Goal: Task Accomplishment & Management: Use online tool/utility

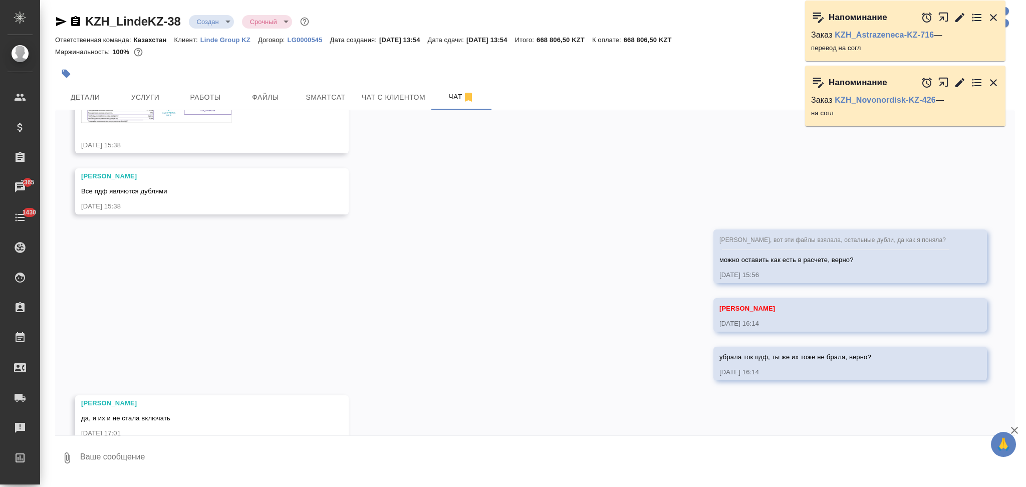
scroll to position [952, 0]
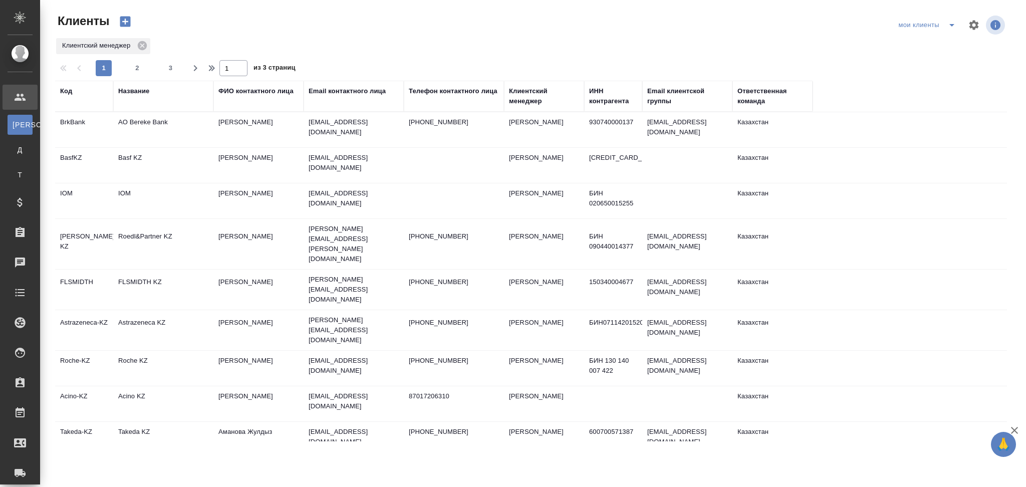
select select "RU"
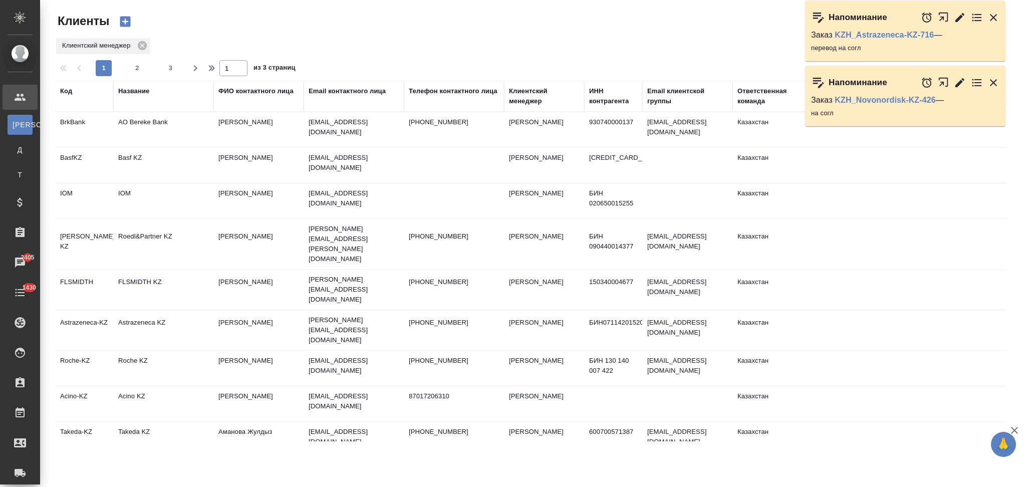
click at [139, 93] on div "Название" at bounding box center [133, 91] width 31 height 10
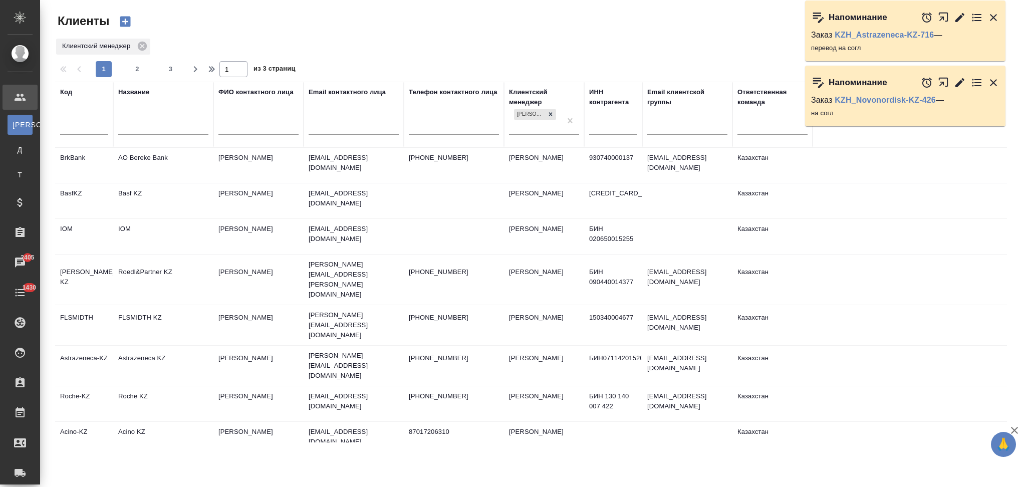
click at [152, 126] on input "text" at bounding box center [163, 128] width 90 height 13
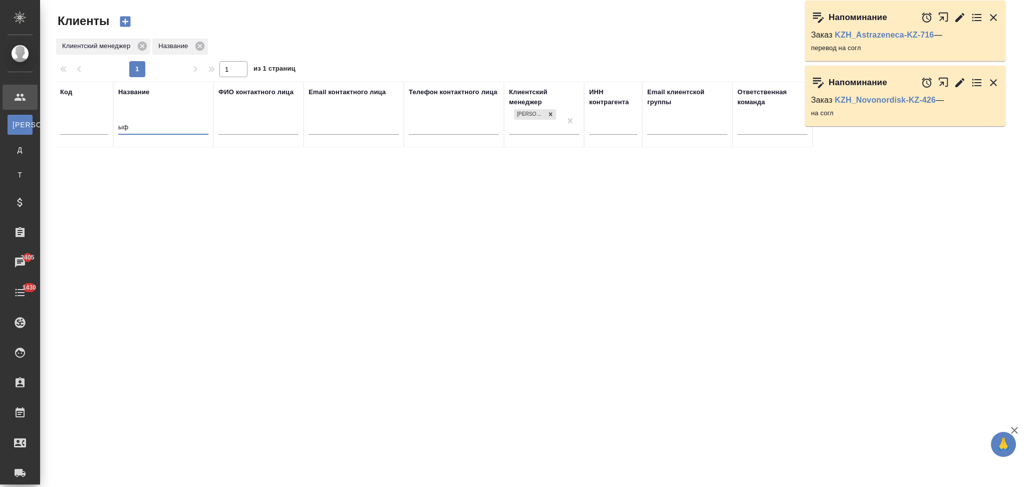
type input "ы"
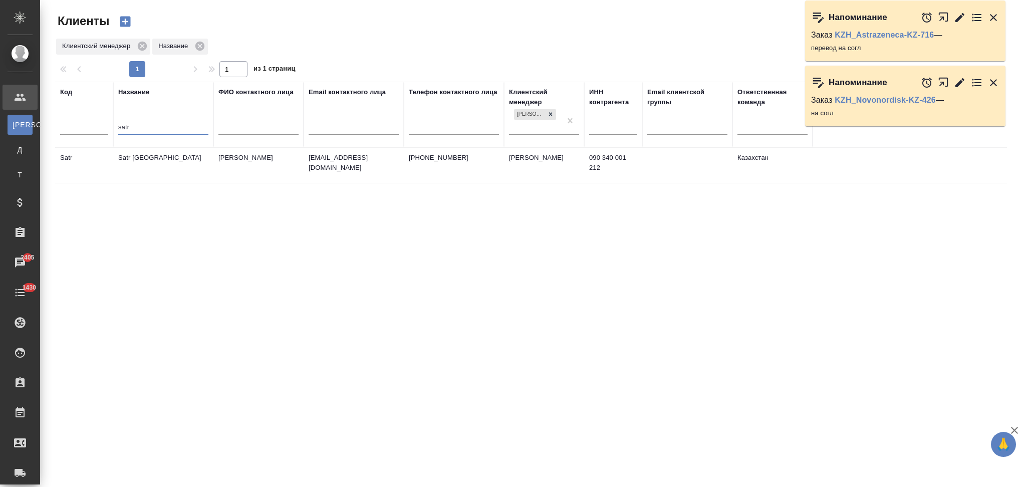
type input "satr"
click at [188, 173] on td "Satr [GEOGRAPHIC_DATA]" at bounding box center [163, 165] width 100 height 35
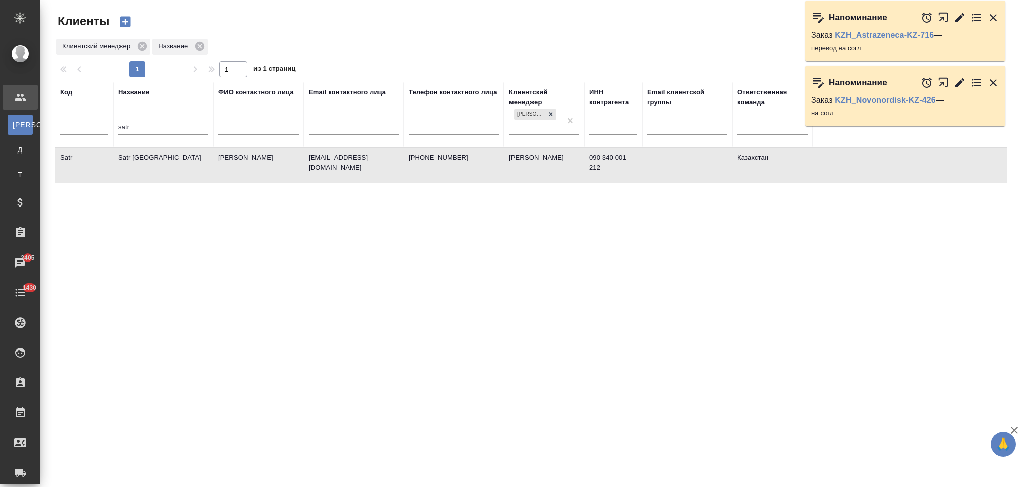
click at [188, 173] on td "Satr [GEOGRAPHIC_DATA]" at bounding box center [163, 165] width 100 height 35
click at [181, 168] on td "Satr Kazakhstan" at bounding box center [163, 165] width 100 height 35
drag, startPoint x: 148, startPoint y: 128, endPoint x: 118, endPoint y: 129, distance: 30.1
click at [118, 129] on input "satr" at bounding box center [163, 128] width 90 height 13
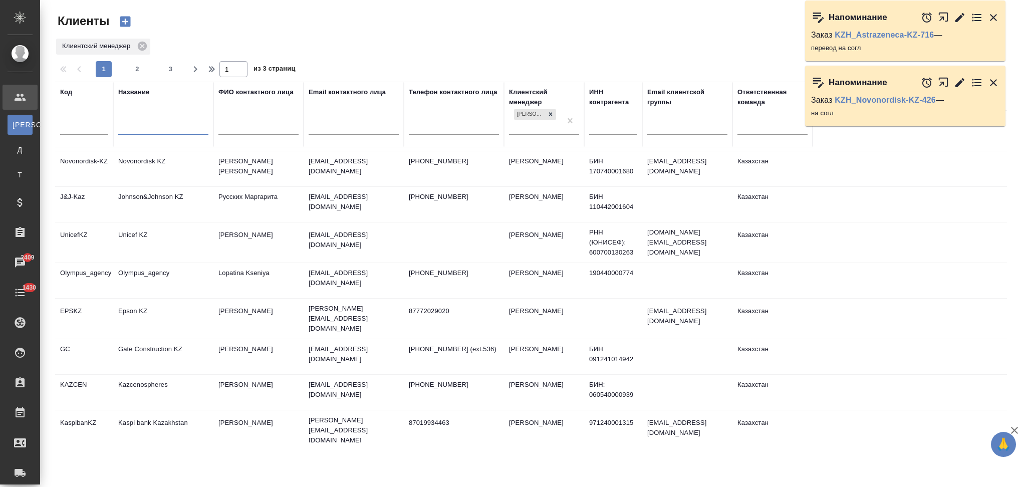
scroll to position [401, 0]
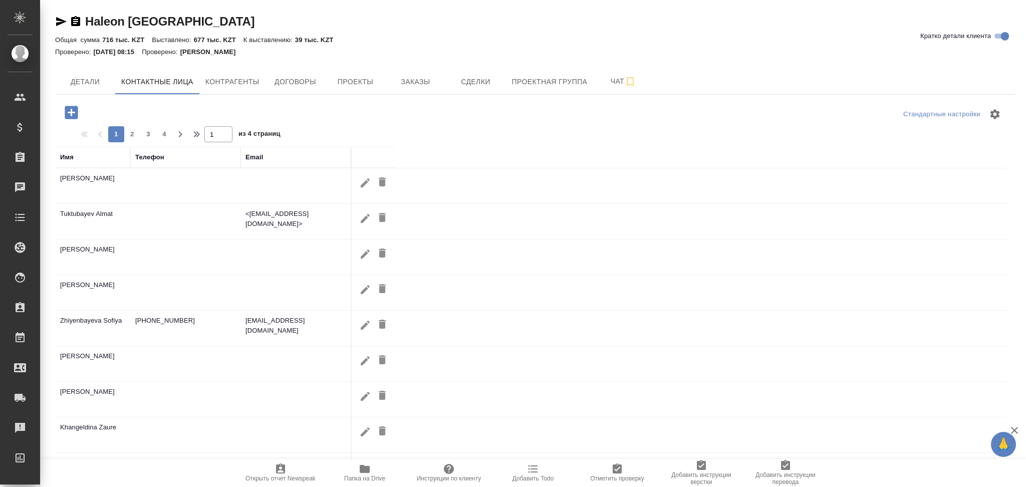
select select "RU"
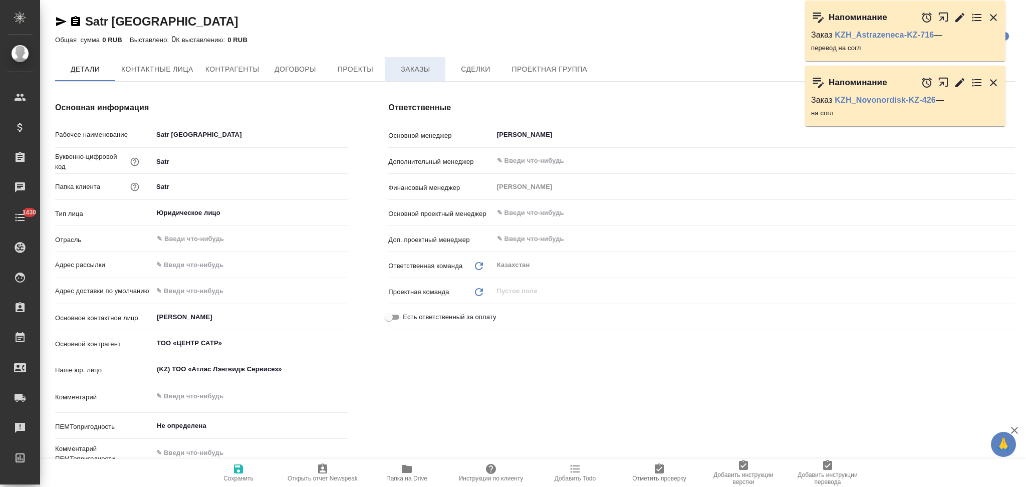
type textarea "x"
click at [411, 72] on span "Заказы" at bounding box center [415, 70] width 48 height 13
type textarea "x"
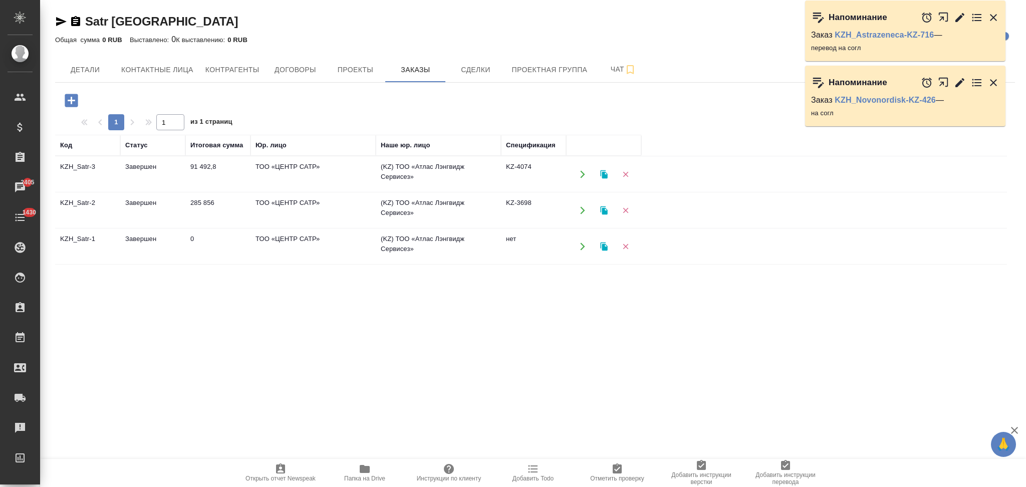
click at [69, 103] on icon "button" at bounding box center [71, 100] width 13 height 13
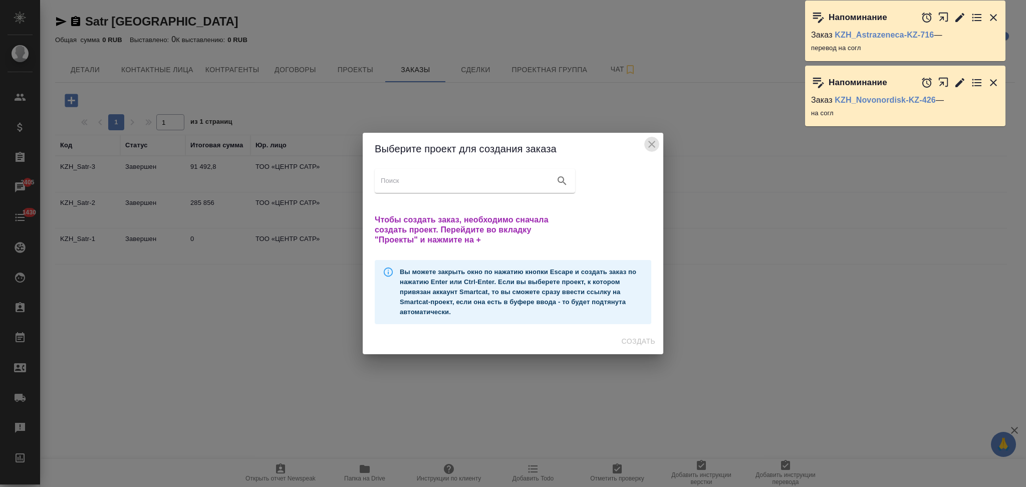
click at [653, 142] on icon "close" at bounding box center [651, 144] width 7 height 7
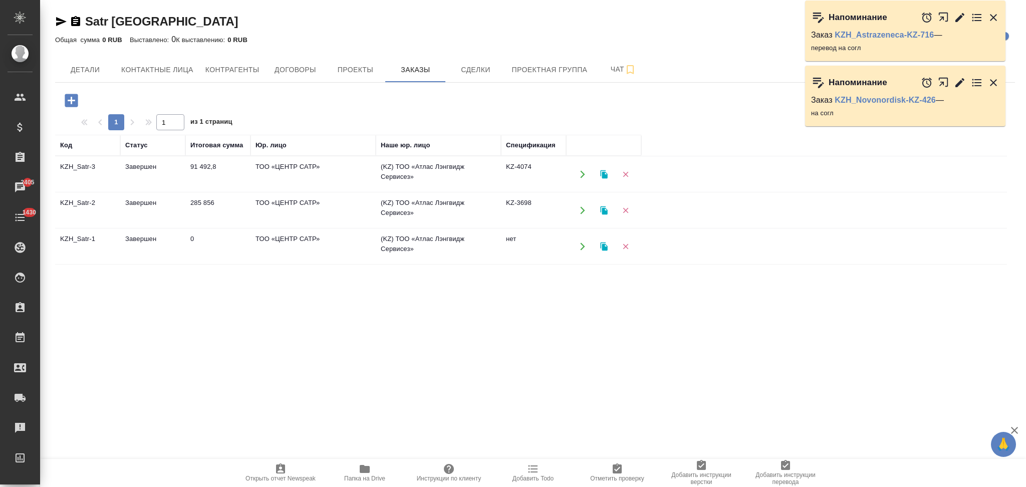
click at [583, 173] on icon "button" at bounding box center [582, 174] width 5 height 8
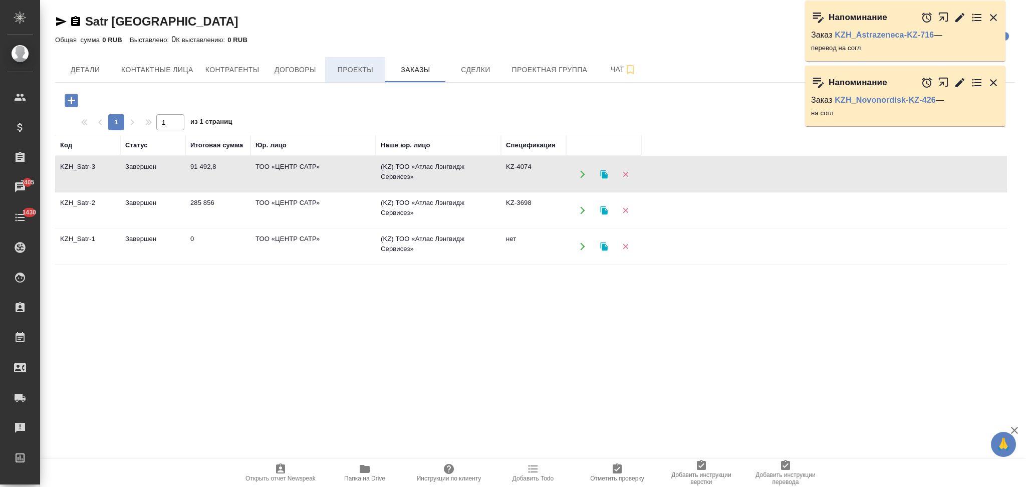
click at [342, 65] on span "Проекты" at bounding box center [355, 70] width 48 height 13
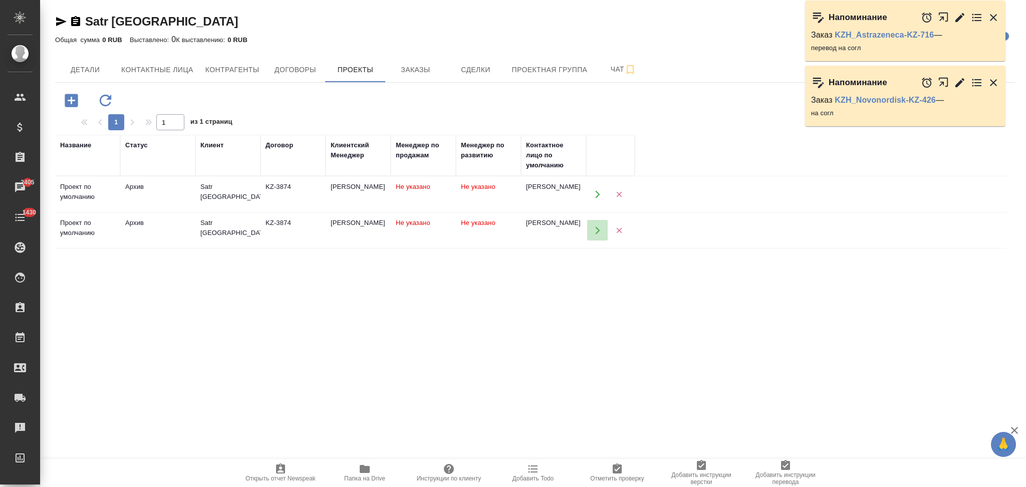
click at [596, 228] on icon "button" at bounding box center [597, 230] width 5 height 8
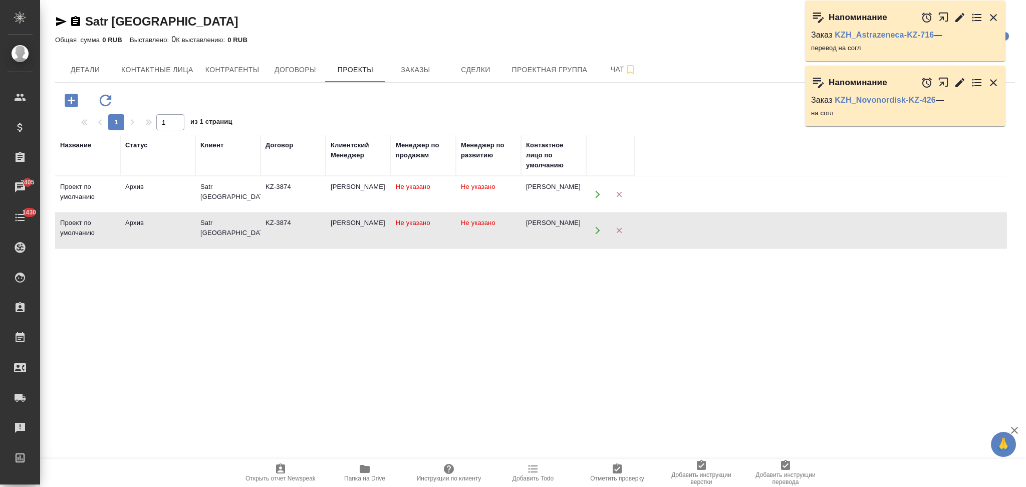
click at [276, 200] on td "KZ-3874" at bounding box center [292, 194] width 65 height 35
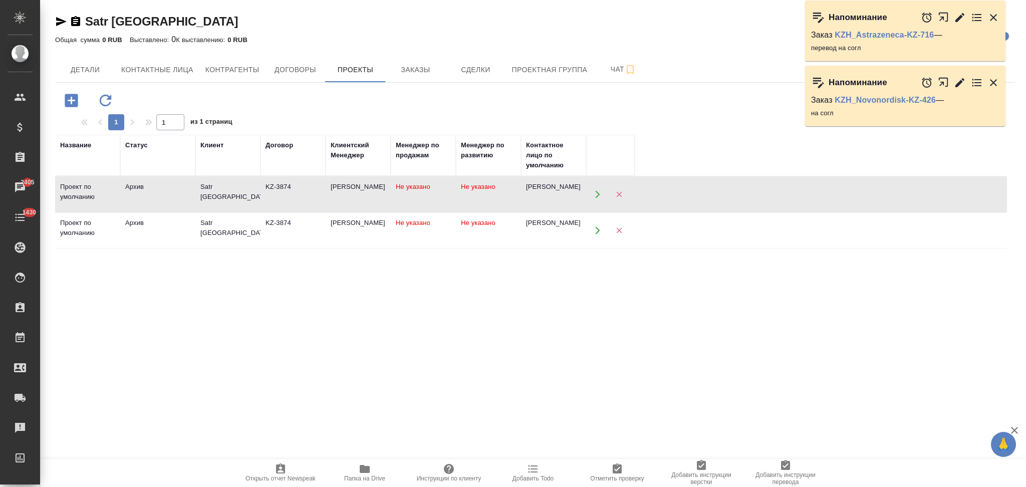
click at [276, 200] on td "KZ-3874" at bounding box center [292, 194] width 65 height 35
click at [409, 68] on span "Заказы" at bounding box center [415, 70] width 48 height 13
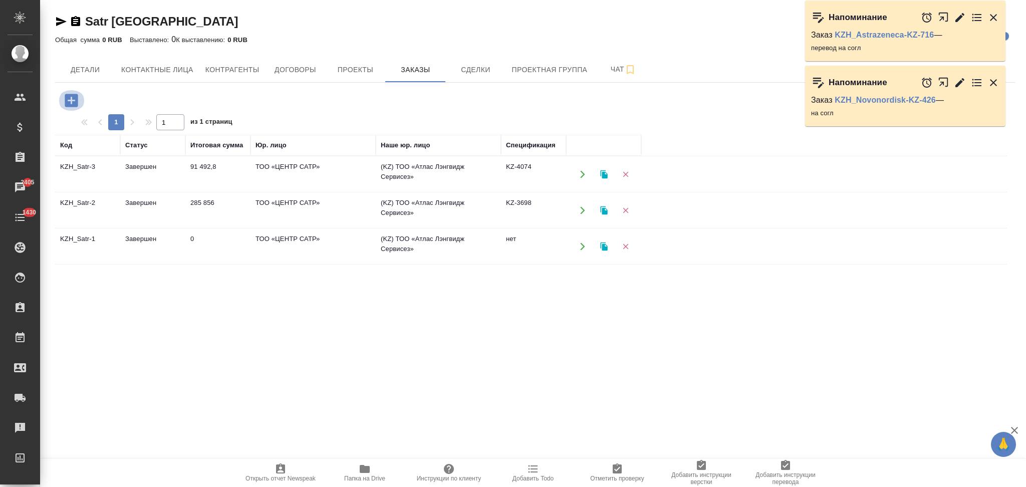
click at [73, 100] on icon "button" at bounding box center [72, 101] width 18 height 18
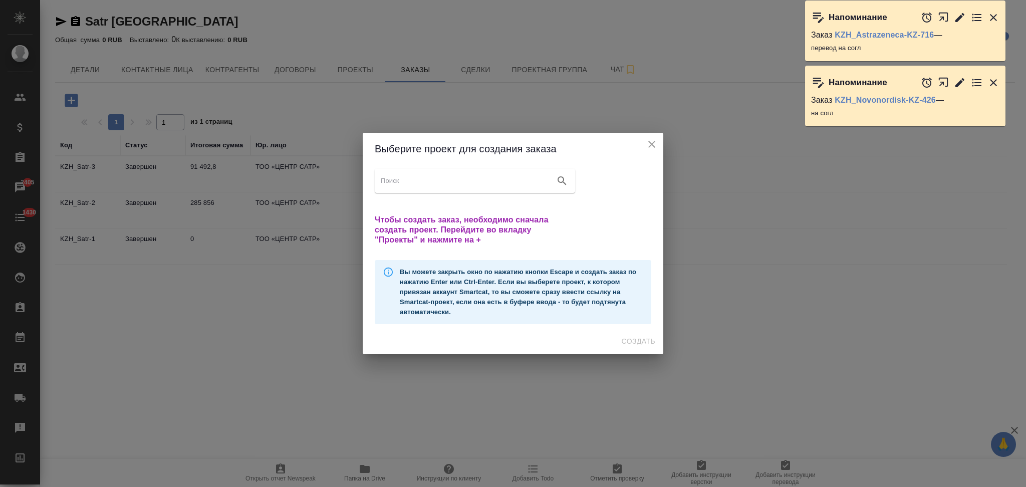
click at [649, 138] on icon "close" at bounding box center [652, 144] width 12 height 12
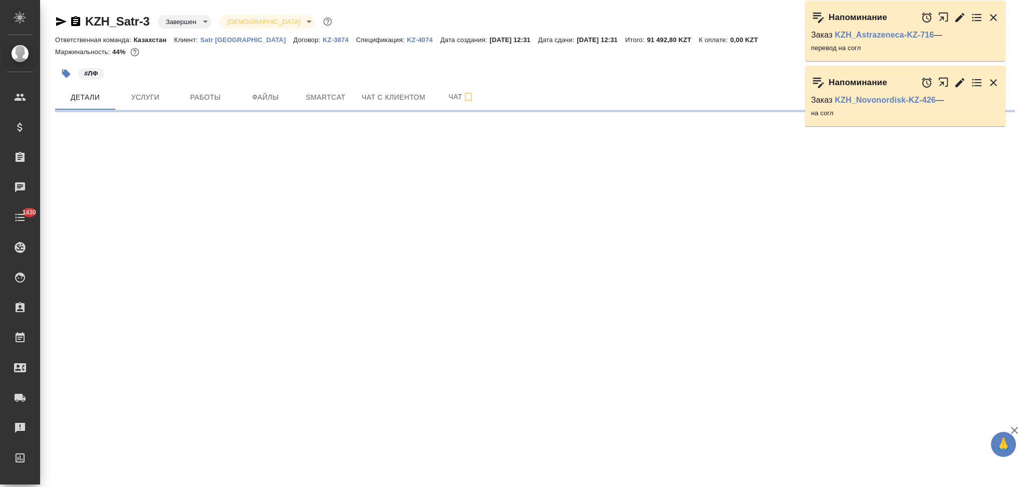
select select "RU"
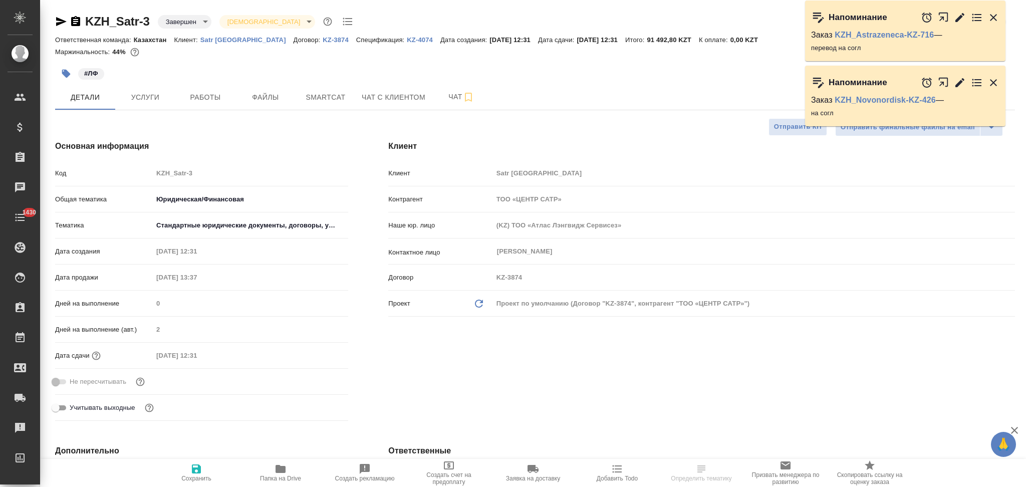
type textarea "x"
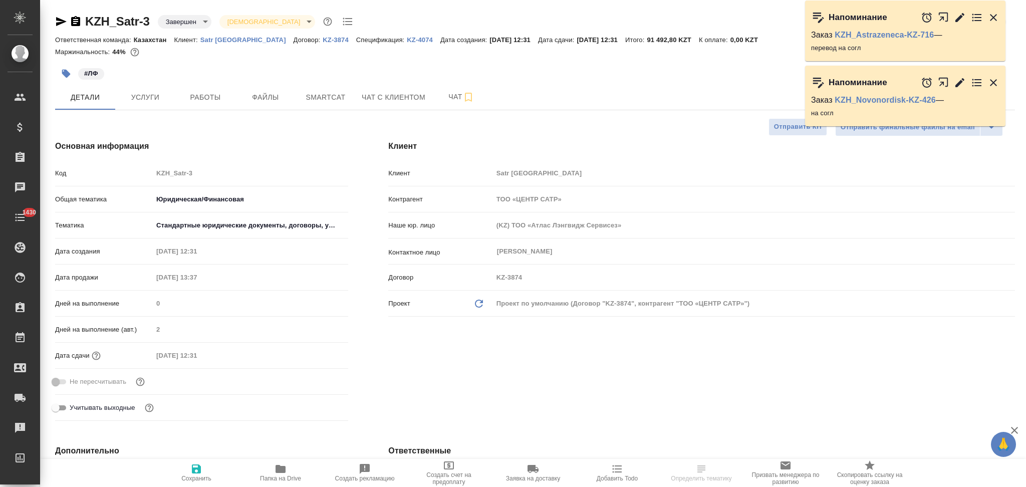
type textarea "x"
click at [143, 96] on span "Услуги" at bounding box center [145, 97] width 48 height 13
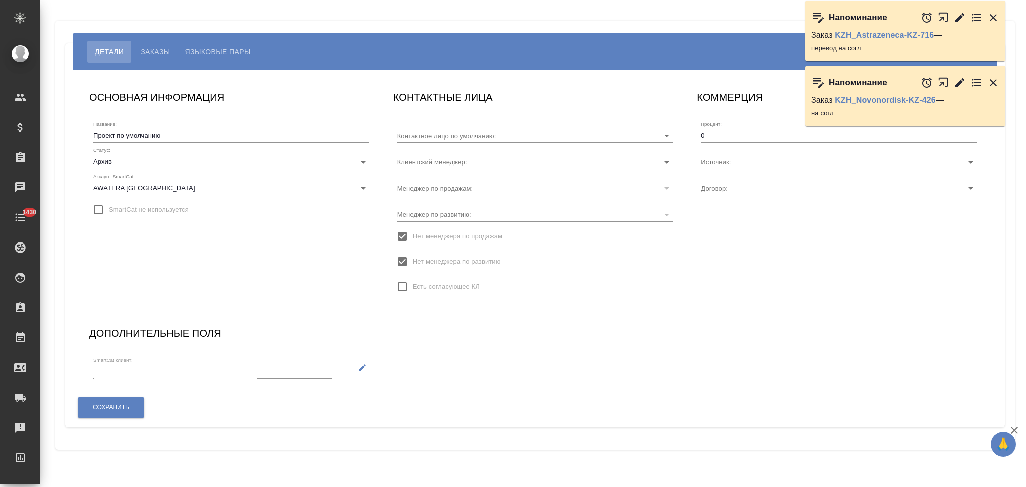
type input "[PERSON_NAME]"
type input "KZ-3874"
type input "[PERSON_NAME]"
click at [132, 162] on body "🙏 .cls-1 fill:#fff; AWATERA Aslanukova Sati Клиенты Спецификации Заказы Чаты 14…" at bounding box center [513, 243] width 1026 height 487
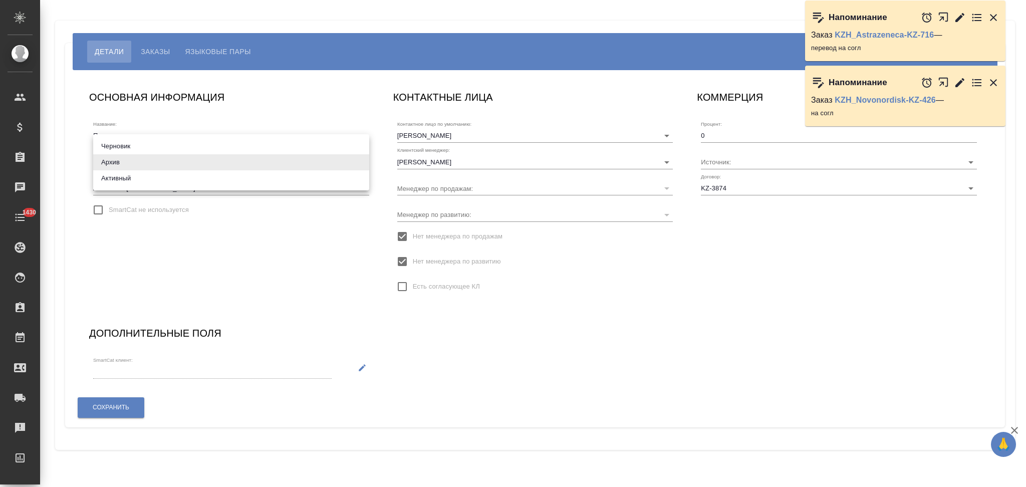
click at [135, 179] on li "Активный" at bounding box center [231, 178] width 276 height 16
type input "active"
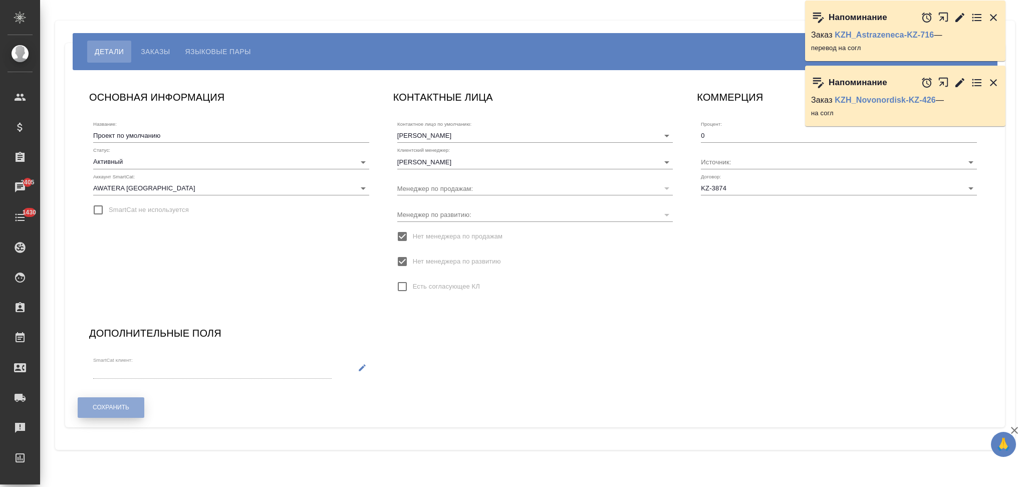
click at [102, 403] on span "Сохранить" at bounding box center [111, 407] width 37 height 9
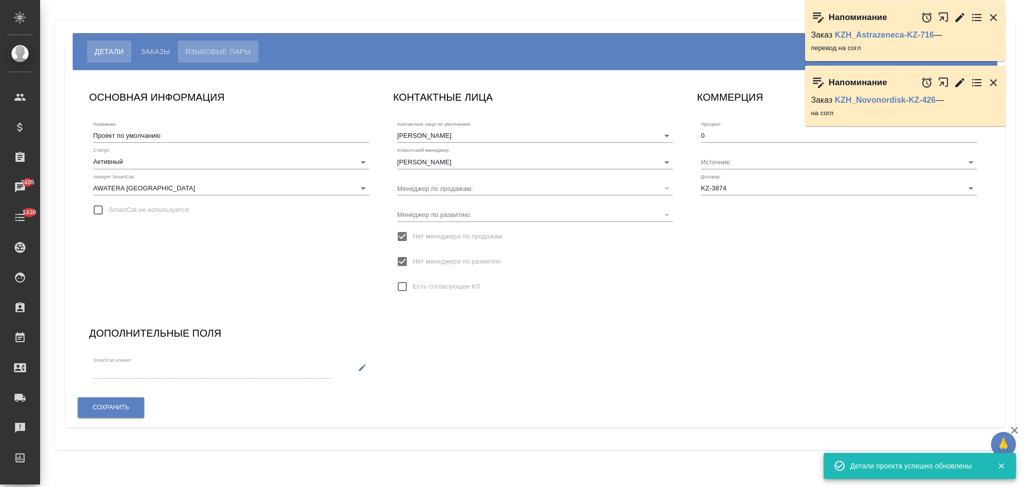
click at [209, 52] on span "Языковые пары" at bounding box center [218, 52] width 66 height 12
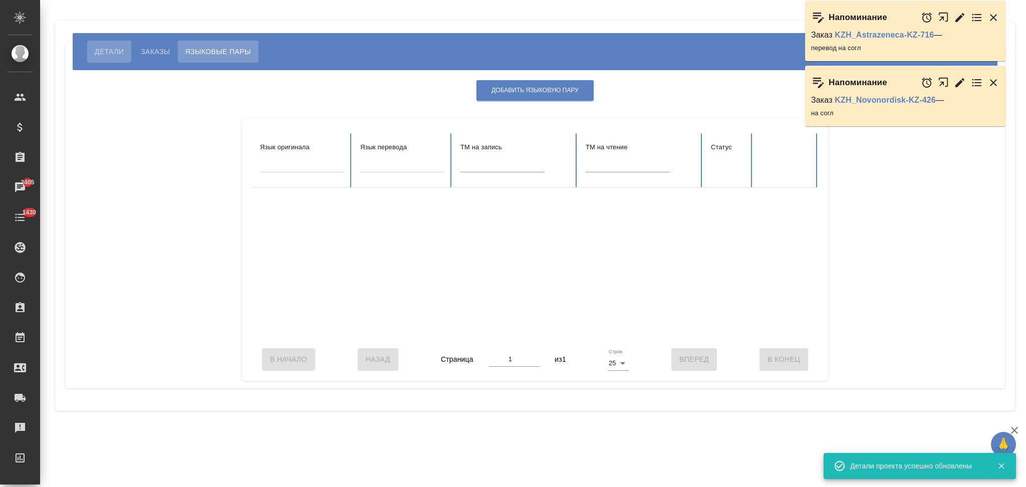
click at [110, 48] on span "Детали" at bounding box center [109, 52] width 29 height 12
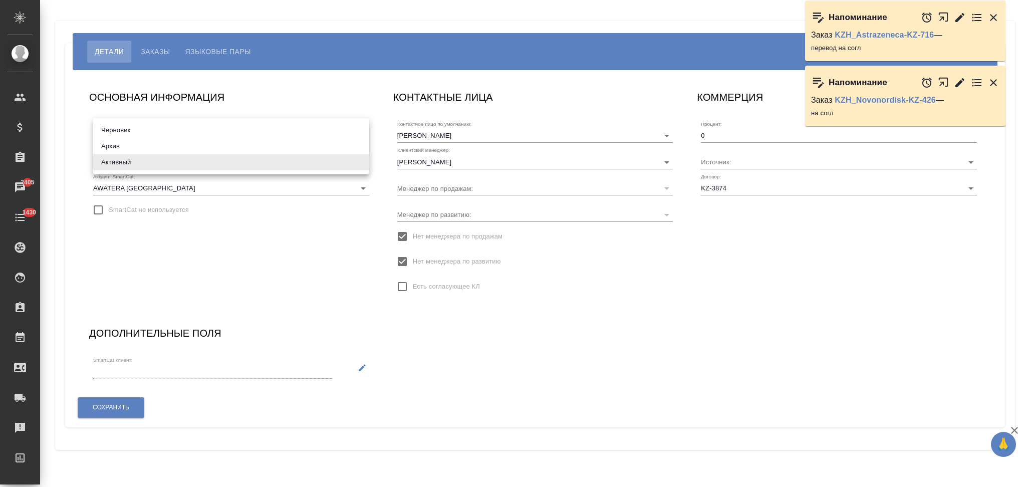
click at [140, 163] on body "🙏 .cls-1 fill:#fff; AWATERA Aslanukova Sati Клиенты Спецификации Заказы 2405 Ча…" at bounding box center [513, 243] width 1026 height 487
click at [131, 146] on li "Архив" at bounding box center [231, 146] width 276 height 16
type input "archive"
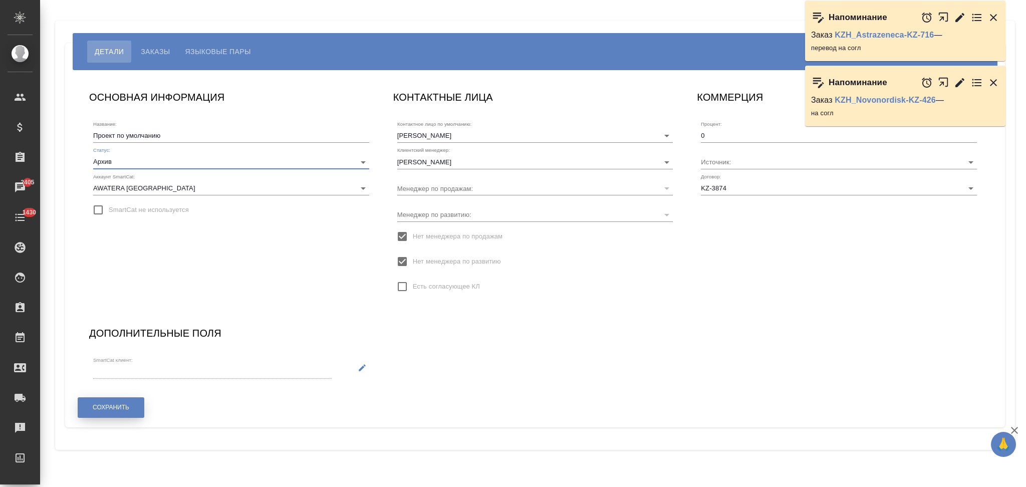
click at [112, 410] on span "Сохранить" at bounding box center [111, 407] width 37 height 9
type input "[PERSON_NAME]"
type input "KZ-3874"
type input "[PERSON_NAME]"
click at [212, 50] on span "Языковые пары" at bounding box center [218, 52] width 66 height 12
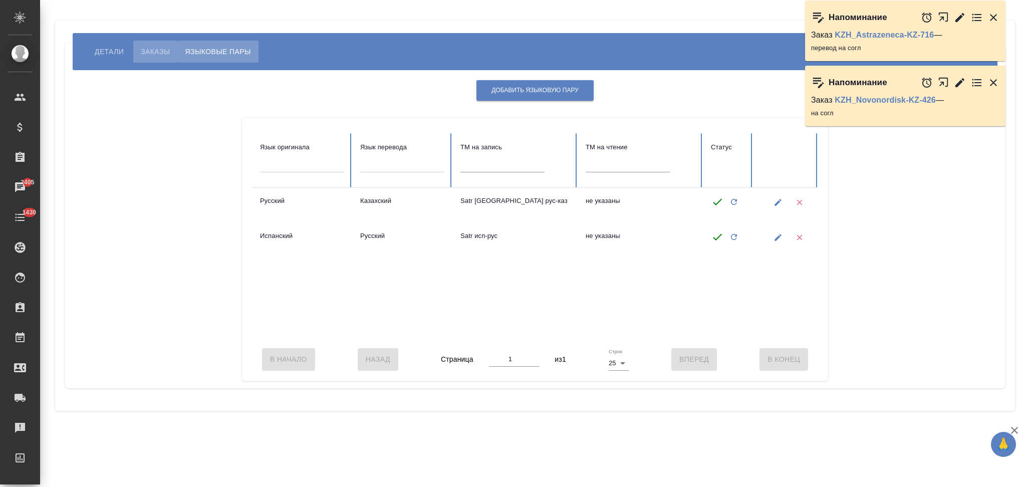
click at [146, 54] on span "Заказы" at bounding box center [155, 52] width 29 height 12
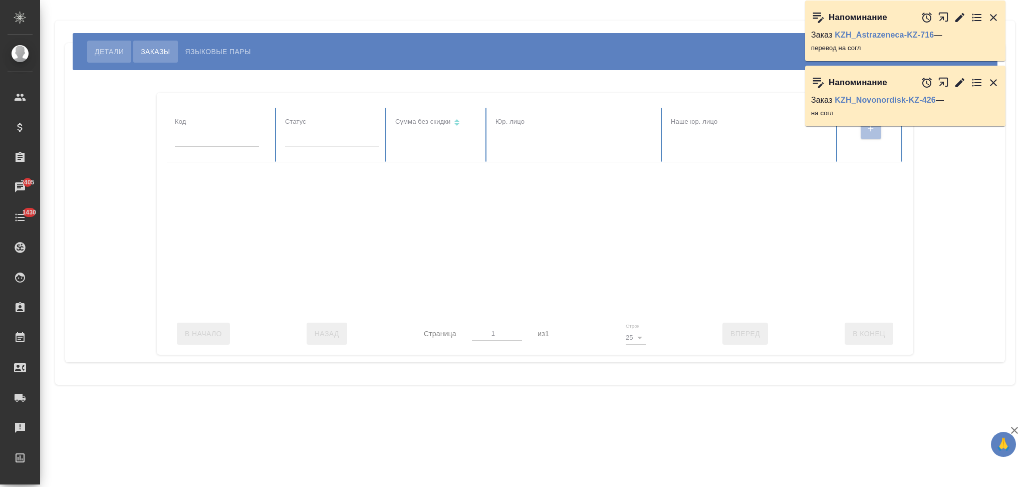
click at [101, 50] on span "Детали" at bounding box center [109, 52] width 29 height 12
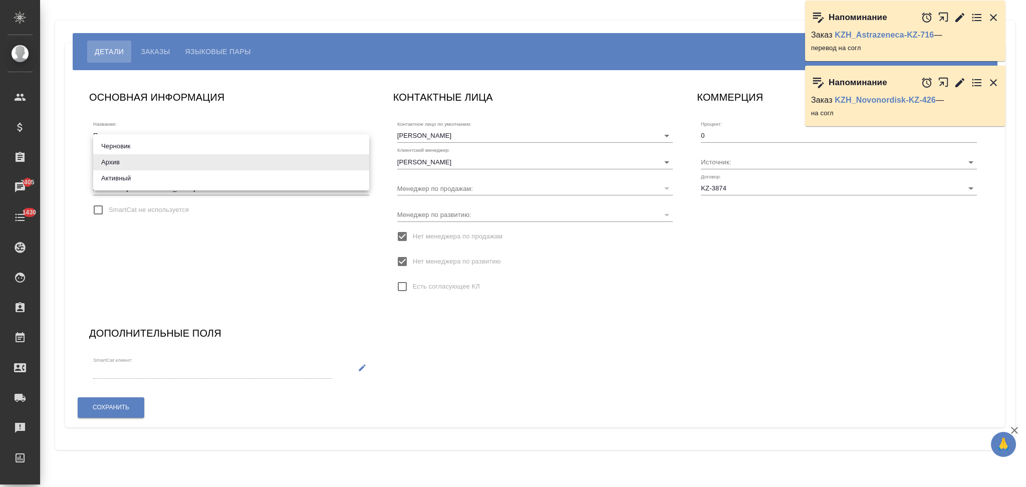
click at [153, 167] on body "🙏 .cls-1 fill:#fff; AWATERA Aslanukova Sati Клиенты Спецификации Заказы 2405 Ча…" at bounding box center [513, 243] width 1026 height 487
click at [147, 177] on li "Активный" at bounding box center [231, 178] width 276 height 16
type input "active"
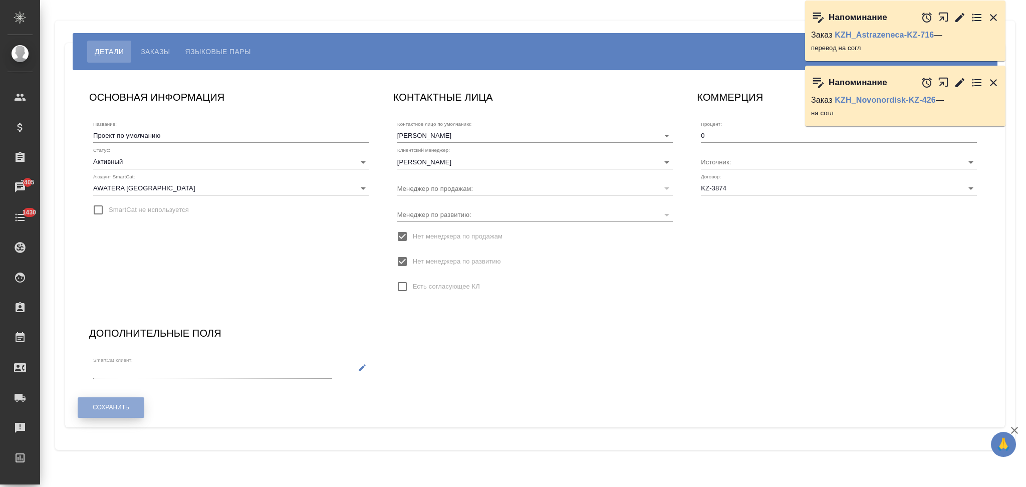
click at [108, 406] on span "Сохранить" at bounding box center [111, 407] width 37 height 9
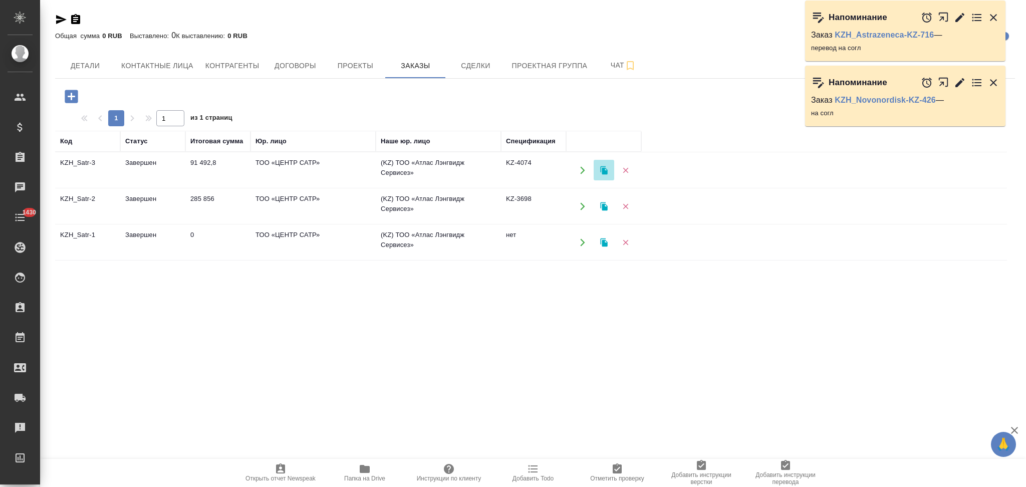
click at [600, 170] on icon "button" at bounding box center [603, 170] width 7 height 9
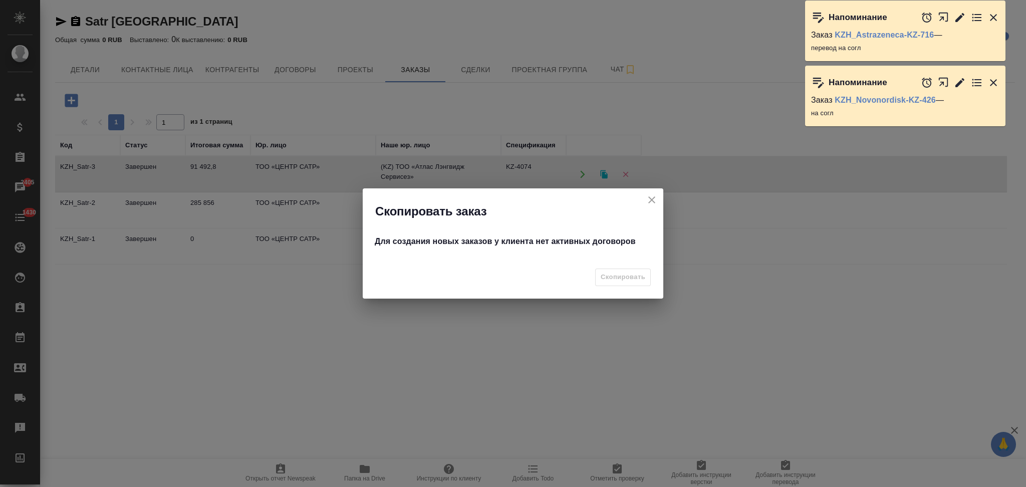
click at [652, 199] on icon "close" at bounding box center [651, 199] width 7 height 7
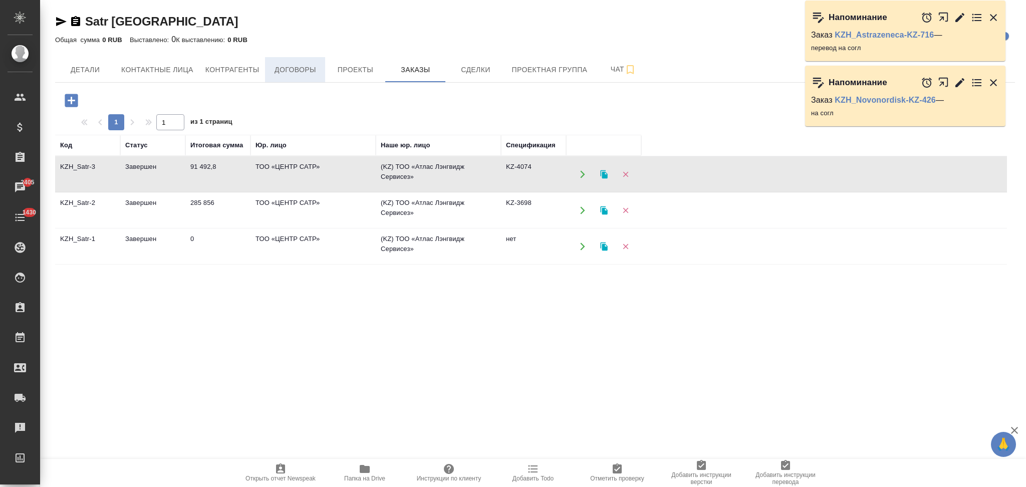
click at [307, 69] on span "Договоры" at bounding box center [295, 70] width 48 height 13
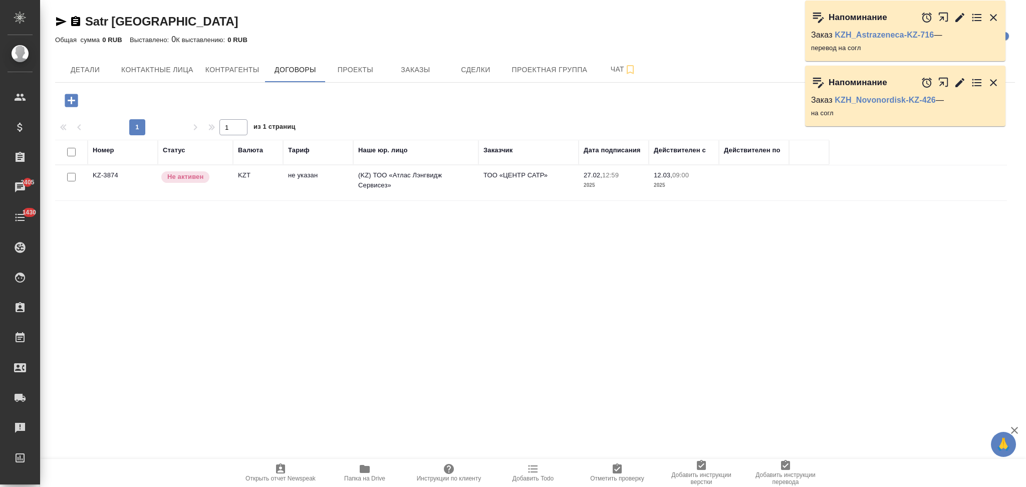
click at [370, 471] on icon "button" at bounding box center [365, 469] width 12 height 12
click at [60, 21] on icon "button" at bounding box center [61, 22] width 12 height 12
click at [198, 178] on p "Не активен" at bounding box center [185, 177] width 36 height 10
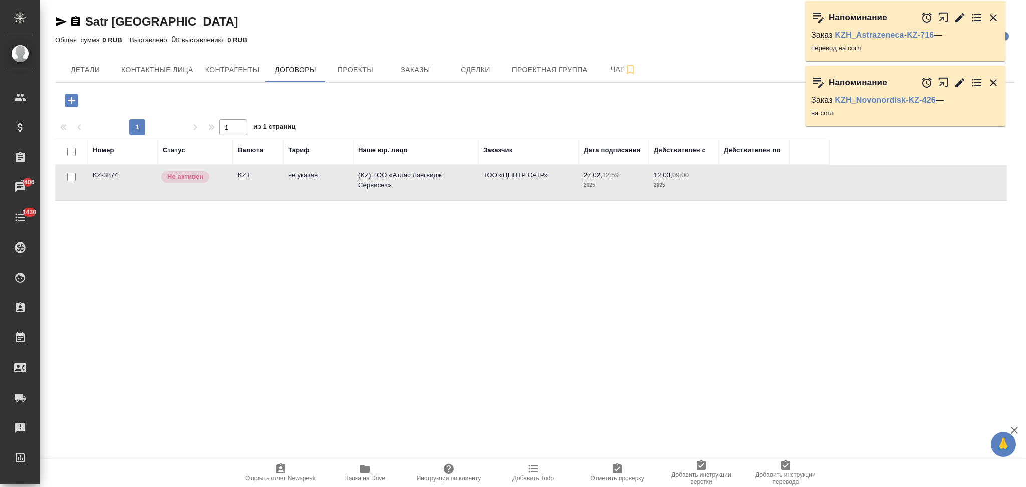
click at [225, 187] on td "Не активен" at bounding box center [195, 182] width 75 height 35
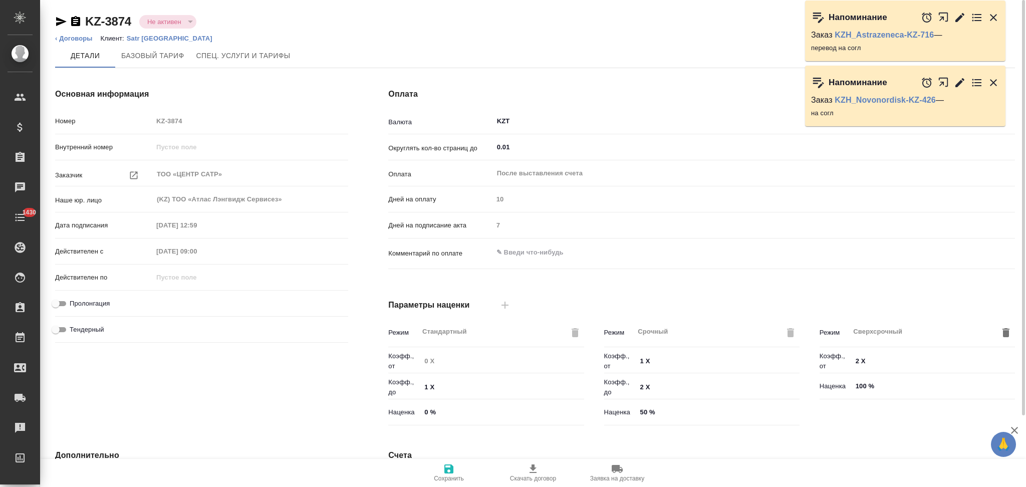
type input "Стандартный шаблон - 30-70-100 - ВЫБЕРИ МЕНЯ!"
click at [172, 19] on button "Не активен" at bounding box center [164, 22] width 40 height 9
click at [162, 23] on button "Не активен" at bounding box center [164, 22] width 40 height 9
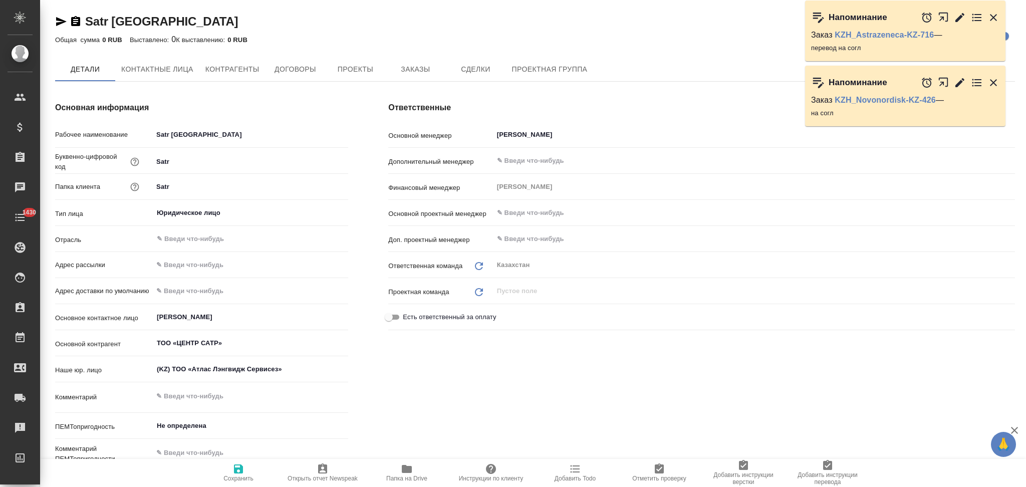
type textarea "x"
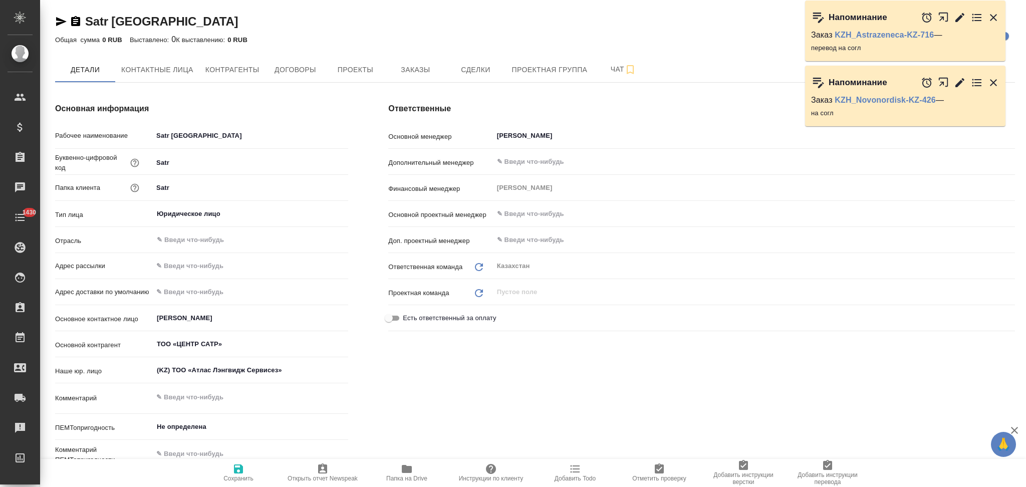
type textarea "x"
click at [401, 72] on span "Заказы" at bounding box center [415, 70] width 48 height 13
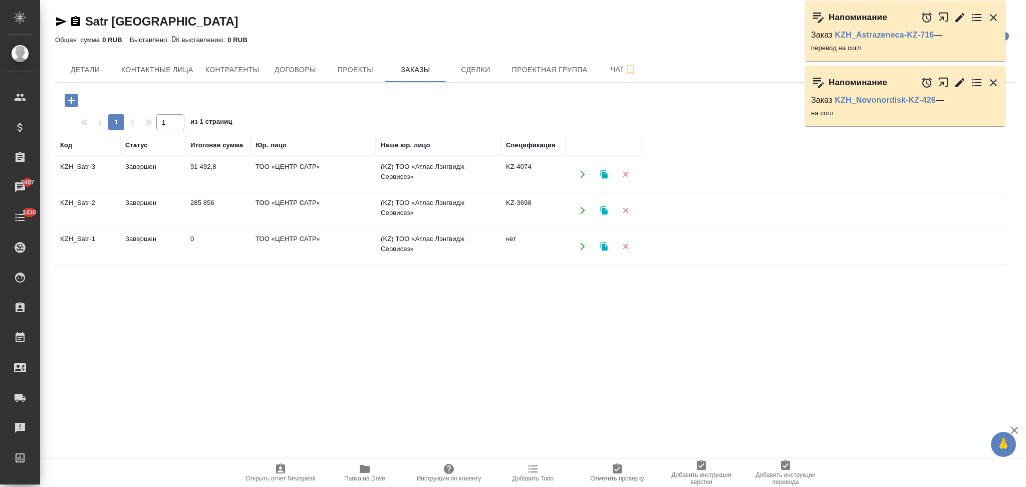
click at [578, 172] on icon "button" at bounding box center [582, 174] width 9 height 9
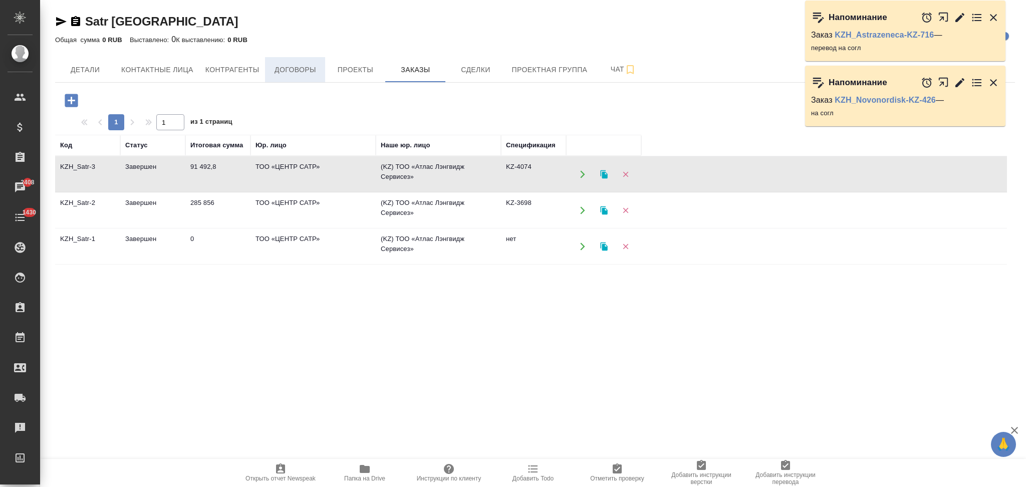
click at [299, 67] on span "Договоры" at bounding box center [295, 70] width 48 height 13
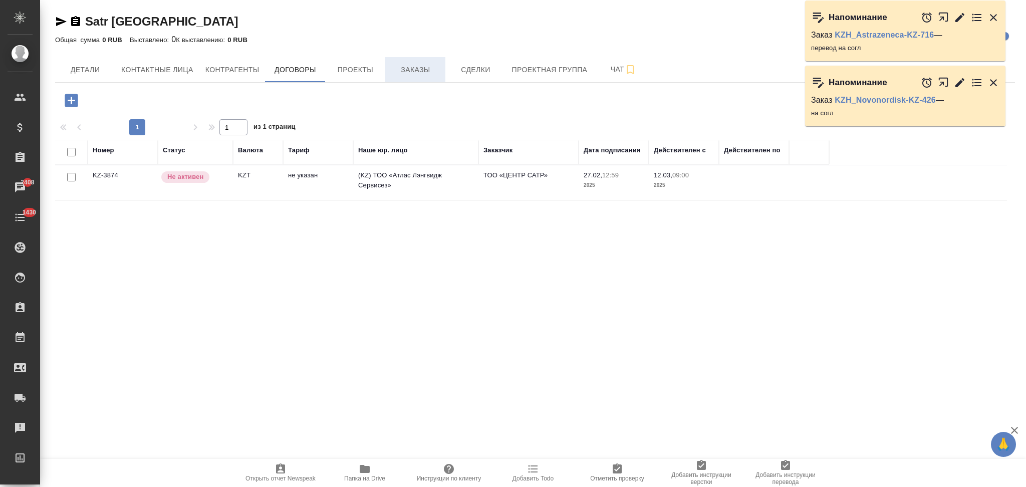
click at [417, 65] on span "Заказы" at bounding box center [415, 70] width 48 height 13
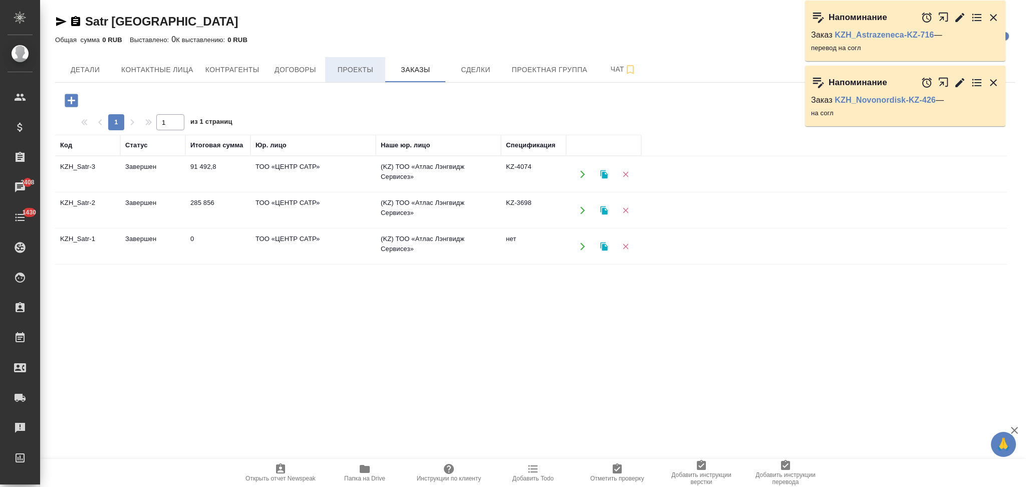
click at [355, 74] on span "Проекты" at bounding box center [355, 70] width 48 height 13
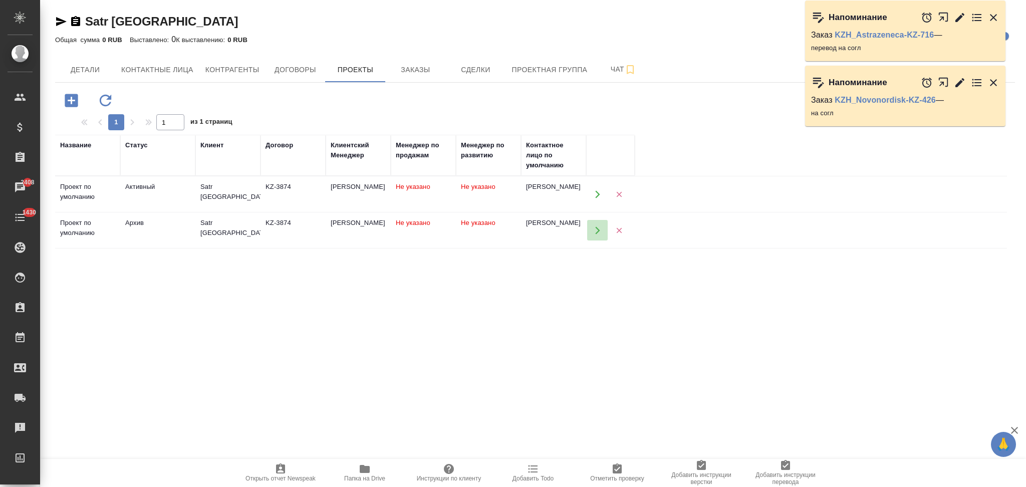
click at [595, 228] on icon "button" at bounding box center [597, 230] width 9 height 9
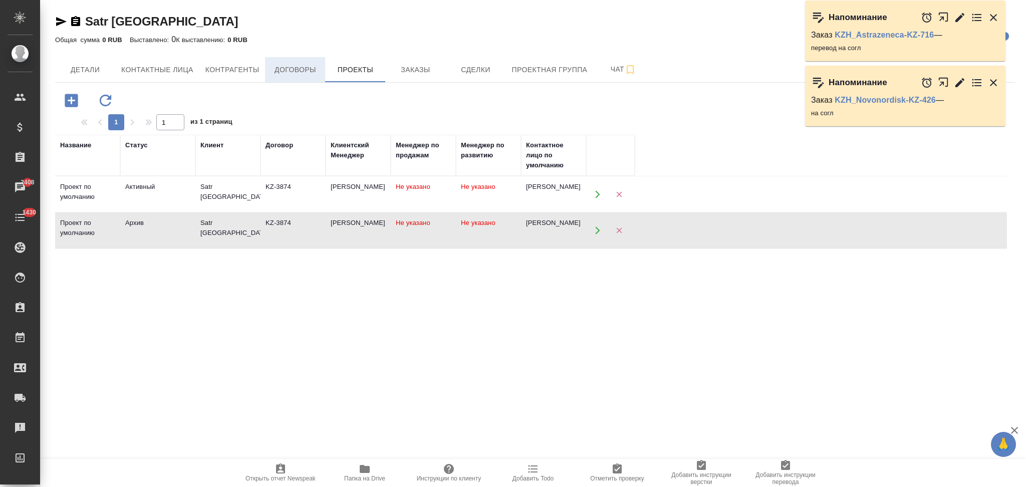
click at [276, 68] on span "Договоры" at bounding box center [295, 70] width 48 height 13
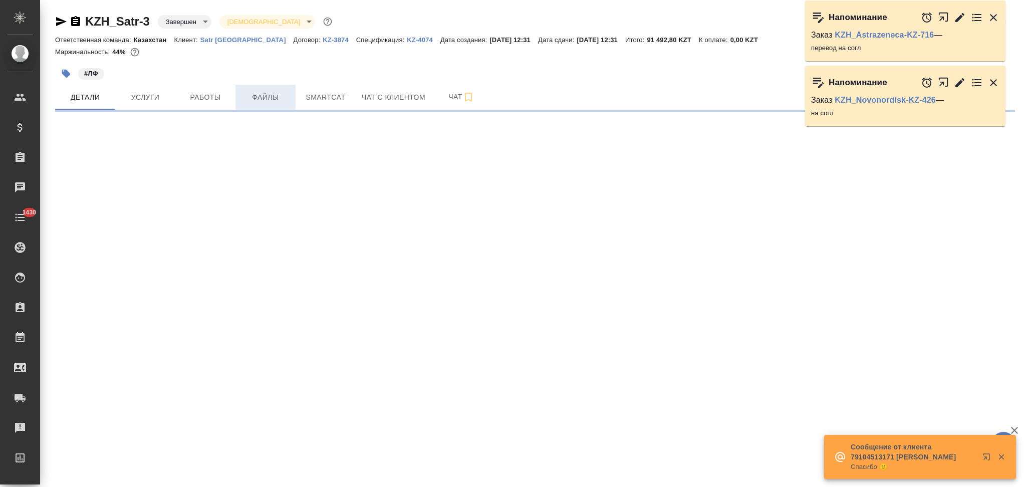
select select "RU"
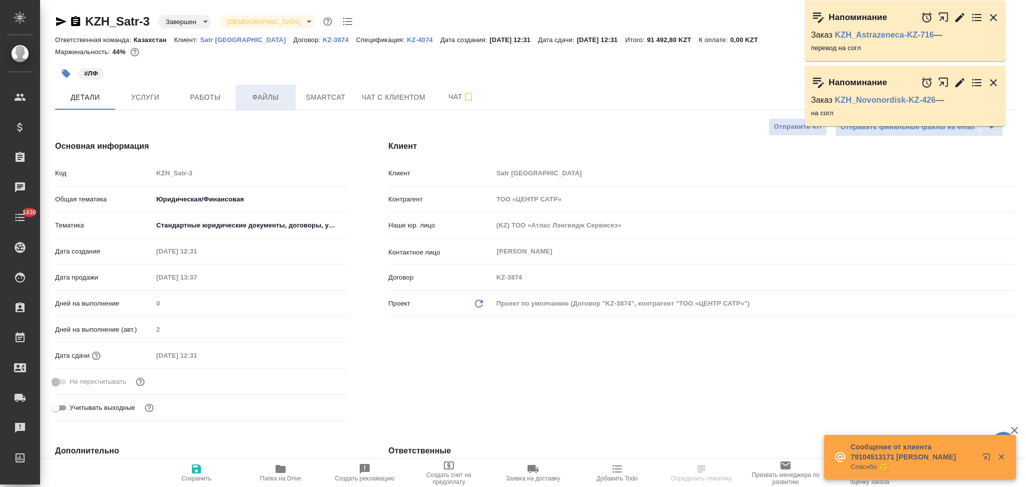
type textarea "x"
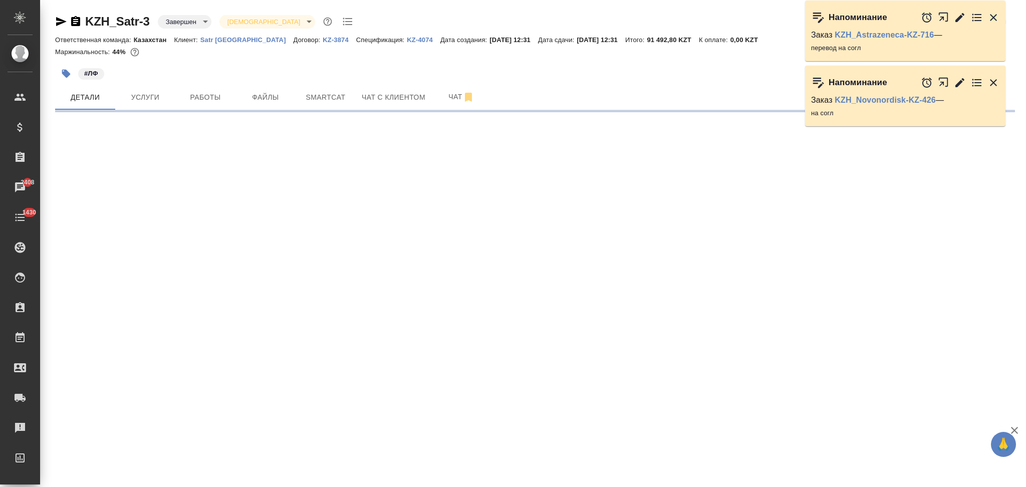
select select "RU"
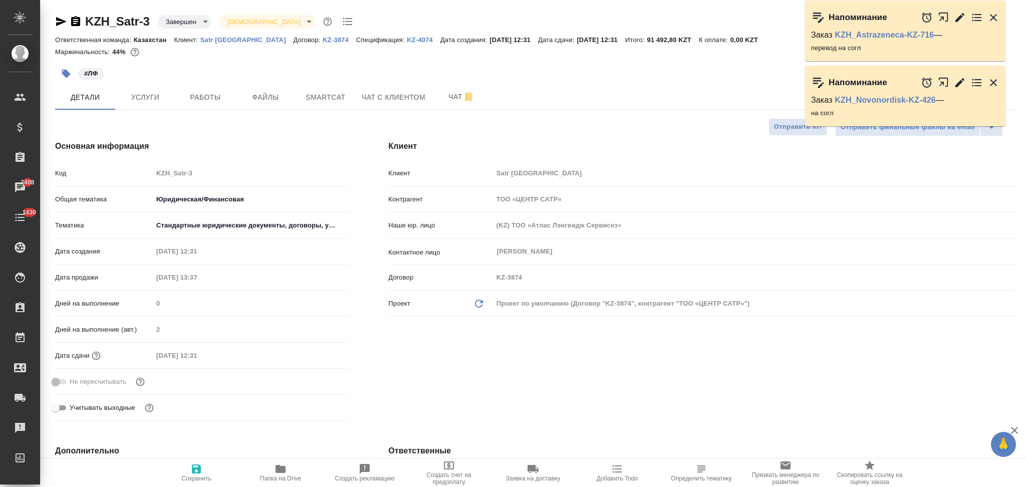
type textarea "x"
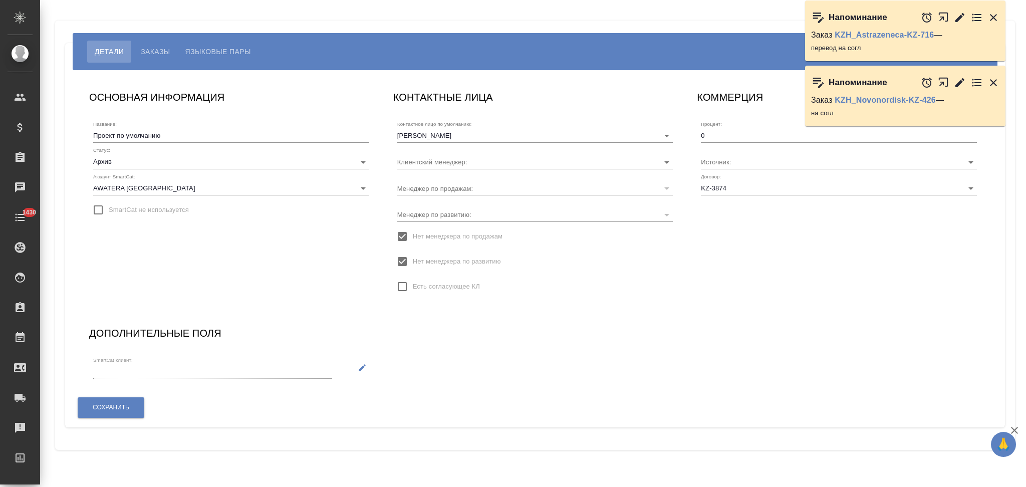
type input "[PERSON_NAME]"
click at [121, 161] on body "🙏 .cls-1 fill:#fff; AWATERA Aslanukova Sati Клиенты Спецификации Заказы Чаты 14…" at bounding box center [513, 243] width 1026 height 487
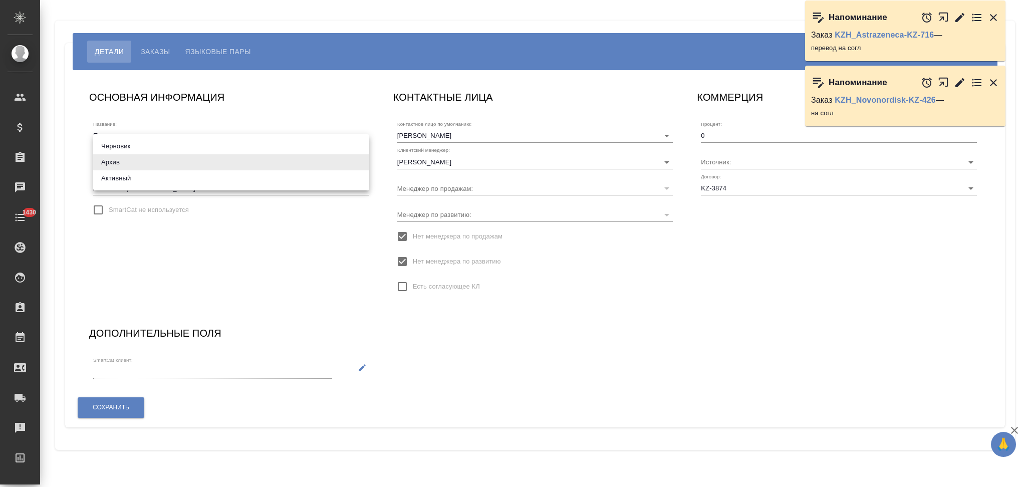
click at [117, 176] on li "Активный" at bounding box center [231, 178] width 276 height 16
type input "active"
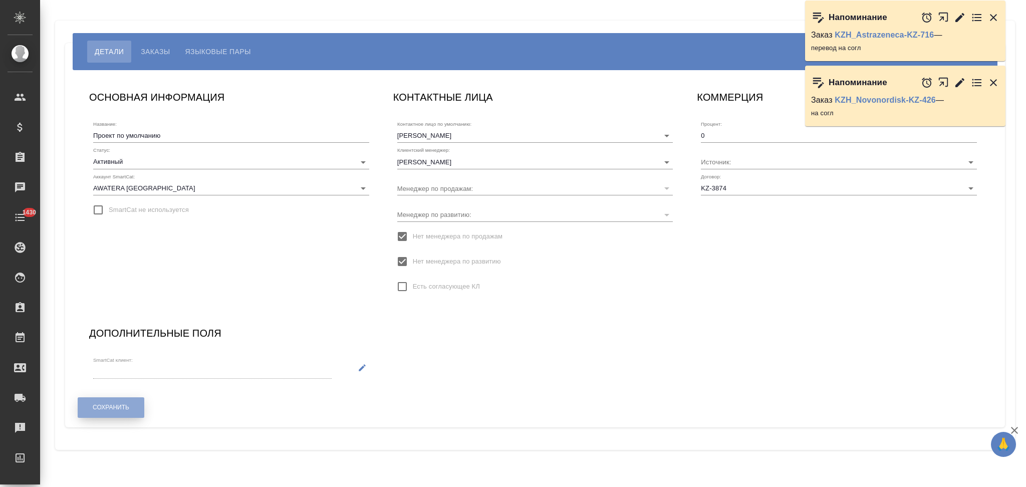
click at [116, 402] on button "Сохранить" at bounding box center [111, 407] width 67 height 21
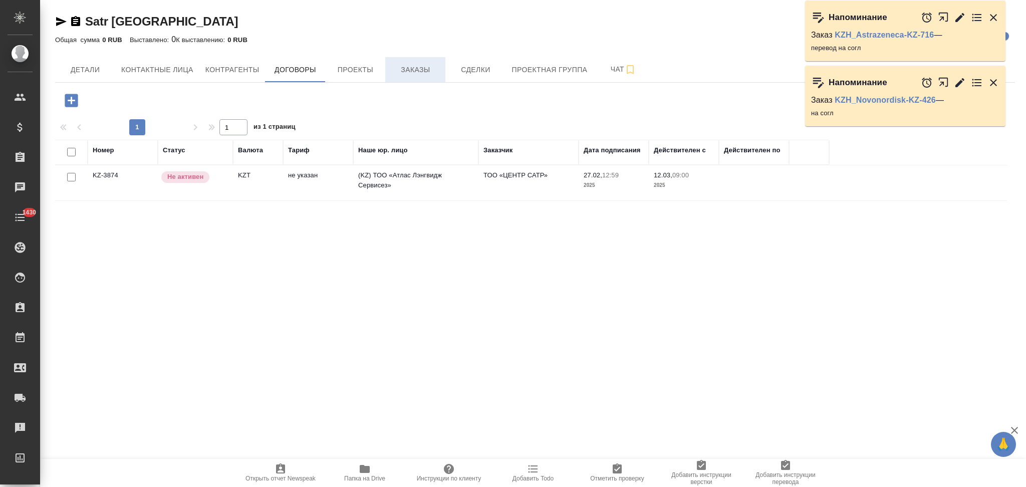
click at [410, 66] on span "Заказы" at bounding box center [415, 70] width 48 height 13
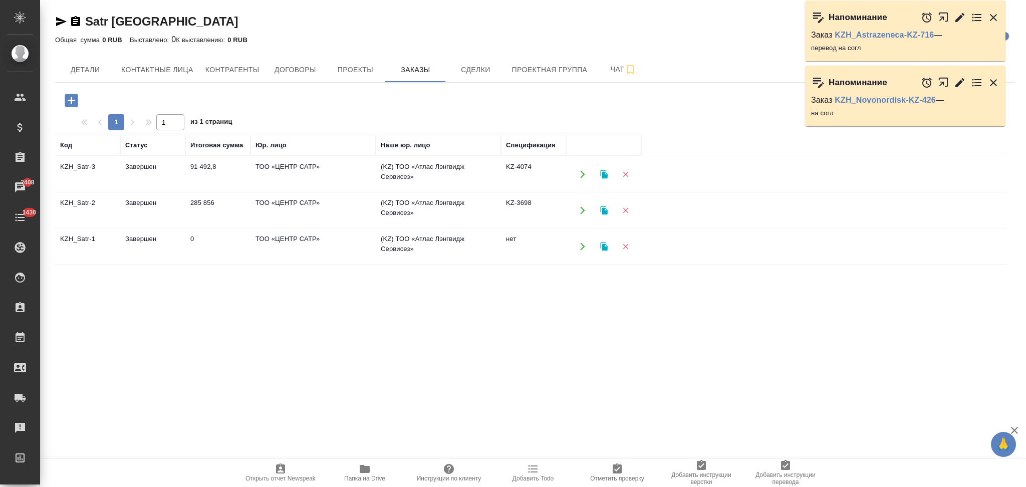
click at [67, 98] on icon "button" at bounding box center [71, 100] width 13 height 13
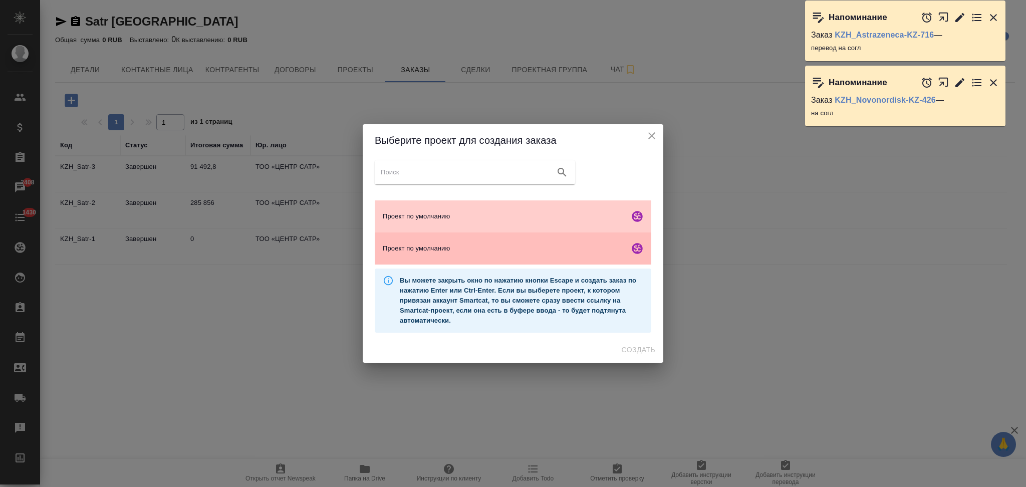
click at [402, 241] on div "Проект по умолчанию" at bounding box center [513, 248] width 276 height 32
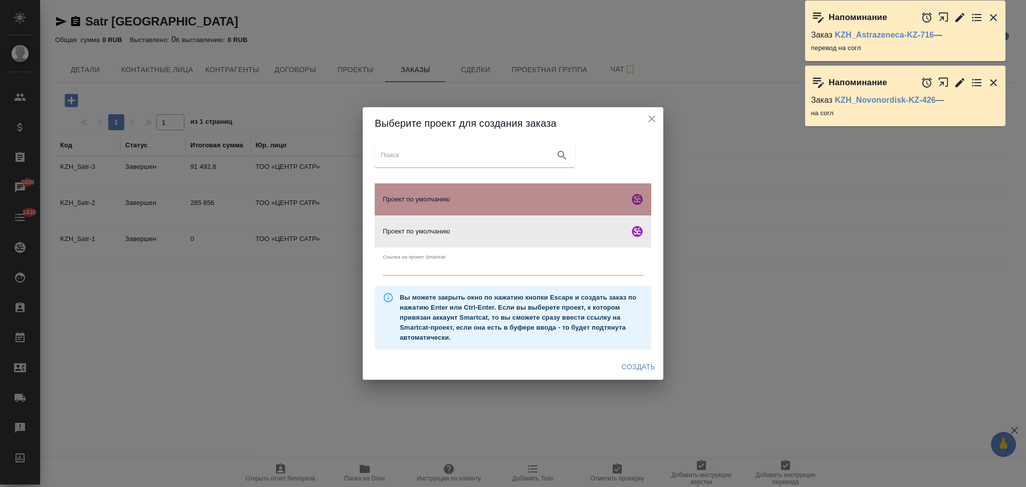
click at [494, 196] on span "Проект по умолчанию" at bounding box center [504, 199] width 242 height 10
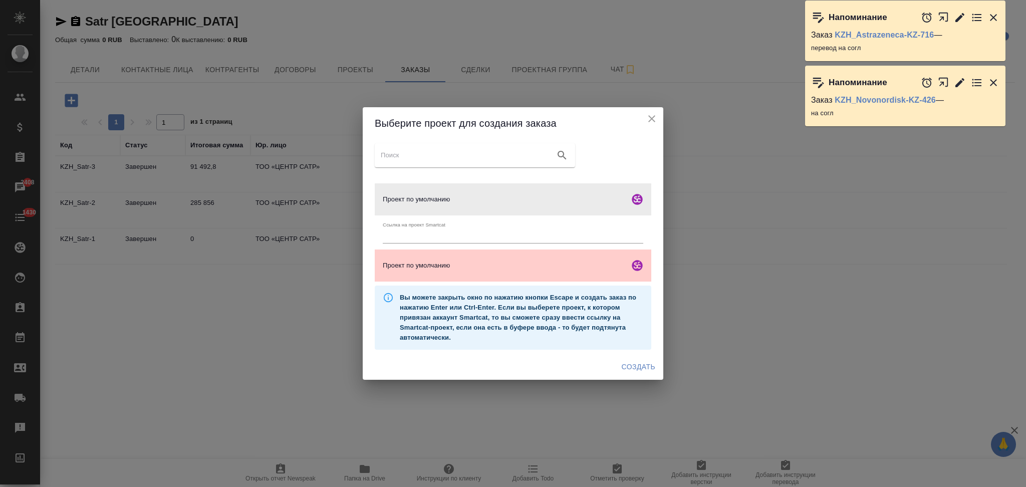
click at [636, 363] on span "Создать" at bounding box center [639, 367] width 34 height 13
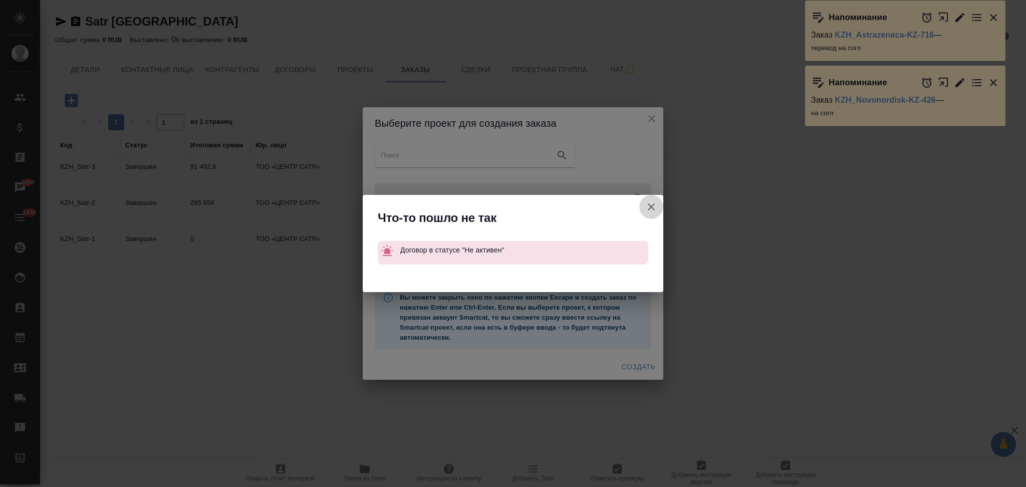
click at [653, 203] on icon "button" at bounding box center [651, 207] width 12 height 12
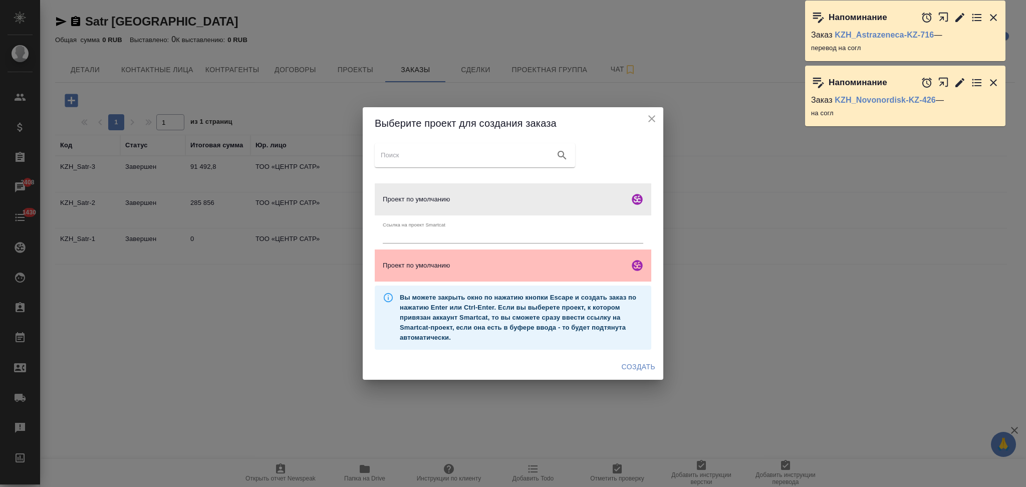
click at [449, 268] on span "Проект по умолчанию" at bounding box center [504, 265] width 242 height 10
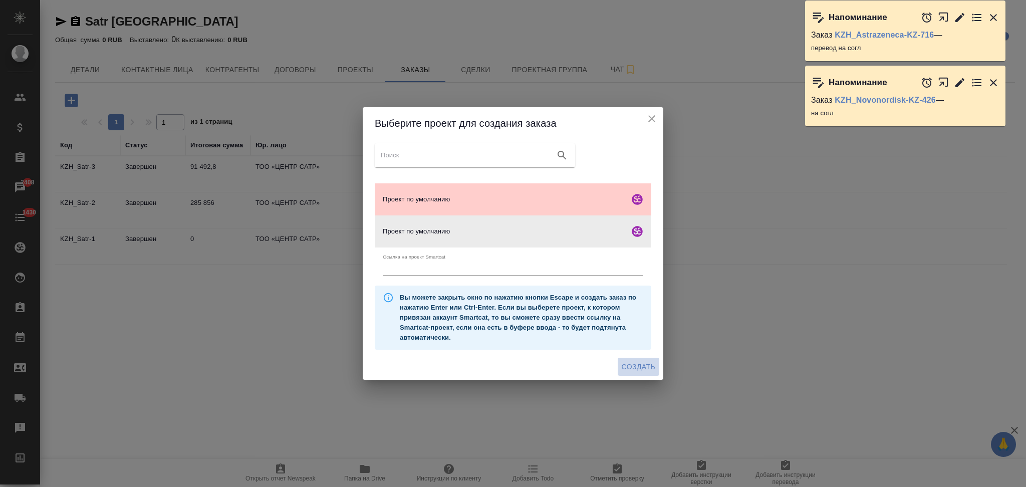
click at [628, 363] on span "Создать" at bounding box center [639, 367] width 34 height 13
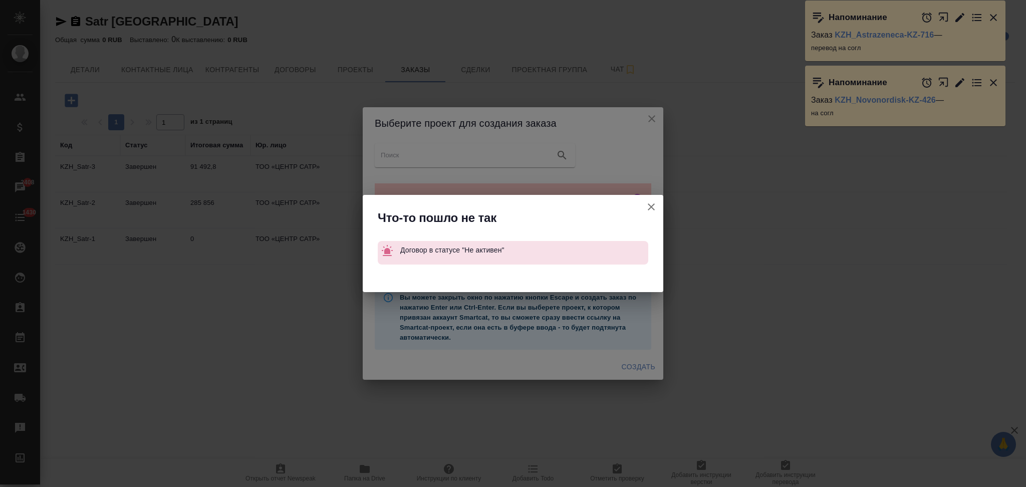
click at [651, 207] on icon "button" at bounding box center [651, 206] width 7 height 7
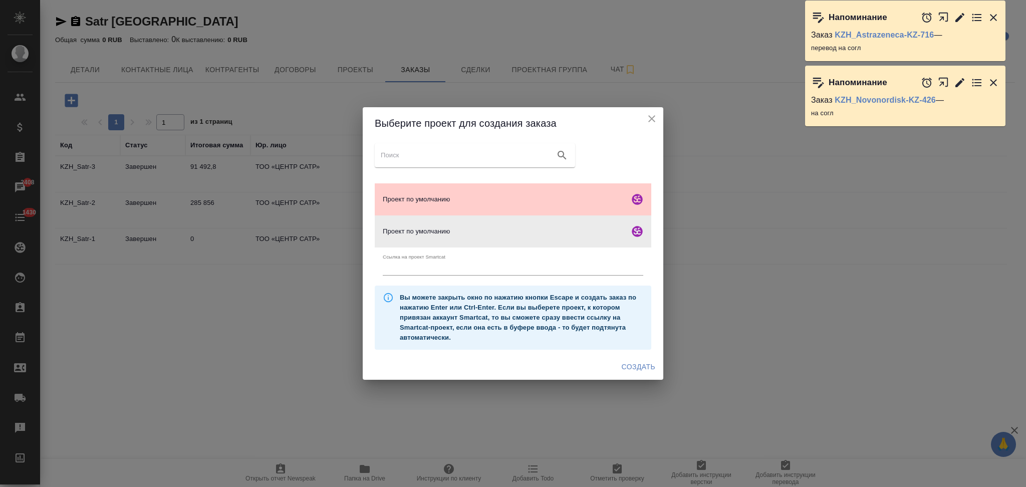
click at [654, 113] on icon "close" at bounding box center [652, 119] width 12 height 12
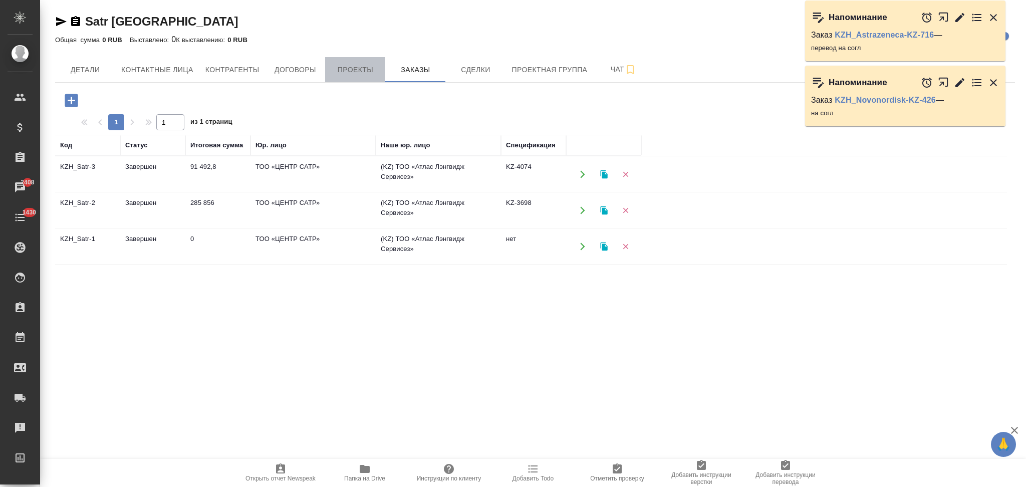
click at [361, 67] on span "Проекты" at bounding box center [355, 70] width 48 height 13
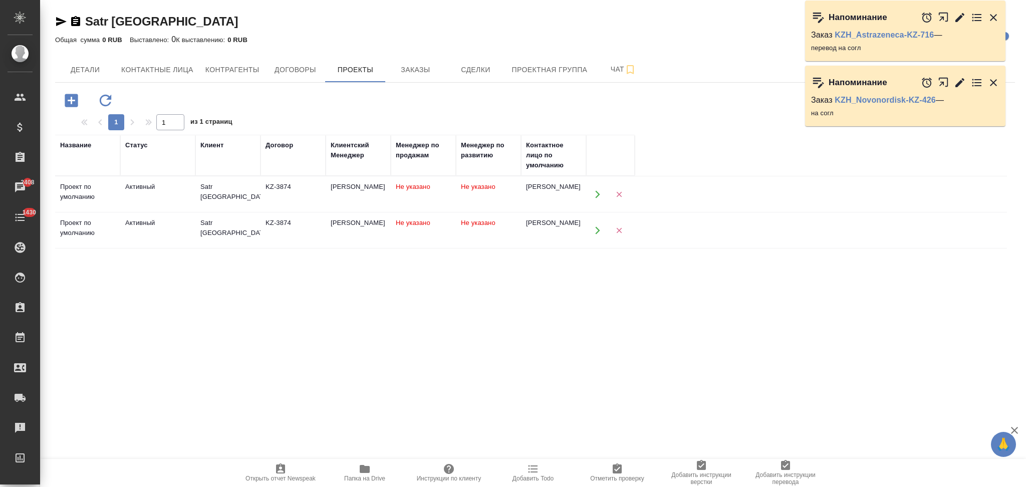
click at [596, 232] on icon "button" at bounding box center [597, 230] width 5 height 8
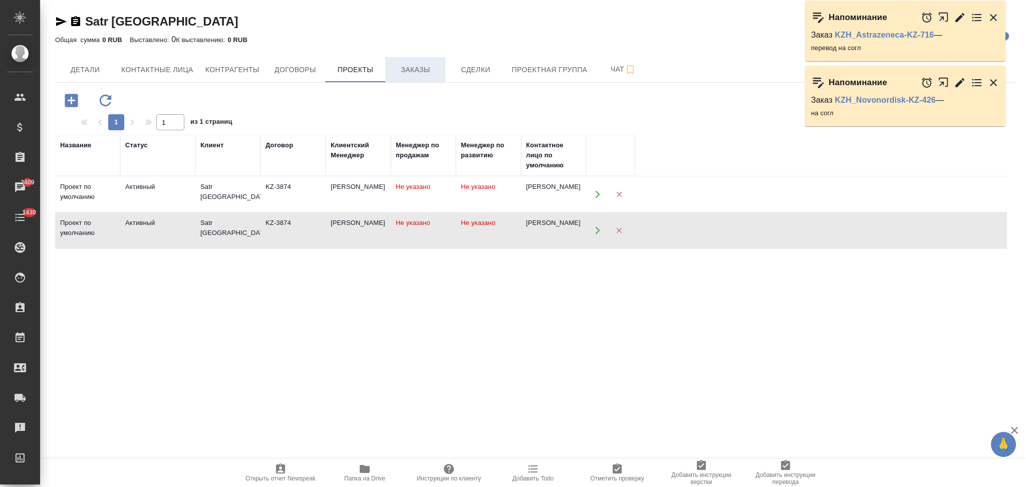
click at [410, 66] on span "Заказы" at bounding box center [415, 70] width 48 height 13
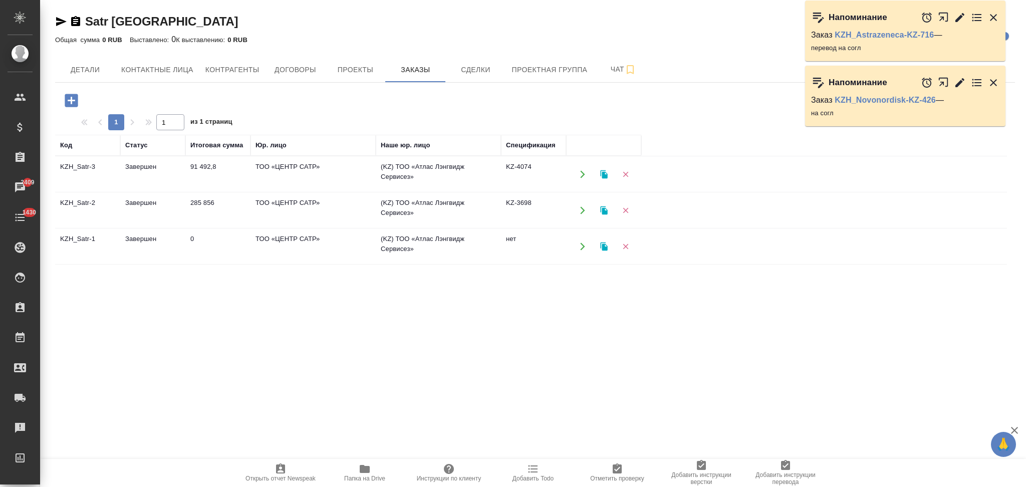
click at [73, 106] on icon "button" at bounding box center [71, 100] width 13 height 13
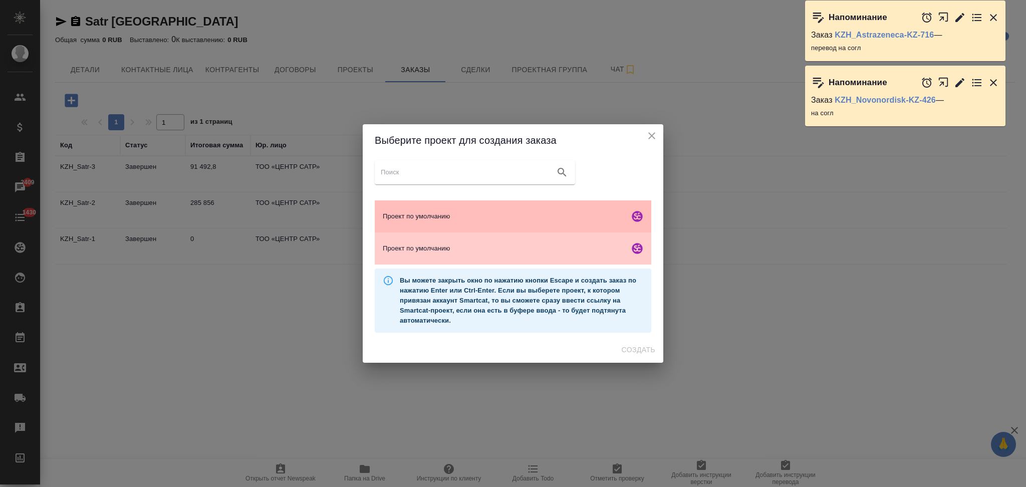
click at [460, 208] on div "Проект по умолчанию" at bounding box center [513, 216] width 276 height 32
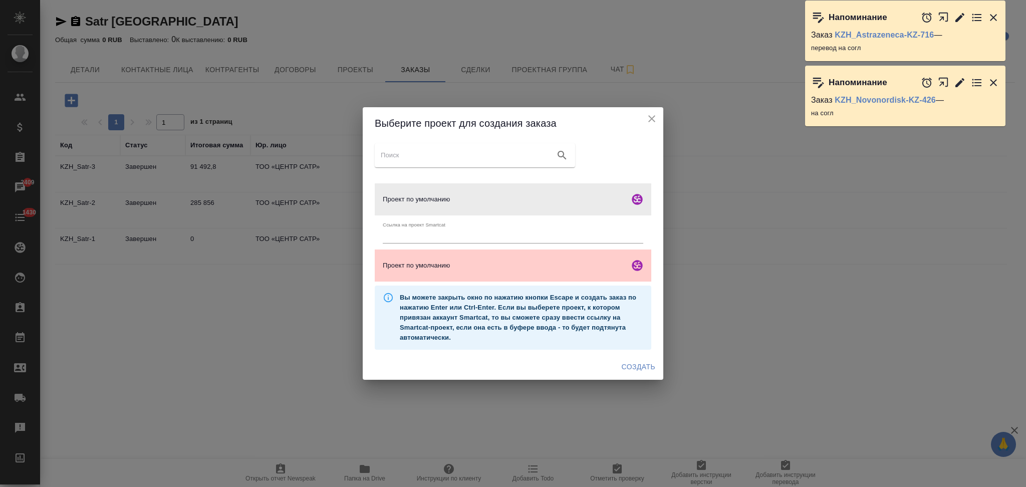
click at [636, 367] on span "Создать" at bounding box center [639, 367] width 34 height 13
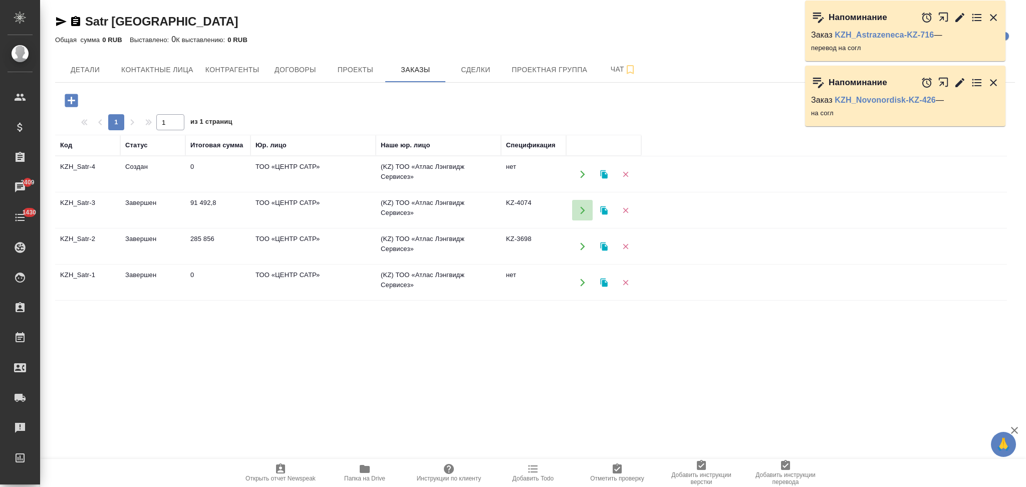
click at [583, 208] on icon "button" at bounding box center [582, 210] width 9 height 9
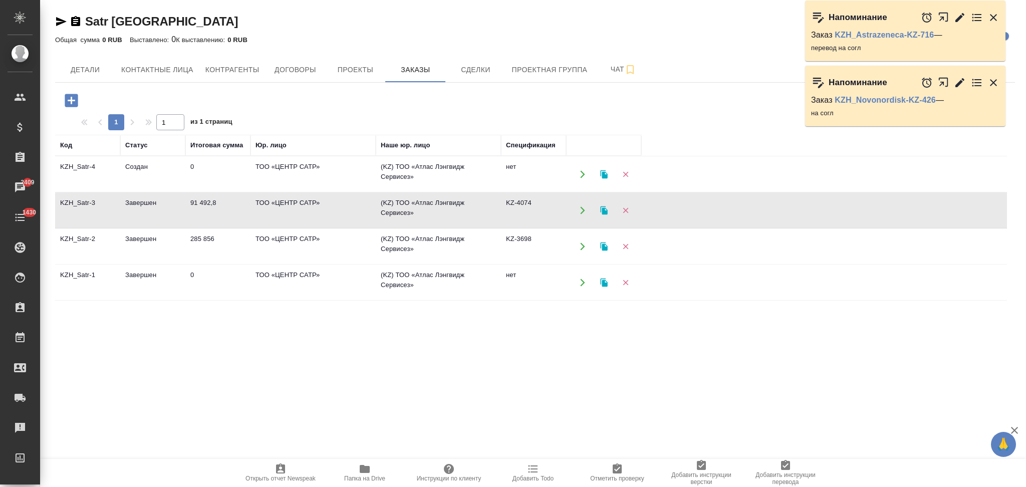
click at [580, 244] on icon "button" at bounding box center [582, 246] width 9 height 9
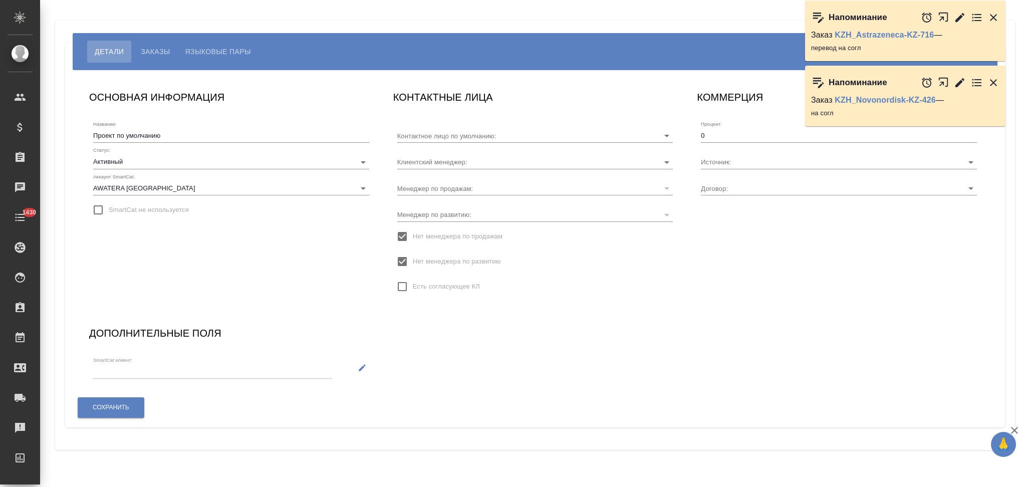
type input "[PERSON_NAME]"
type input "KZ-3874"
type input "[PERSON_NAME]"
click at [106, 52] on span "Детали" at bounding box center [109, 52] width 29 height 12
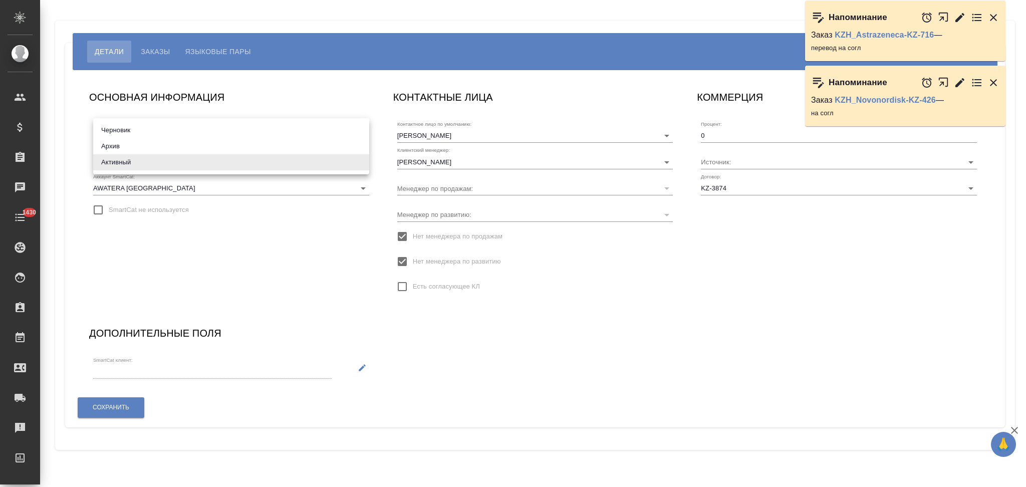
click at [124, 159] on body "🙏 .cls-1 fill:#fff; AWATERA Aslanukova Sati Клиенты Спецификации Заказы Чаты 14…" at bounding box center [513, 243] width 1026 height 487
click at [123, 146] on li "Архив" at bounding box center [231, 146] width 276 height 16
type input "archive"
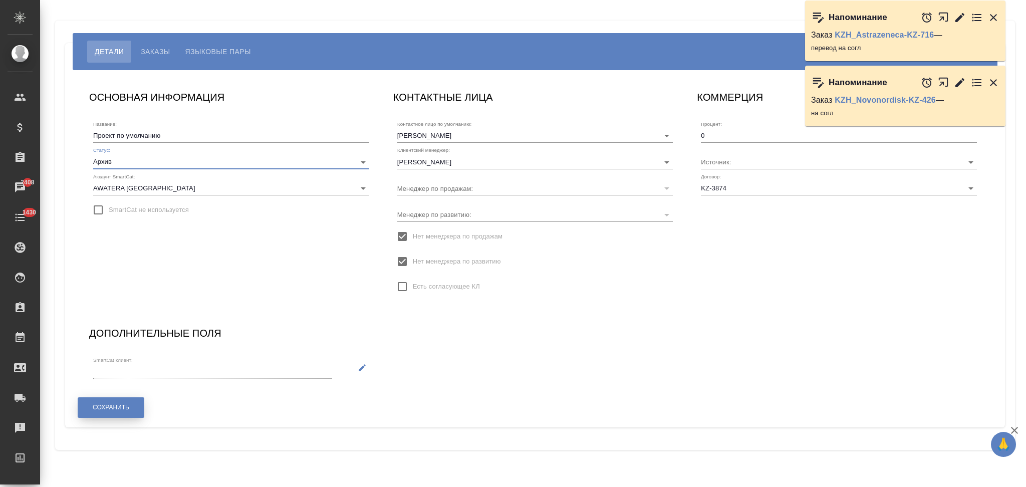
click at [108, 403] on span "Сохранить" at bounding box center [111, 407] width 37 height 9
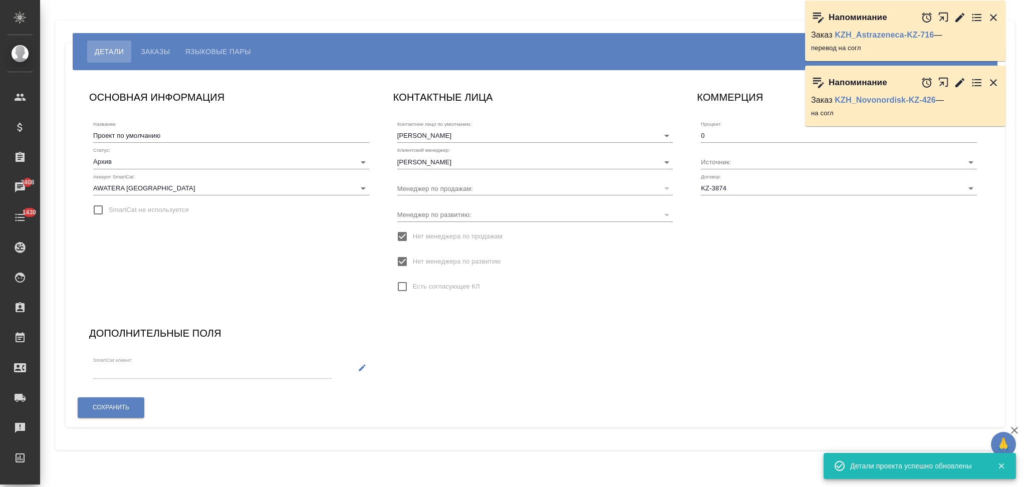
click at [224, 50] on span "Языковые пары" at bounding box center [218, 52] width 66 height 12
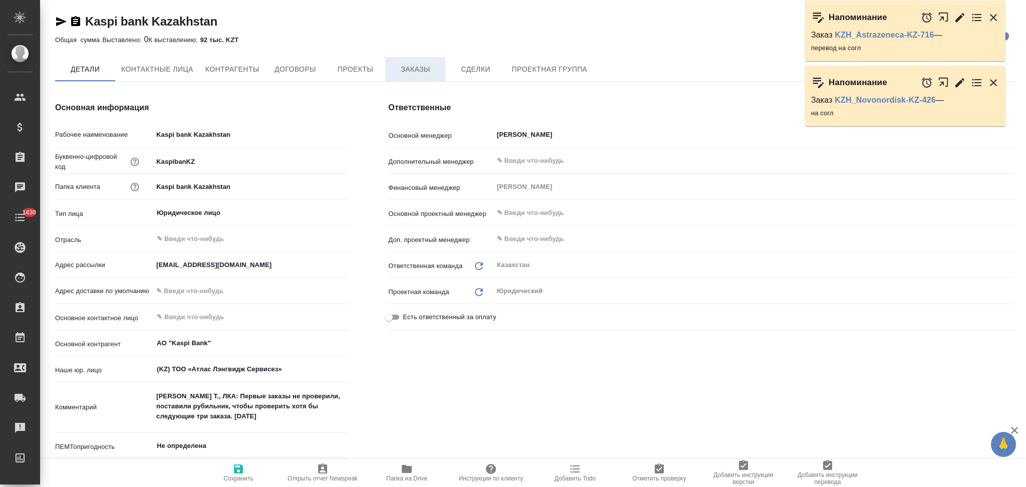
type input "АО "Kaspi Bank""
type textarea "x"
click at [417, 74] on span "Заказы" at bounding box center [415, 70] width 48 height 13
type input "АО "Kaspi Bank""
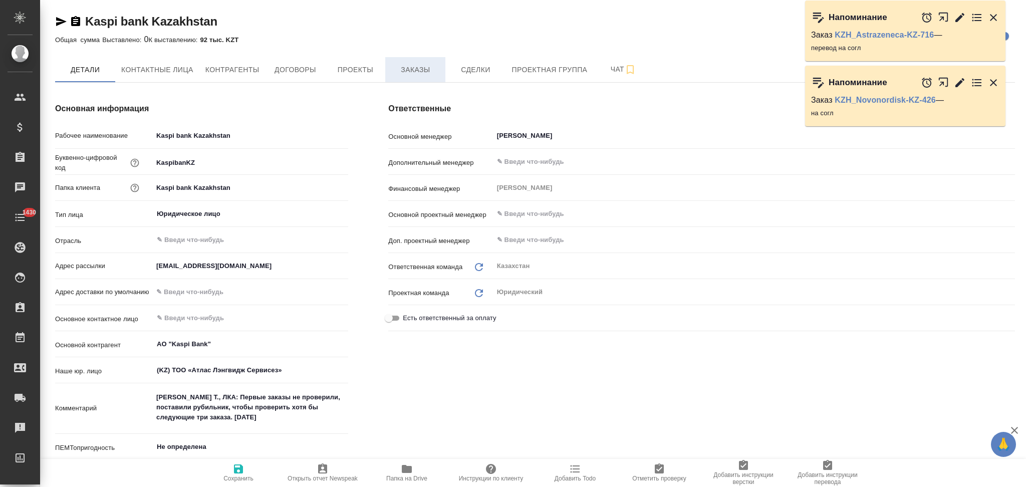
type textarea "x"
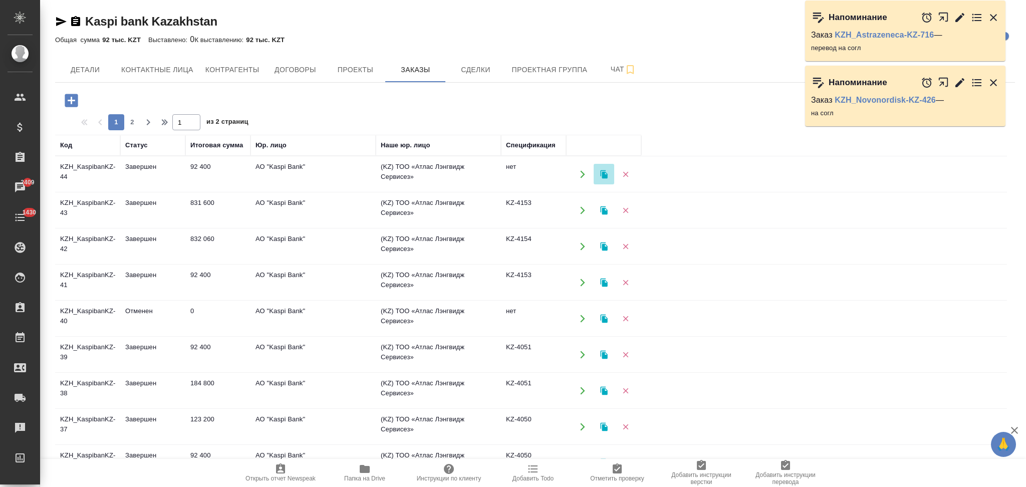
click at [603, 173] on icon "button" at bounding box center [603, 174] width 7 height 9
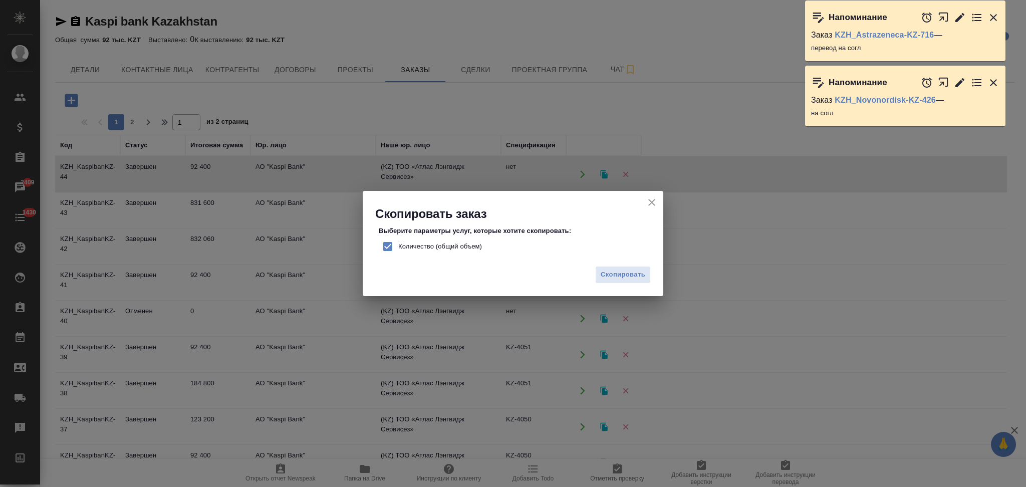
click at [387, 246] on input "Количество (общий объем)" at bounding box center [387, 246] width 21 height 21
checkbox input "false"
click at [602, 270] on span "Скопировать" at bounding box center [622, 275] width 45 height 12
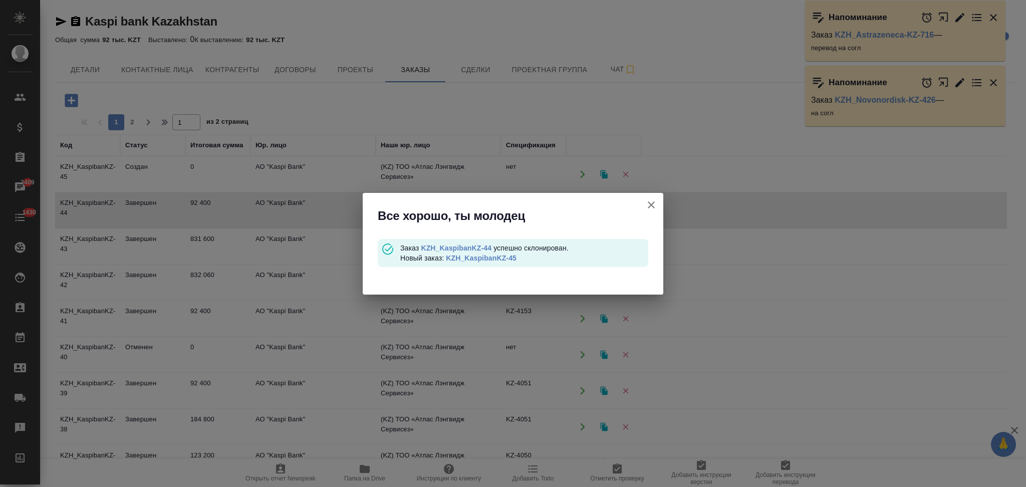
click at [486, 260] on link "KZH_KaspibanKZ-45" at bounding box center [481, 258] width 71 height 8
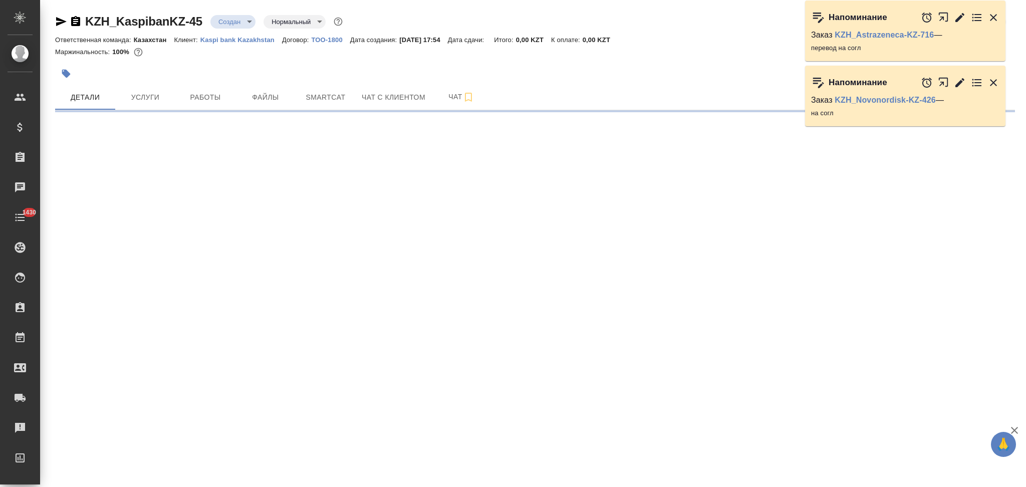
select select "RU"
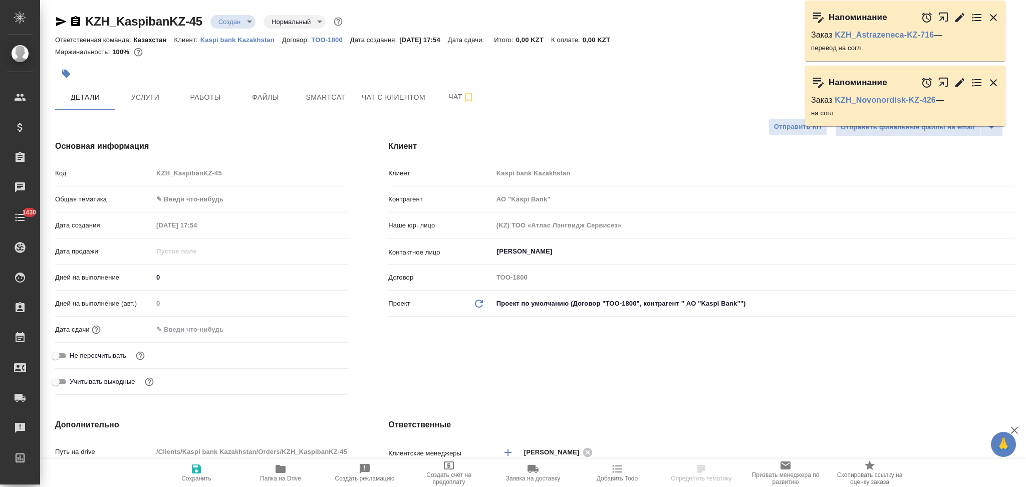
type input "АО "Kaspi Bank""
type textarea "x"
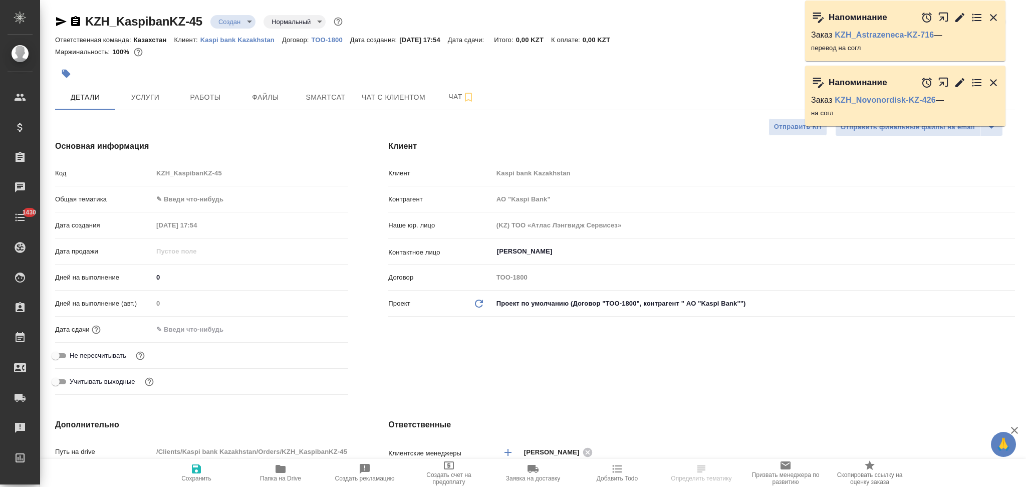
type textarea "x"
type input "АО "Kaspi Bank""
type textarea "x"
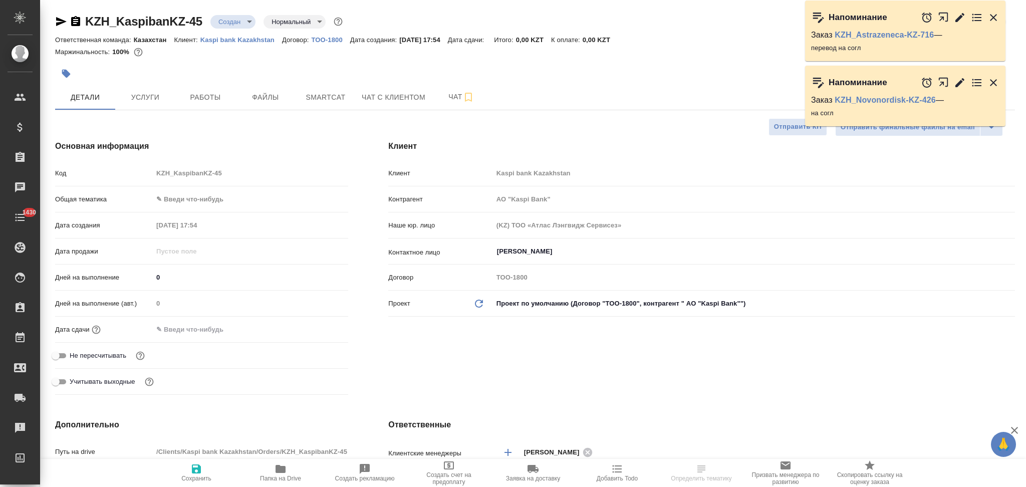
type textarea "x"
click at [57, 22] on icon "button" at bounding box center [61, 22] width 12 height 12
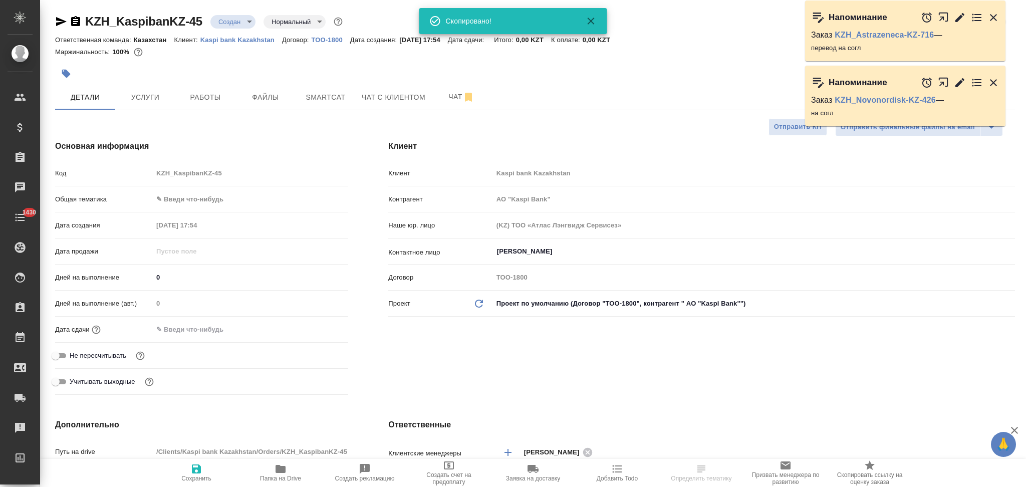
type input "АО "Kaspi Bank""
type textarea "x"
select select "RU"
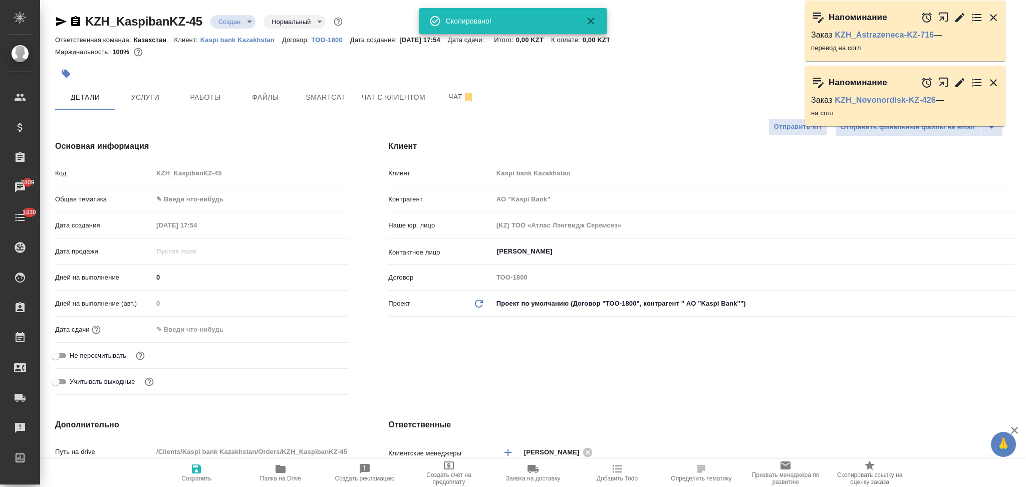
type textarea "x"
type input "АО "Kaspi Bank""
type textarea "x"
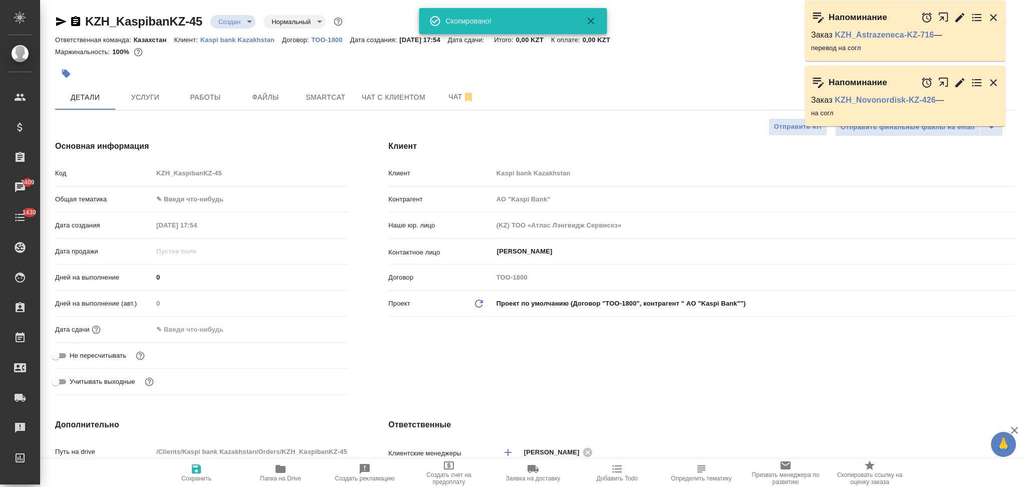
type textarea "x"
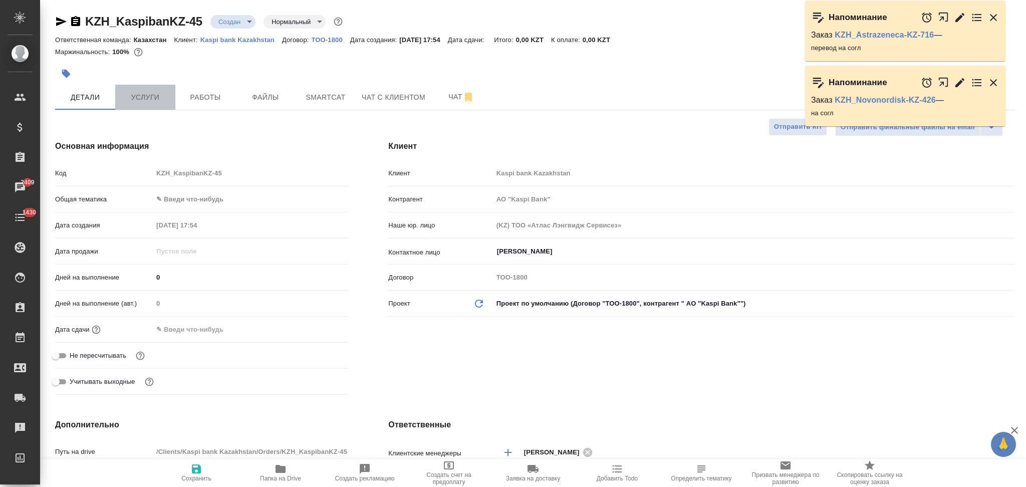
click at [152, 99] on span "Услуги" at bounding box center [145, 97] width 48 height 13
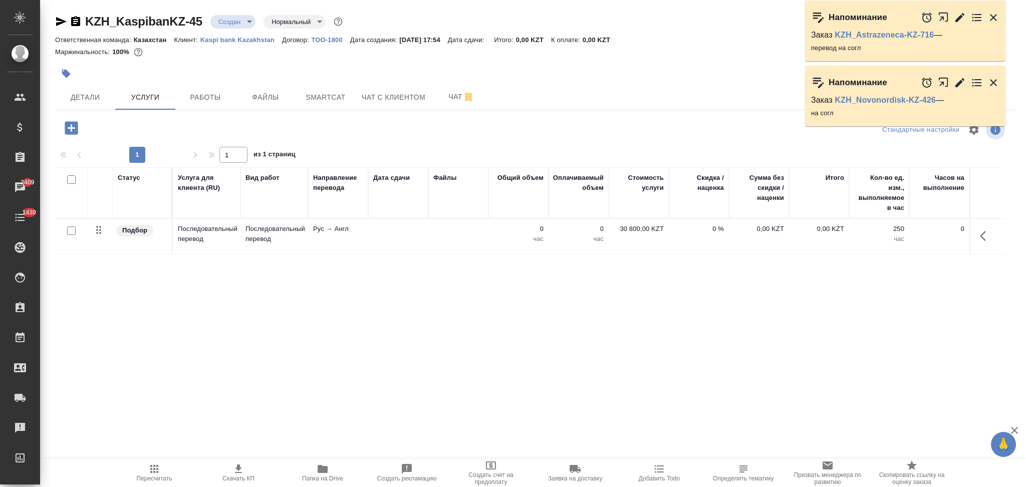
click at [373, 242] on td at bounding box center [398, 236] width 60 height 35
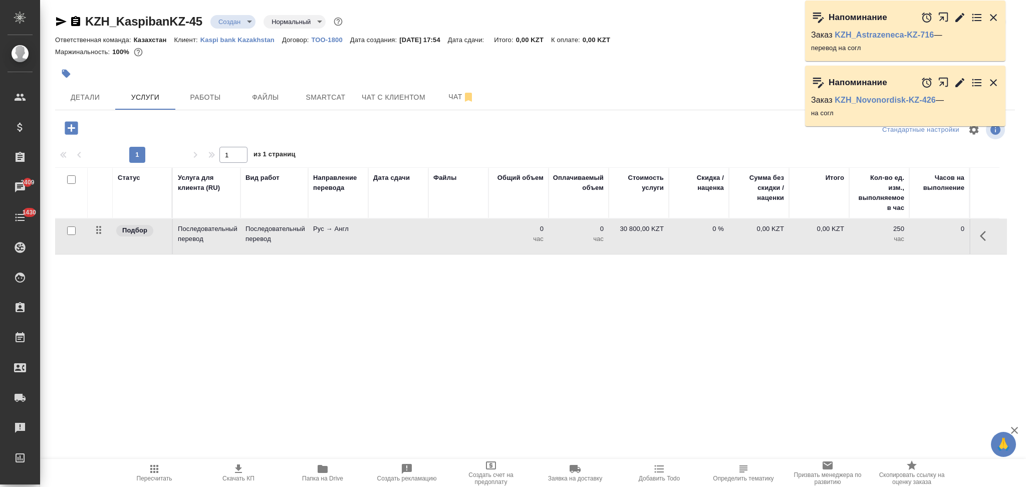
click at [373, 242] on td at bounding box center [398, 236] width 60 height 35
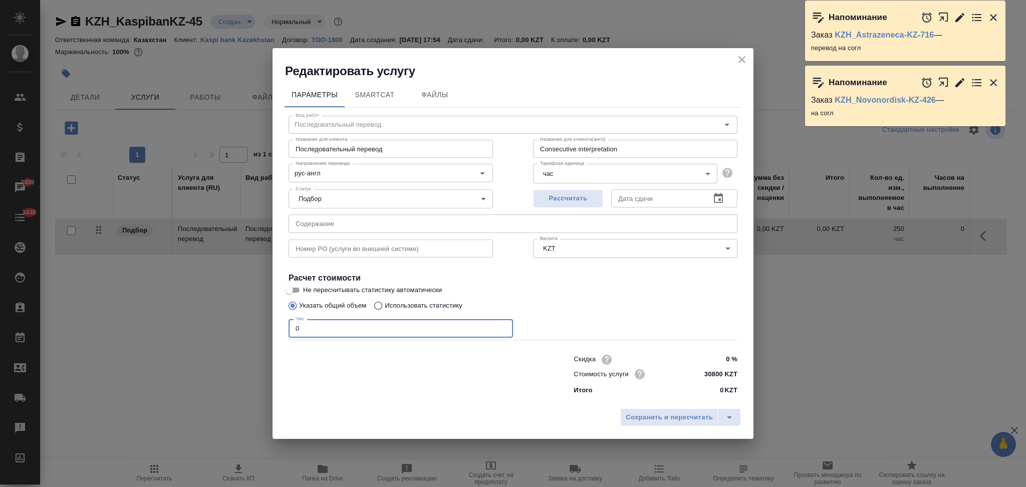
drag, startPoint x: 305, startPoint y: 331, endPoint x: 287, endPoint y: 330, distance: 17.0
click at [287, 330] on div "Вид работ Последовательный перевод Вид работ Название для клиента Последователь…" at bounding box center [512, 254] width 457 height 292
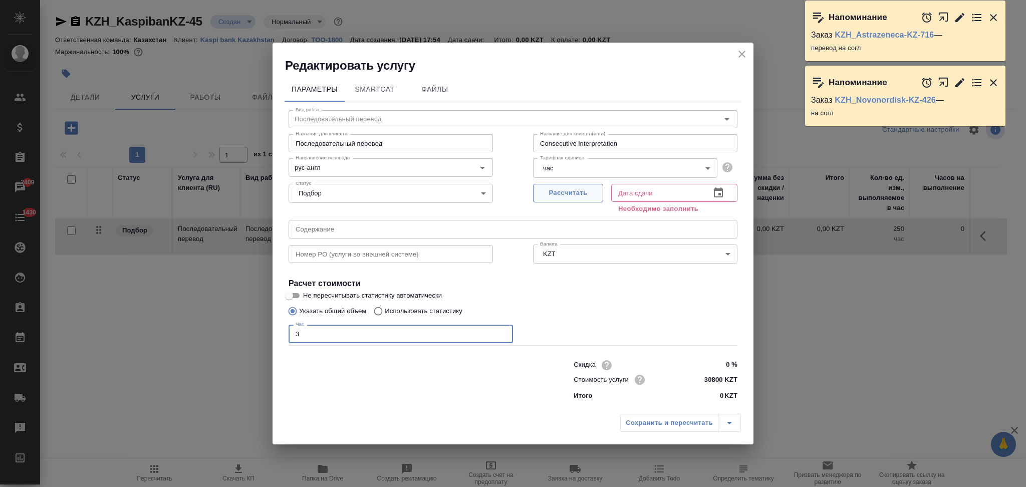
type input "3"
click at [561, 200] on button "Рассчитать" at bounding box center [568, 193] width 70 height 19
type input "22.08.2025 17:55"
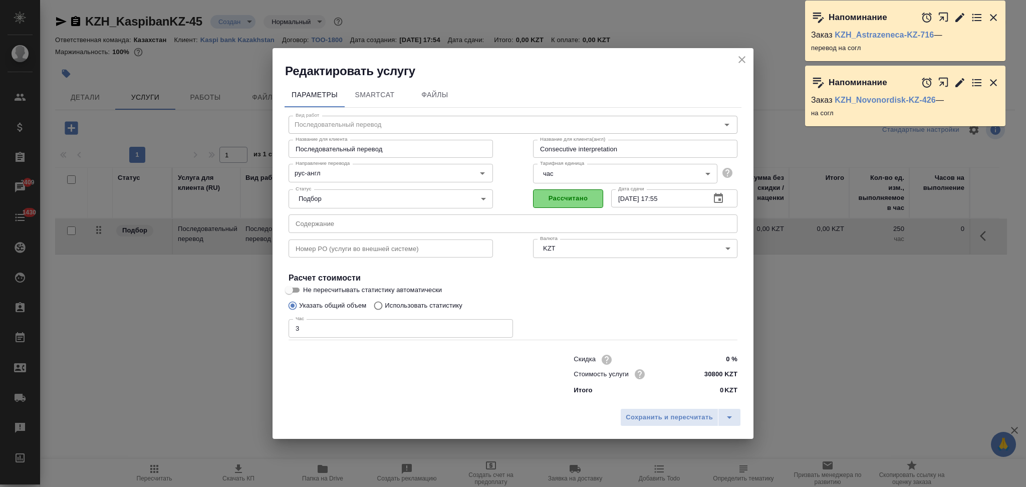
click at [570, 189] on button "Рассчитано" at bounding box center [568, 198] width 70 height 19
click at [639, 416] on span "Сохранить и пересчитать" at bounding box center [669, 418] width 87 height 12
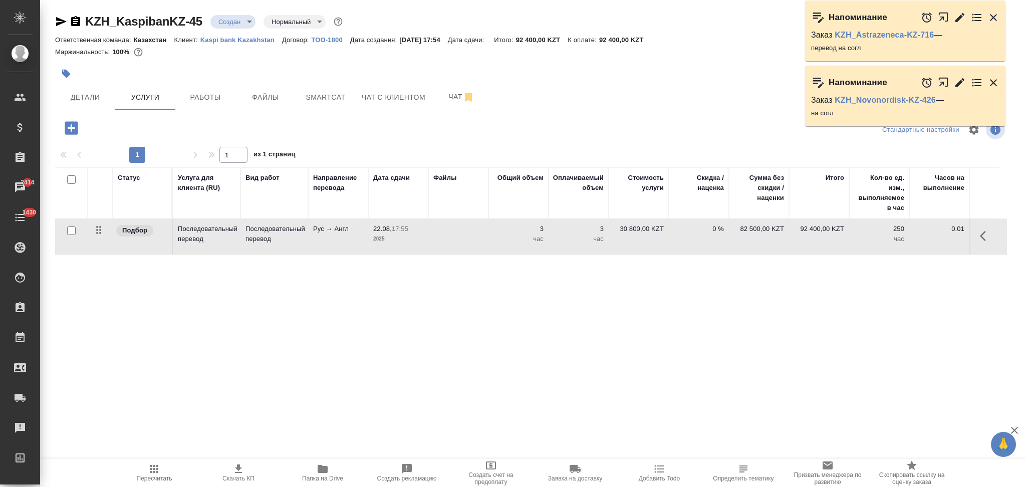
click at [241, 470] on icon "button" at bounding box center [238, 469] width 12 height 12
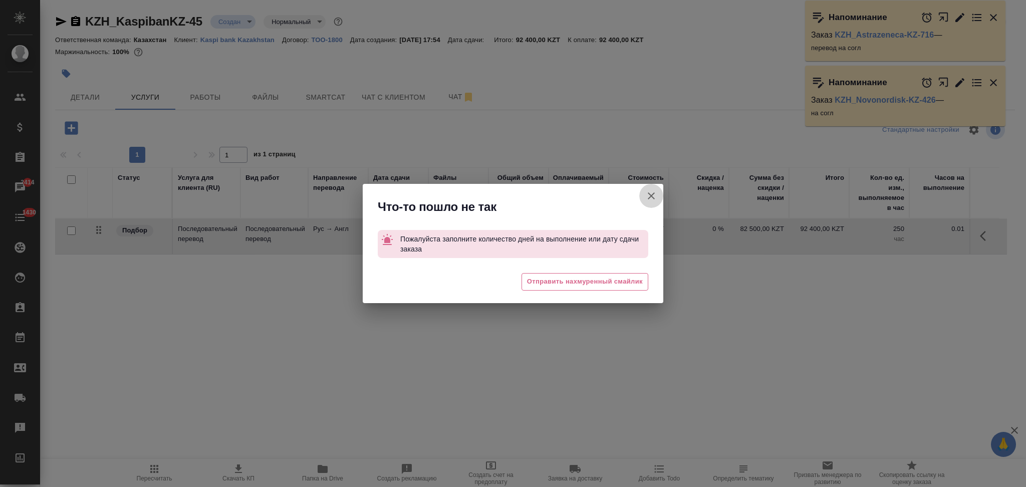
click at [643, 190] on button "[PERSON_NAME] детали заказа" at bounding box center [651, 196] width 24 height 24
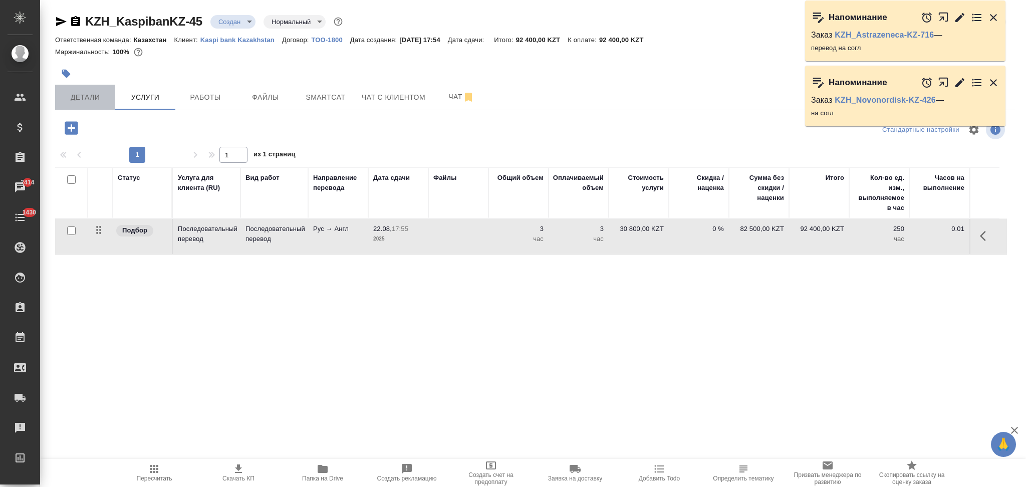
click at [91, 96] on span "Детали" at bounding box center [85, 97] width 48 height 13
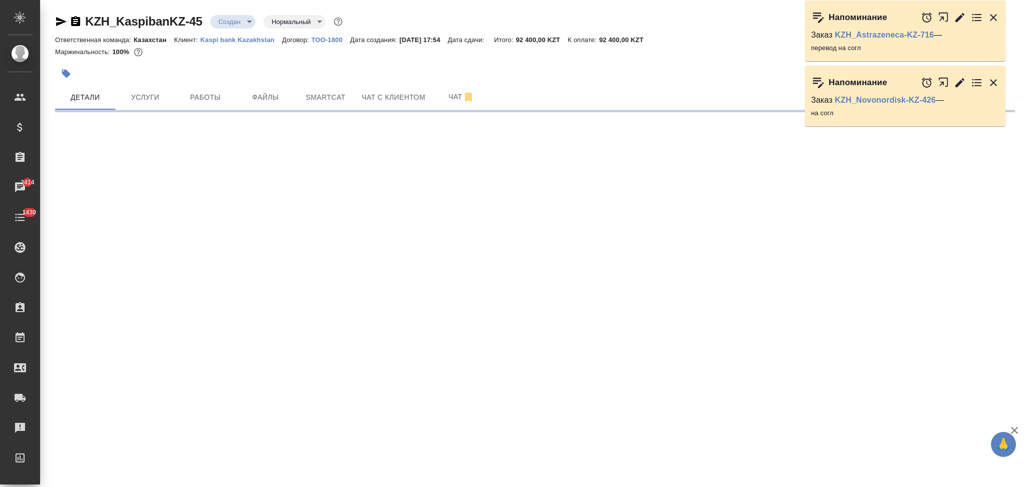
select select "RU"
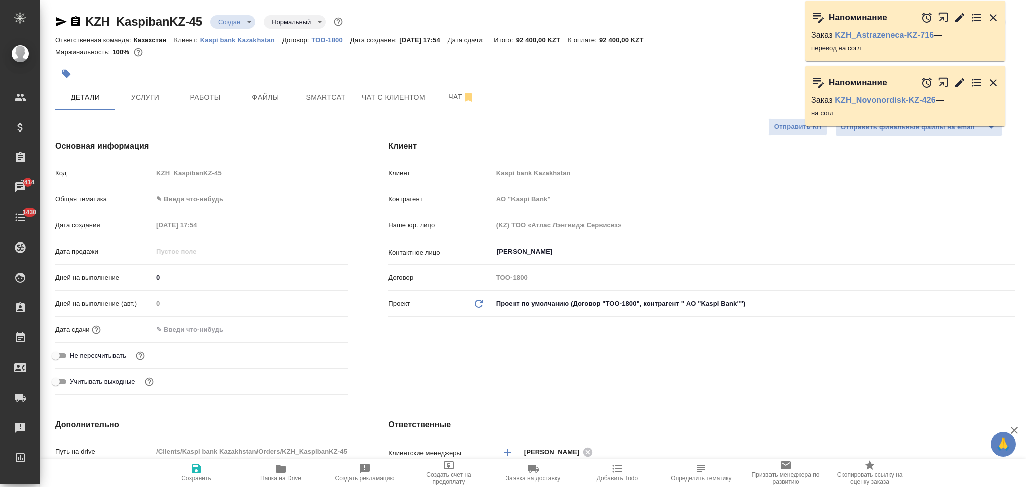
type textarea "x"
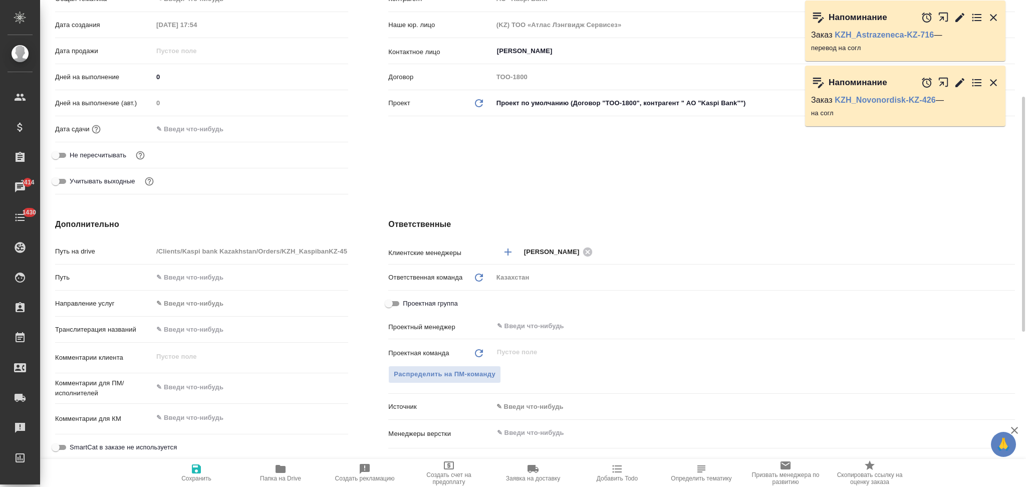
type input "АО "Kaspi Bank""
type textarea "x"
type input "АО "Kaspi Bank""
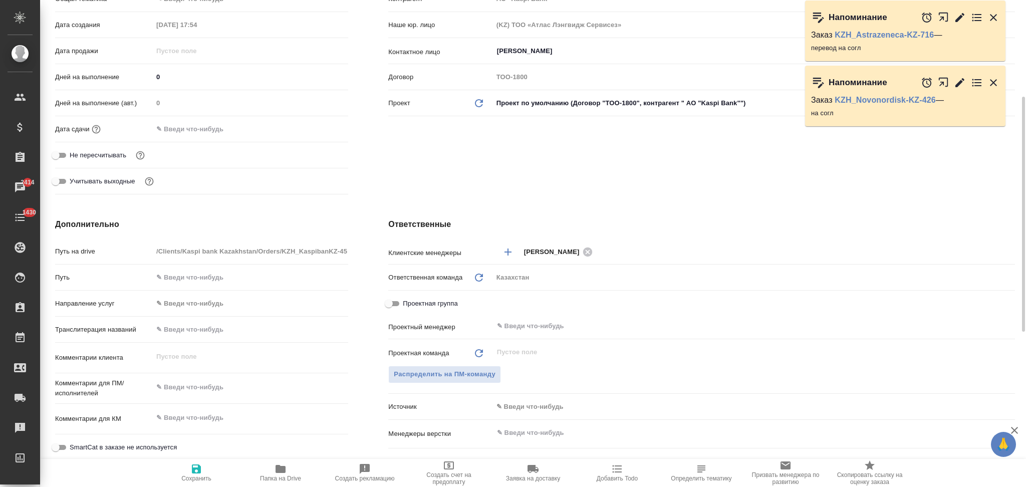
type textarea "x"
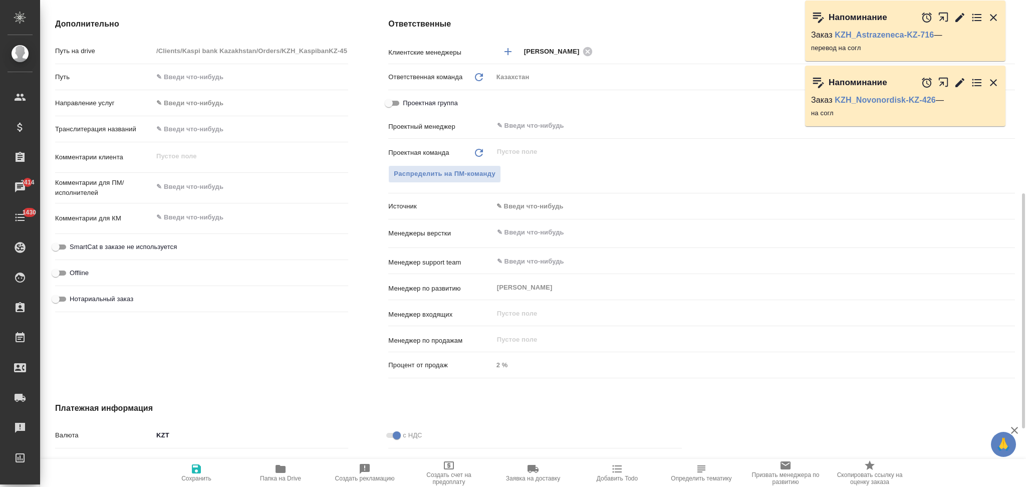
type textarea "x"
click at [193, 189] on textarea at bounding box center [250, 186] width 195 height 17
paste textarea "Англ-рус. Время 17:00 по Алматы. Продолжительность 1 час. Встреча онлайн по зум."
type textarea "Англ-рус. Время 17:00 по Алматы. Продолжительность 1 час. Встреча онлайн по зум."
type input "АО "Kaspi Bank""
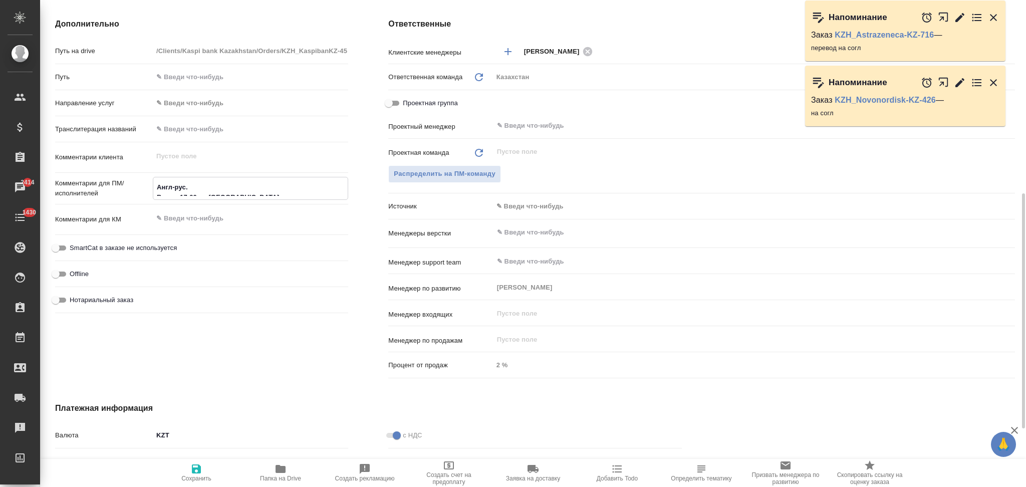
type textarea "x"
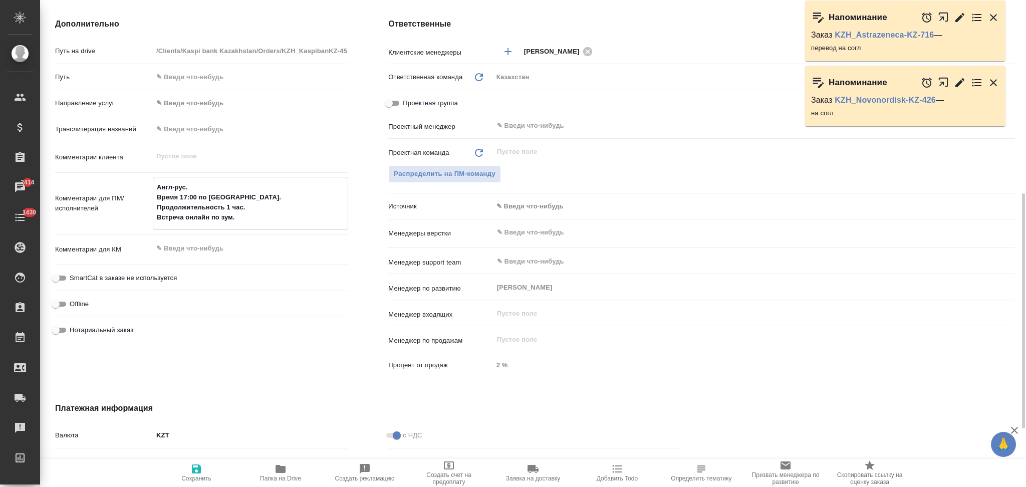
type textarea "Англ-рус. Время 17:00 по Алматы. Продолжительность 1 час. Встреча онлайн по зум."
type textarea "x"
click at [194, 468] on icon "button" at bounding box center [196, 468] width 9 height 9
type input "АО "Kaspi Bank""
type textarea "x"
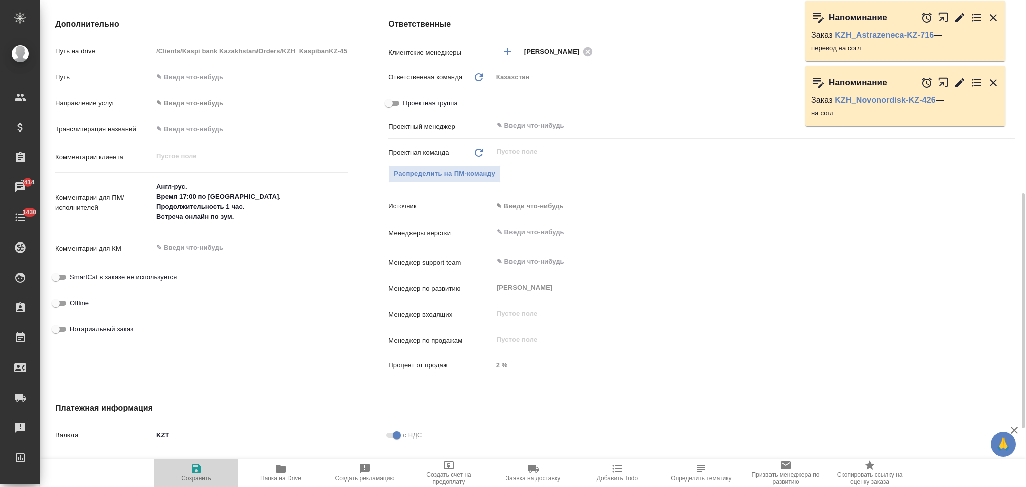
type textarea "x"
type input "АО "Kaspi Bank""
type textarea "x"
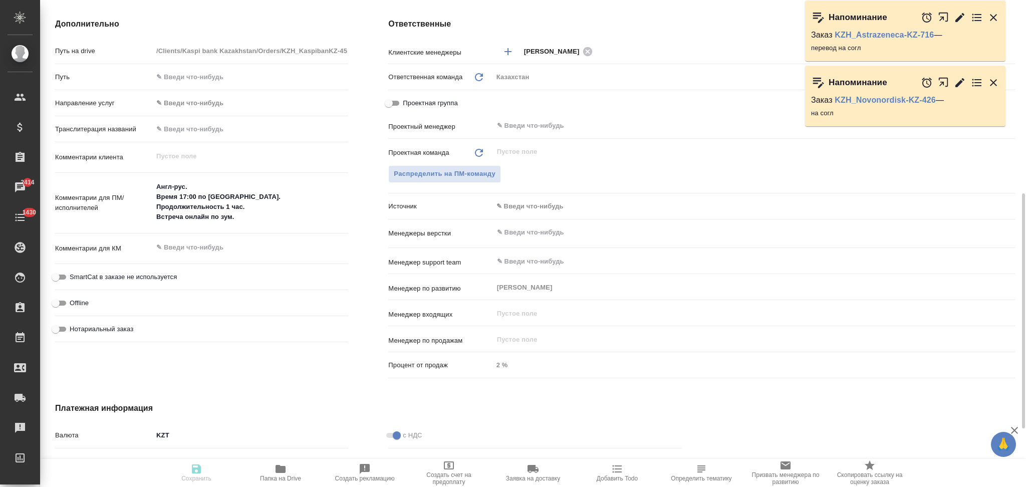
type textarea "x"
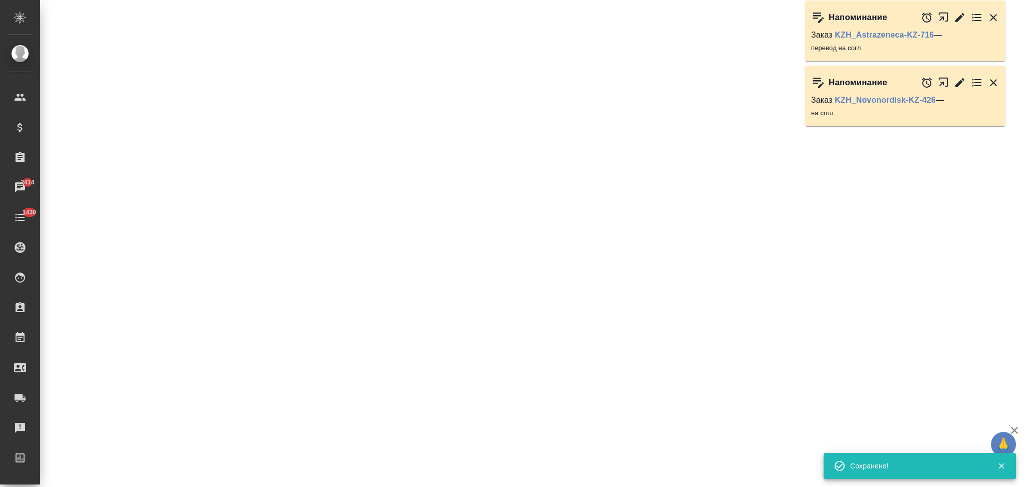
select select "RU"
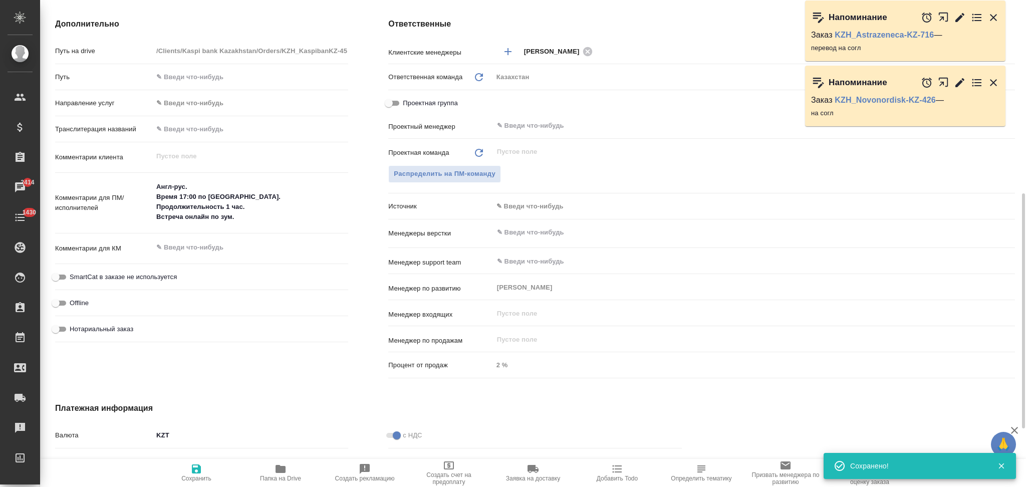
type textarea "x"
click at [207, 181] on textarea "Англ-рус. Время 17:00 по Алматы. Продолжительность 1 час. Встреча онлайн по зум." at bounding box center [250, 201] width 195 height 47
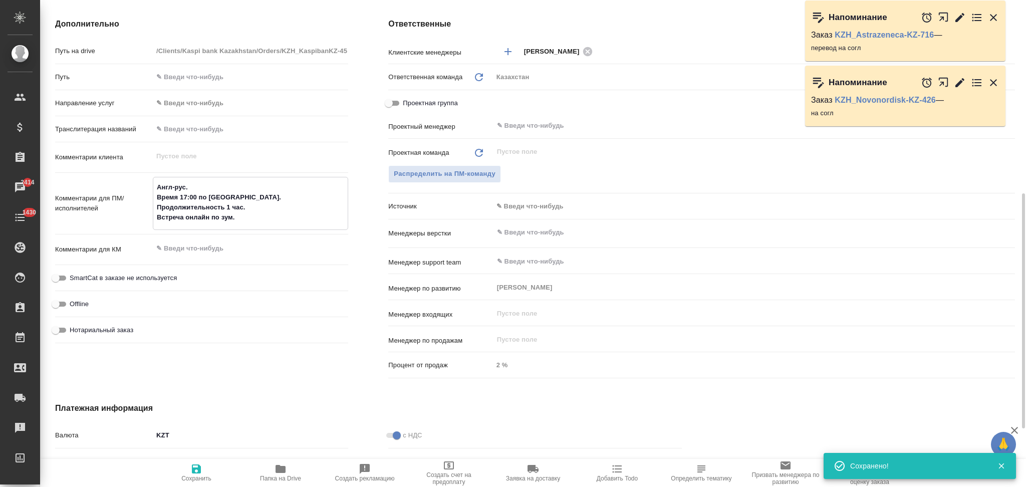
type input "АО "Kaspi Bank""
type textarea "x"
type textarea "Англ-рус. Время 17:00 по Алматы. Продолжительность 1 час. Встреча онлайн по зум."
type textarea "x"
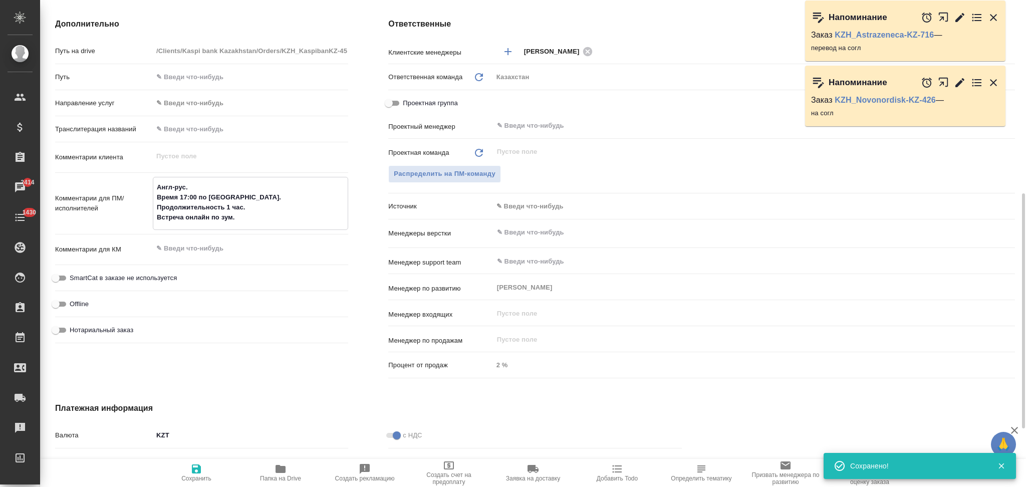
type input "АО "Kaspi Bank""
type textarea "x"
type textarea "Англ-рус. 2 Время 17:00 по Алматы. Продолжительность 1 час. Встреча онлайн по з…"
type textarea "x"
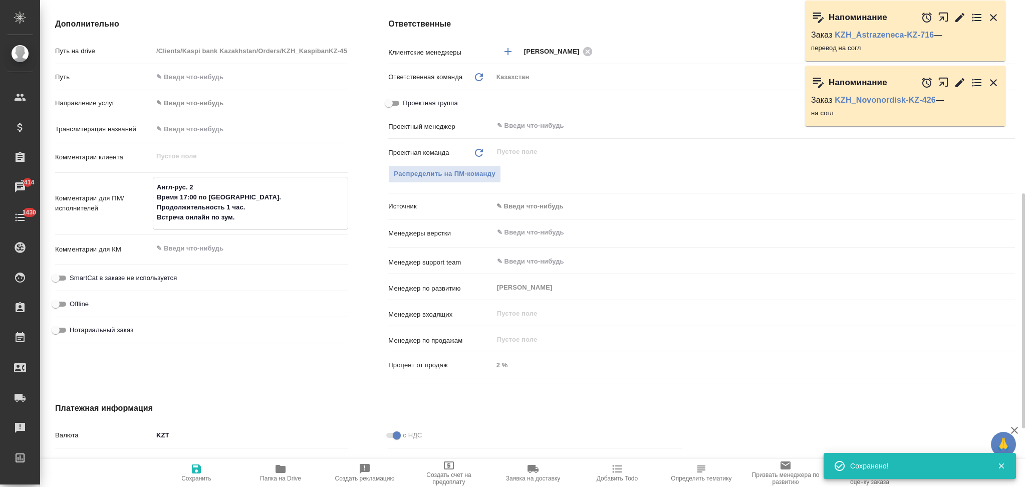
type input "АО "Kaspi Bank""
type textarea "x"
type textarea "Англ-рус. 25 Время 17:00 по Алматы. Продолжительность 1 час. Встреча онлайн по …"
type textarea "x"
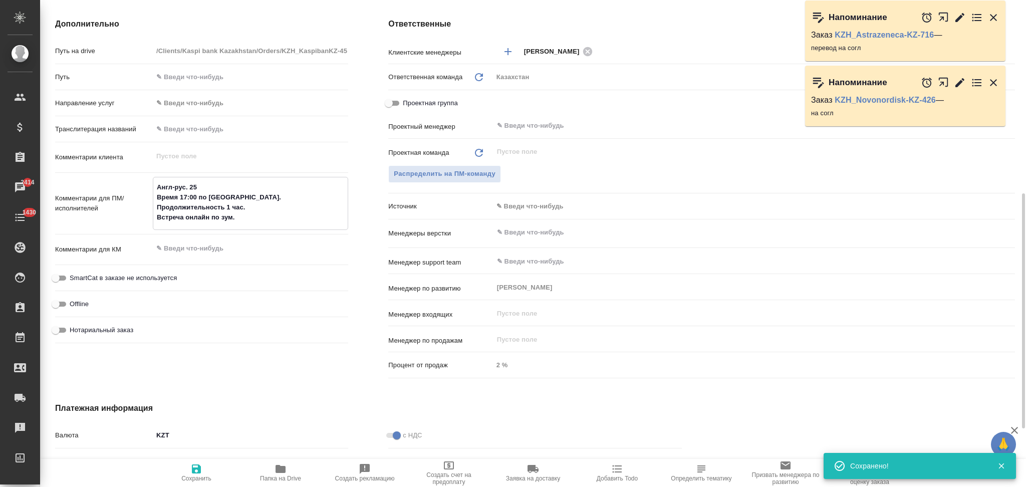
type textarea "Англ-рус. 25. Время 17:00 по Алматы. Продолжительность 1 час. Встреча онлайн по…"
type input "АО "Kaspi Bank""
type textarea "x"
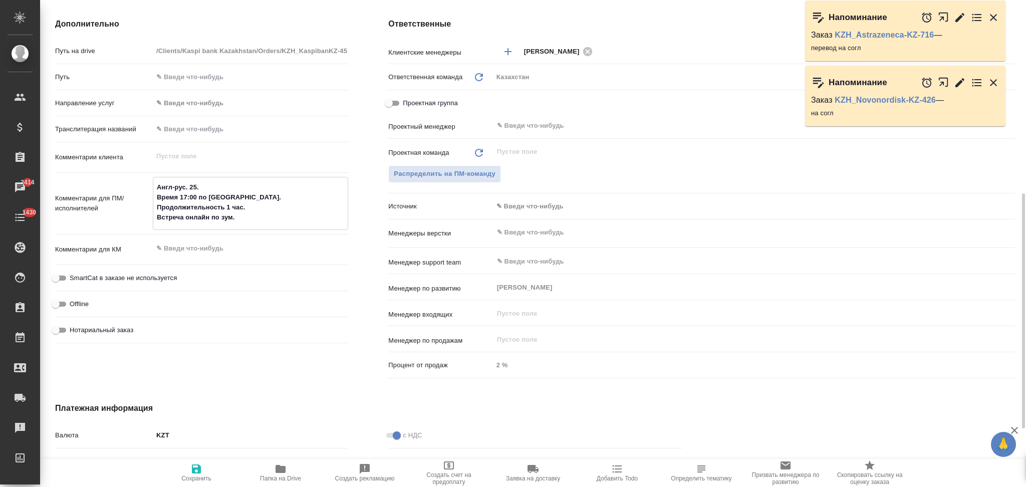
type textarea "Англ-рус. 25.0 Время 17:00 по Алматы. Продолжительность 1 час. Встреча онлайн п…"
type input "АО "Kaspi Bank""
type textarea "x"
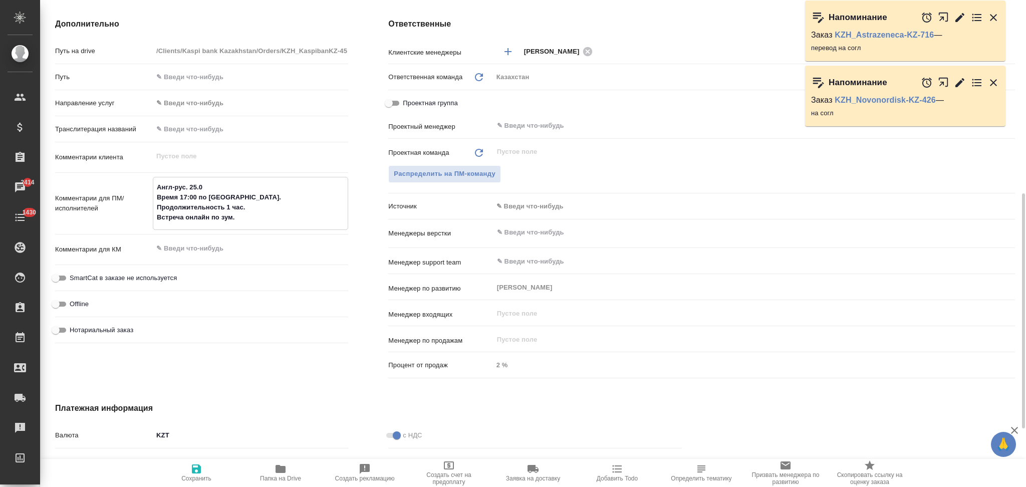
type textarea "Англ-рус. 25.08 Время 17:00 по Алматы. Продолжительность 1 час. Встреча онлайн …"
type input "АО "Kaspi Bank""
type textarea "x"
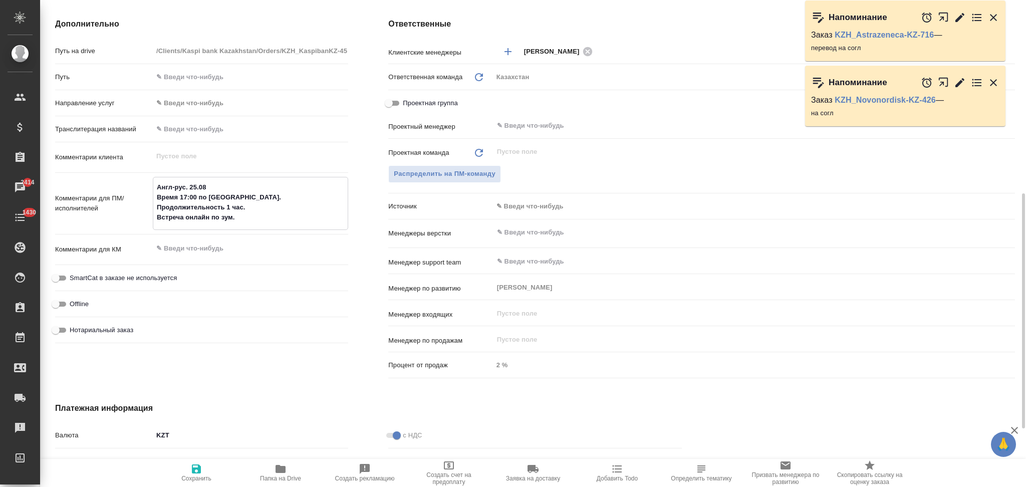
type textarea "Англ-рус. 25.08 Время 17:00 по Алматы. Продолжительность 1 час. Встреча онлайн …"
type textarea "x"
click at [191, 476] on span "Сохранить" at bounding box center [196, 478] width 30 height 7
type input "АО "Kaspi Bank""
type textarea "x"
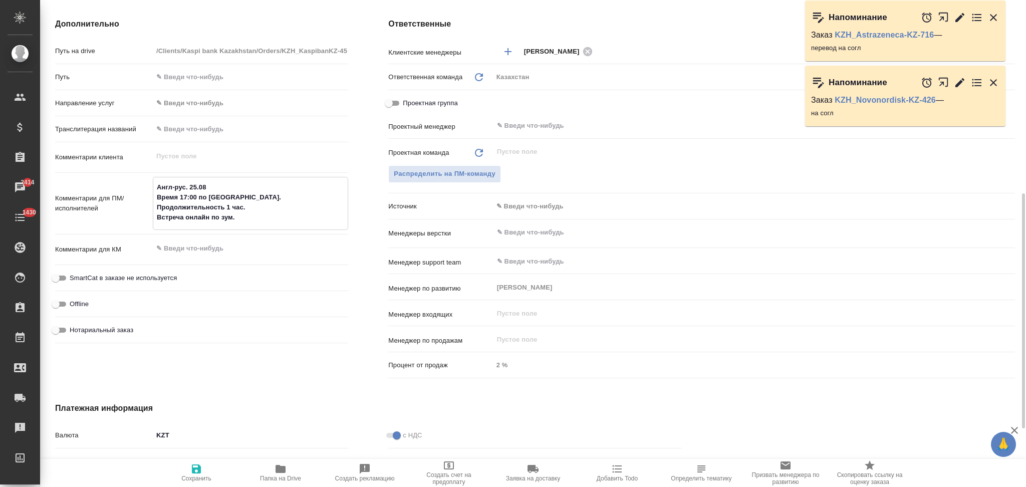
type textarea "x"
type input "АО "Kaspi Bank""
type textarea "x"
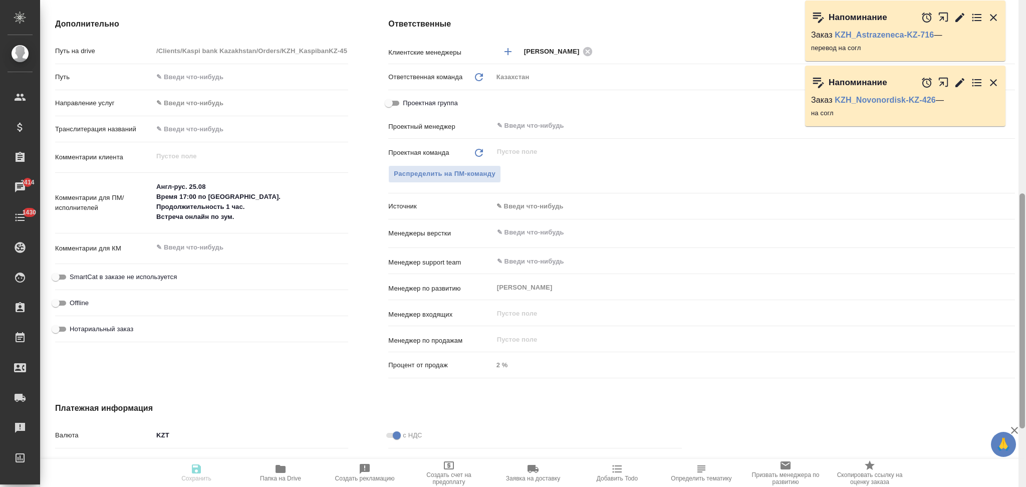
type textarea "x"
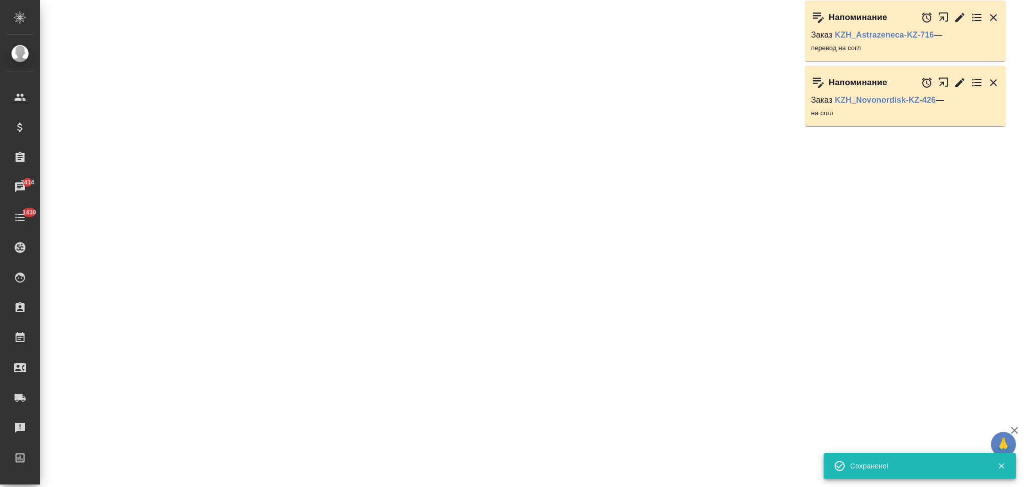
select select "RU"
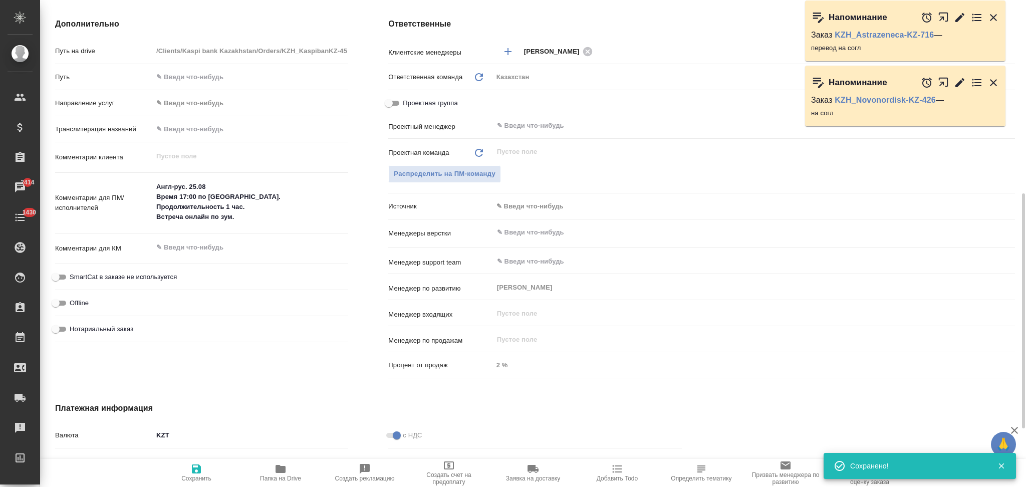
type textarea "x"
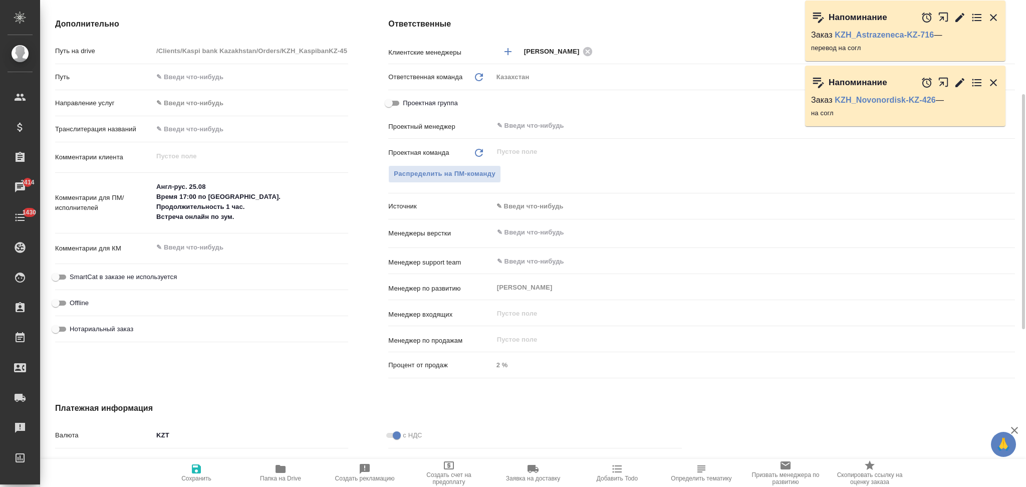
scroll to position [334, 0]
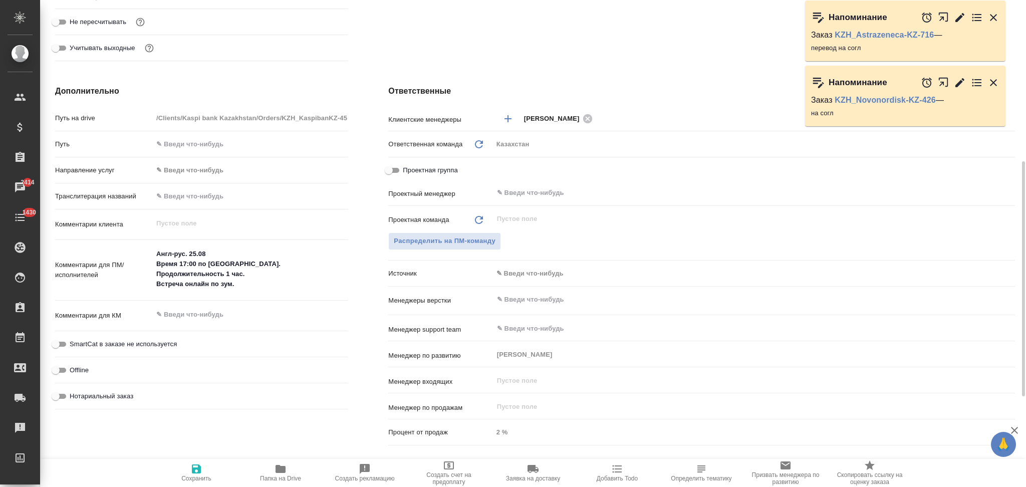
type input "АО "Kaspi Bank""
type textarea "x"
type input "АО "Kaspi Bank""
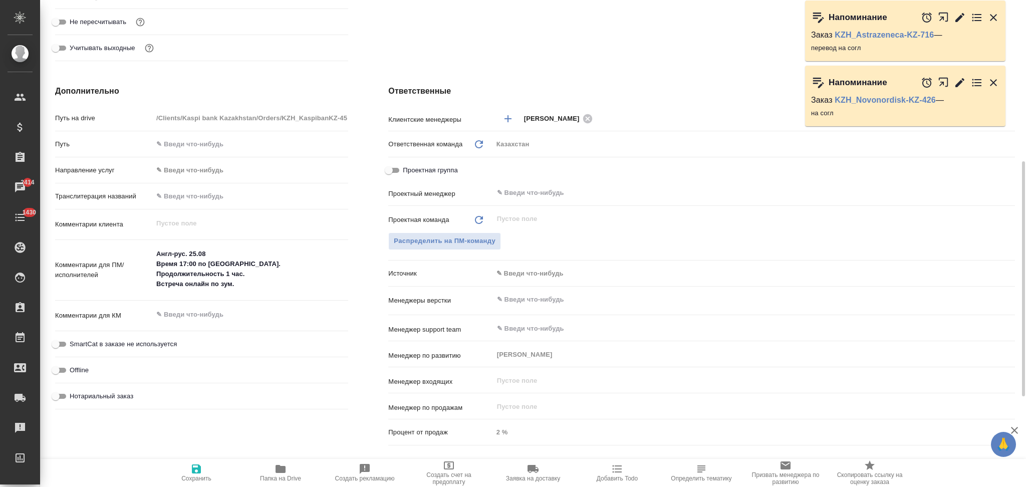
type textarea "x"
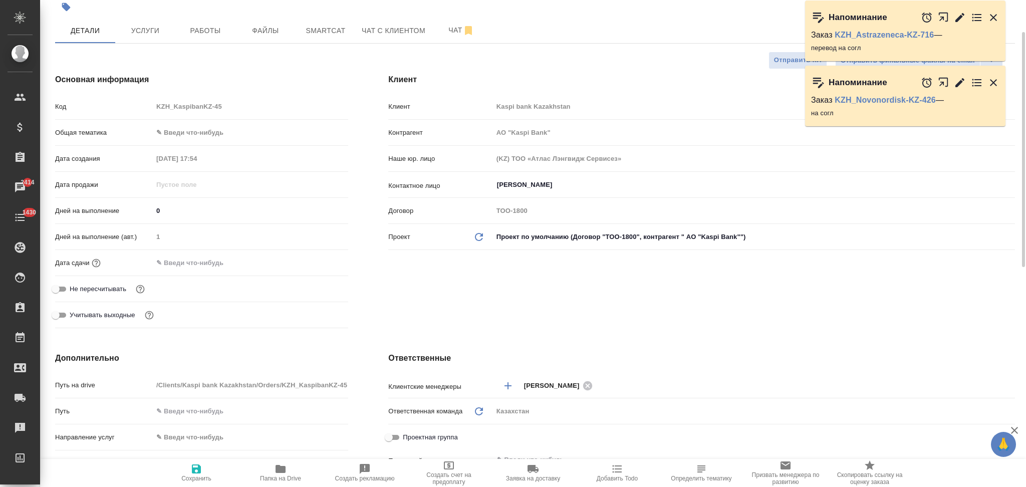
scroll to position [0, 0]
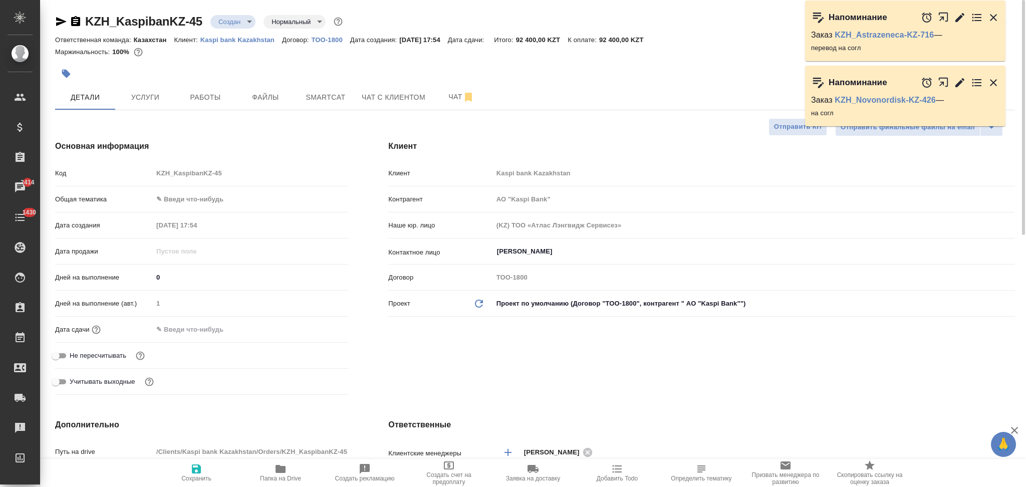
click at [189, 325] on input "text" at bounding box center [197, 329] width 88 height 15
click at [316, 324] on icon "button" at bounding box center [319, 328] width 9 height 10
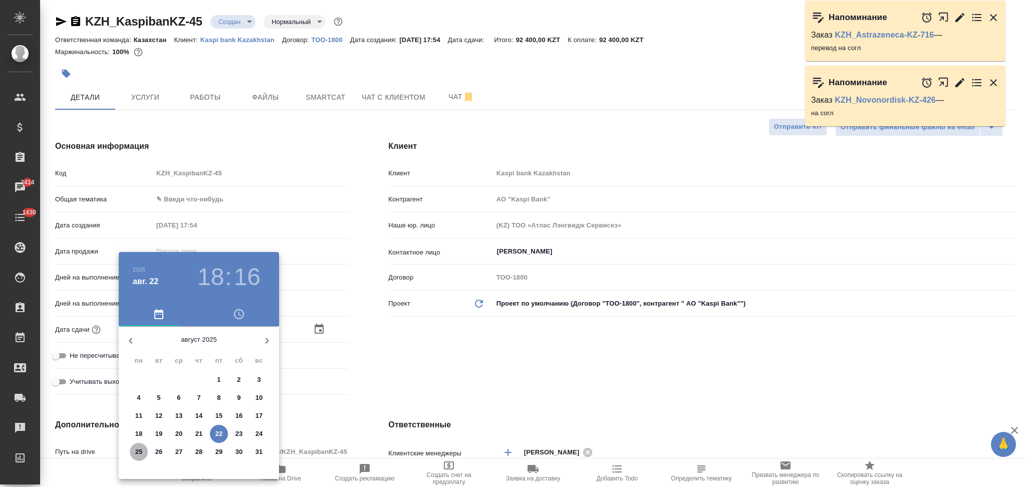
click at [138, 452] on p "25" at bounding box center [139, 452] width 8 height 10
type input "25.08.2025 18:16"
type input "АО "Kaspi Bank""
type textarea "x"
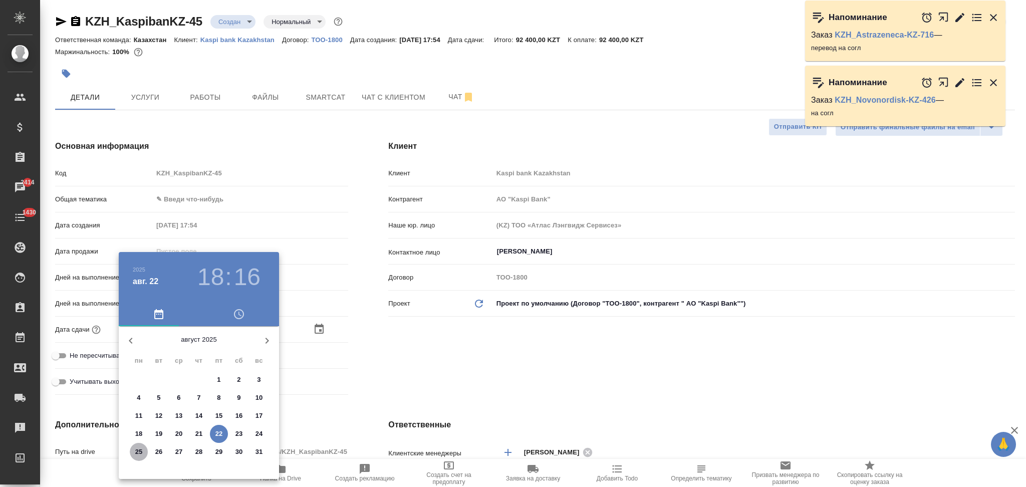
type textarea "x"
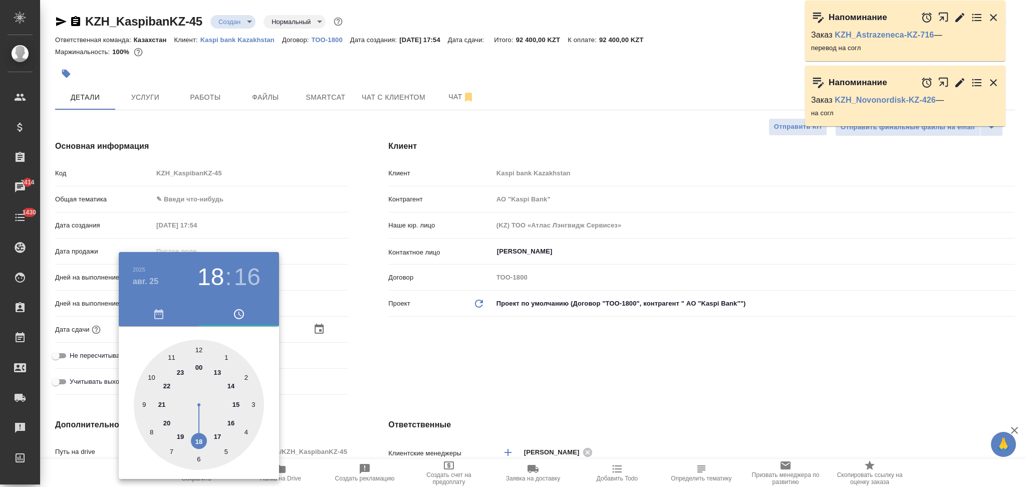
click at [218, 435] on div at bounding box center [199, 405] width 130 height 130
type input "25.08.2025 17:16"
type input "АО "Kaspi Bank""
type textarea "x"
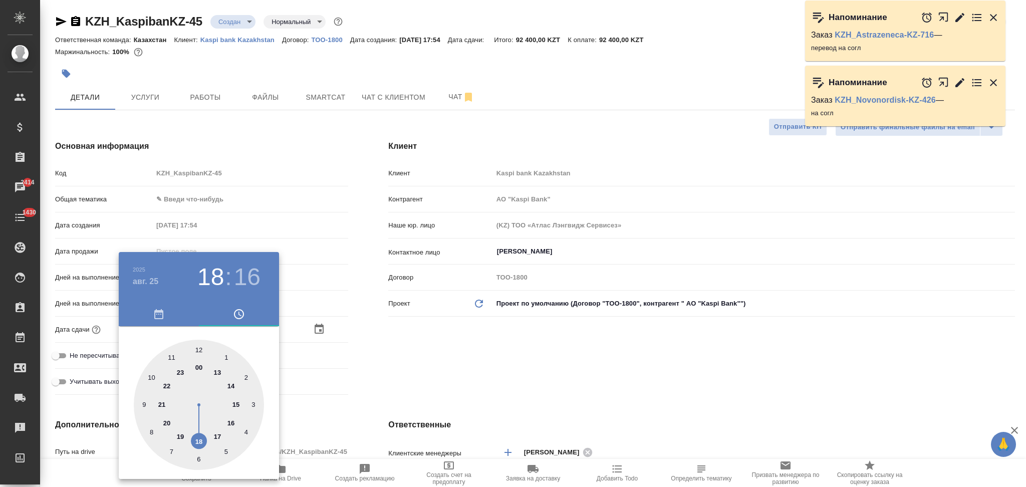
type textarea "x"
click at [198, 349] on div at bounding box center [199, 405] width 130 height 130
type input "25.08.2025 17:00"
type input "АО "Kaspi Bank""
type textarea "x"
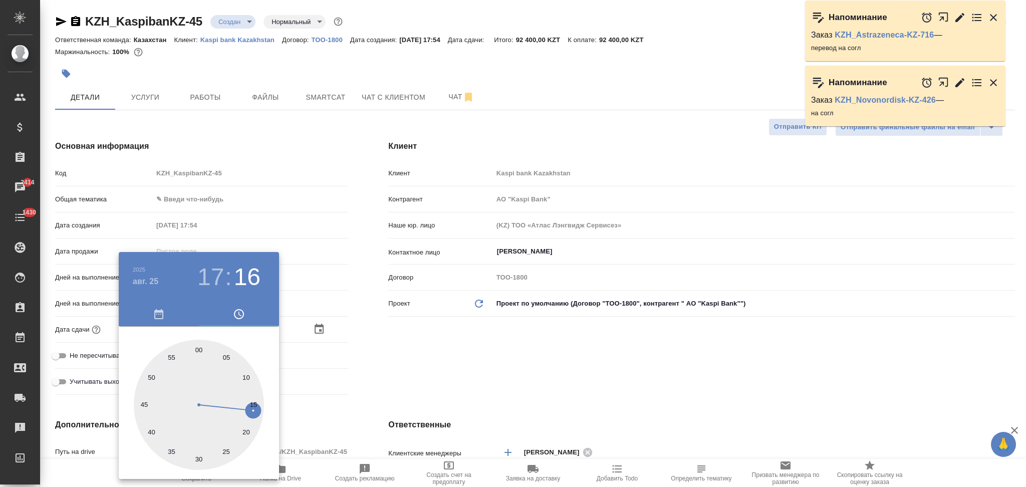
type textarea "x"
click at [364, 353] on div at bounding box center [513, 243] width 1026 height 487
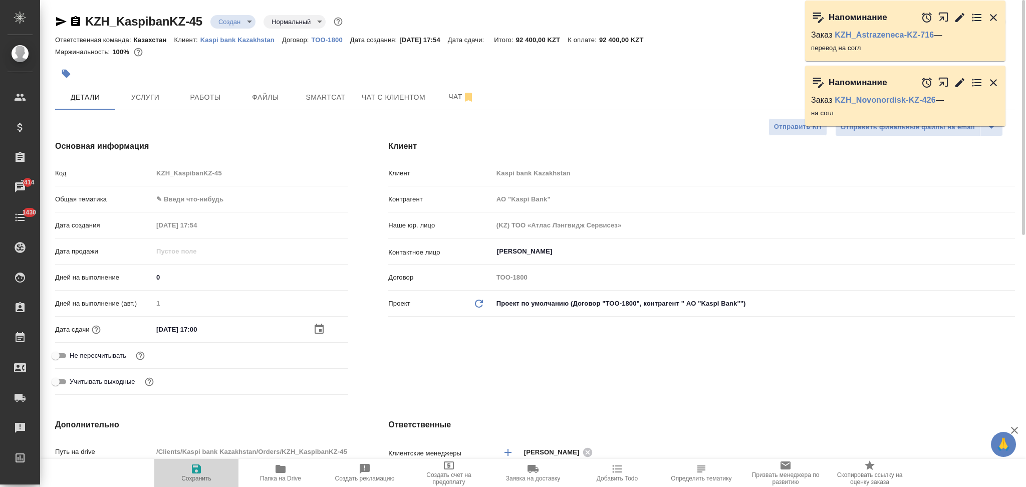
click at [197, 469] on icon "button" at bounding box center [196, 468] width 9 height 9
type input "АО "Kaspi Bank""
type textarea "x"
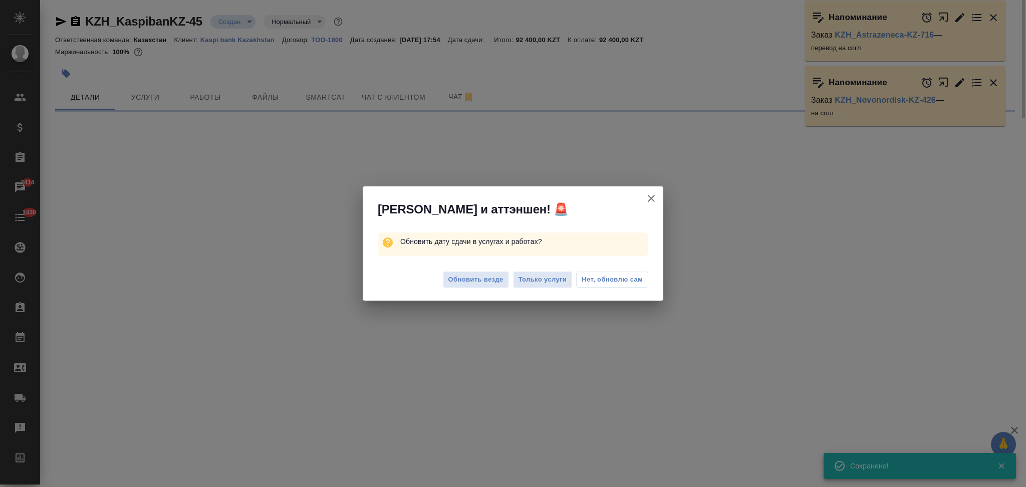
select select "RU"
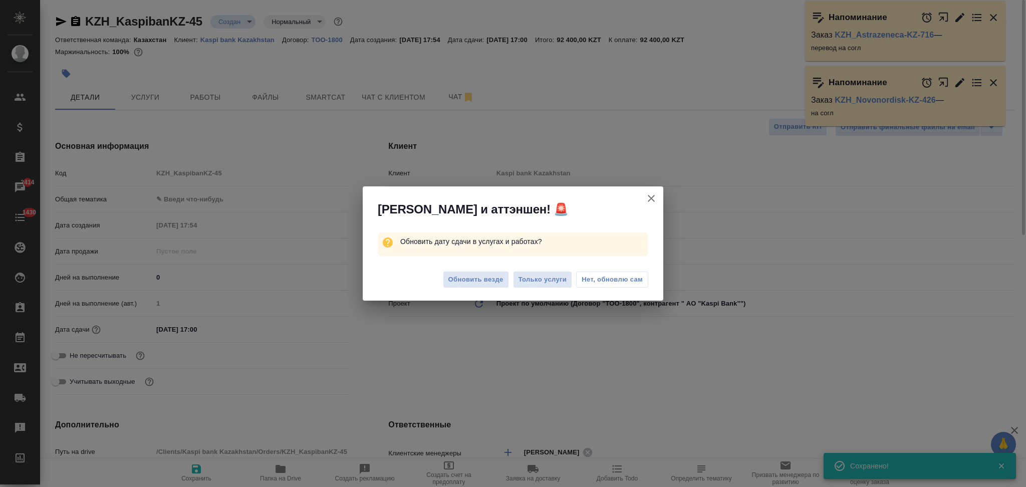
type textarea "x"
click at [539, 283] on span "Только услуги" at bounding box center [542, 280] width 49 height 12
type input "АО "Kaspi Bank""
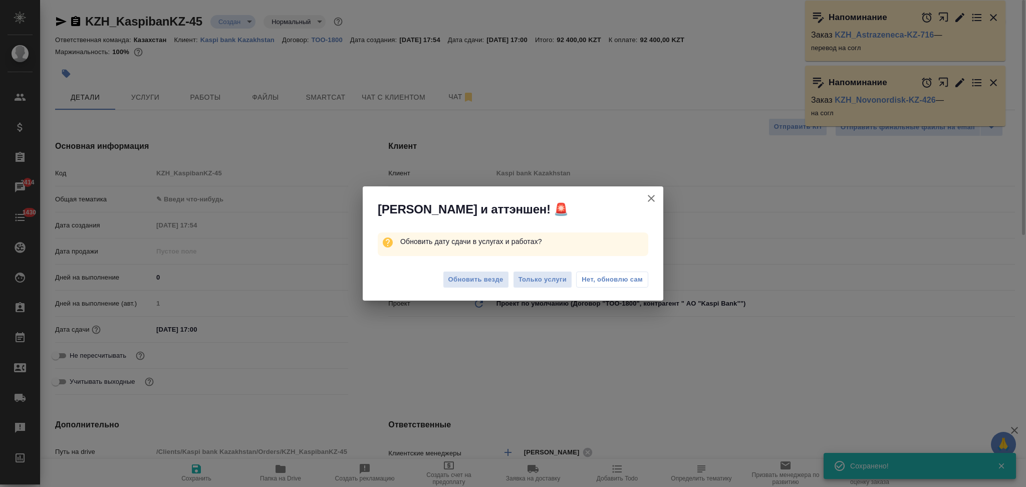
type textarea "x"
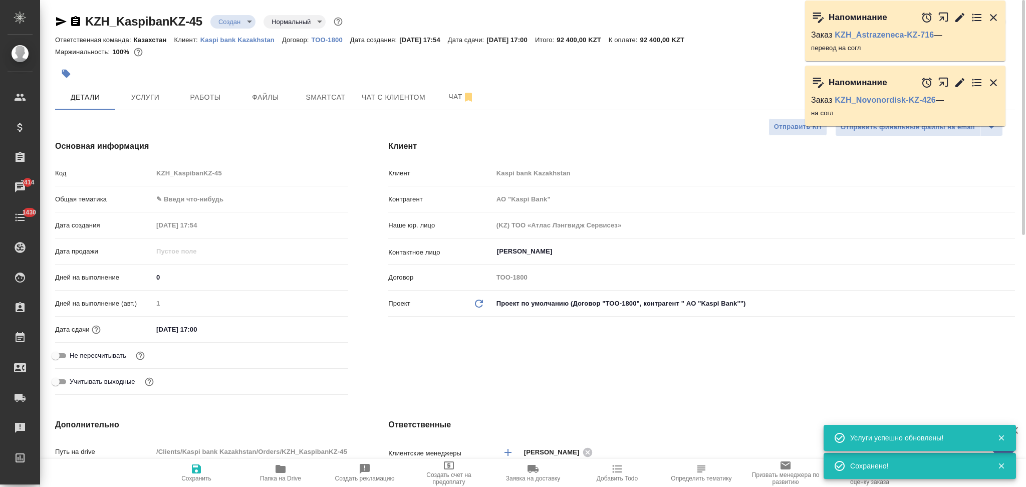
type input "АО "Kaspi Bank""
type textarea "x"
type input "АО "Kaspi Bank""
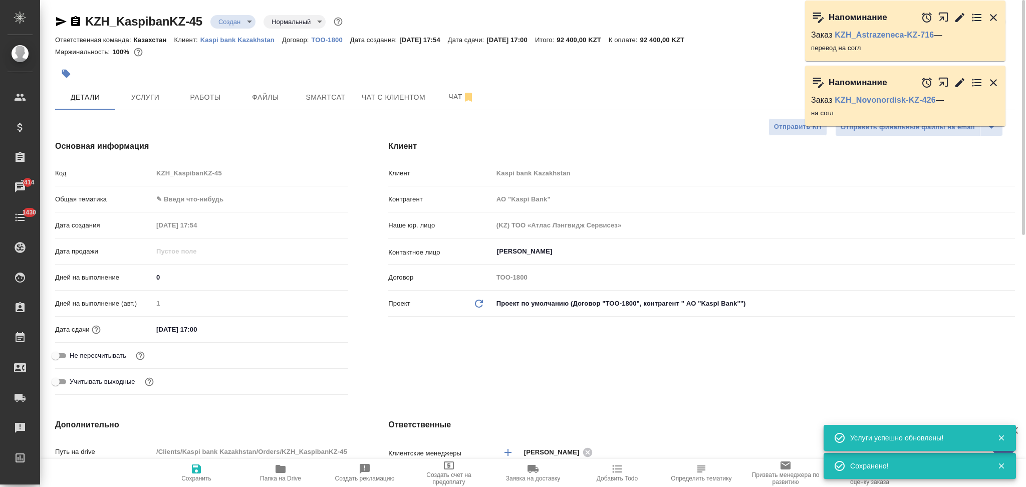
type textarea "x"
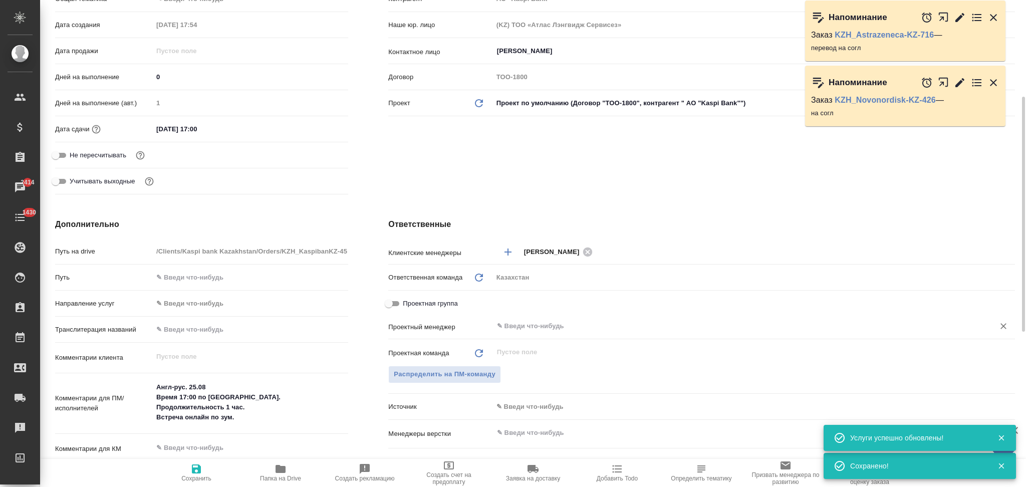
click at [534, 330] on input "text" at bounding box center [737, 326] width 482 height 12
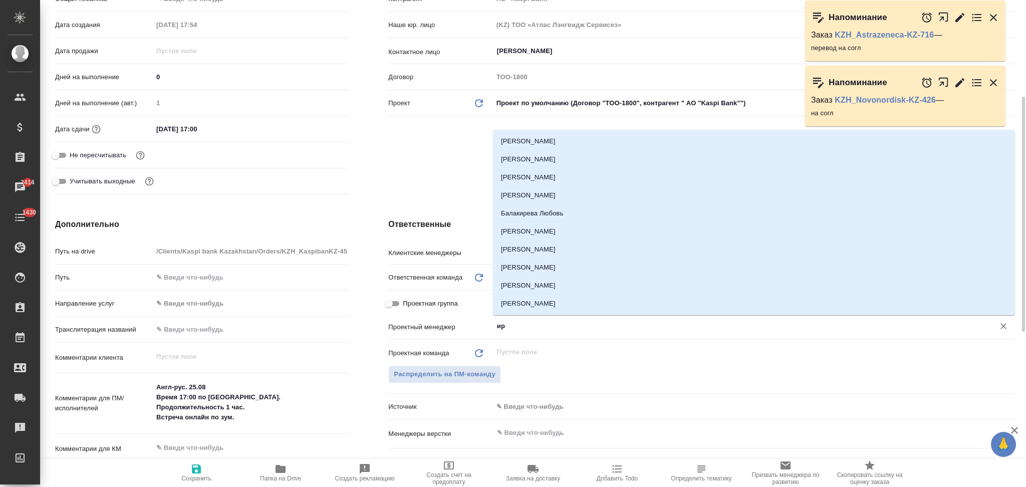
type input "и"
type input "АО "Kaspi Bank""
type textarea "x"
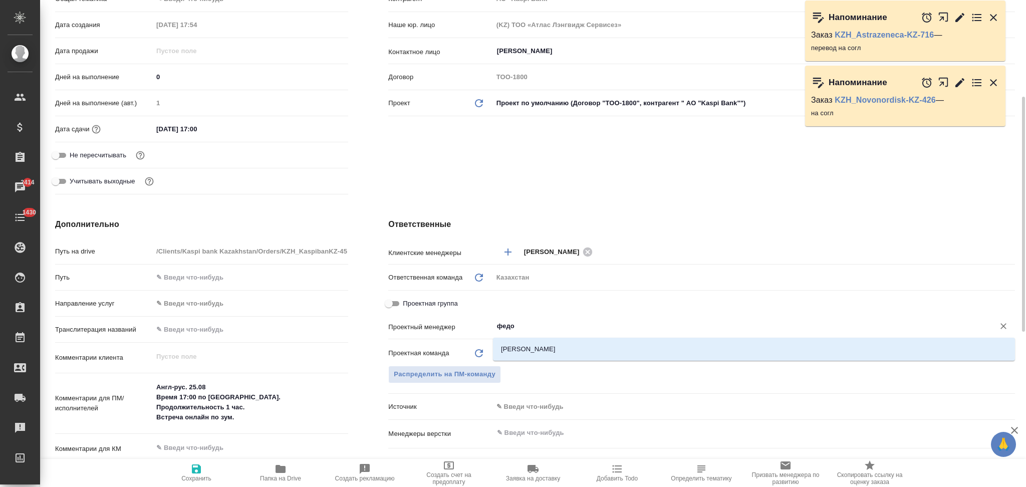
type input "федот"
click at [524, 345] on li "Федотова Ирина" at bounding box center [754, 349] width 522 height 18
type input "АО "Kaspi Bank""
type textarea "x"
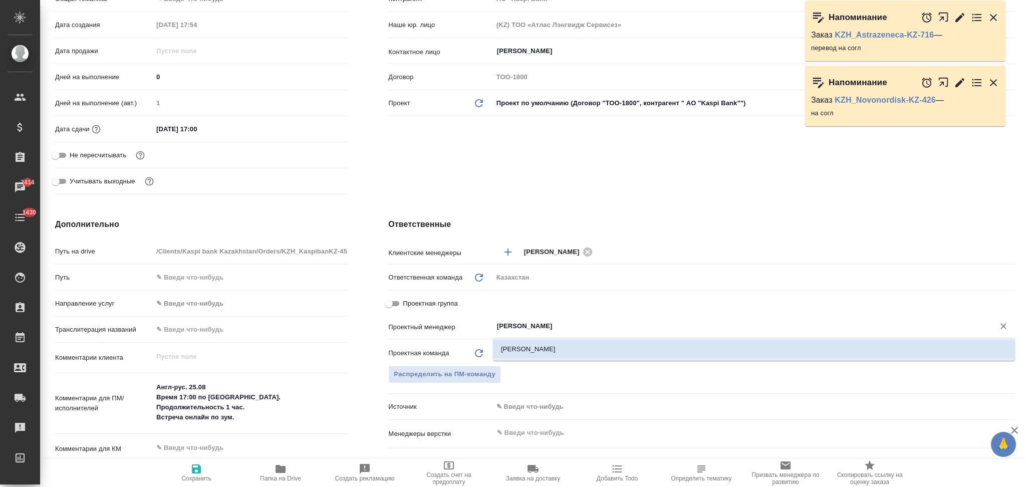
type textarea "x"
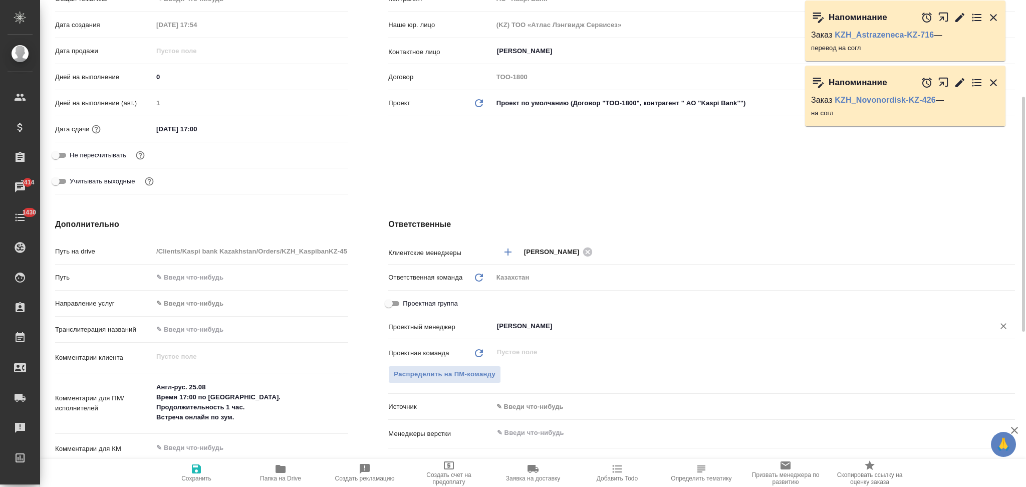
type input "Федотова Ирина"
click at [193, 465] on icon "button" at bounding box center [196, 468] width 9 height 9
type input "АО "Kaspi Bank""
type textarea "x"
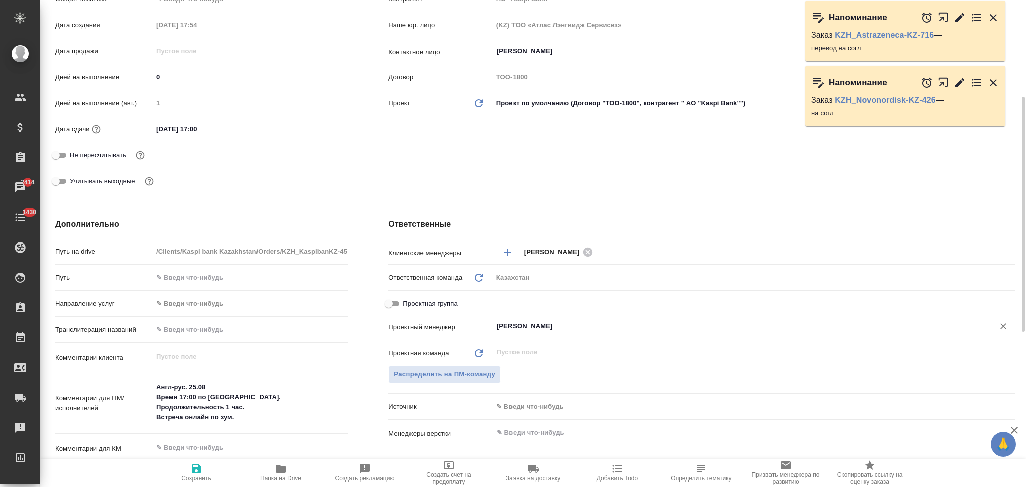
type textarea "x"
type input "АО "Kaspi Bank""
type textarea "x"
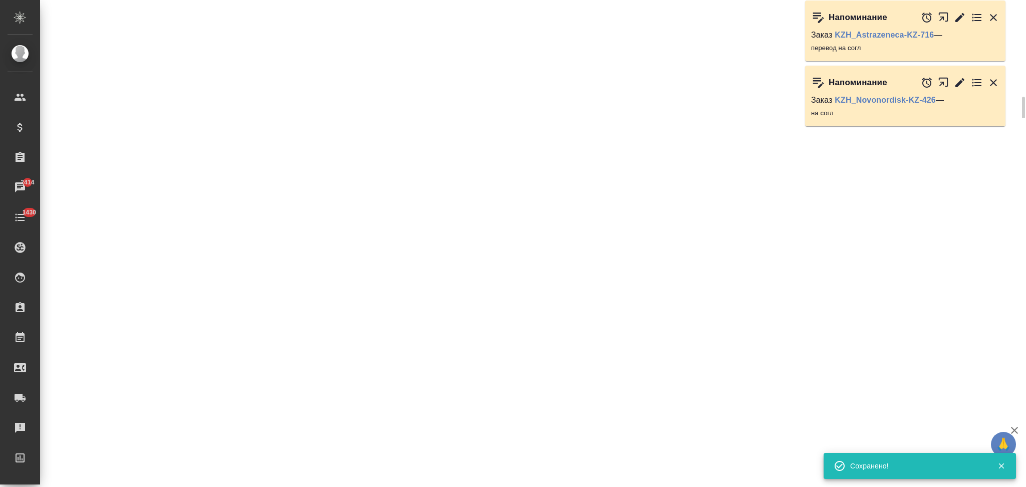
select select "RU"
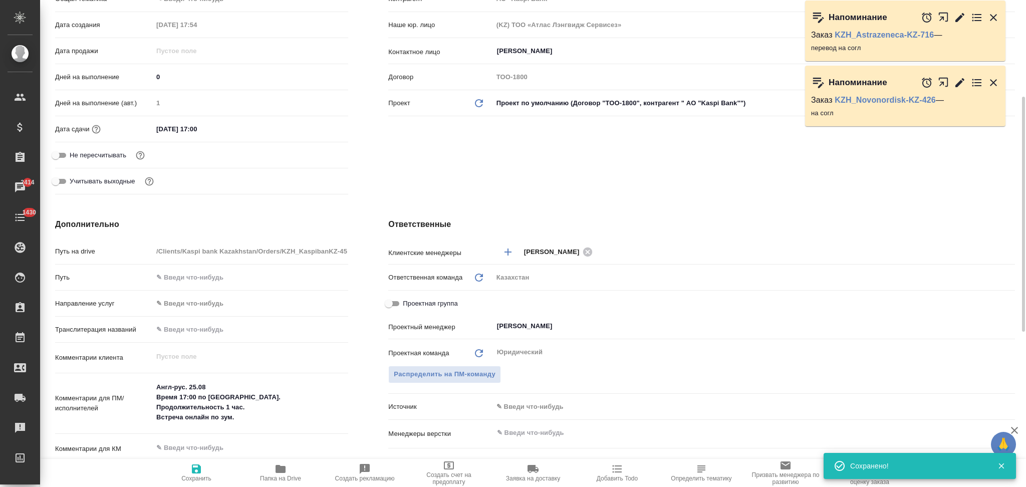
type textarea "x"
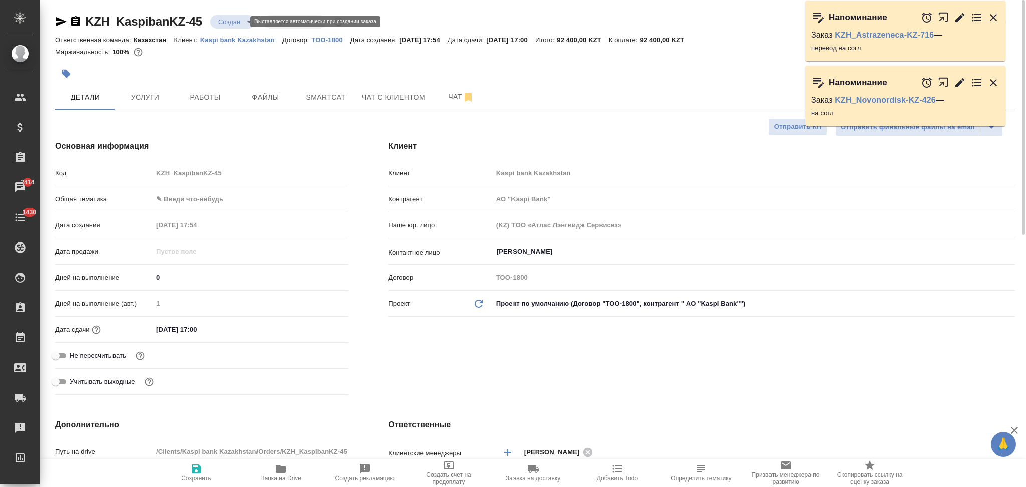
click at [226, 24] on body "🙏 .cls-1 fill:#fff; AWATERA Aslanukova Sati Клиенты Спецификации Заказы 2414 Ча…" at bounding box center [513, 243] width 1026 height 487
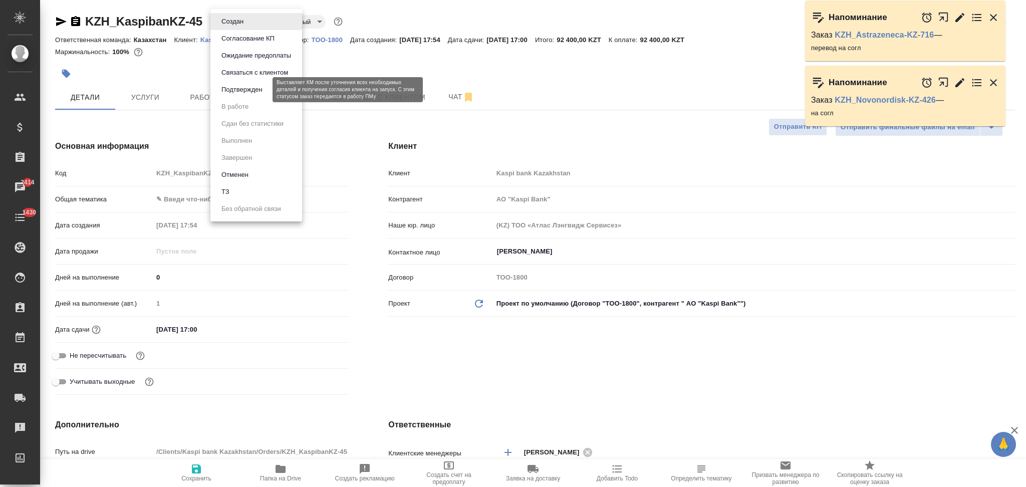
click at [230, 85] on button "Подтвержден" at bounding box center [241, 89] width 47 height 11
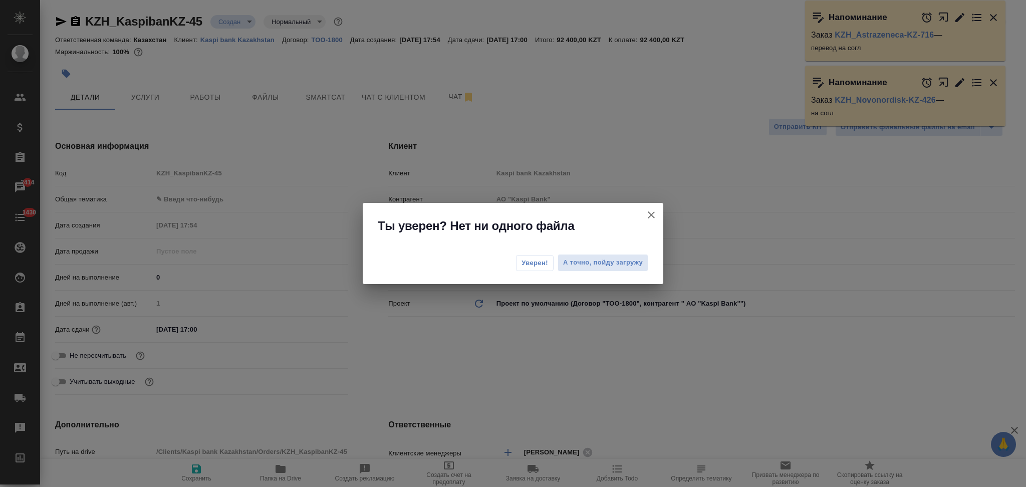
click at [526, 266] on span "Уверен!" at bounding box center [534, 263] width 27 height 10
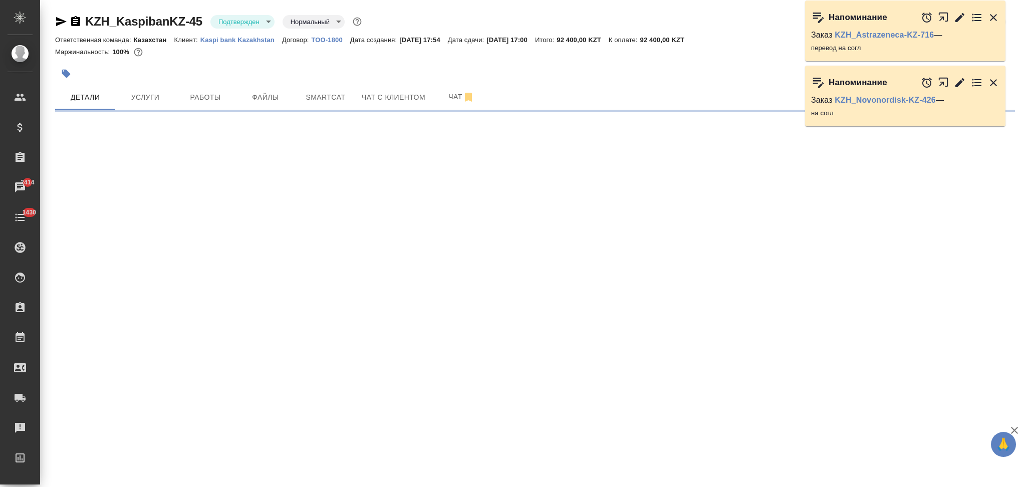
select select "RU"
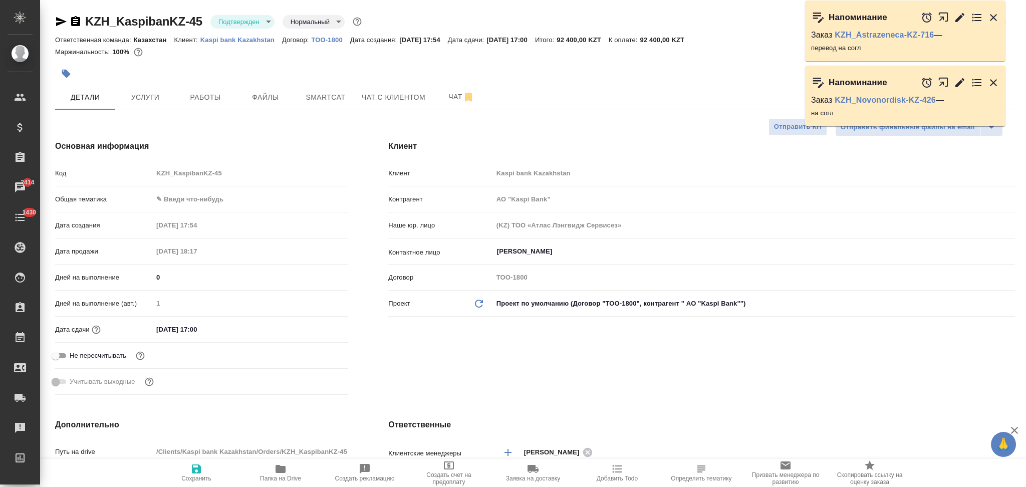
type textarea "x"
type input "АО "Kaspi Bank""
type textarea "x"
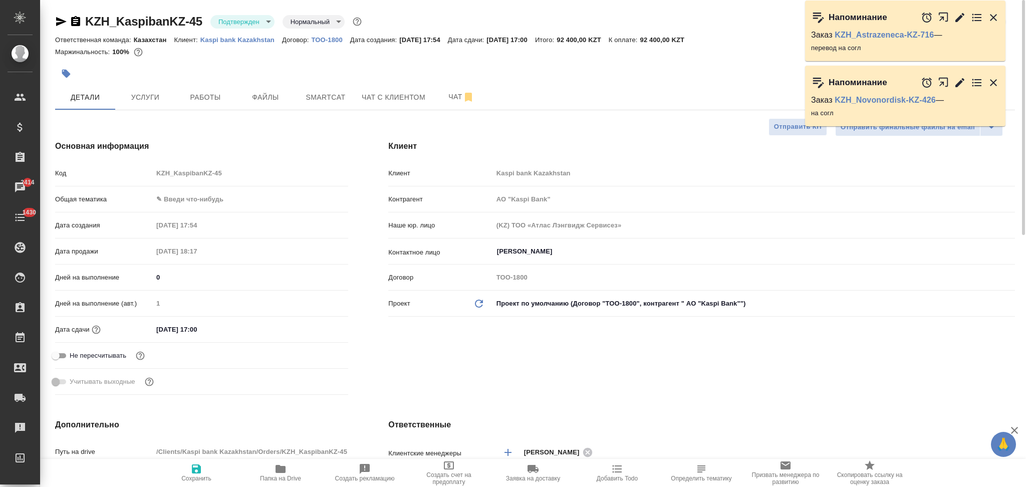
type textarea "x"
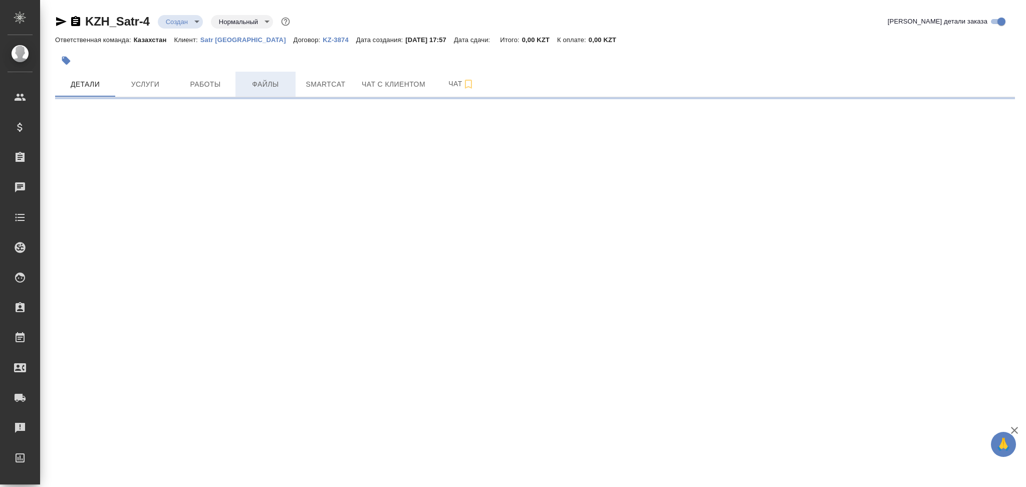
select select "RU"
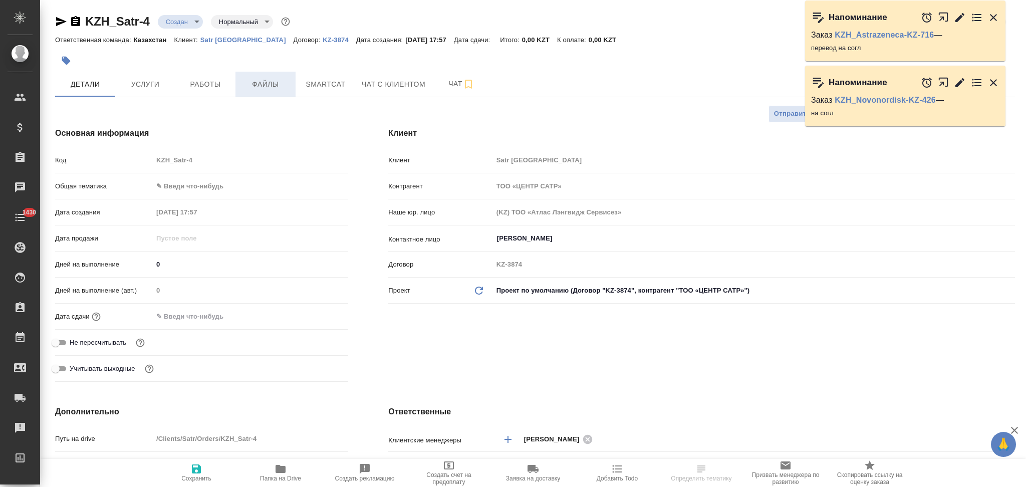
type textarea "x"
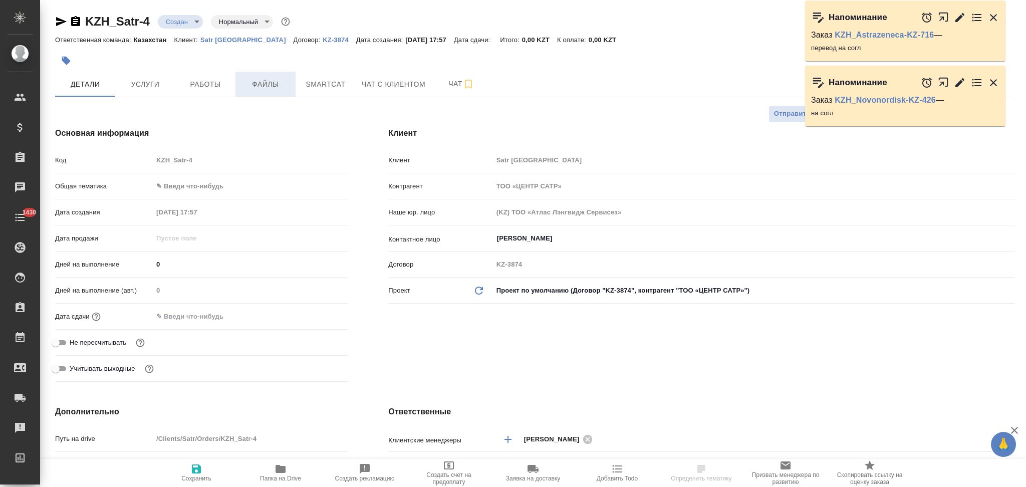
type textarea "x"
click at [270, 85] on span "Файлы" at bounding box center [265, 84] width 48 height 13
type textarea "x"
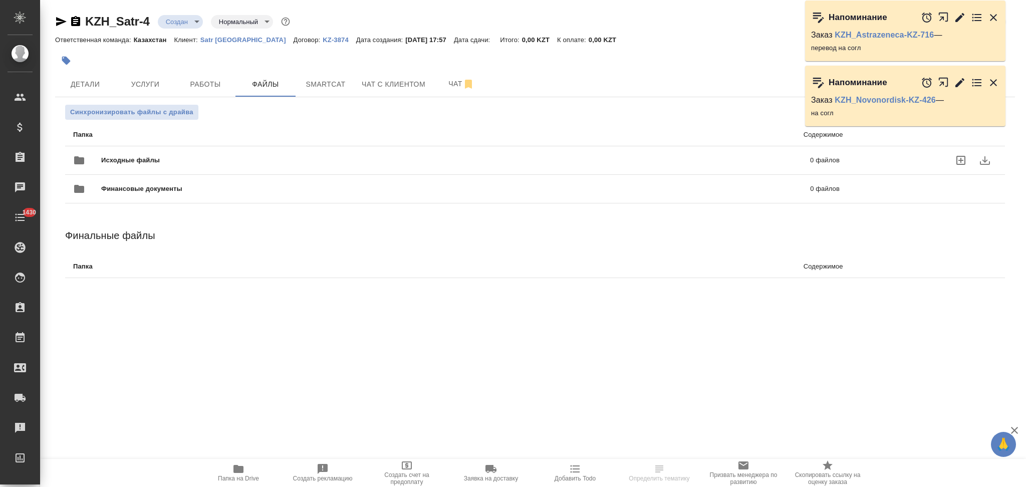
click at [170, 160] on span "Исходные файлы" at bounding box center [293, 160] width 384 height 10
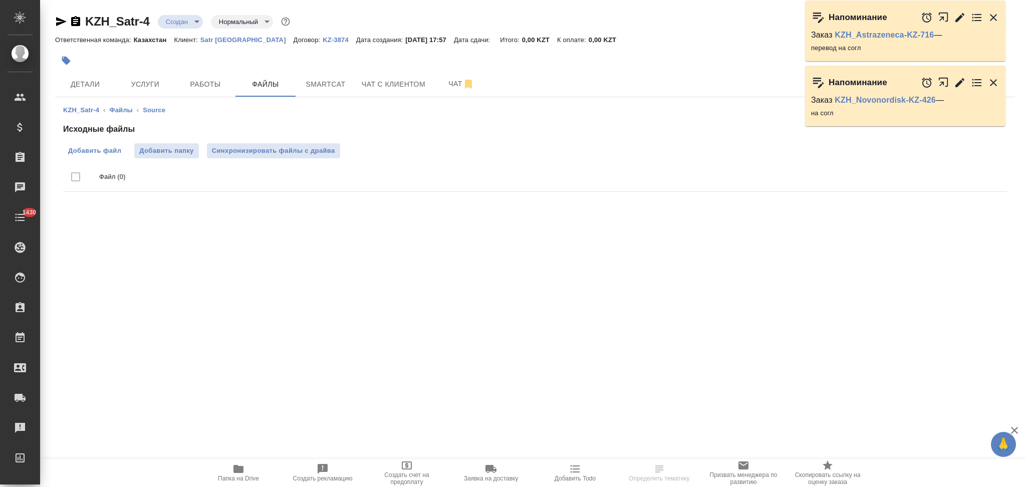
click at [95, 148] on span "Добавить файл" at bounding box center [94, 151] width 53 height 10
click at [0, 0] on input "Добавить файл" at bounding box center [0, 0] width 0 height 0
click at [179, 23] on body "🙏 .cls-1 fill:#fff; AWATERA Aslanukova Sati Клиенты Спецификации Заказы 2409 Ча…" at bounding box center [513, 243] width 1026 height 487
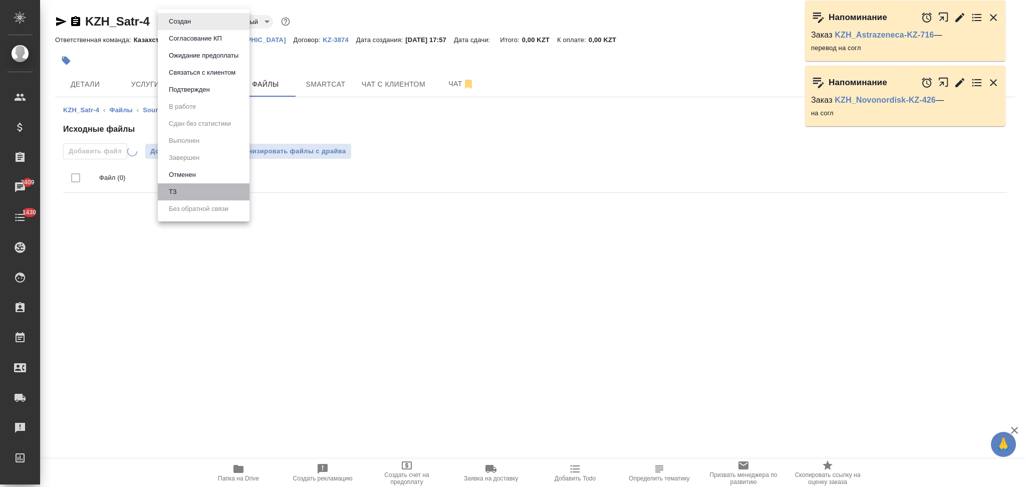
click at [180, 190] on li "ТЗ" at bounding box center [204, 191] width 92 height 17
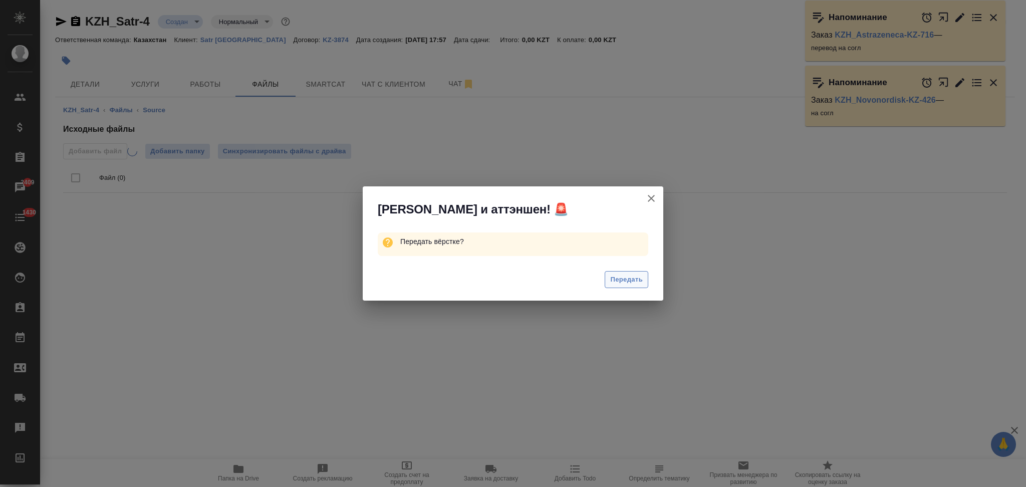
click at [615, 275] on span "Передать" at bounding box center [626, 280] width 33 height 12
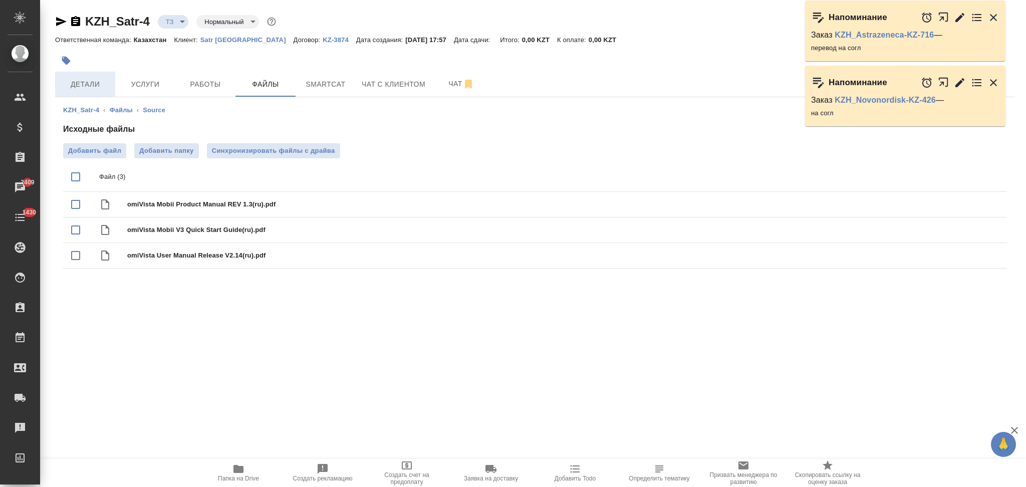
click at [104, 81] on span "Детали" at bounding box center [85, 84] width 48 height 13
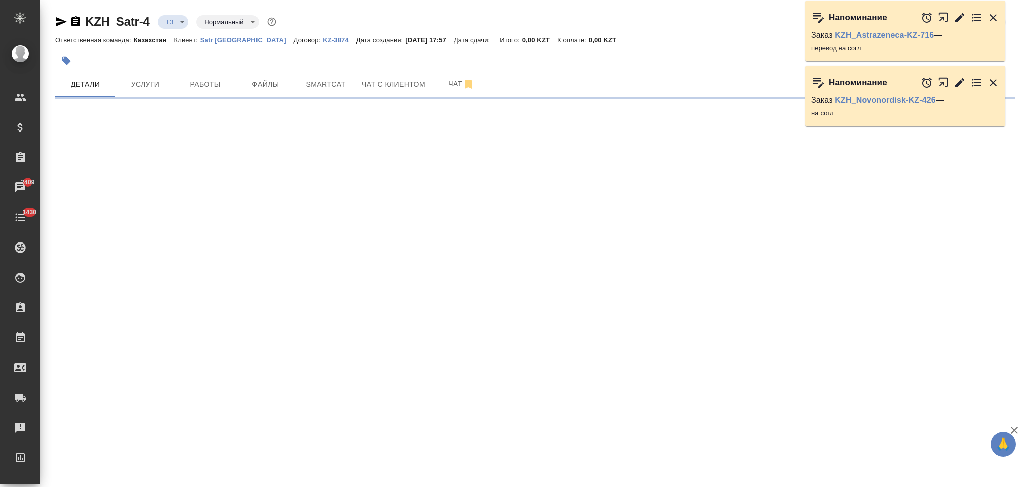
select select "RU"
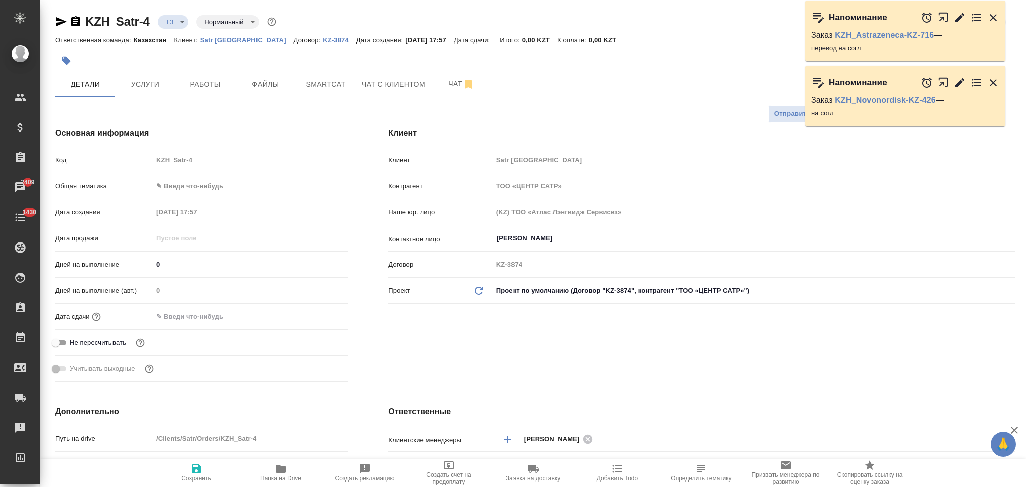
type textarea "x"
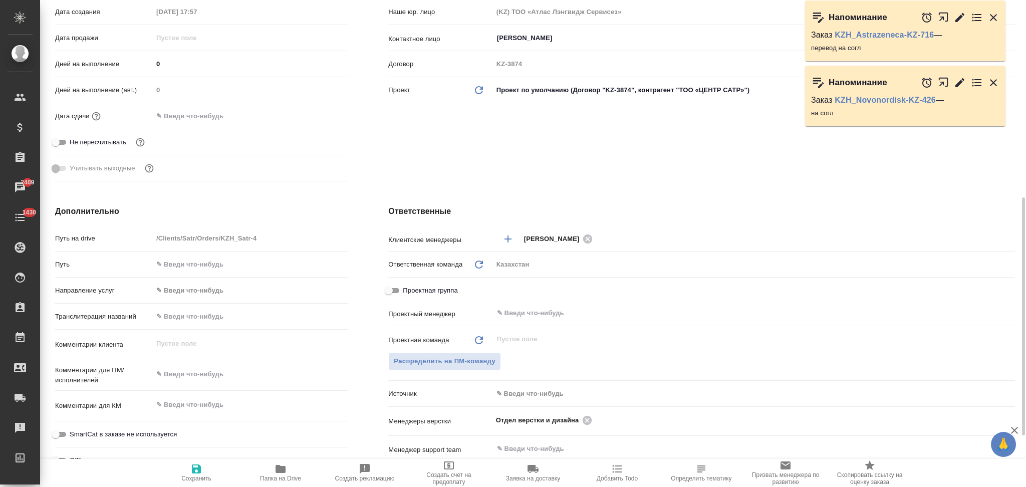
scroll to position [267, 0]
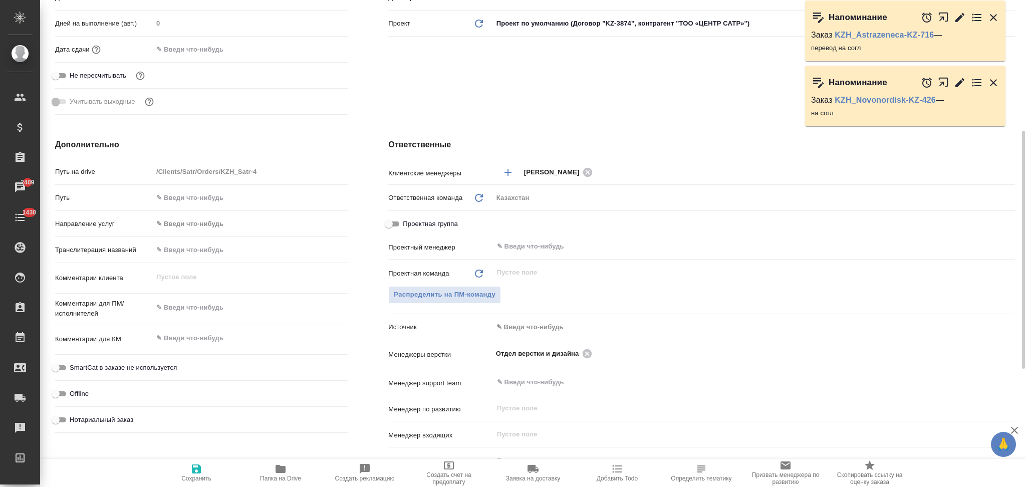
type textarea "x"
click at [200, 311] on textarea at bounding box center [250, 307] width 195 height 17
type textarea "н"
type textarea "x"
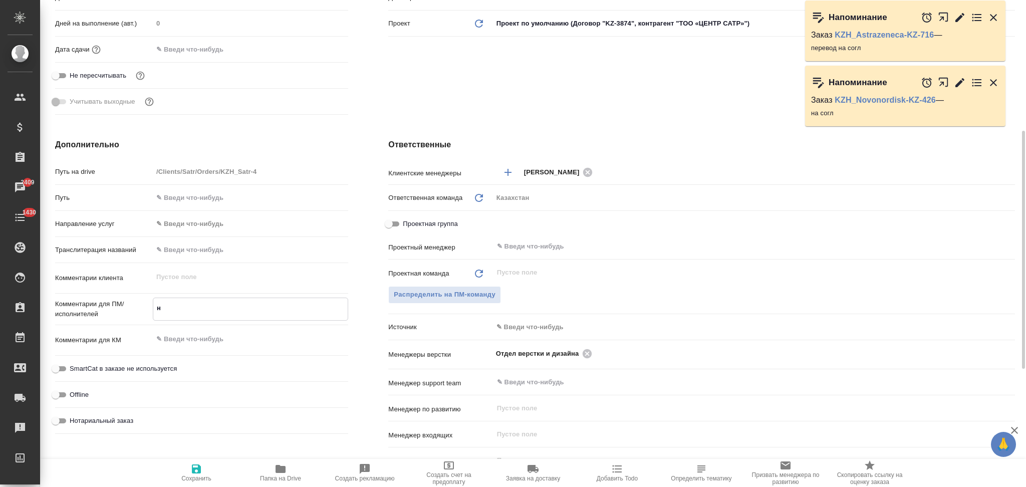
type textarea "x"
type textarea "на"
type textarea "x"
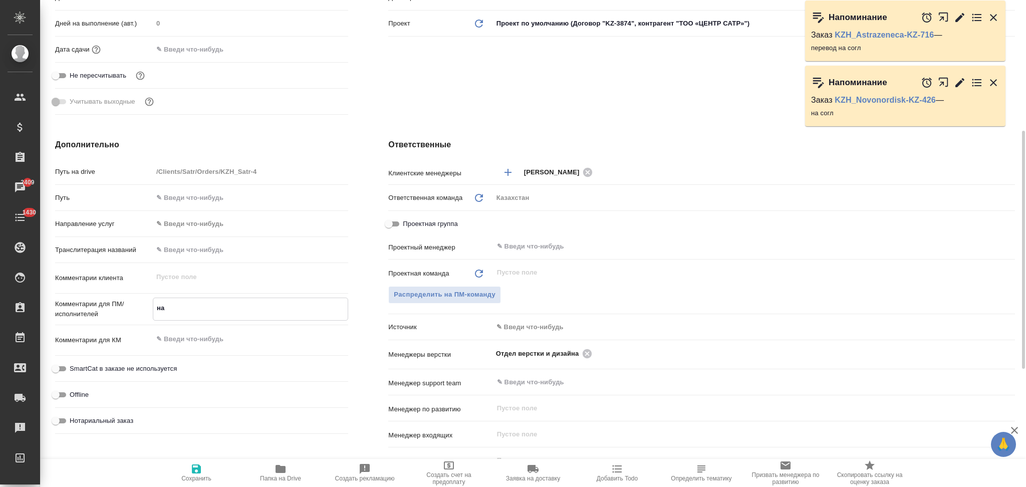
type textarea "на к"
type textarea "x"
type textarea "на ка"
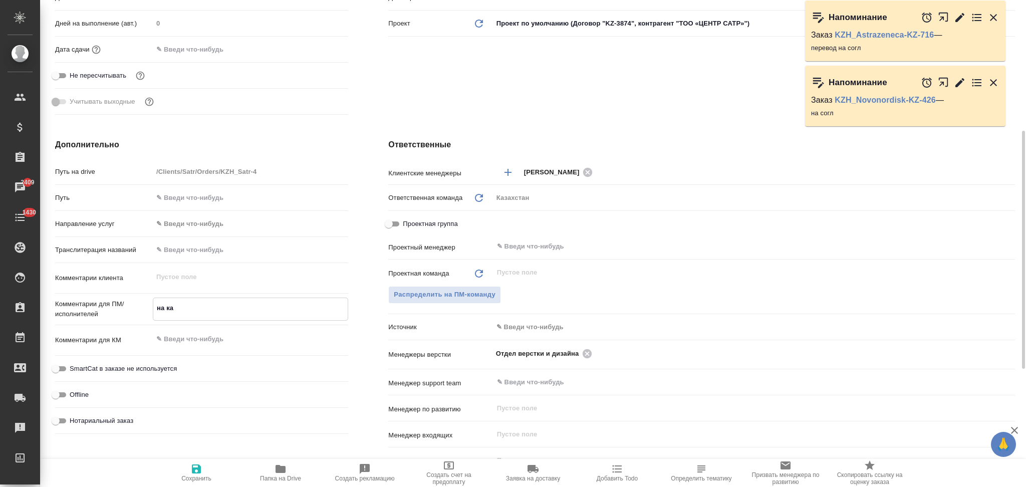
type textarea "x"
type textarea "на каз"
type textarea "x"
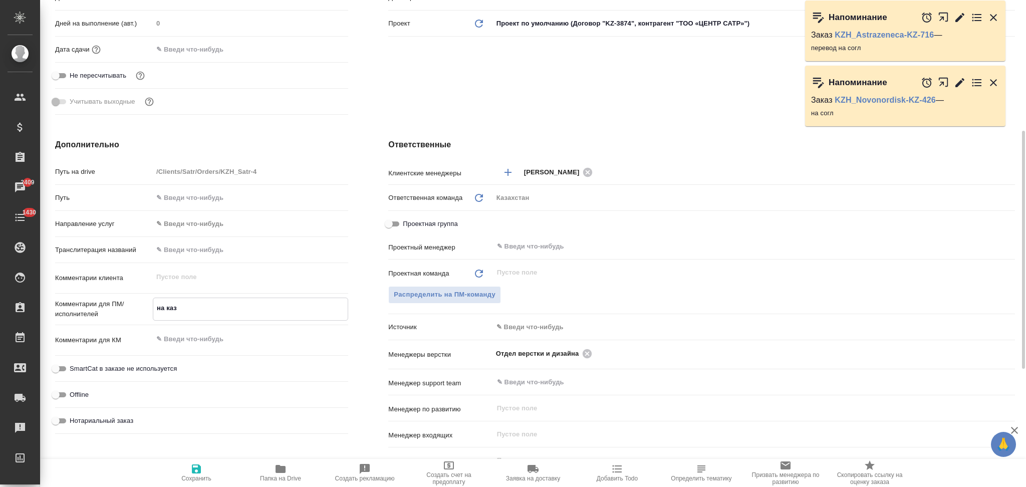
type textarea "x"
type textarea "на каз"
type textarea "x"
click at [190, 473] on icon "button" at bounding box center [196, 469] width 12 height 12
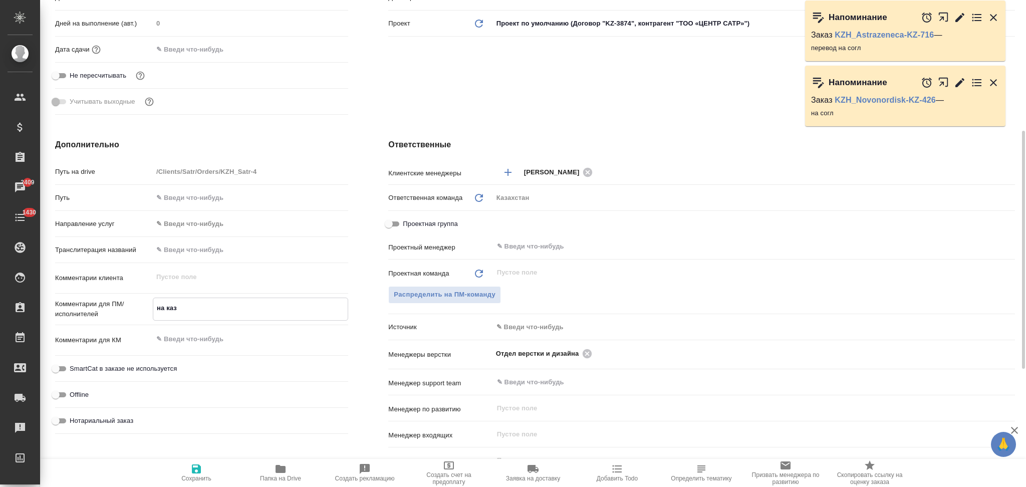
type textarea "x"
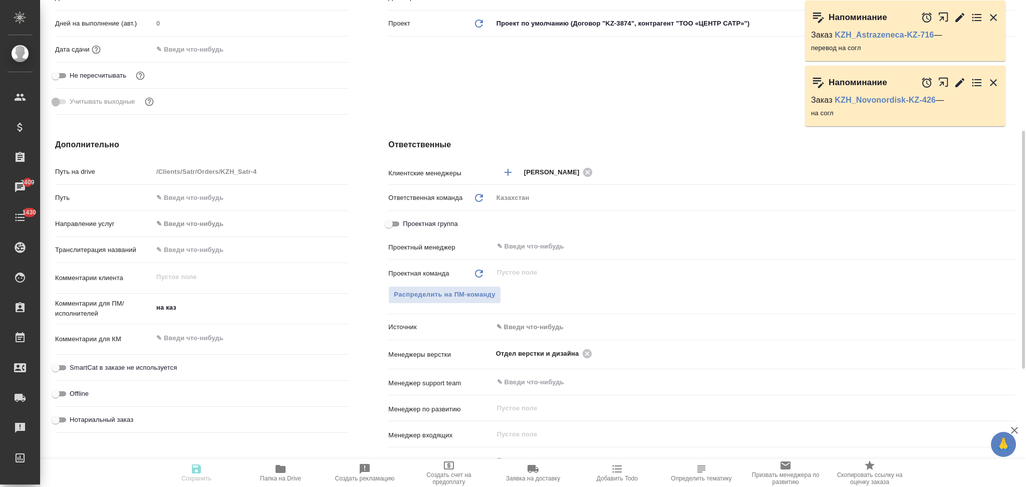
type textarea "x"
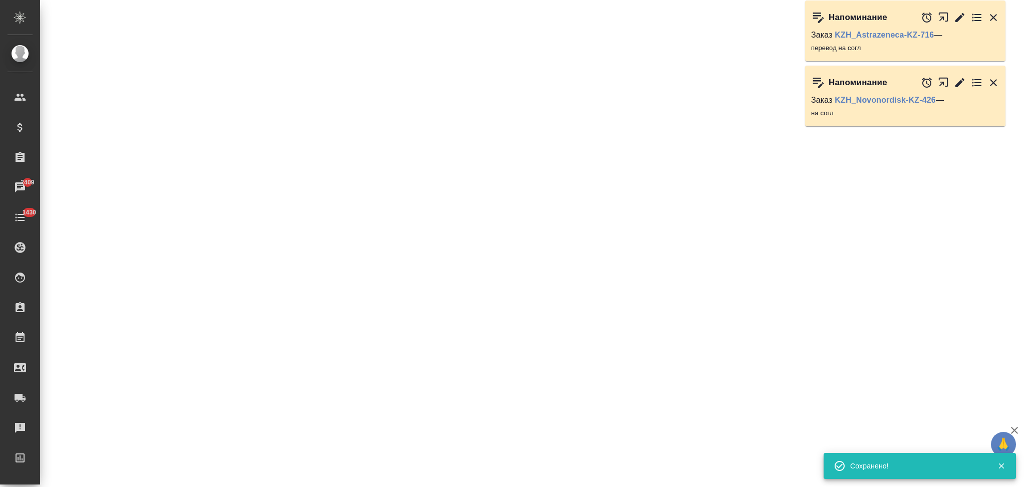
select select "RU"
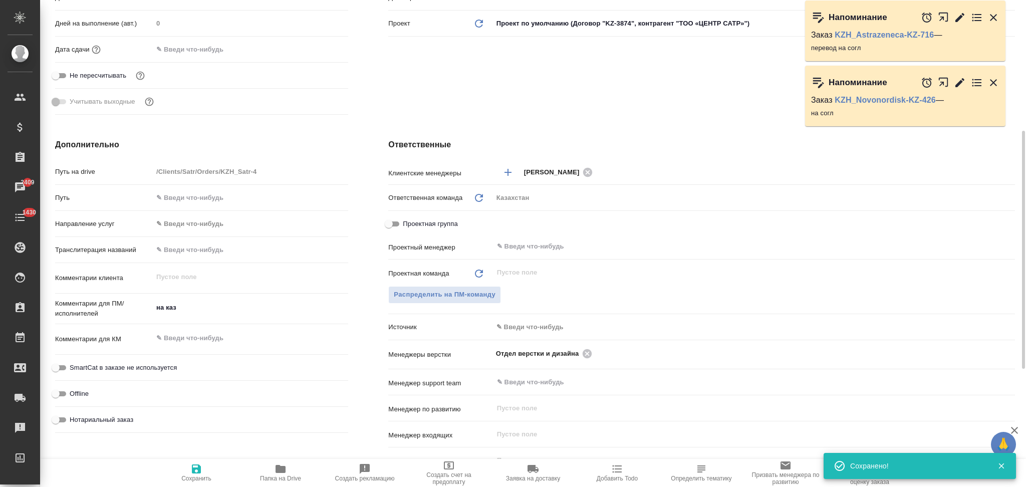
type textarea "x"
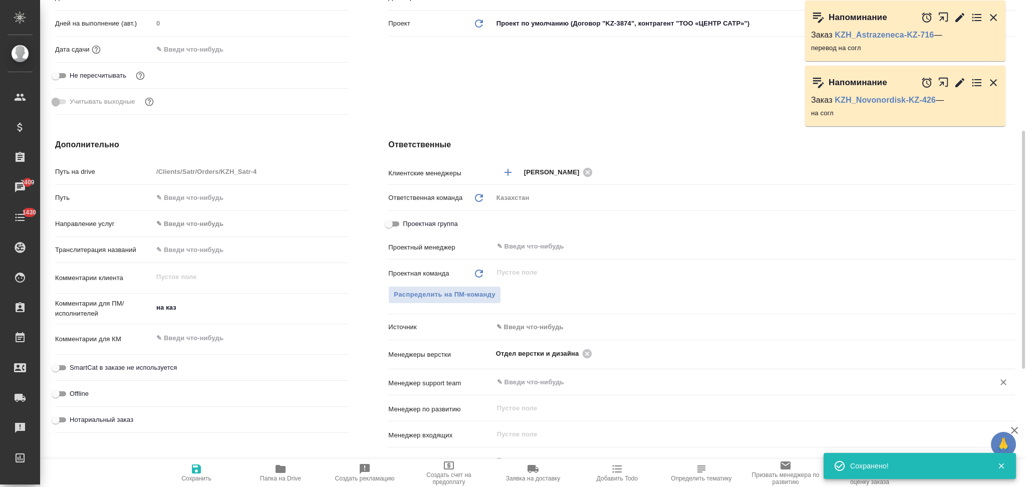
type textarea "x"
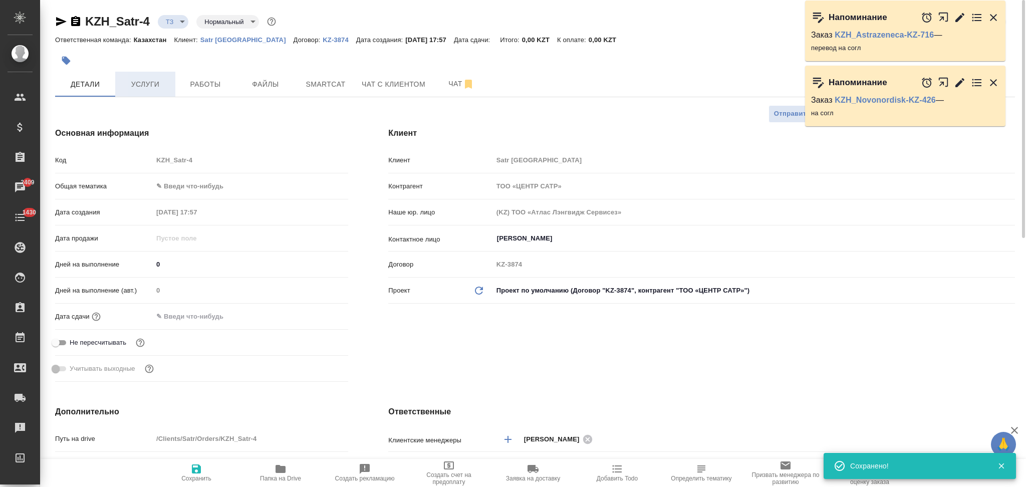
click at [153, 85] on span "Услуги" at bounding box center [145, 84] width 48 height 13
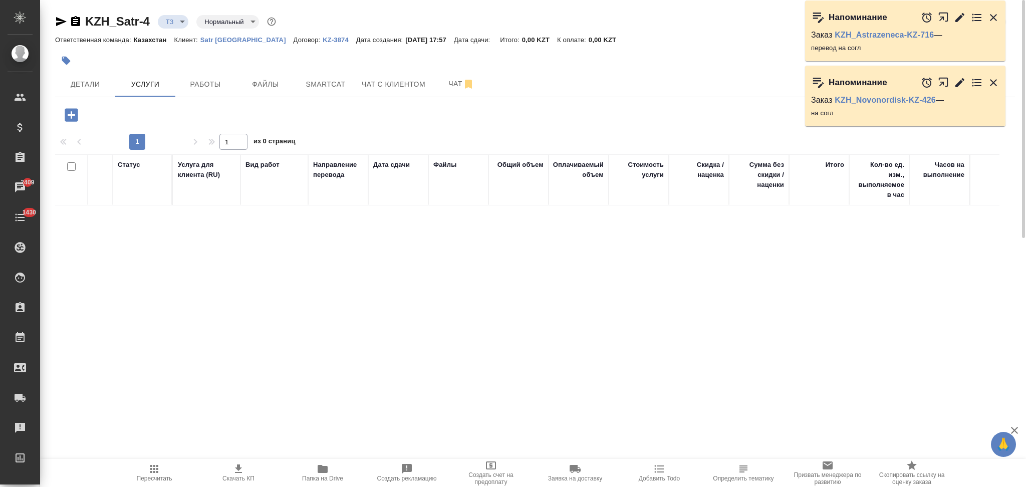
click at [69, 116] on icon "button" at bounding box center [71, 114] width 13 height 13
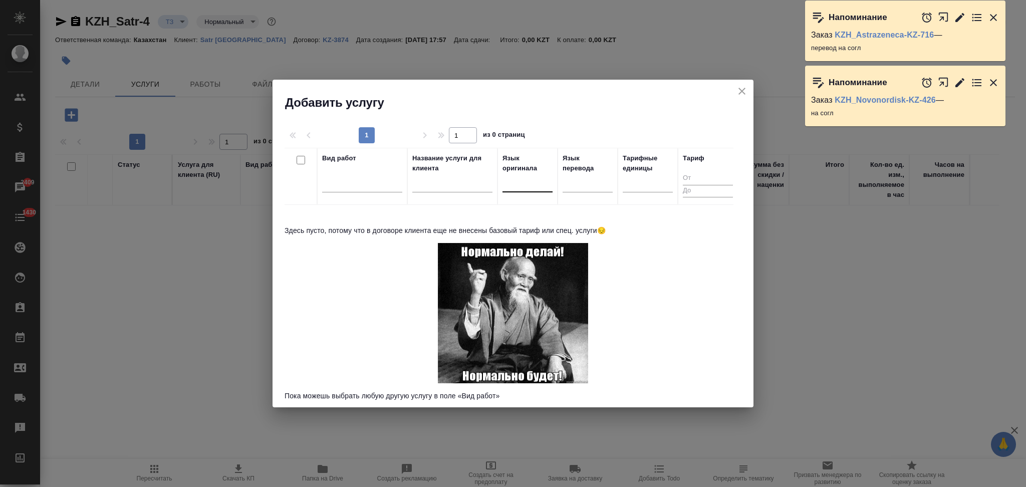
click at [511, 188] on div at bounding box center [527, 182] width 50 height 15
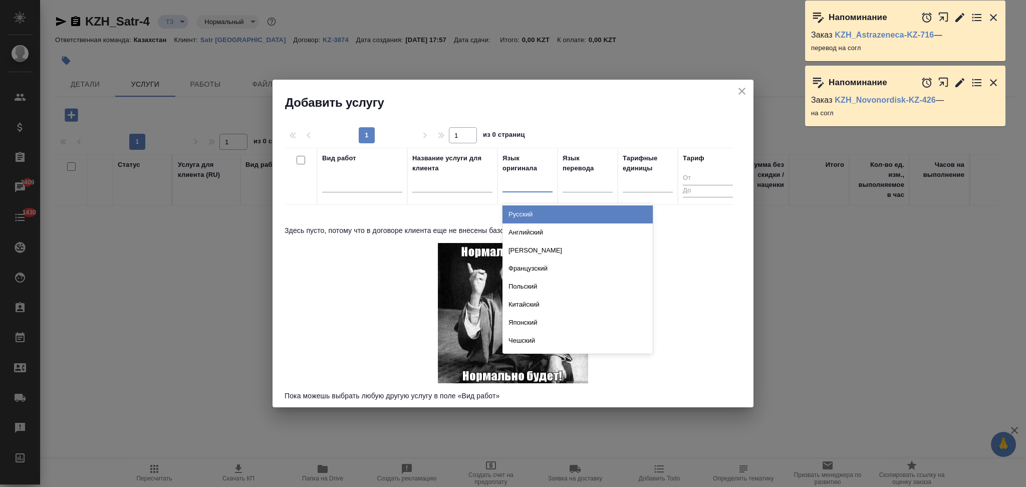
click at [518, 209] on div "Русский" at bounding box center [577, 214] width 150 height 18
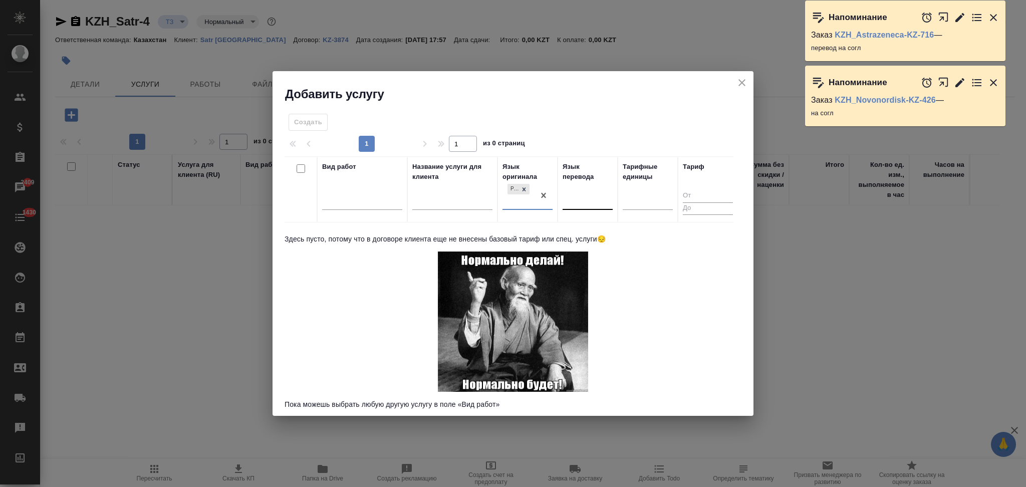
click at [587, 203] on div at bounding box center [587, 200] width 50 height 15
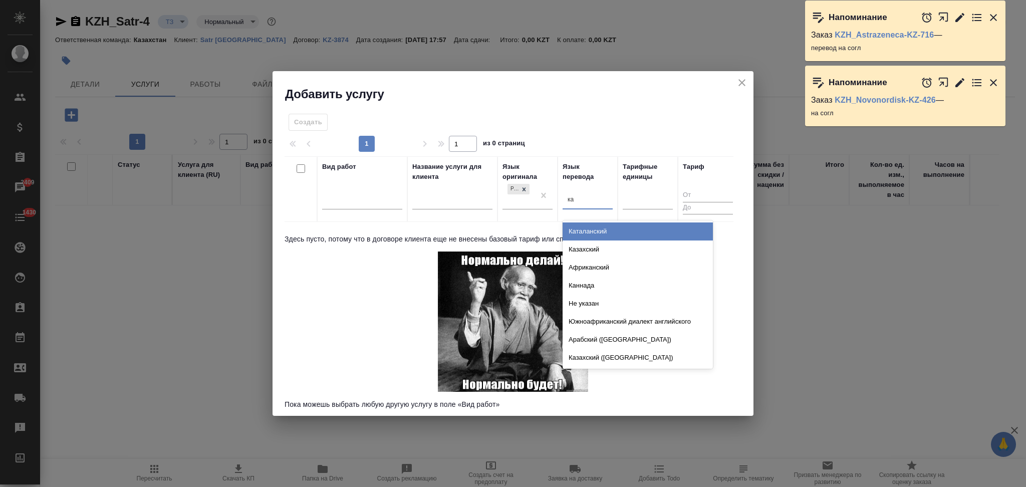
type input "каз"
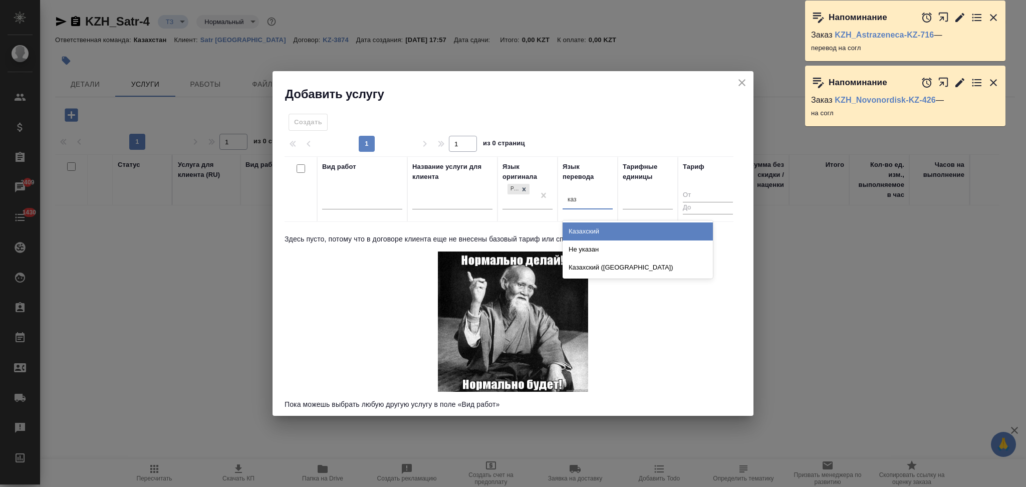
click at [584, 231] on div "Казахский" at bounding box center [637, 231] width 150 height 18
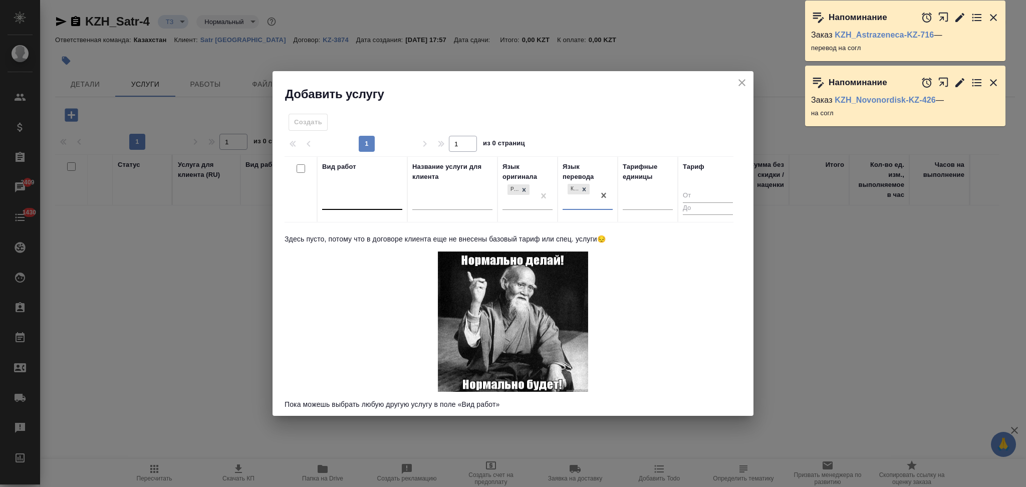
click at [374, 202] on div at bounding box center [362, 200] width 80 height 15
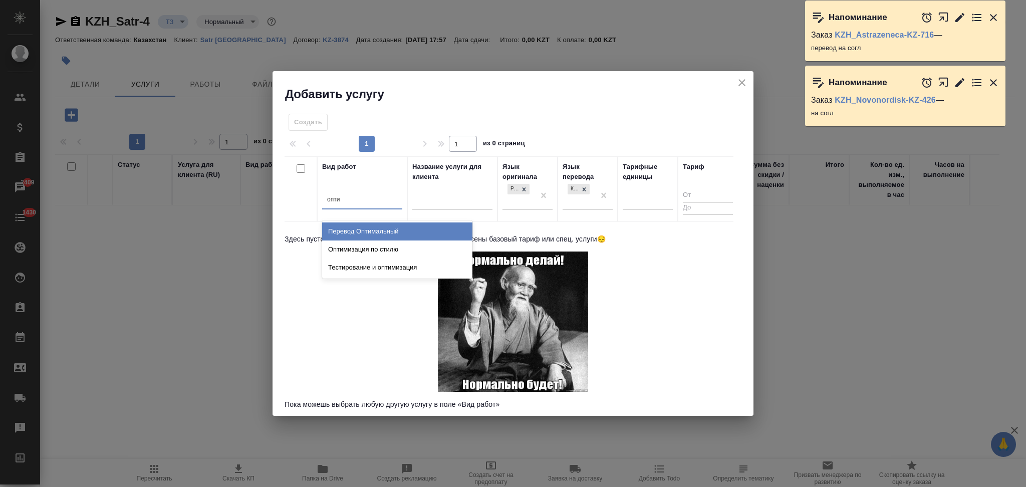
type input "оптим"
click at [371, 228] on div "Перевод Оптимальный" at bounding box center [397, 231] width 150 height 18
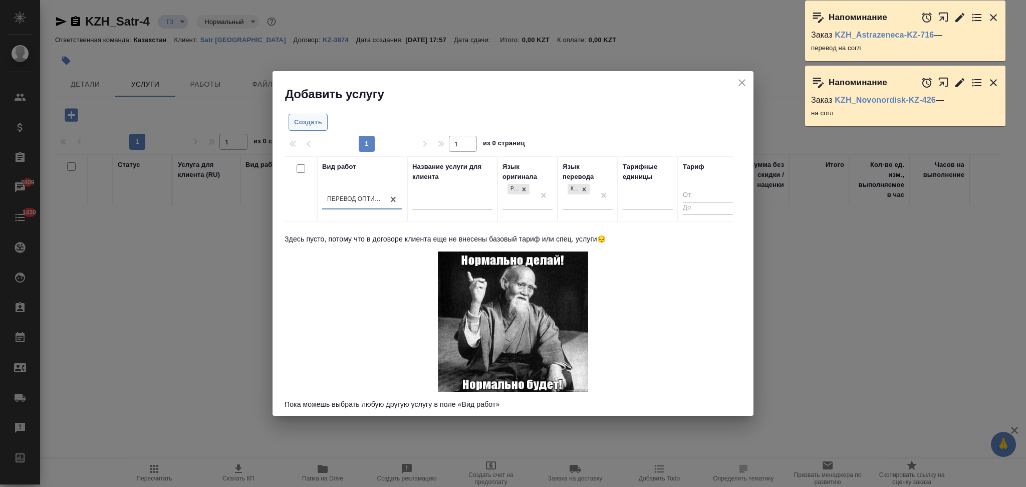
click at [303, 115] on button "Создать" at bounding box center [307, 123] width 39 height 18
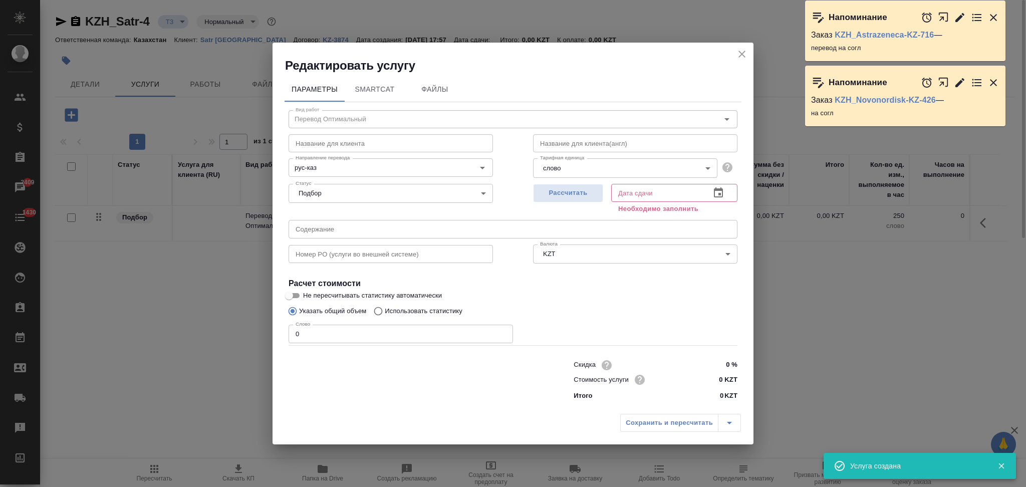
click at [737, 55] on icon "close" at bounding box center [742, 54] width 12 height 12
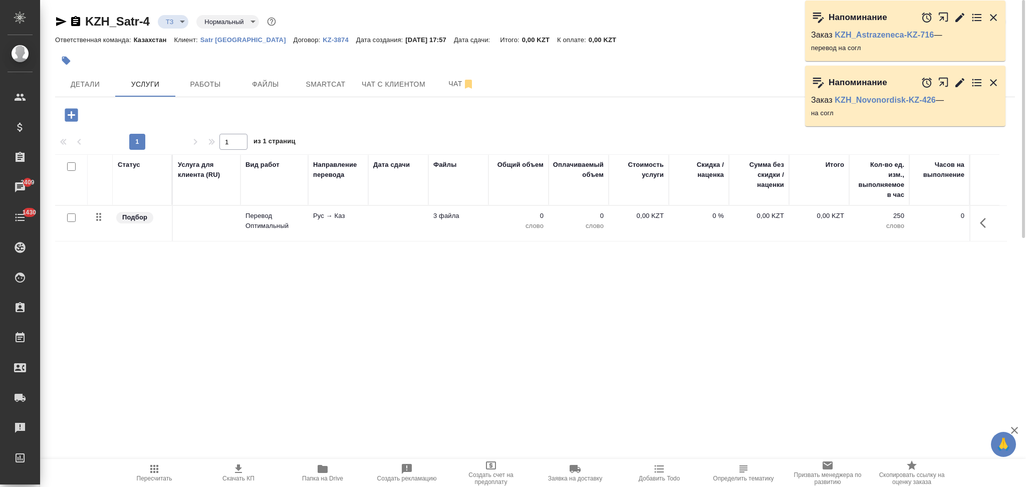
click at [71, 218] on input "checkbox" at bounding box center [71, 217] width 9 height 9
checkbox input "true"
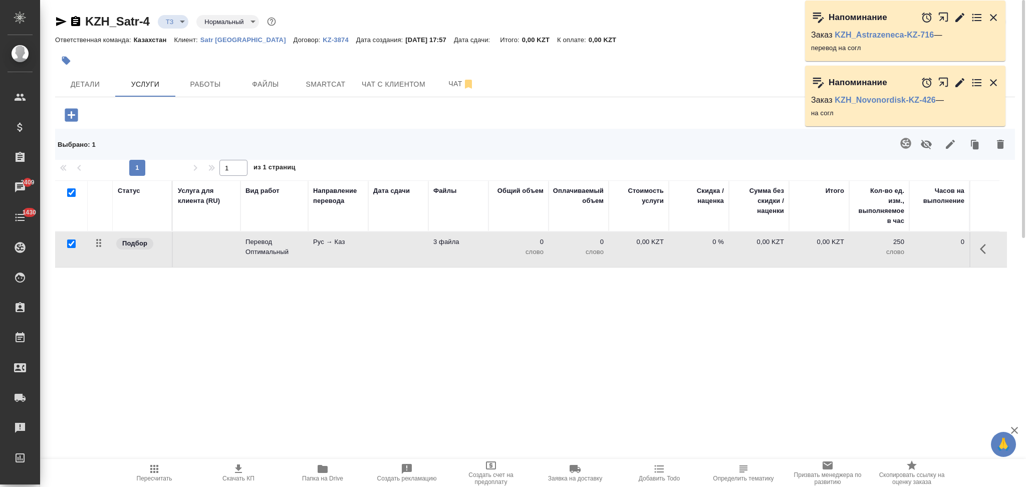
click at [897, 147] on button "button" at bounding box center [905, 143] width 24 height 24
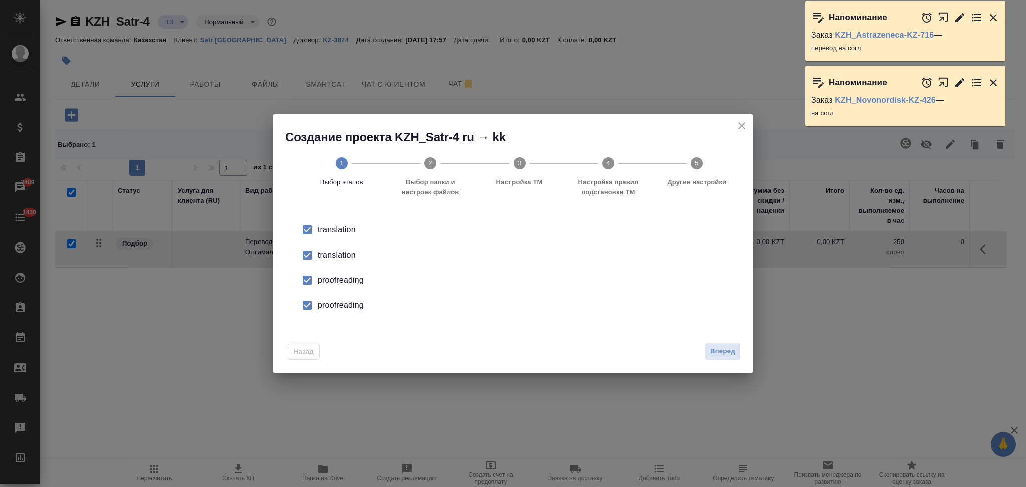
click at [338, 236] on div "translation" at bounding box center [524, 230] width 412 height 12
click at [335, 279] on div "proofreading" at bounding box center [524, 280] width 412 height 12
click at [340, 286] on div "proofreading" at bounding box center [524, 280] width 412 height 12
click at [724, 352] on span "Вперед" at bounding box center [722, 352] width 25 height 12
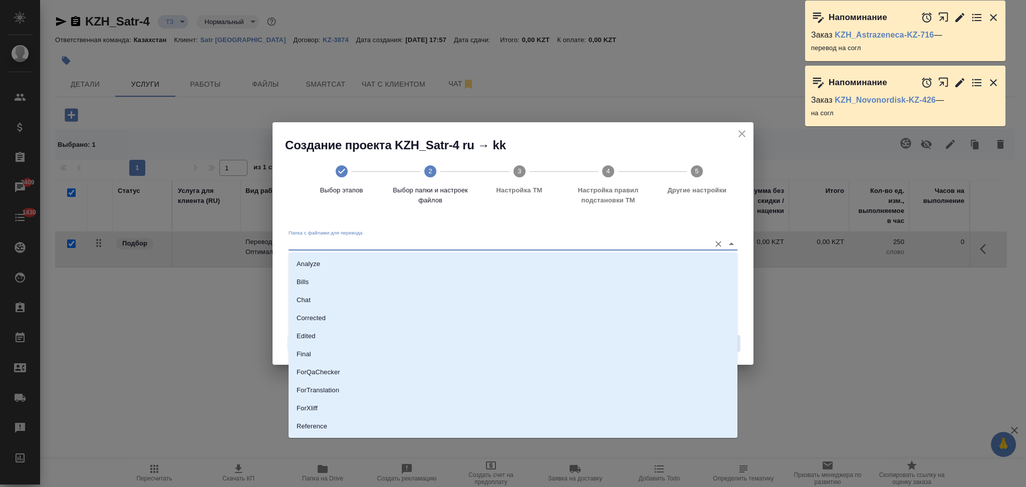
click at [381, 240] on input "Папка с файлами для перевода" at bounding box center [496, 243] width 417 height 12
click at [320, 394] on li "Source" at bounding box center [512, 393] width 449 height 18
type input "Source"
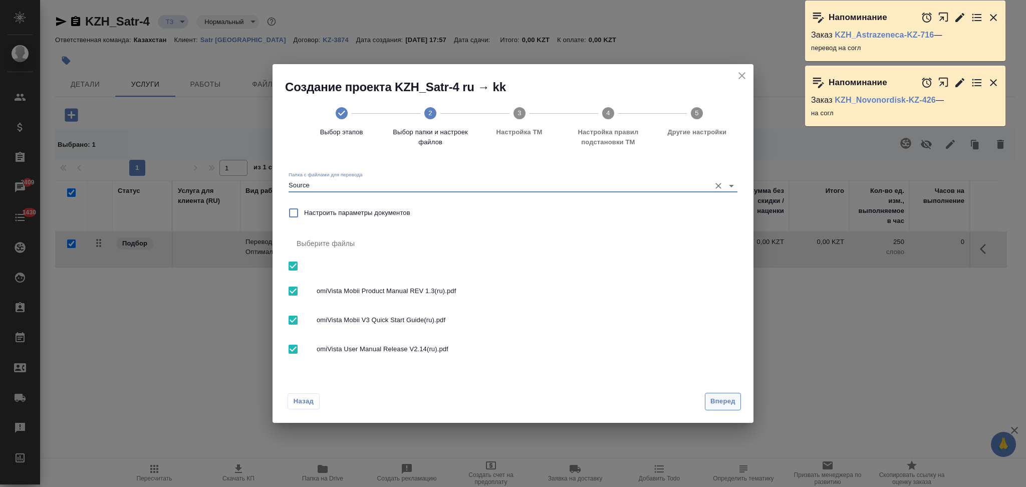
click at [712, 396] on span "Вперед" at bounding box center [722, 402] width 25 height 12
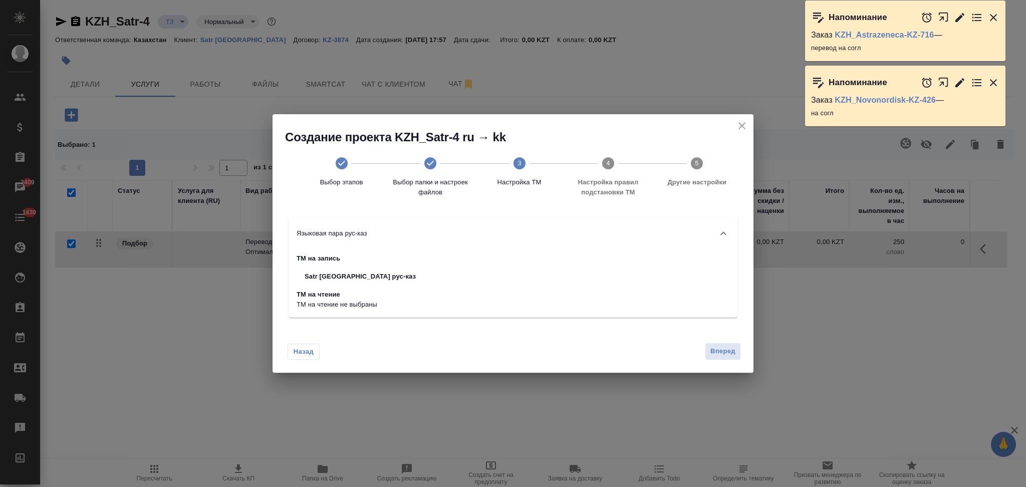
click at [716, 348] on span "Вперед" at bounding box center [722, 352] width 25 height 12
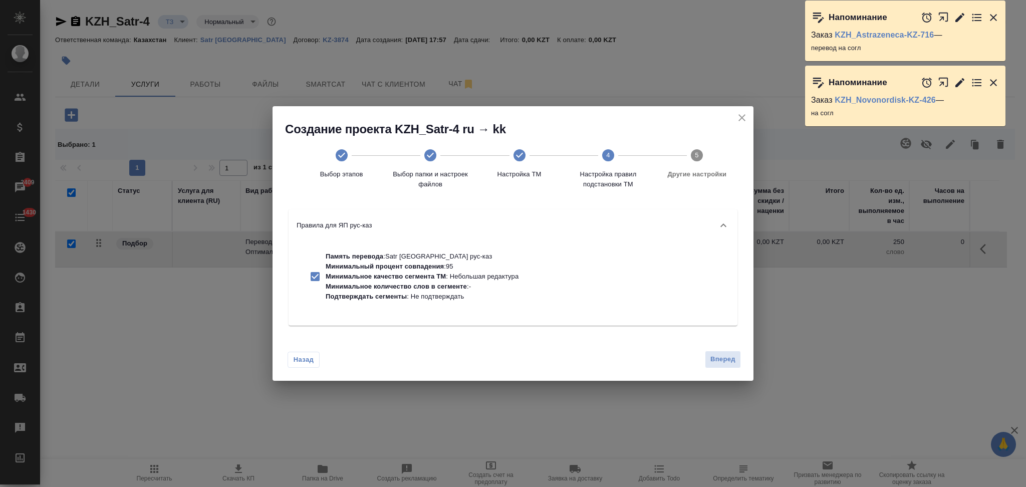
click at [439, 286] on p "Минимальное количество слов в сегменте" at bounding box center [396, 286] width 141 height 8
checkbox input "false"
click at [712, 360] on span "Вперед" at bounding box center [722, 360] width 25 height 12
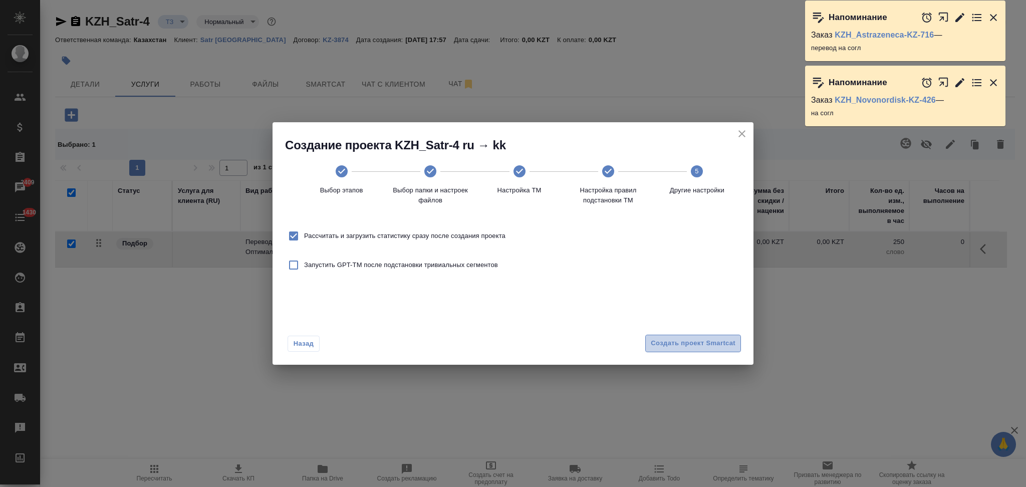
click at [665, 343] on span "Создать проект Smartcat" at bounding box center [693, 344] width 85 height 12
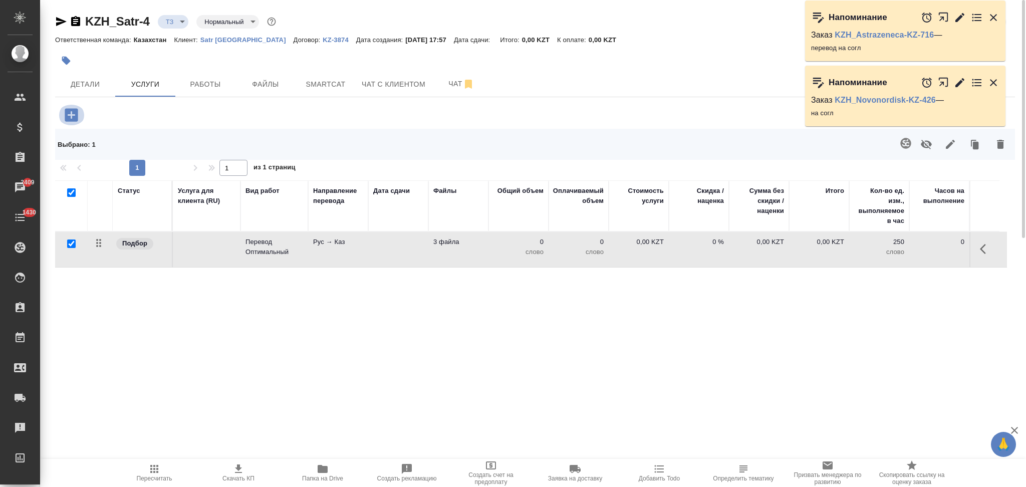
click at [73, 117] on icon "button" at bounding box center [71, 114] width 13 height 13
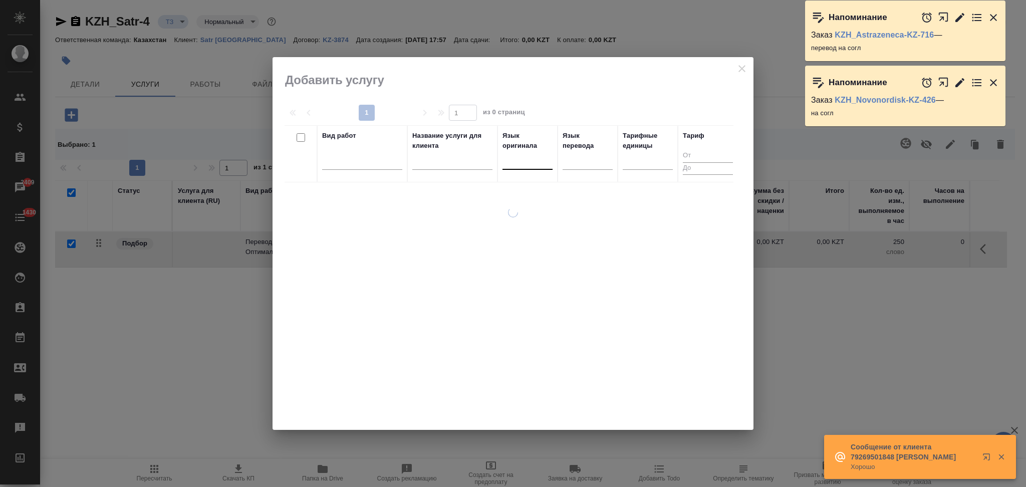
click at [516, 166] on div at bounding box center [527, 159] width 50 height 15
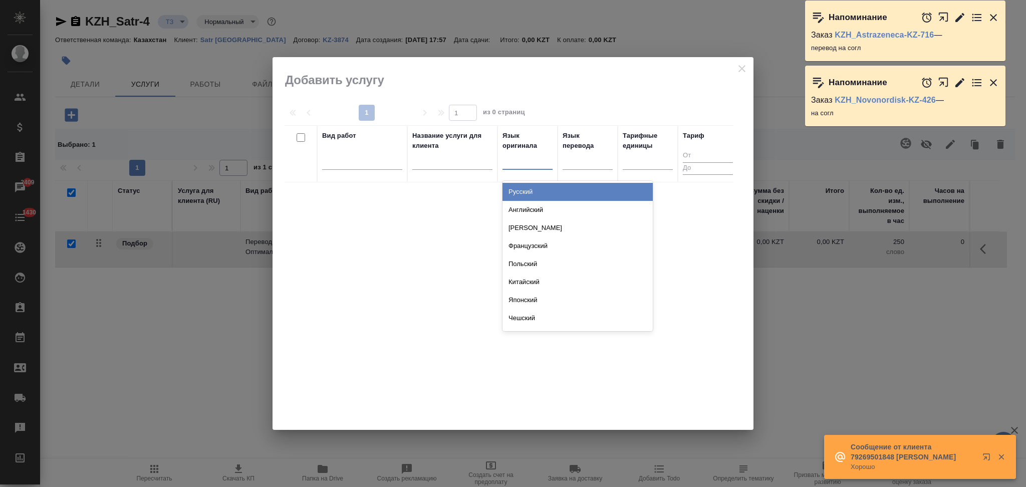
click at [522, 189] on div "Русский" at bounding box center [577, 192] width 150 height 18
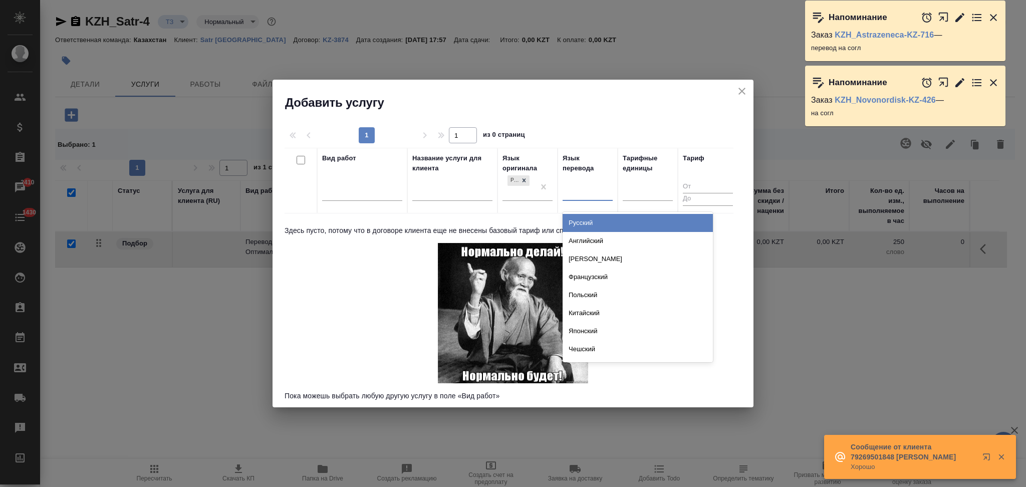
click at [579, 199] on div at bounding box center [587, 191] width 50 height 19
type input "каз"
click at [575, 219] on div "Казахский" at bounding box center [637, 223] width 150 height 18
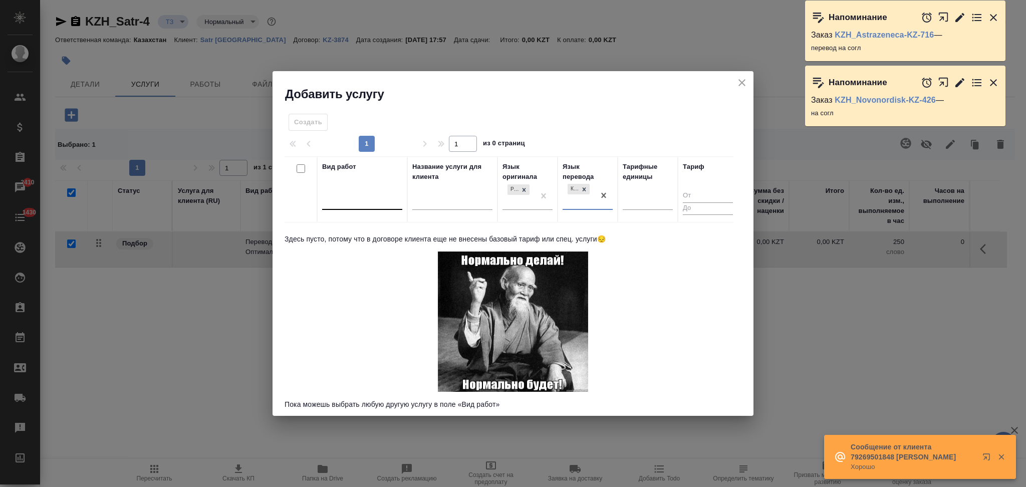
click at [345, 200] on div at bounding box center [362, 200] width 80 height 15
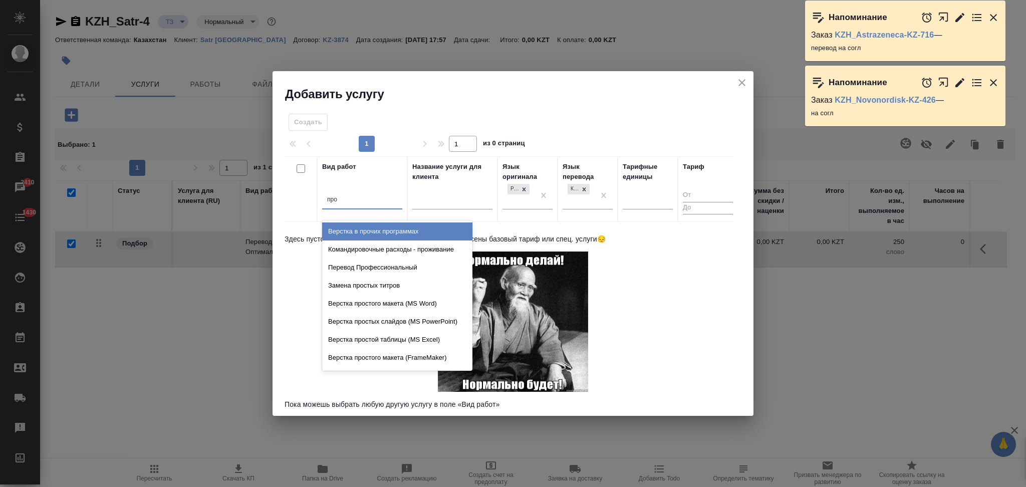
type input "проф"
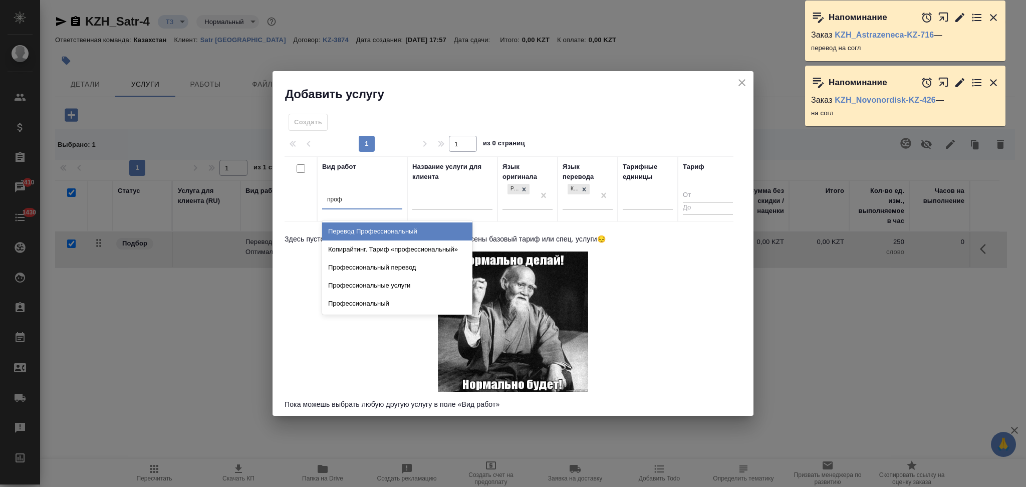
click at [347, 236] on div "Перевод Профессиональный" at bounding box center [397, 231] width 150 height 18
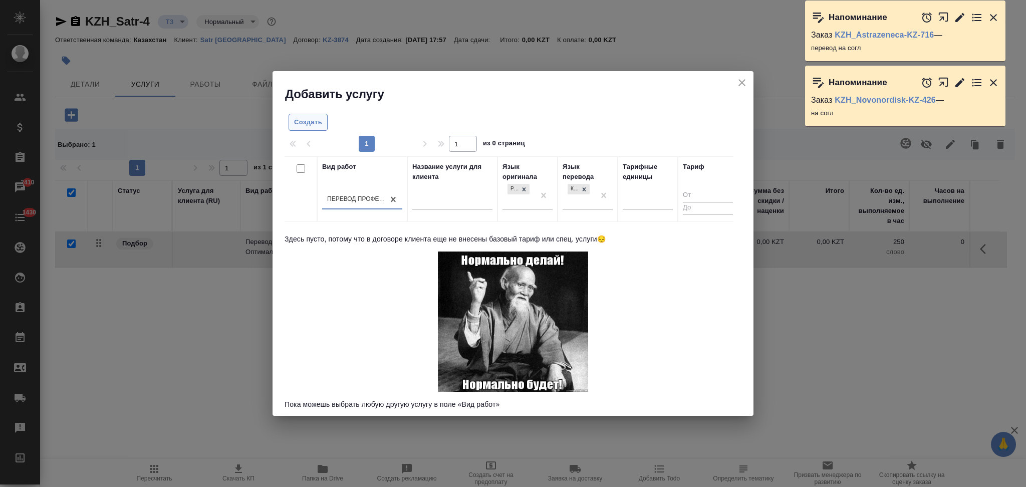
click at [302, 123] on span "Создать" at bounding box center [308, 123] width 28 height 12
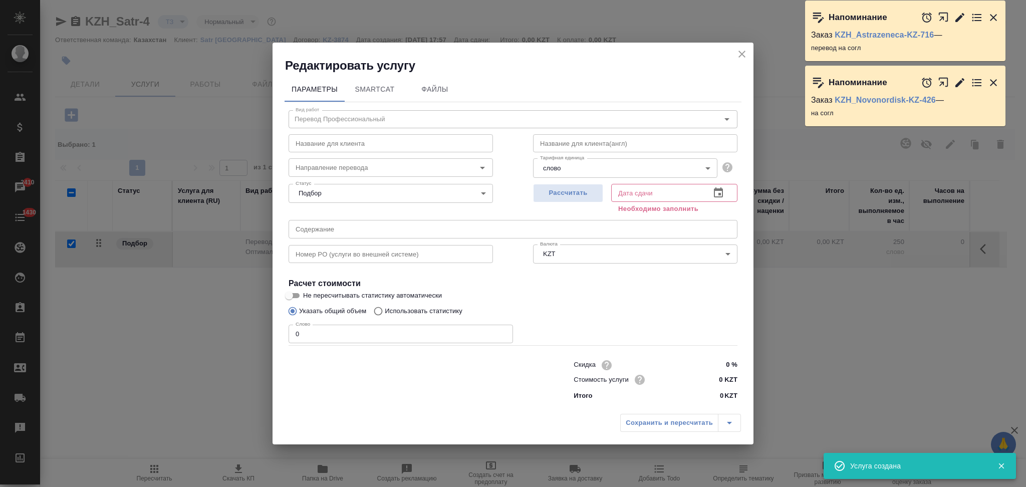
checkbox input "false"
click at [743, 50] on icon "close" at bounding box center [742, 54] width 12 height 12
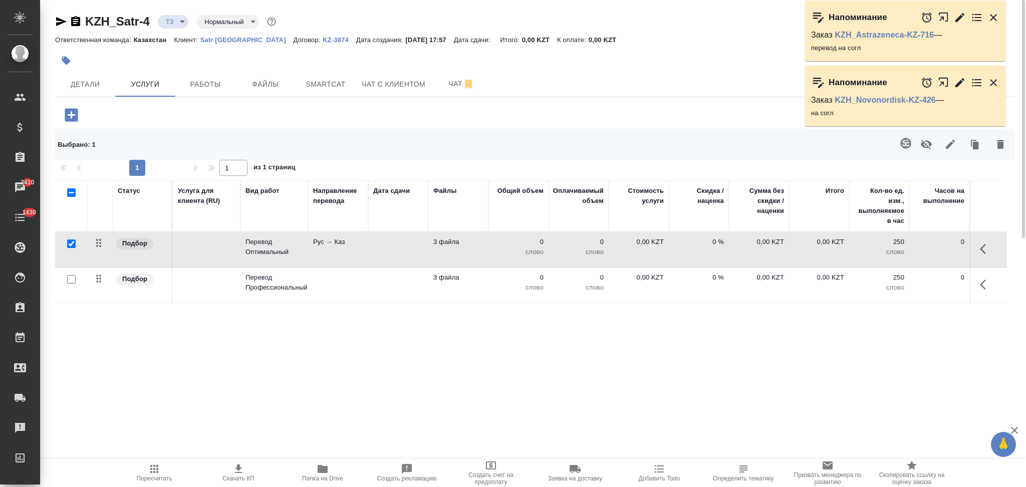
click at [394, 242] on td at bounding box center [398, 249] width 60 height 35
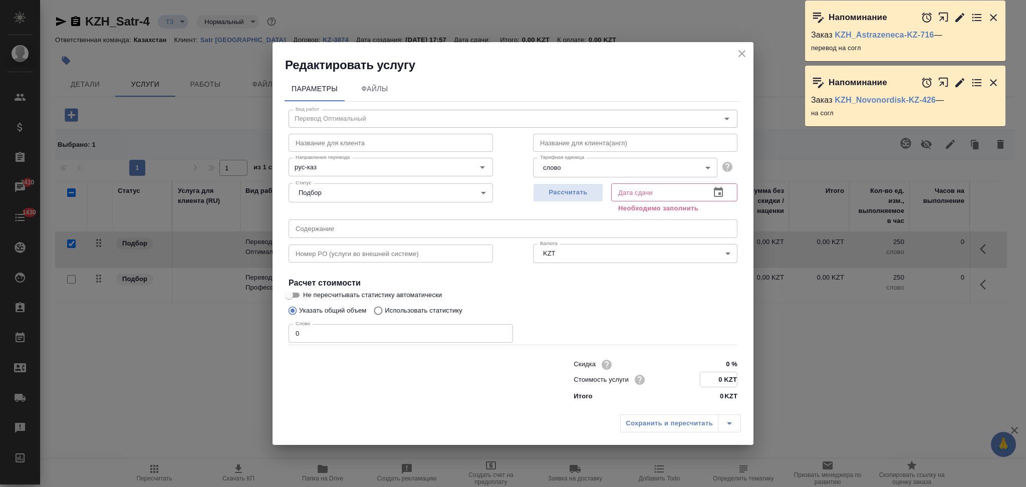
drag, startPoint x: 716, startPoint y: 380, endPoint x: 722, endPoint y: 378, distance: 6.8
click at [722, 378] on input "0 KZT" at bounding box center [718, 379] width 37 height 15
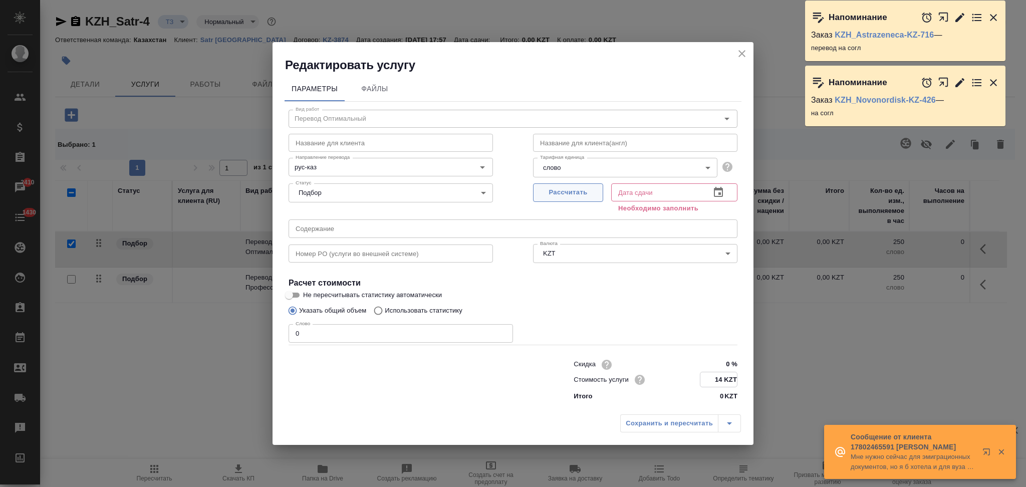
type input "14 KZT"
click at [574, 189] on span "Рассчитать" at bounding box center [567, 193] width 59 height 12
type input "22.08.2025 18:02"
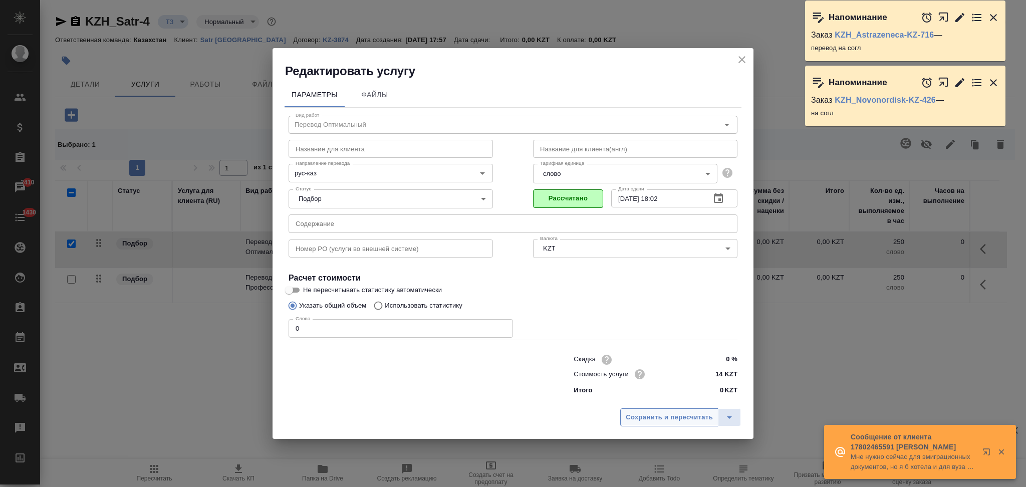
click at [652, 419] on span "Сохранить и пересчитать" at bounding box center [669, 418] width 87 height 12
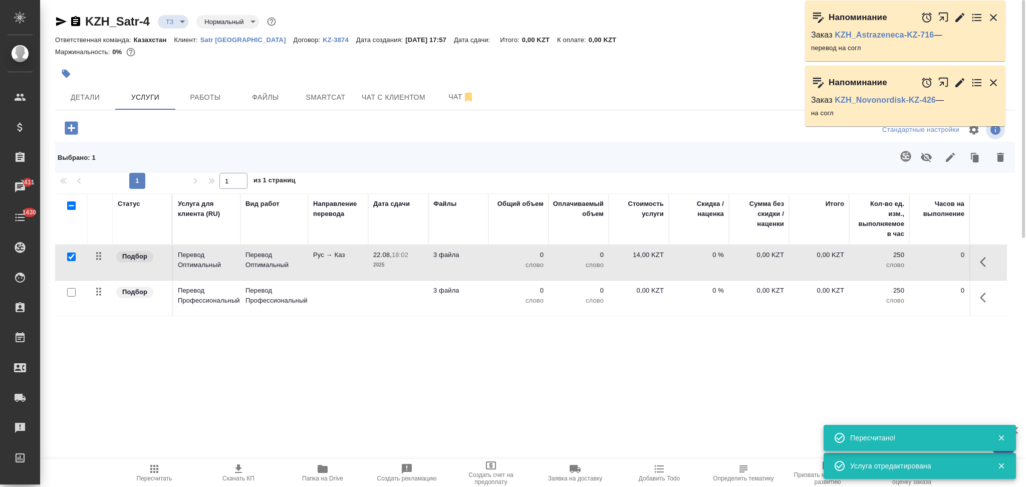
click at [372, 280] on td at bounding box center [398, 262] width 60 height 35
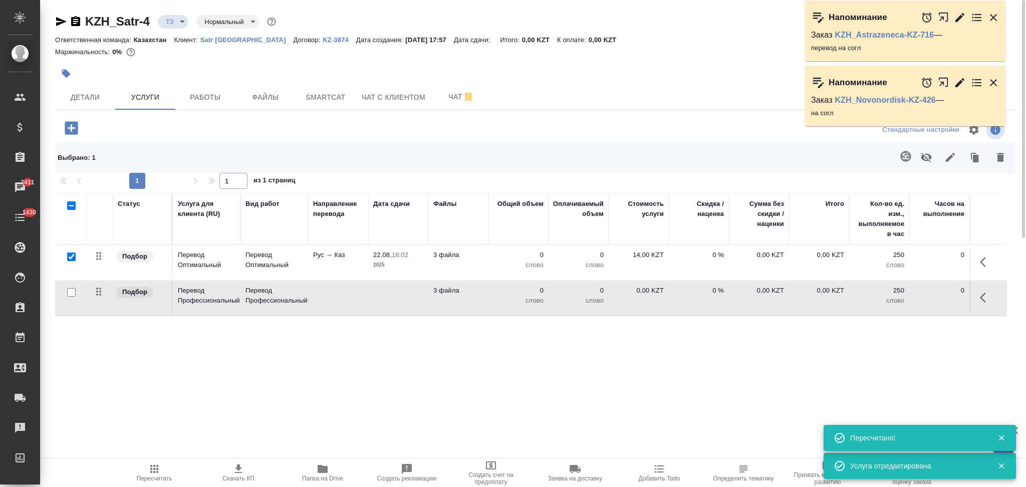
click at [372, 280] on td at bounding box center [398, 262] width 60 height 35
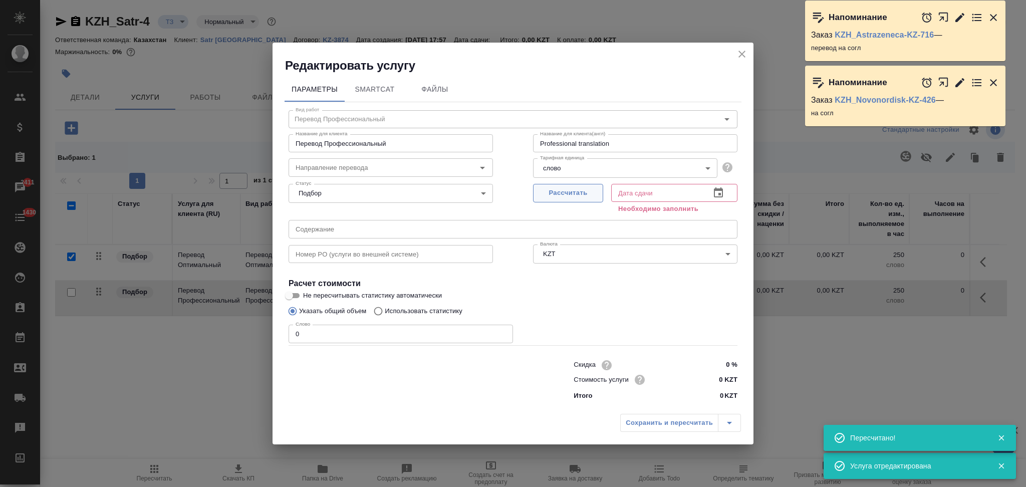
click at [542, 192] on span "Рассчитать" at bounding box center [567, 193] width 59 height 12
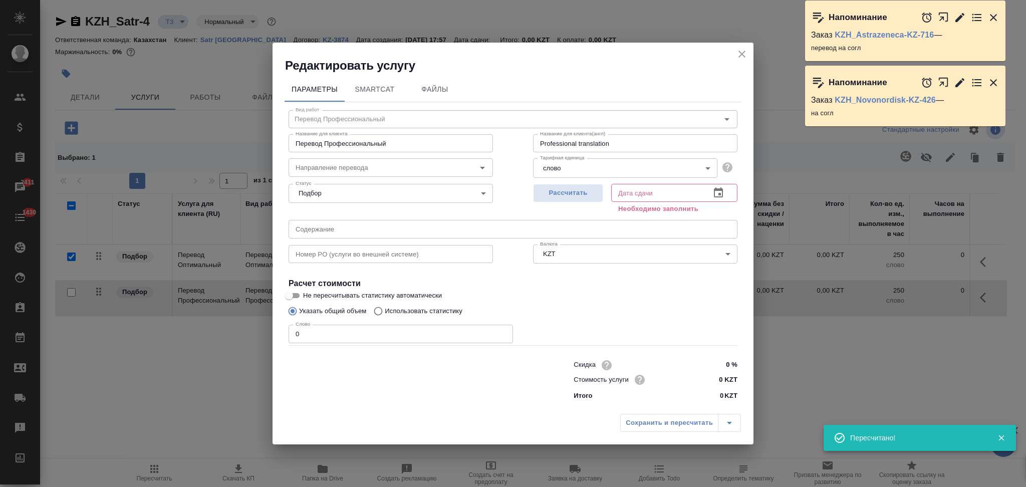
type input "22.08.2025 18:02"
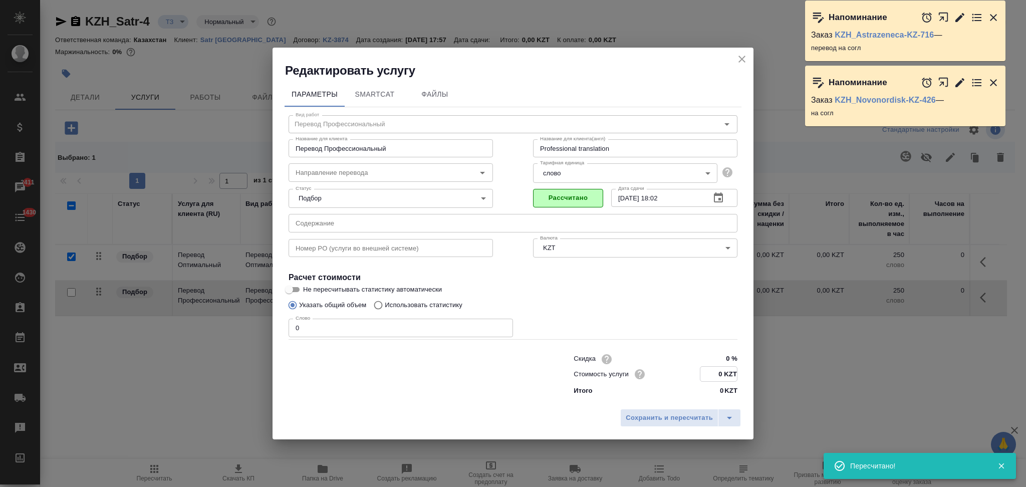
click at [722, 377] on input "0 KZT" at bounding box center [718, 374] width 37 height 15
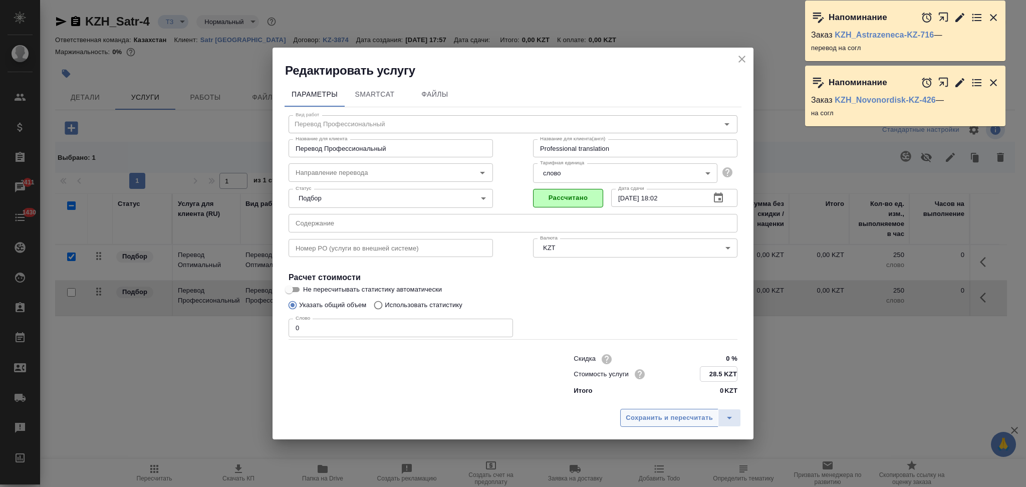
type input "28.5 KZT"
click at [674, 415] on span "Сохранить и пересчитать" at bounding box center [669, 418] width 87 height 12
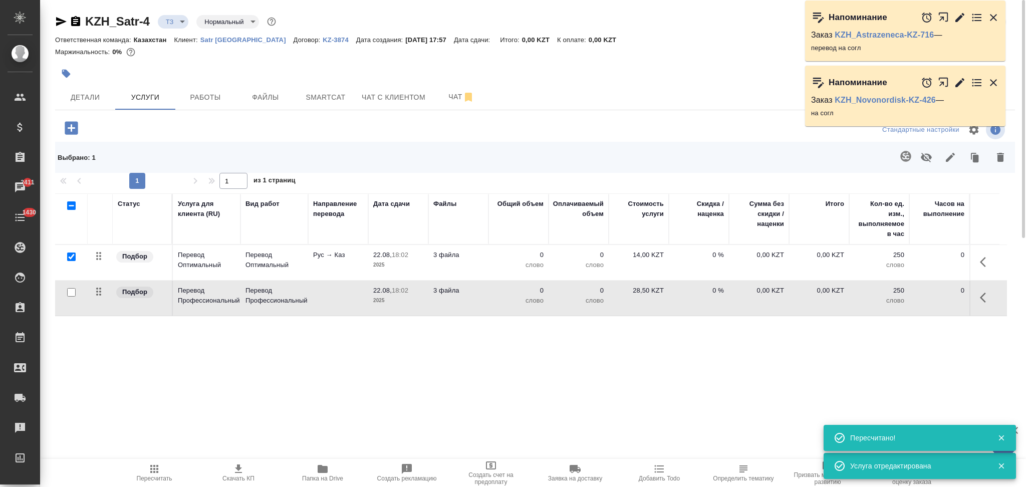
click at [500, 254] on p "0" at bounding box center [518, 255] width 50 height 10
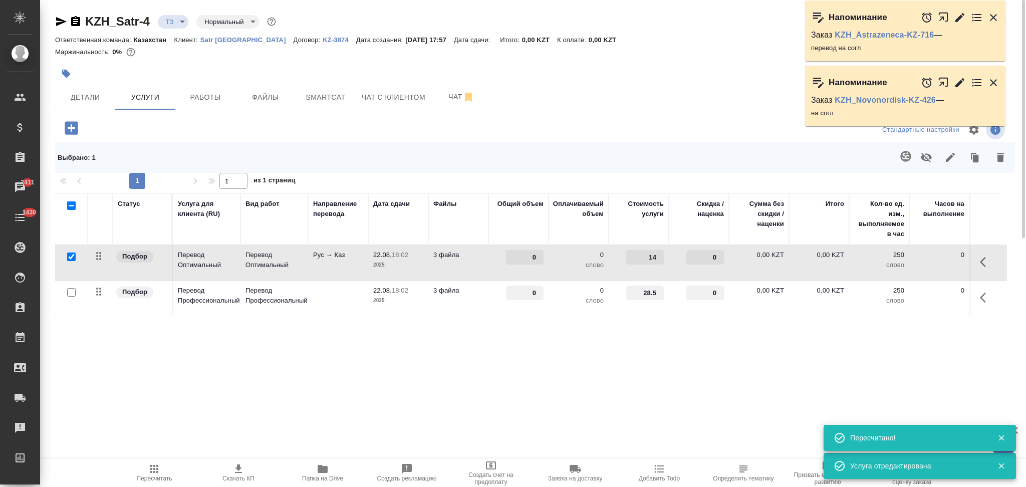
click at [500, 254] on div "0" at bounding box center [518, 257] width 50 height 15
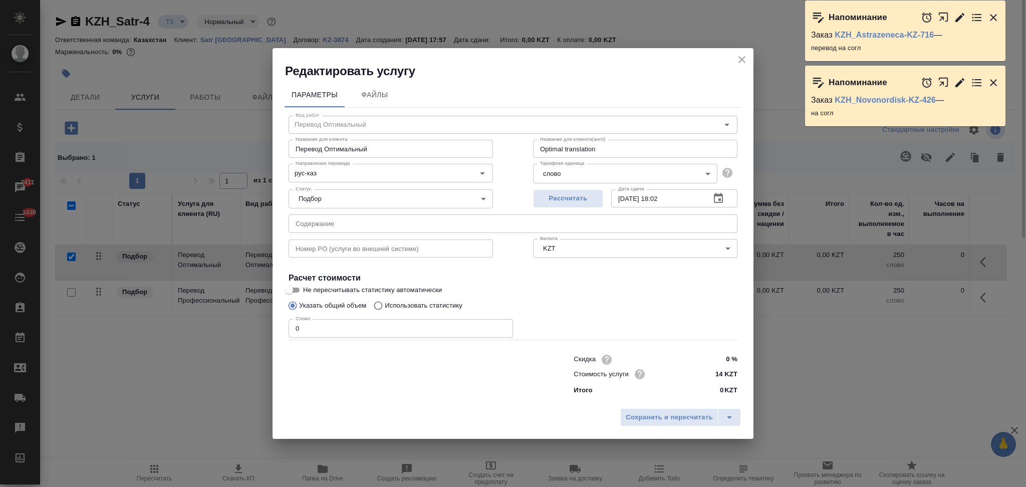
click at [380, 304] on input "Использовать статистику" at bounding box center [377, 305] width 16 height 19
radio input "true"
radio input "false"
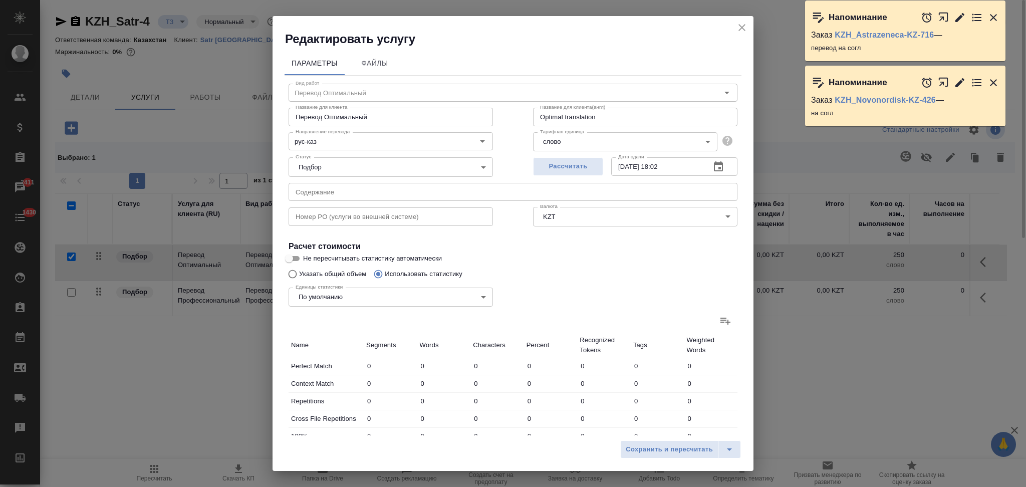
click at [713, 320] on label at bounding box center [725, 321] width 24 height 24
click at [0, 0] on input "file" at bounding box center [0, 0] width 0 height 0
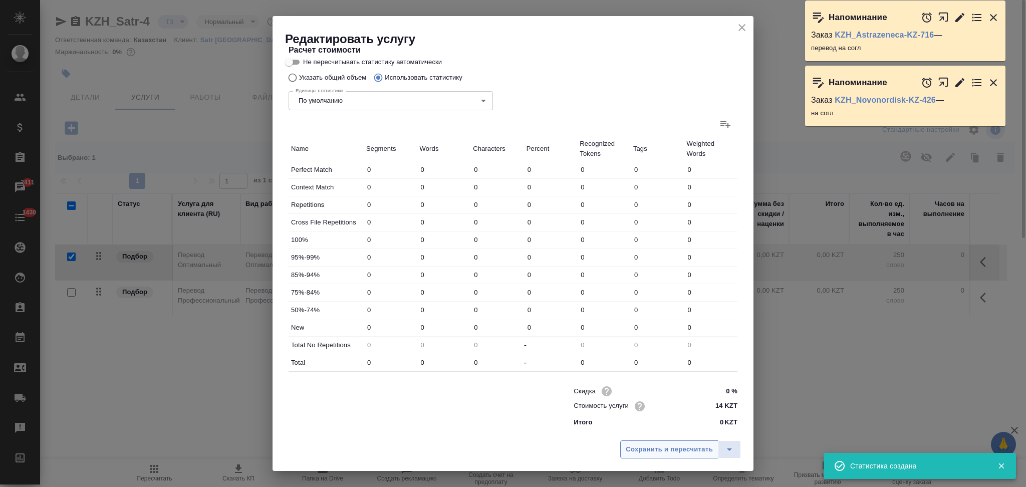
click at [657, 442] on button "Сохранить и пересчитать" at bounding box center [669, 449] width 98 height 18
type input "136"
type input "690"
type input "5352"
type input "12"
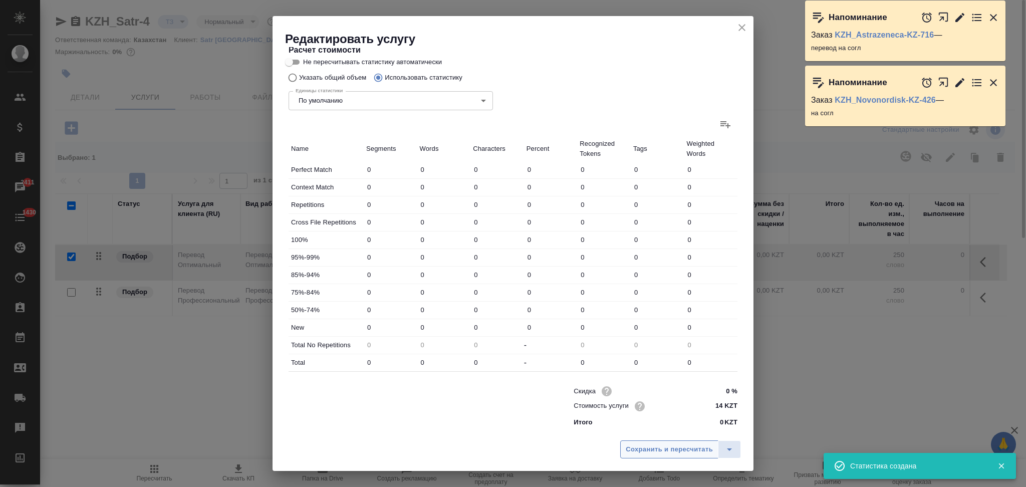
type input "21"
type input "172"
type input "4"
type input "6"
type input "64"
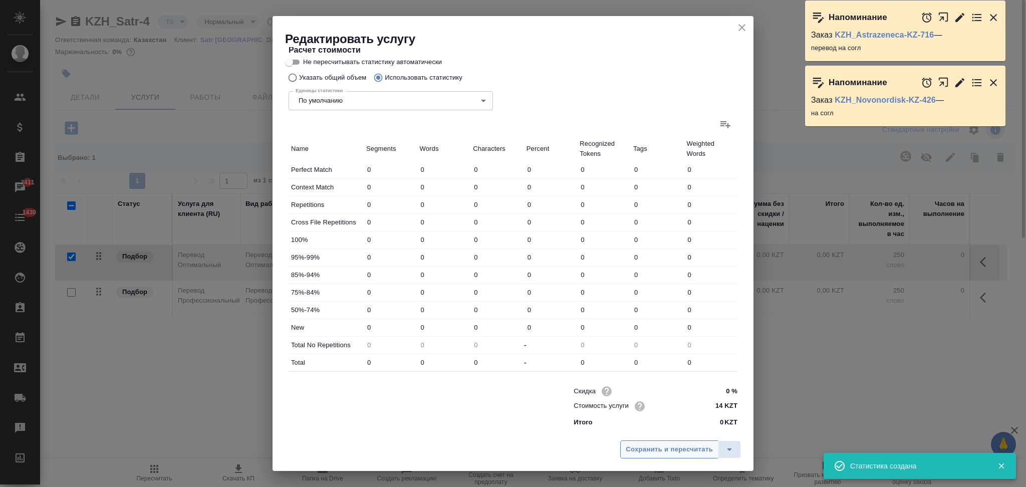
type input "2"
type input "14"
type input "7"
type input "15"
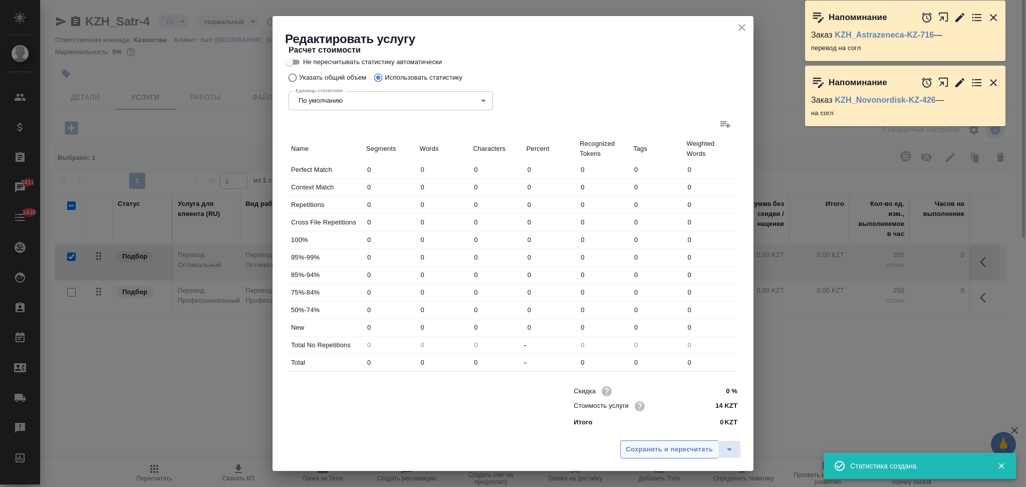
type input "133"
type input "1716"
type input "17147"
type input "129518"
type input "1729"
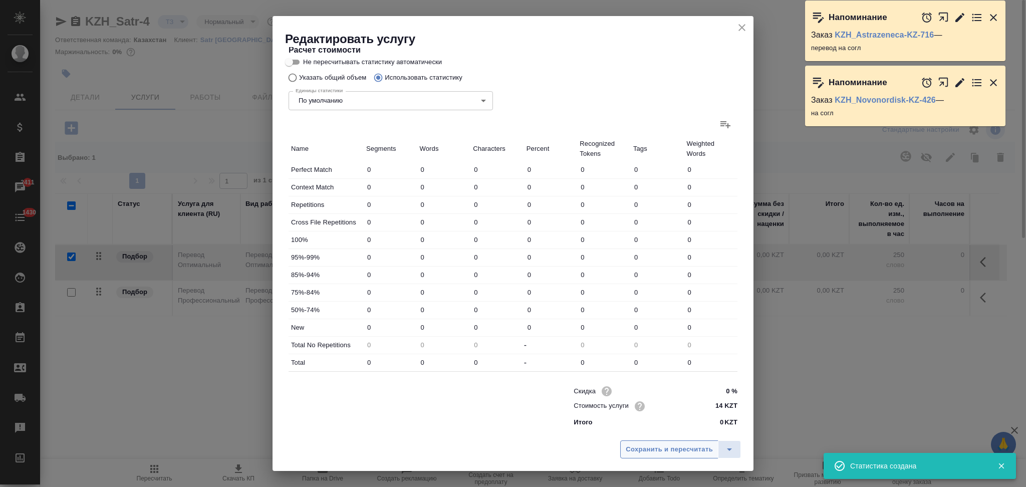
type input "17170"
type input "129729"
type input "1877"
type input "17881"
type input "135253"
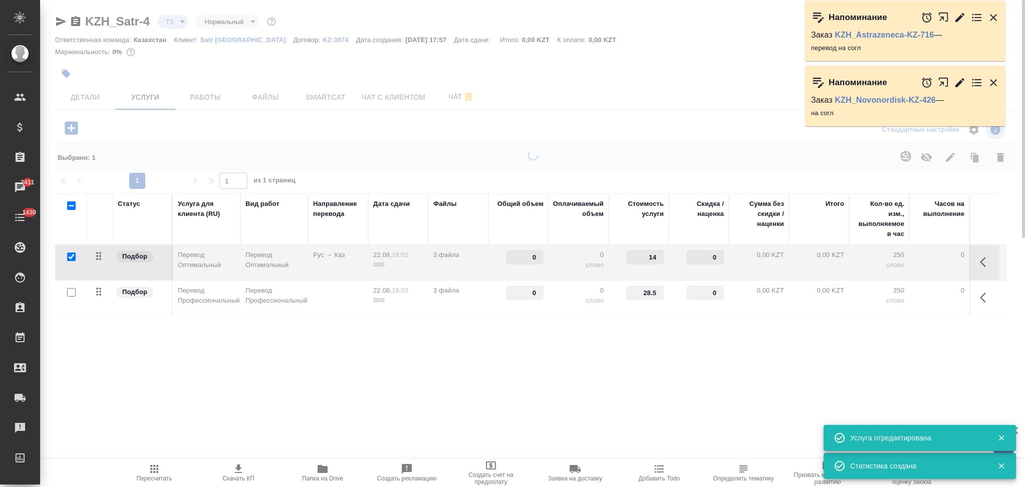
type input "17881"
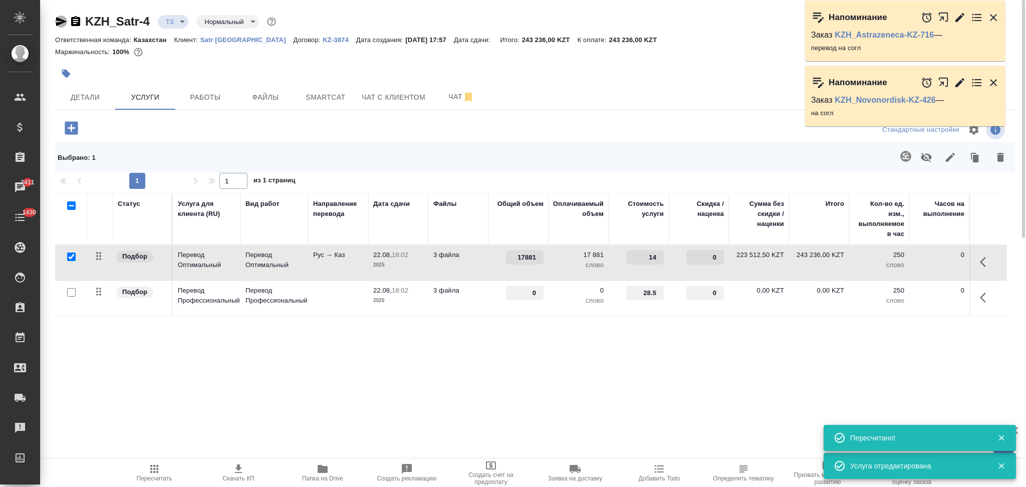
click at [60, 21] on icon "button" at bounding box center [61, 21] width 11 height 9
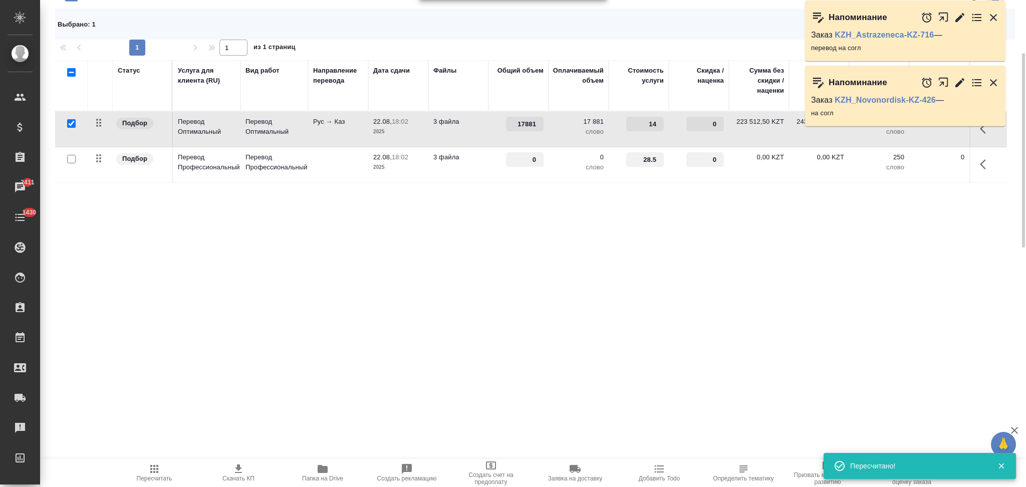
scroll to position [0, 0]
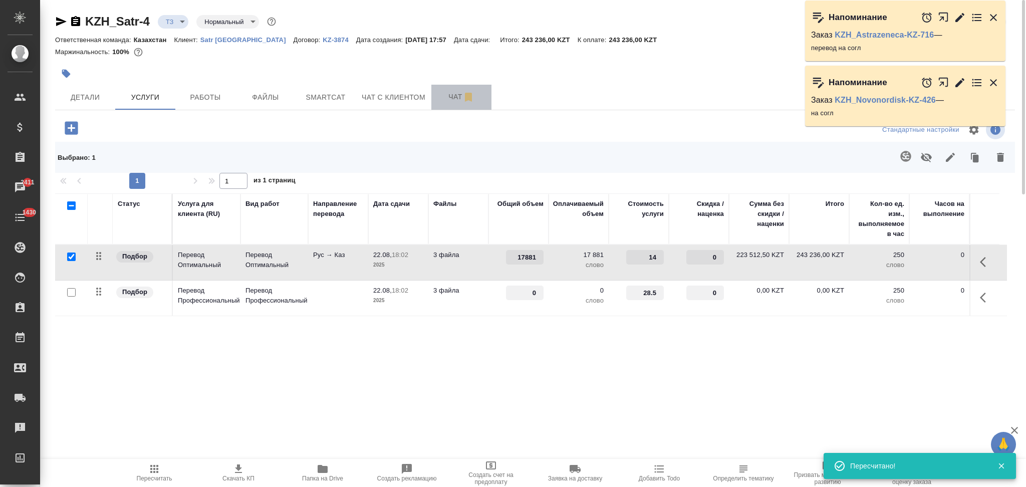
click at [444, 96] on span "Чат" at bounding box center [461, 97] width 48 height 13
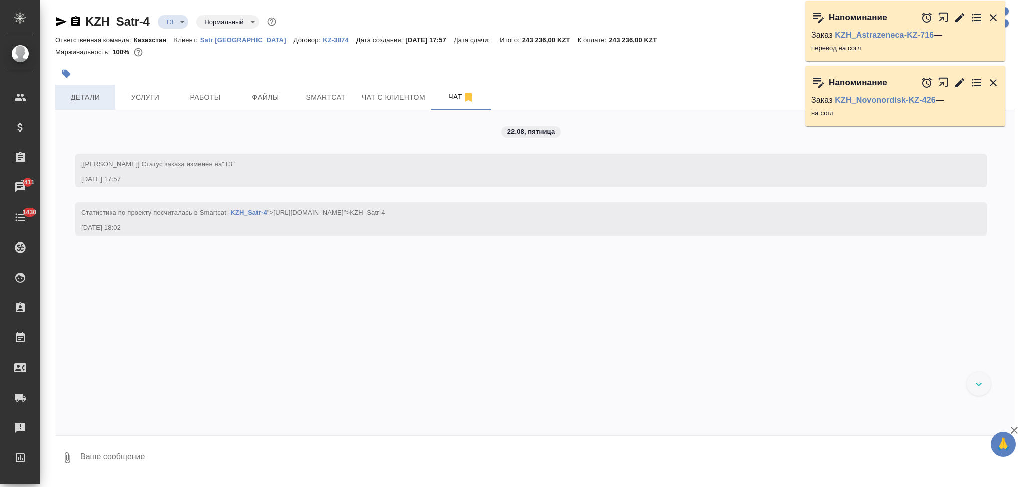
click at [93, 89] on button "Детали" at bounding box center [85, 97] width 60 height 25
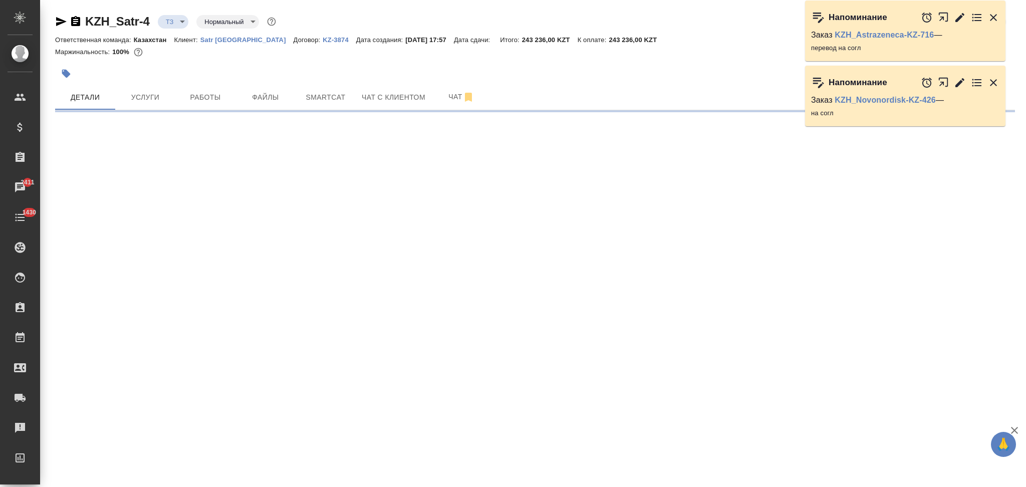
select select "RU"
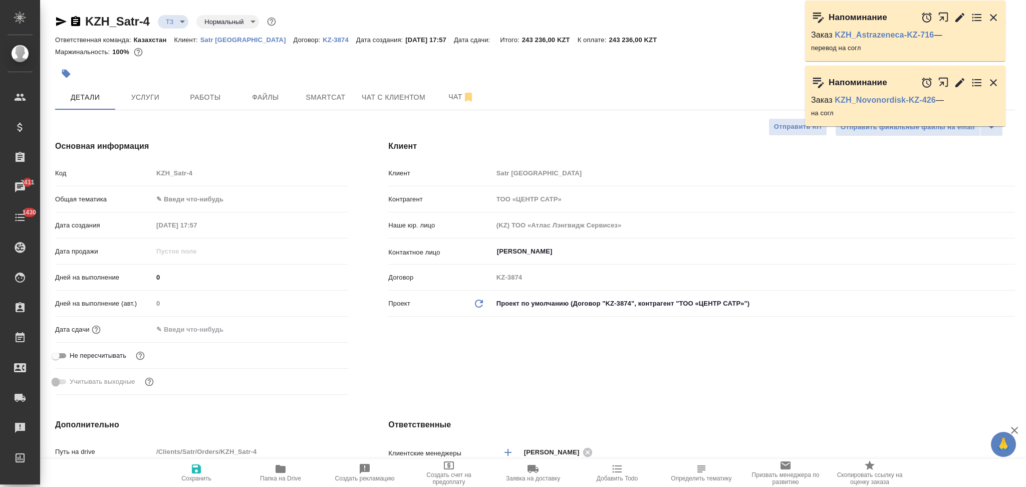
type textarea "x"
click at [59, 20] on icon "button" at bounding box center [61, 21] width 11 height 9
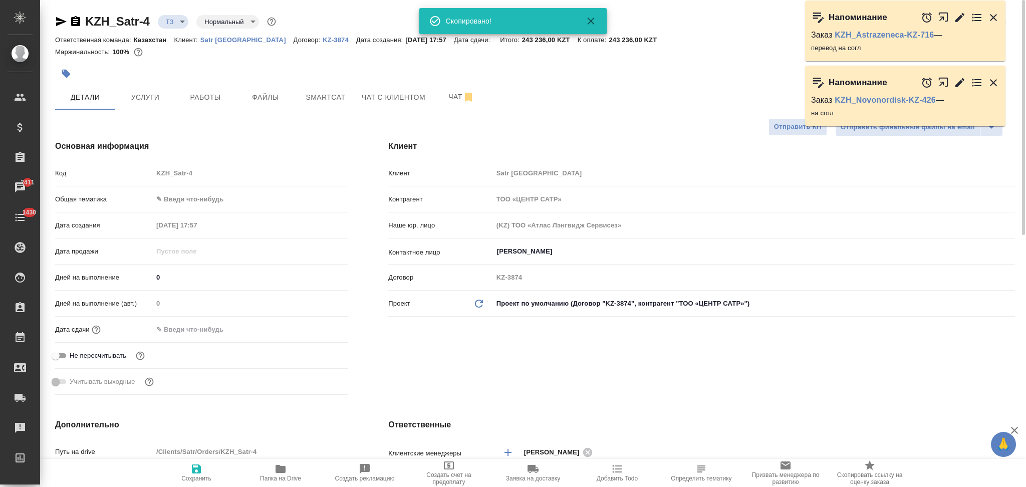
type textarea "x"
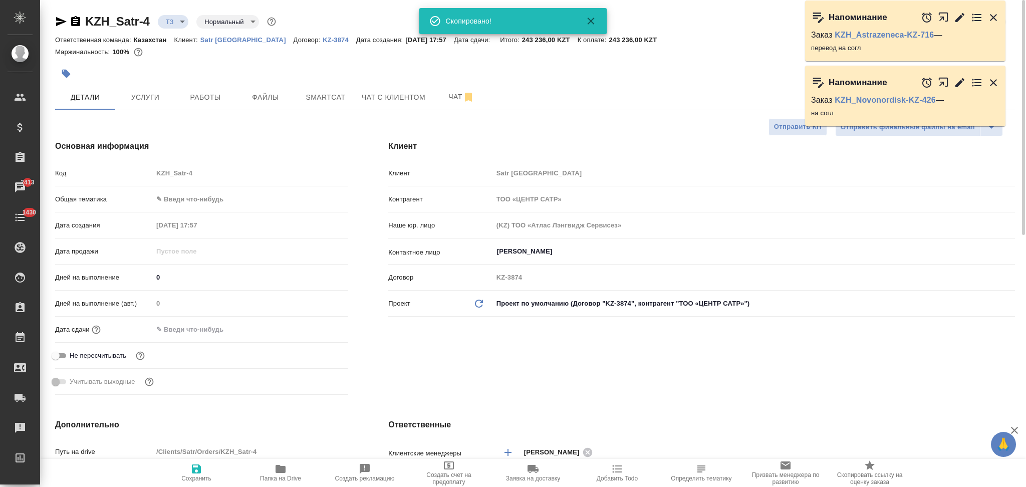
type textarea "x"
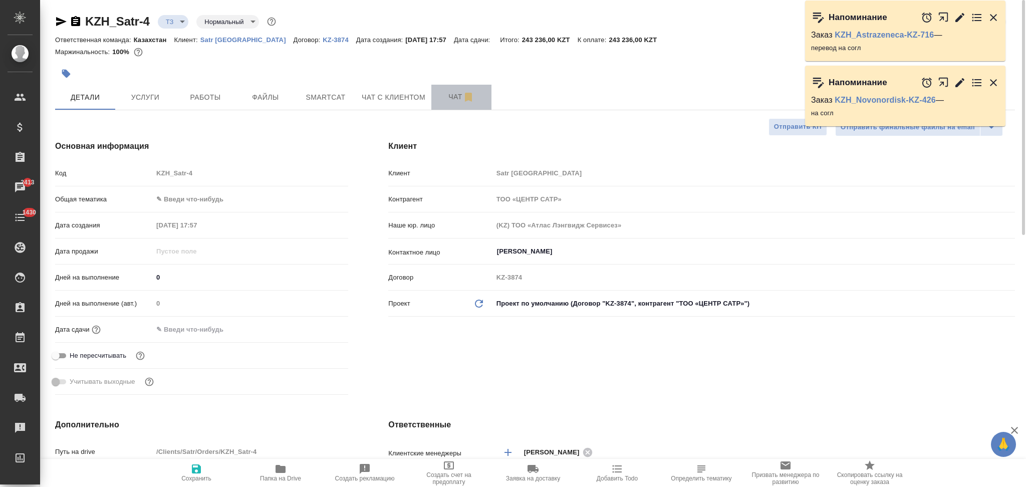
click at [444, 93] on span "Чат" at bounding box center [461, 97] width 48 height 13
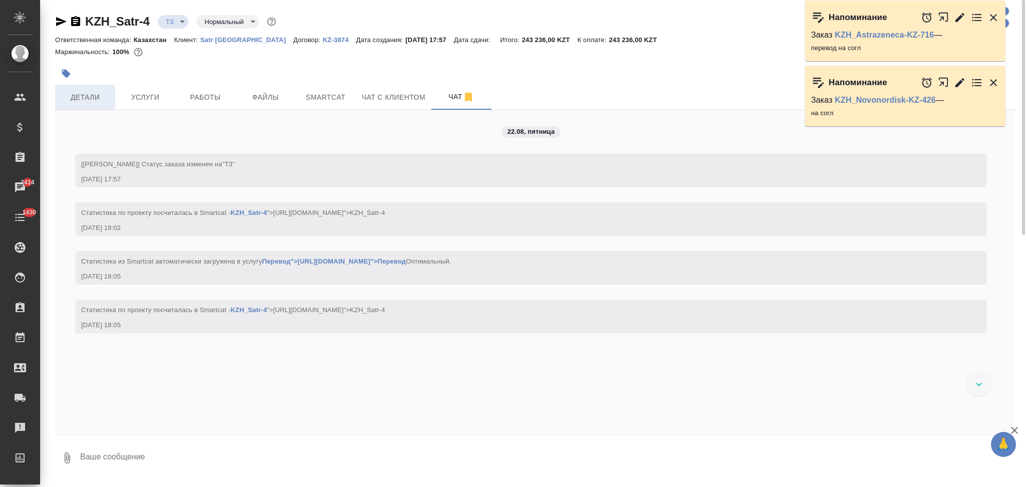
click at [90, 97] on span "Детали" at bounding box center [85, 97] width 48 height 13
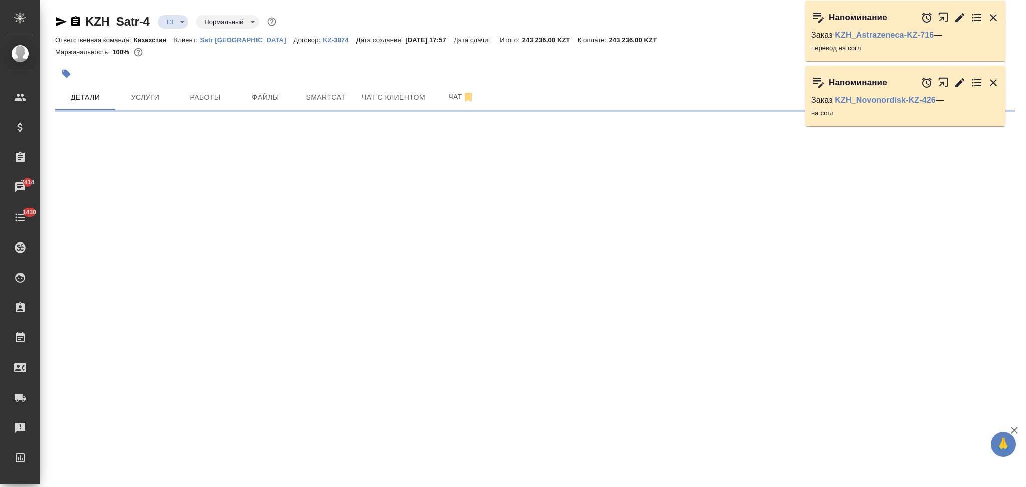
select select "RU"
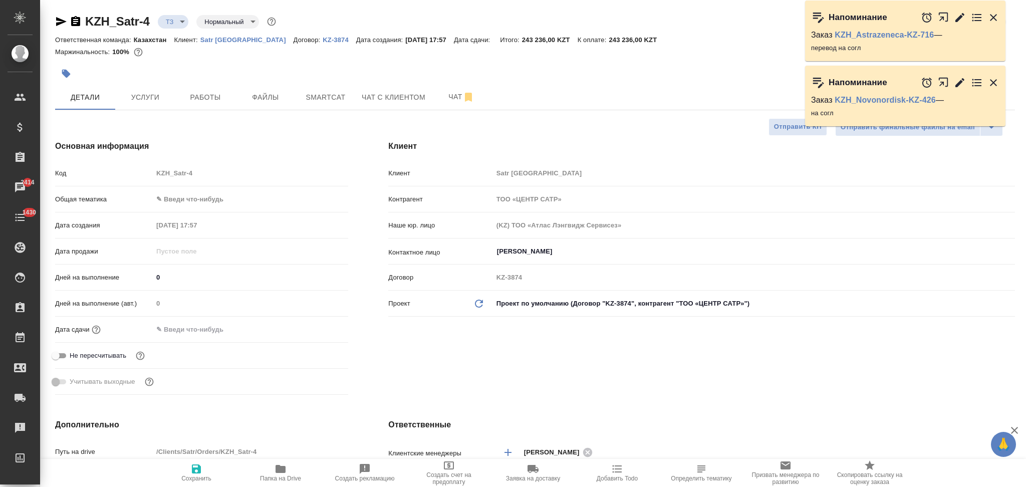
type textarea "x"
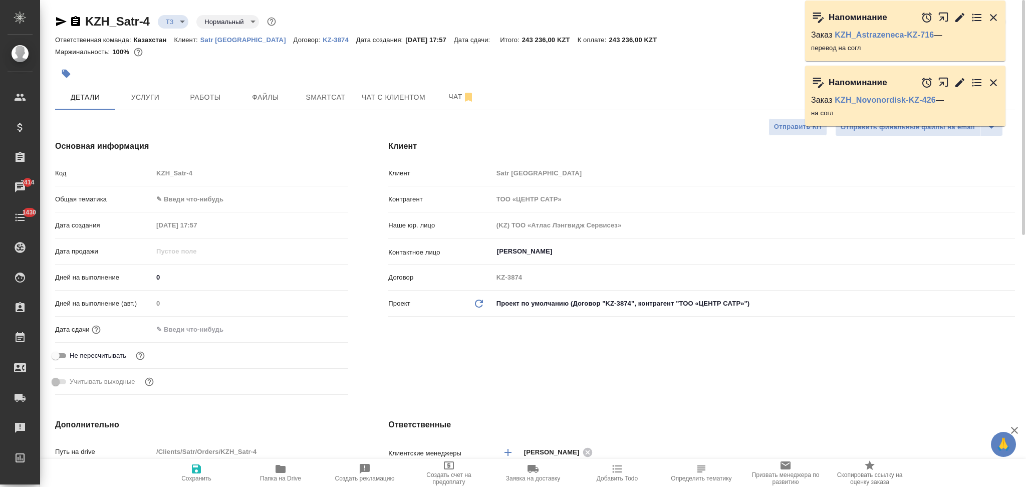
type textarea "x"
click at [146, 97] on span "Услуги" at bounding box center [145, 97] width 48 height 13
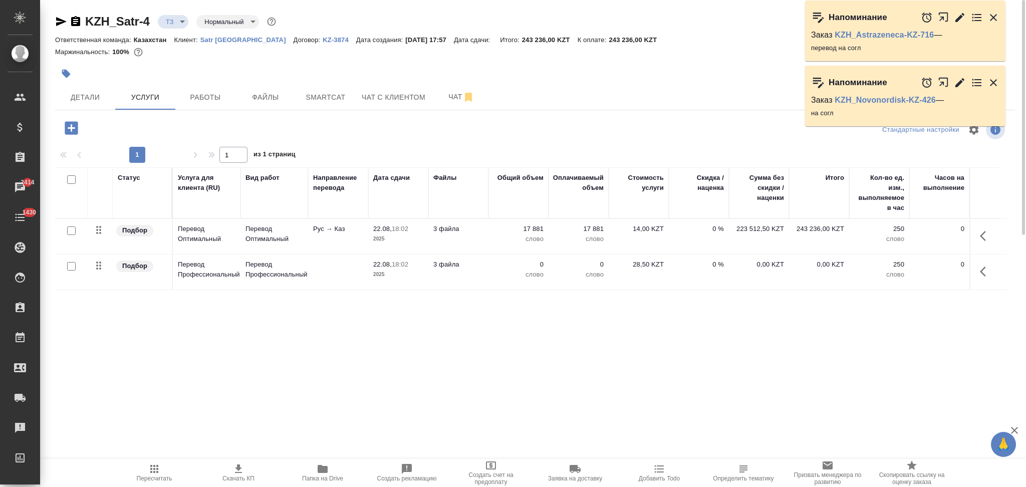
click at [494, 271] on p "слово" at bounding box center [518, 274] width 50 height 10
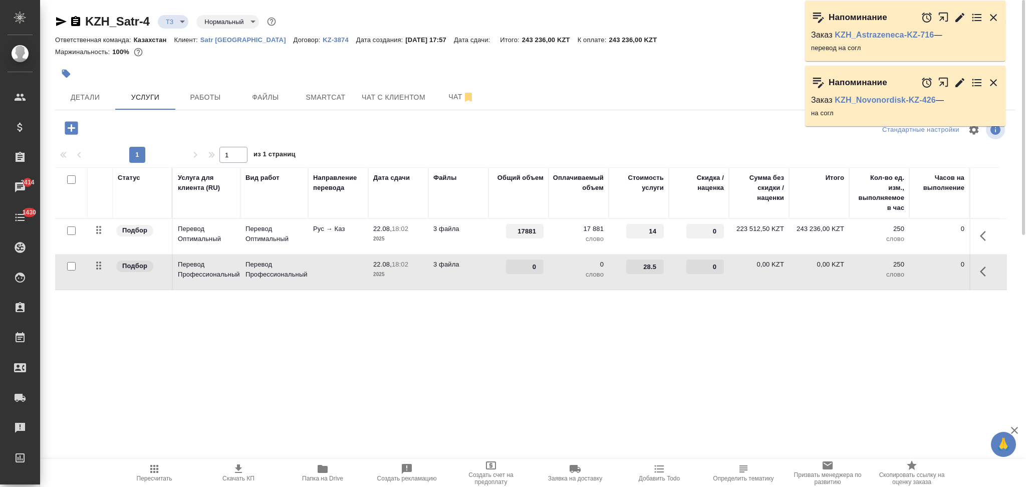
click at [494, 271] on div "0" at bounding box center [518, 266] width 50 height 15
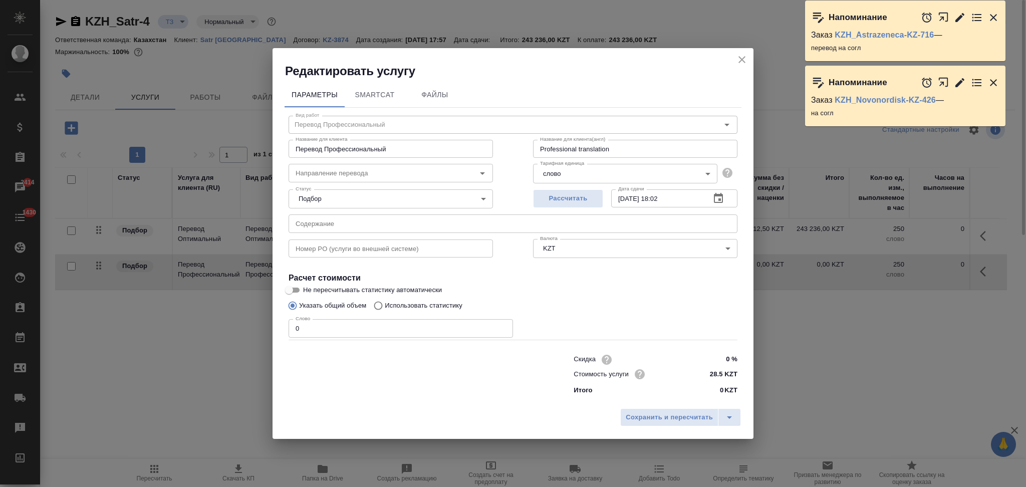
click at [383, 307] on input "Использовать статистику" at bounding box center [377, 305] width 16 height 19
radio input "true"
radio input "false"
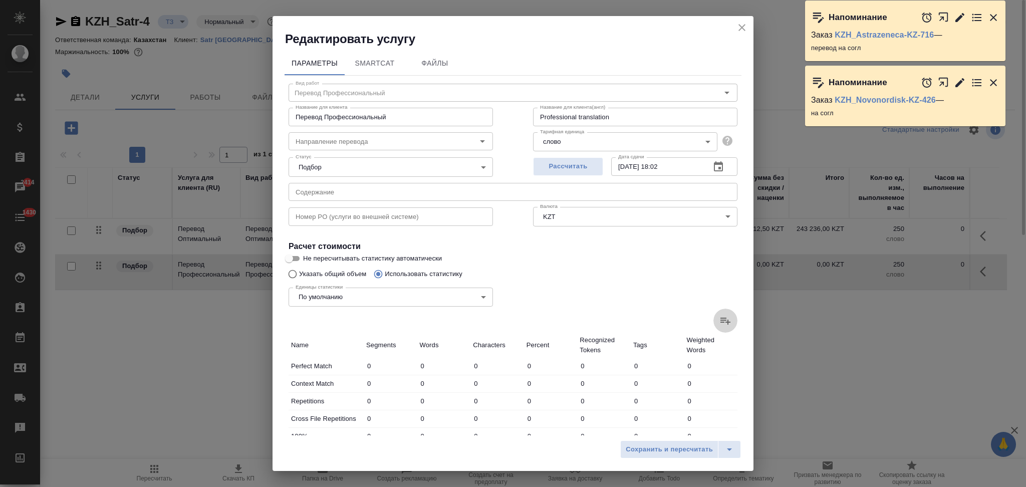
click at [720, 319] on icon at bounding box center [725, 321] width 10 height 7
click at [0, 0] on input "file" at bounding box center [0, 0] width 0 height 0
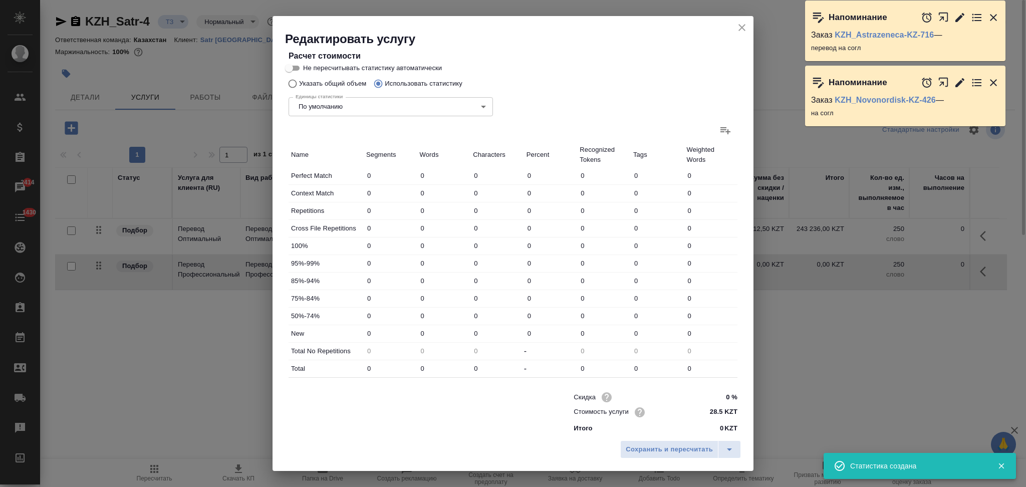
scroll to position [196, 0]
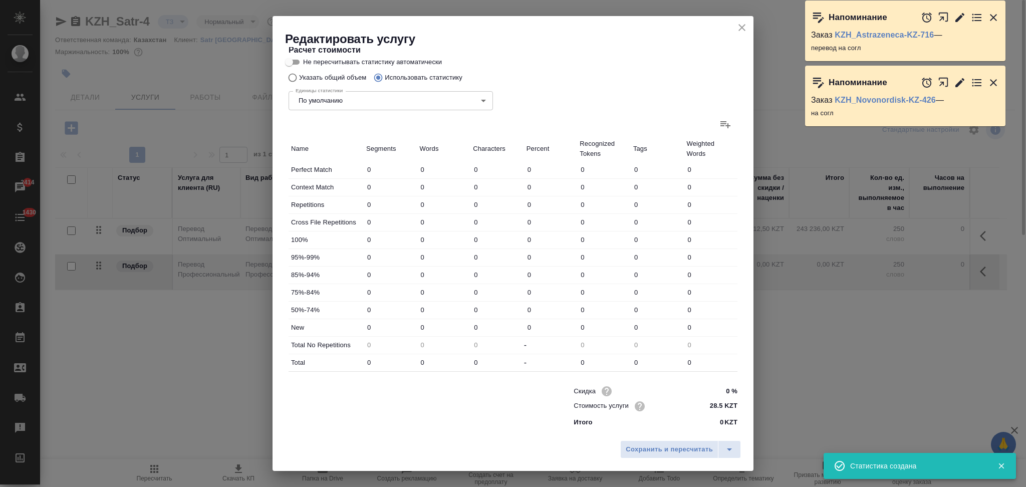
type input "136"
type input "690"
type input "5352"
type input "12"
type input "21"
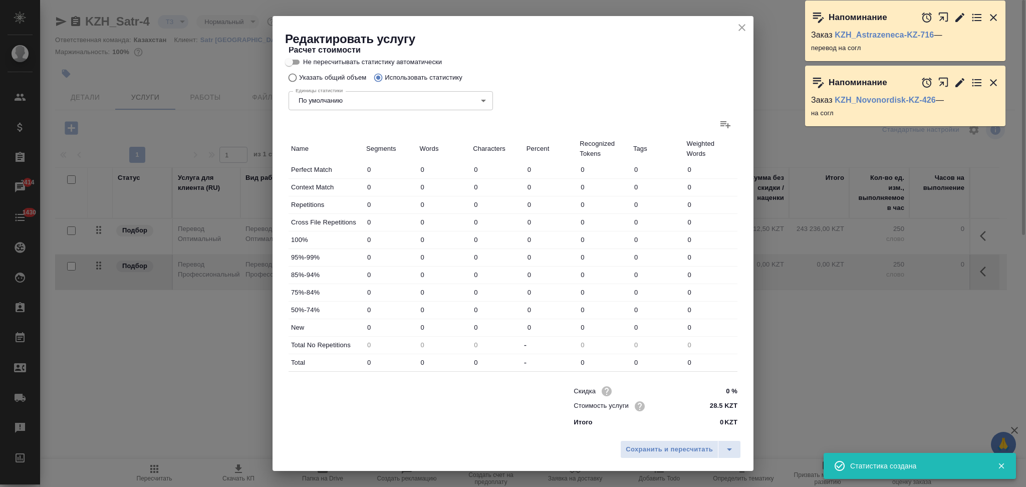
type input "172"
type input "4"
type input "6"
type input "64"
type input "2"
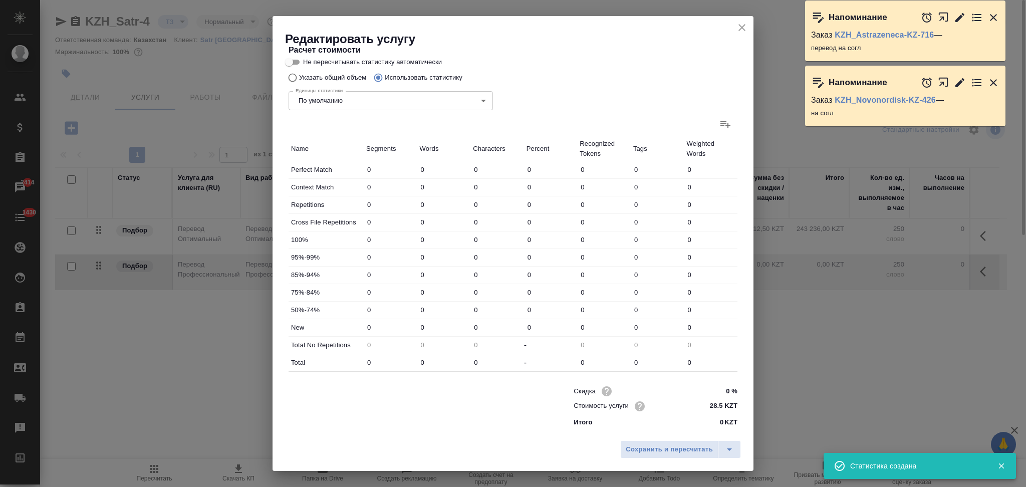
type input "2"
type input "14"
type input "7"
type input "15"
type input "133"
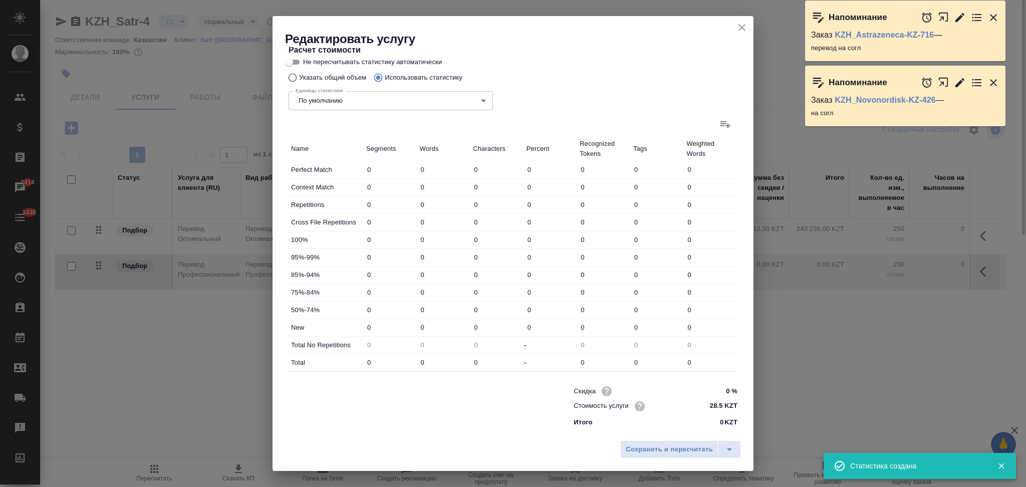
type input "1716"
type input "17147"
type input "129518"
type input "1729"
type input "17170"
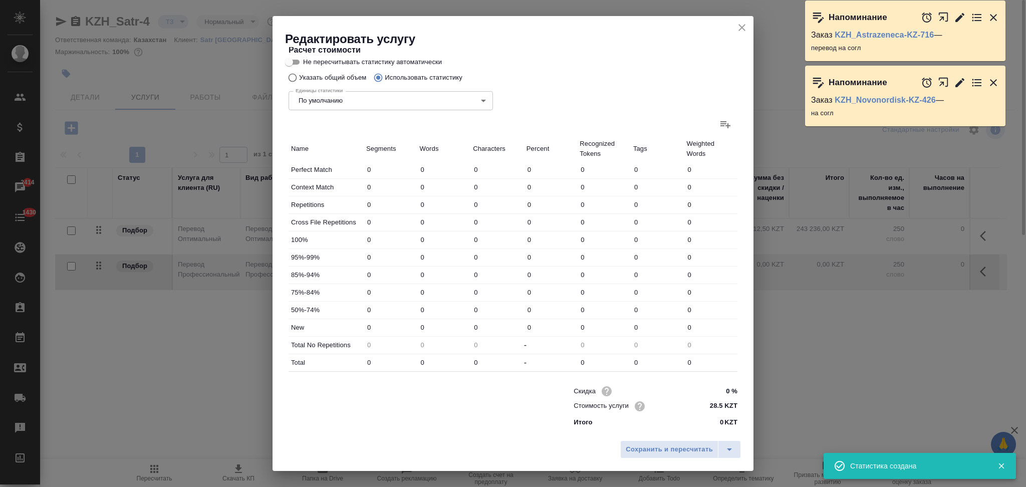
type input "129729"
type input "1877"
type input "17881"
type input "135253"
click at [423, 361] on input "17881" at bounding box center [444, 362] width 53 height 15
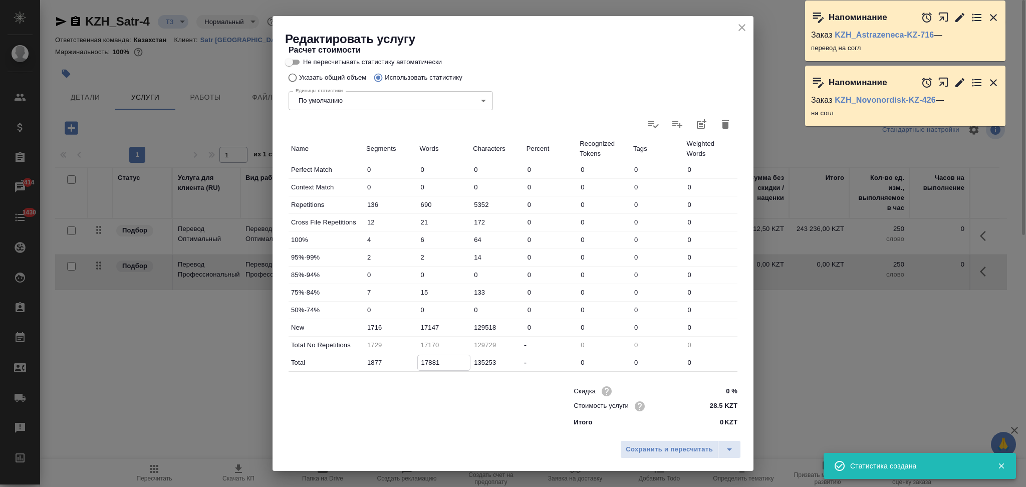
type input "18170"
type input "18881"
click at [423, 325] on input "17147" at bounding box center [444, 327] width 53 height 15
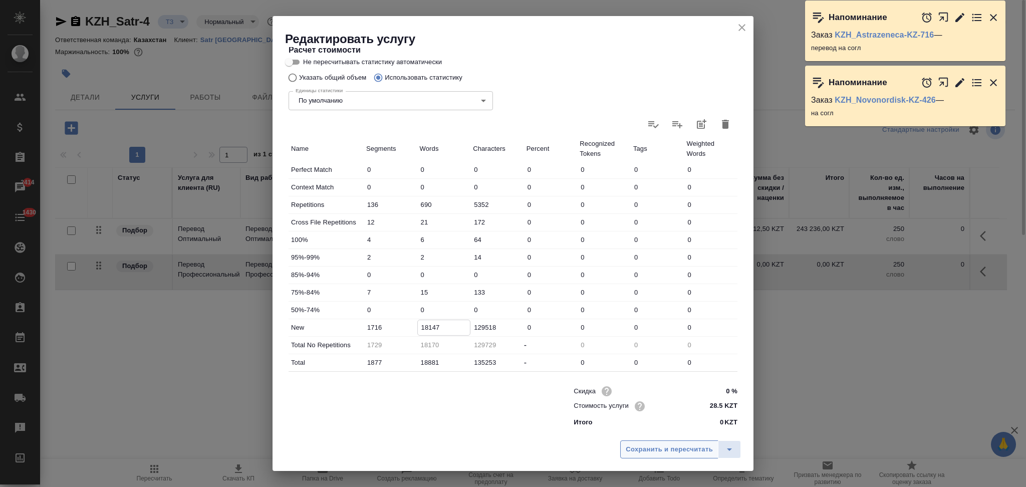
type input "18147"
click at [634, 448] on span "Сохранить и пересчитать" at bounding box center [669, 450] width 87 height 12
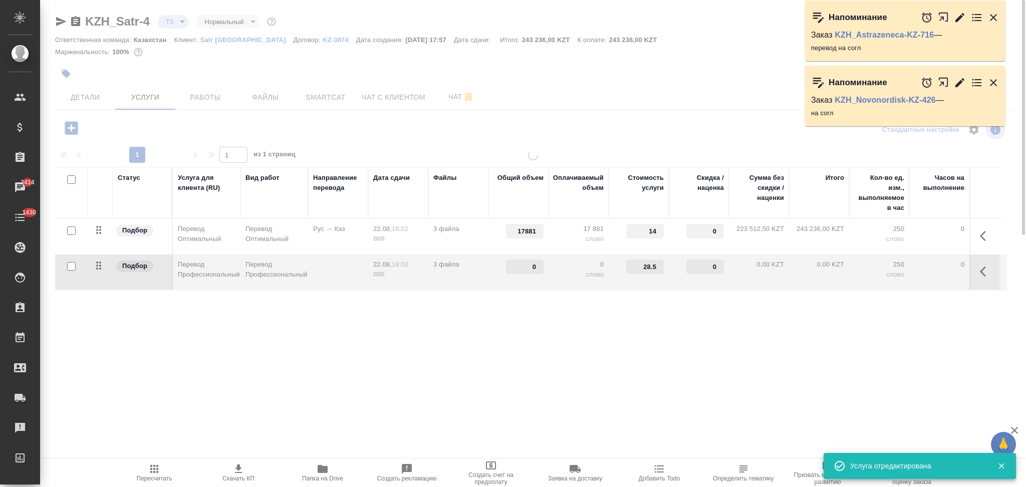
type input "18881"
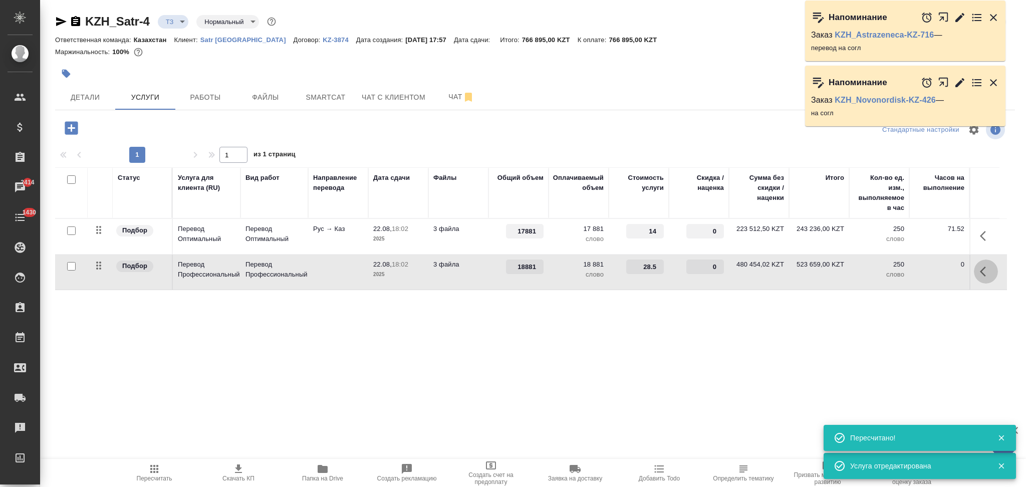
click at [981, 269] on icon "button" at bounding box center [986, 271] width 12 height 12
click at [908, 275] on icon "button" at bounding box center [908, 272] width 11 height 8
click at [980, 235] on icon "button" at bounding box center [986, 236] width 12 height 12
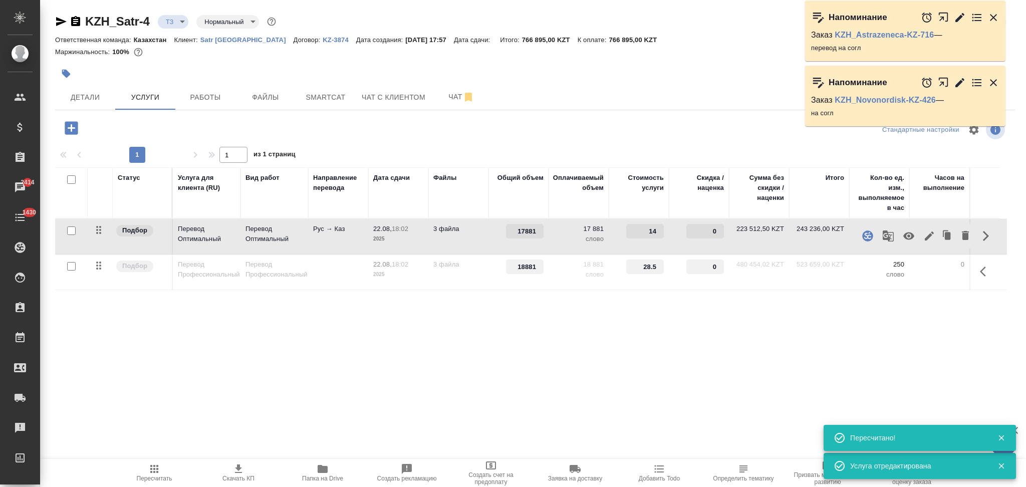
click at [926, 232] on icon "button" at bounding box center [929, 236] width 12 height 12
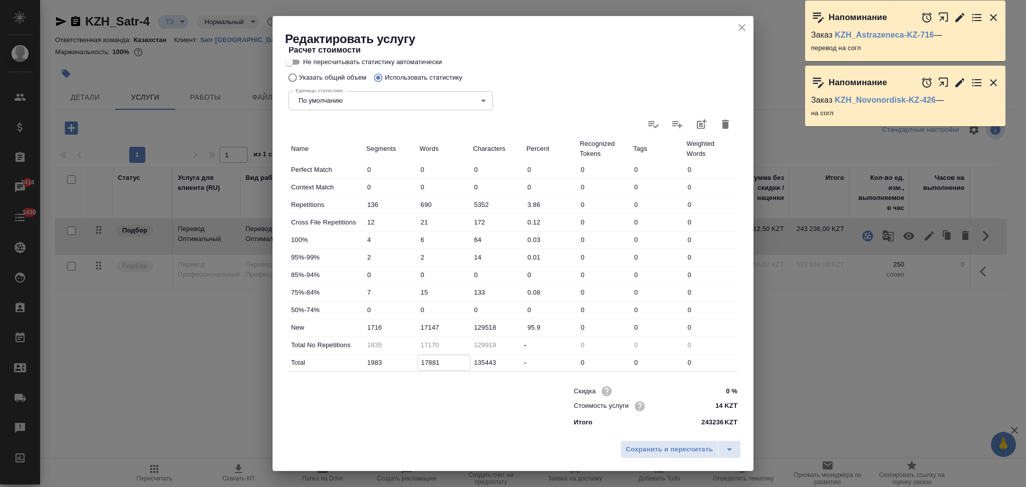
click at [423, 363] on input "17881" at bounding box center [444, 362] width 53 height 15
type input "18170"
type input "18881"
click at [423, 327] on input "17147" at bounding box center [444, 327] width 53 height 15
type input "18147"
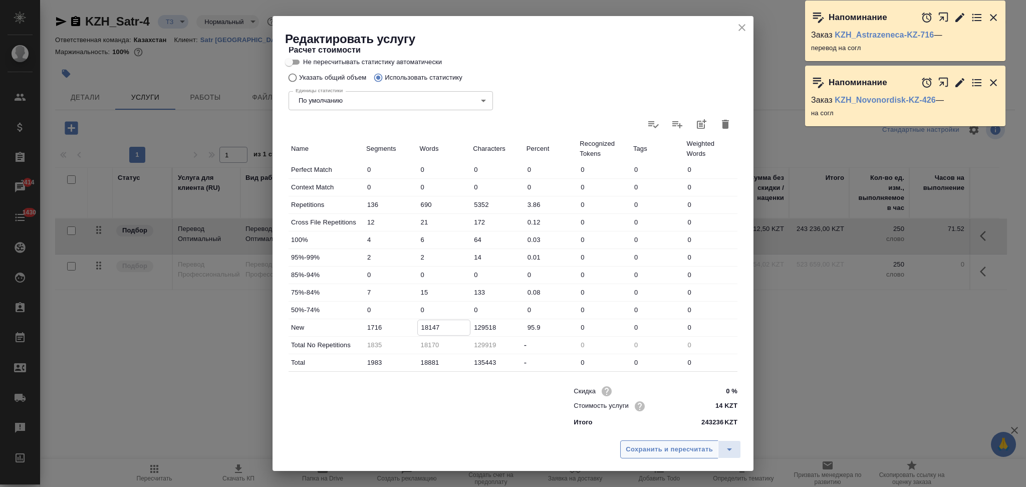
click at [645, 445] on span "Сохранить и пересчитать" at bounding box center [669, 450] width 87 height 12
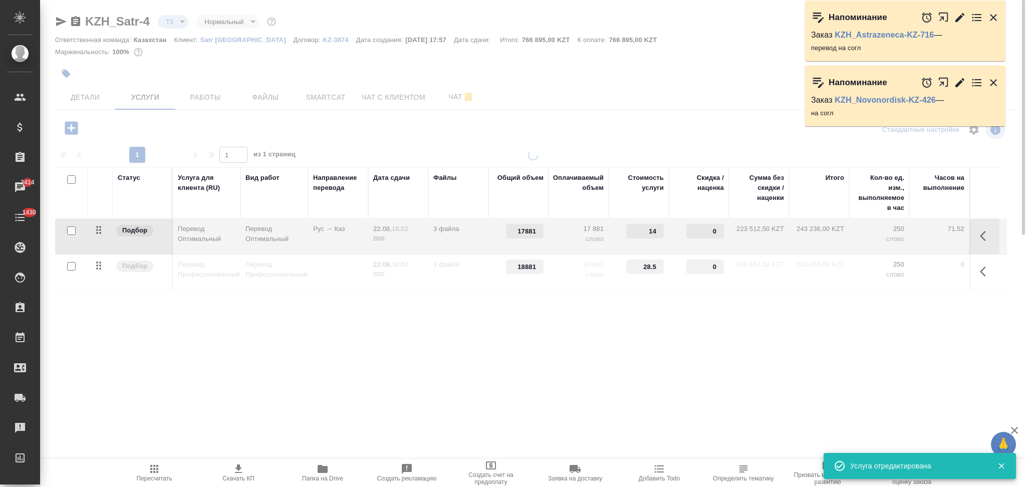
type input "18881"
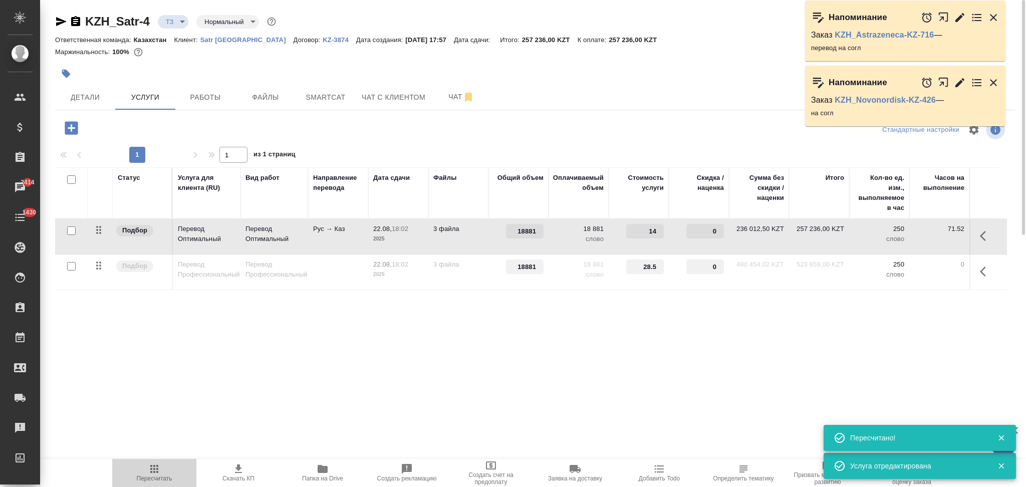
click at [150, 473] on icon "button" at bounding box center [154, 469] width 12 height 12
click at [449, 93] on span "Чат" at bounding box center [461, 97] width 48 height 13
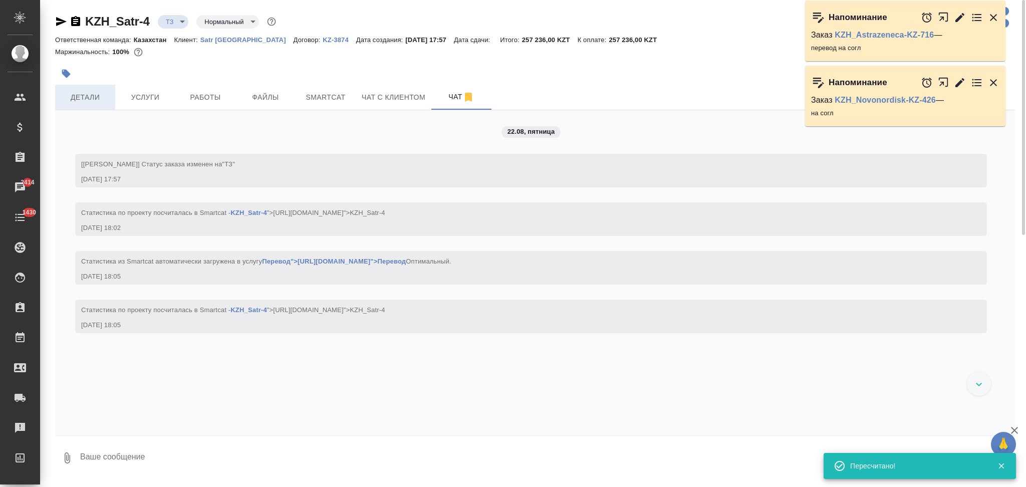
click at [87, 94] on span "Детали" at bounding box center [85, 97] width 48 height 13
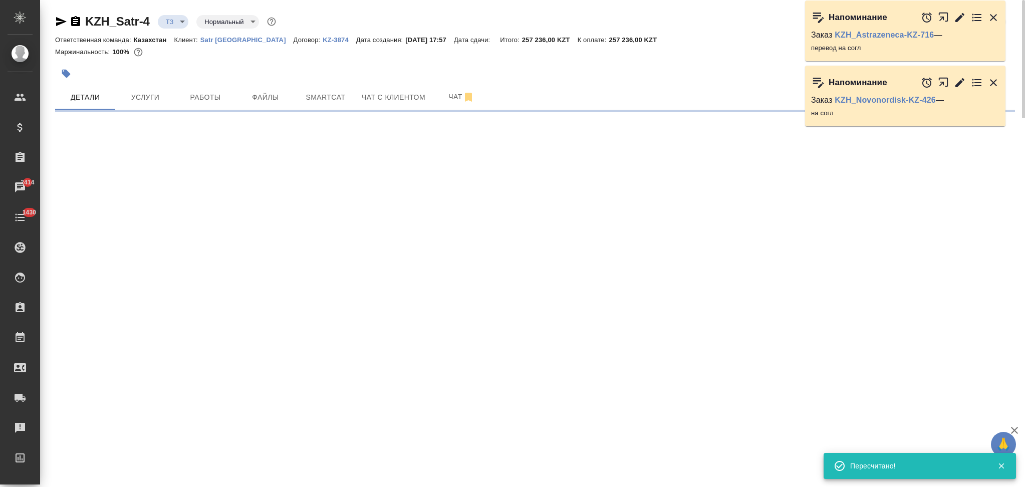
select select "RU"
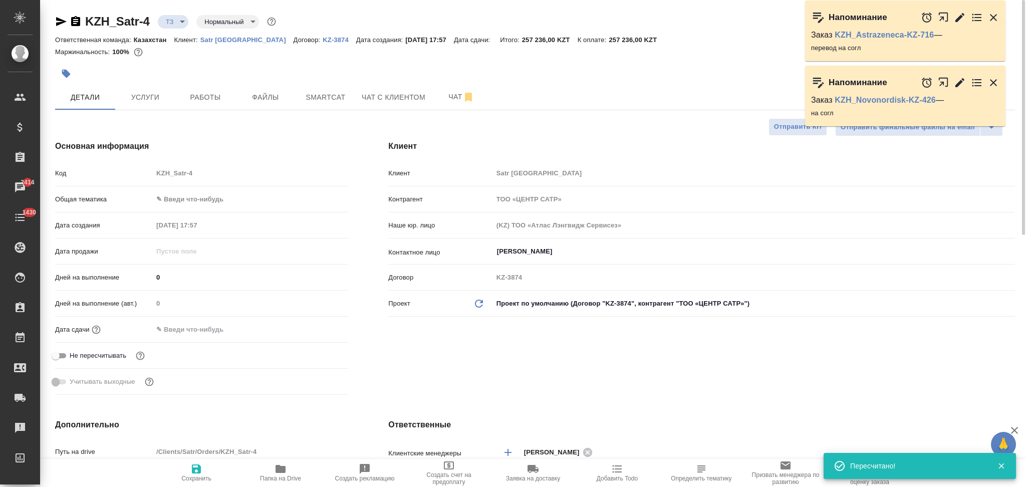
type textarea "x"
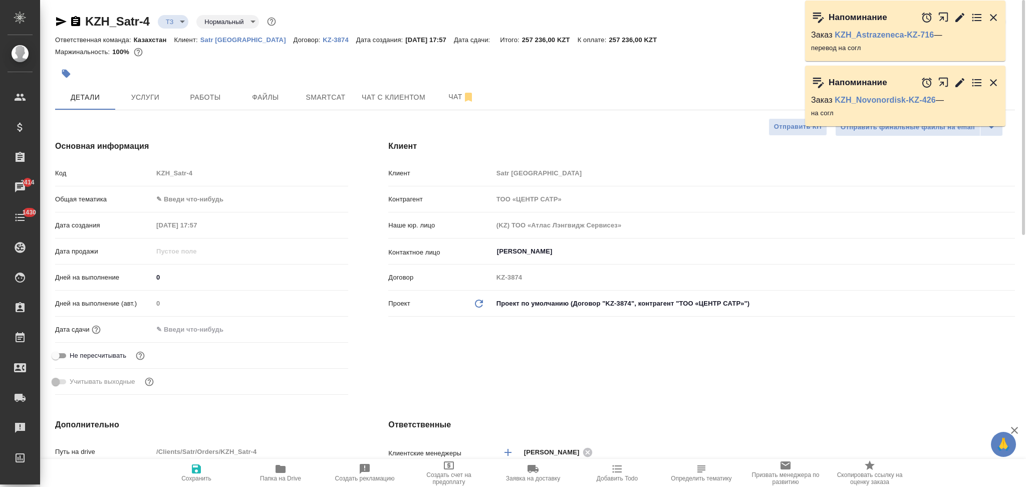
type textarea "x"
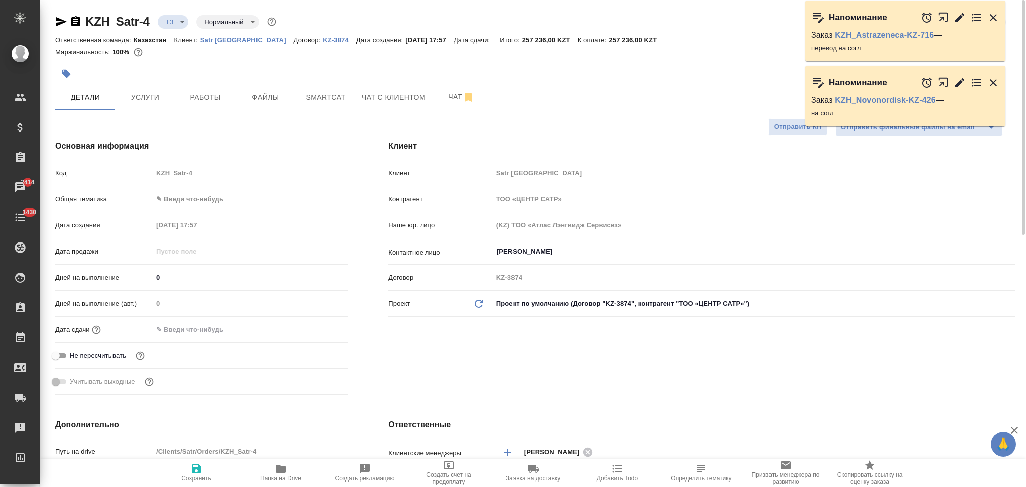
type textarea "x"
click at [446, 96] on span "Чат" at bounding box center [461, 97] width 48 height 13
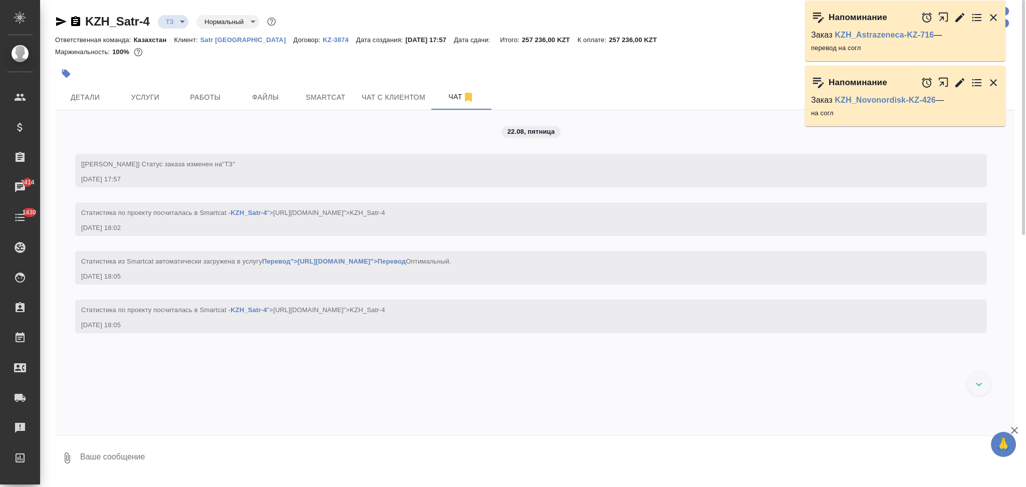
scroll to position [4, 0]
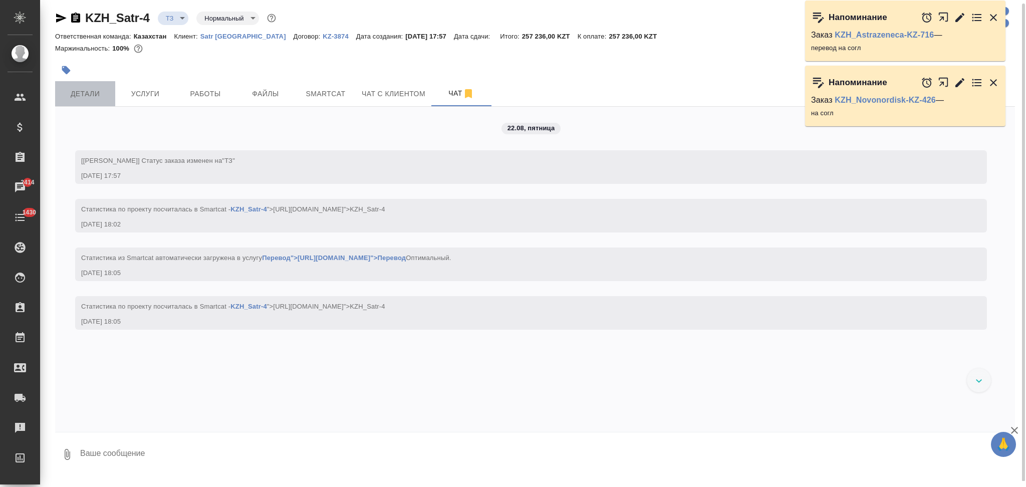
click at [93, 90] on span "Детали" at bounding box center [85, 94] width 48 height 13
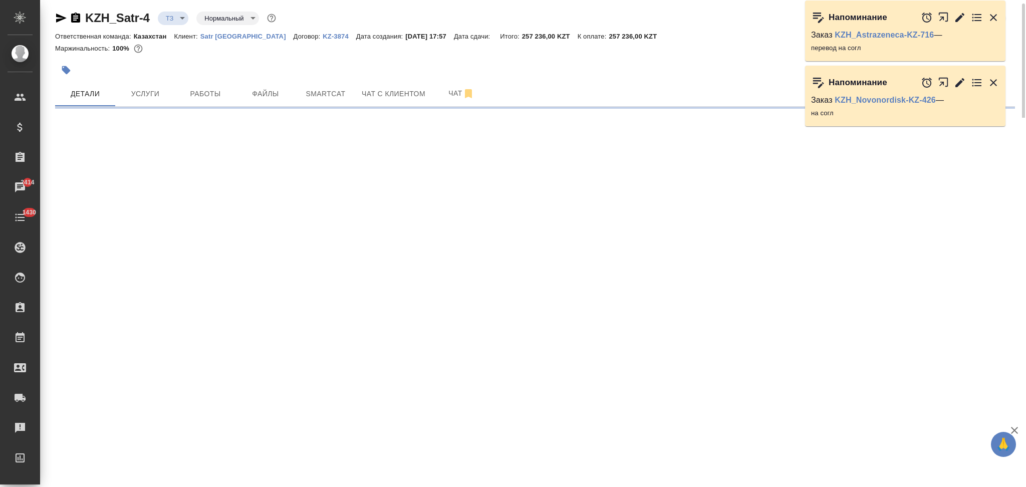
select select "RU"
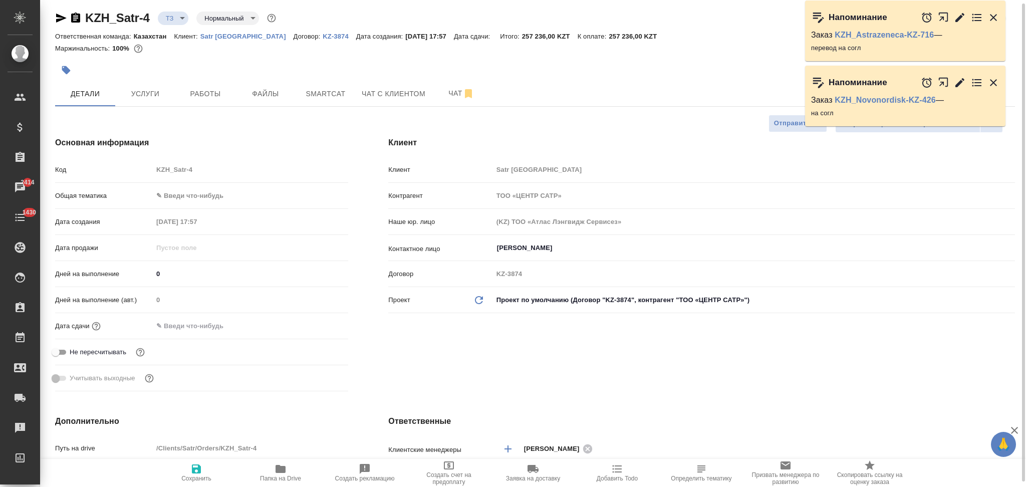
scroll to position [204, 0]
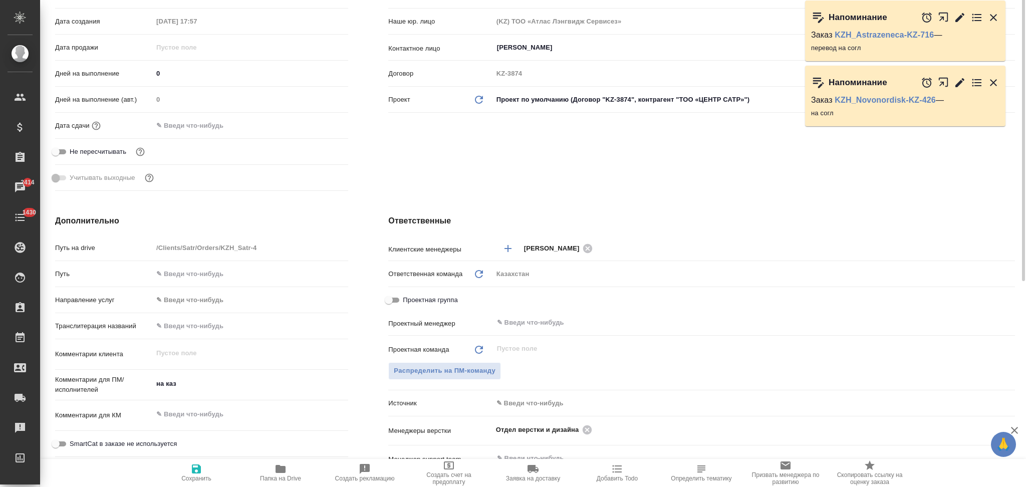
type textarea "x"
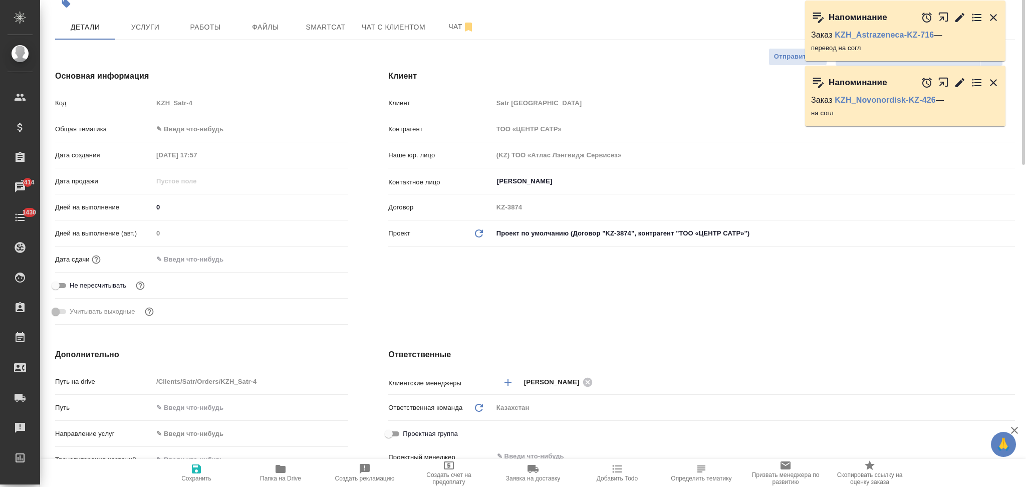
scroll to position [0, 0]
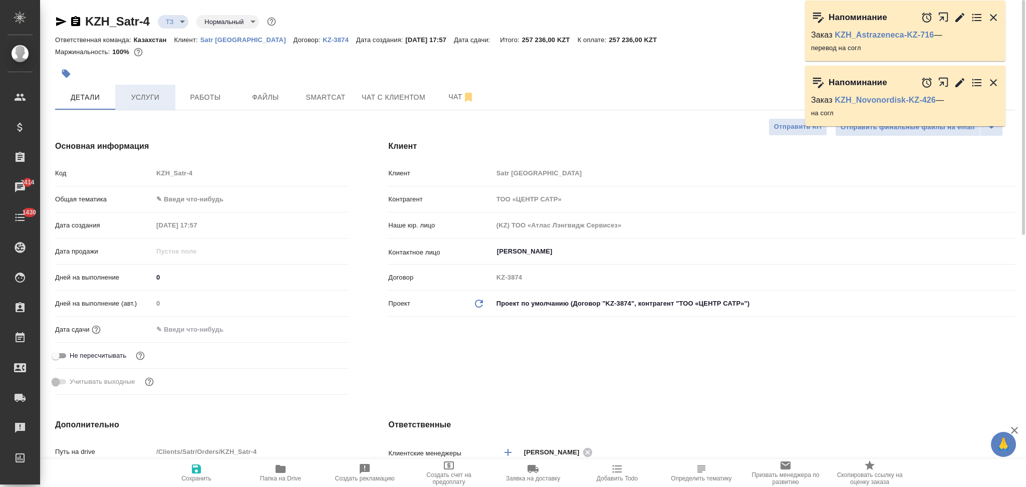
click at [156, 98] on span "Услуги" at bounding box center [145, 97] width 48 height 13
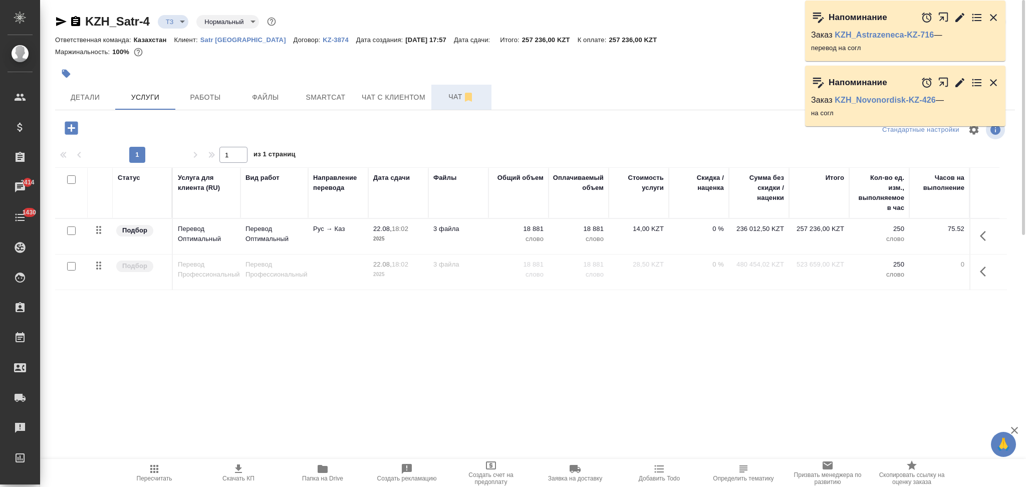
click at [449, 100] on span "Чат" at bounding box center [461, 97] width 48 height 13
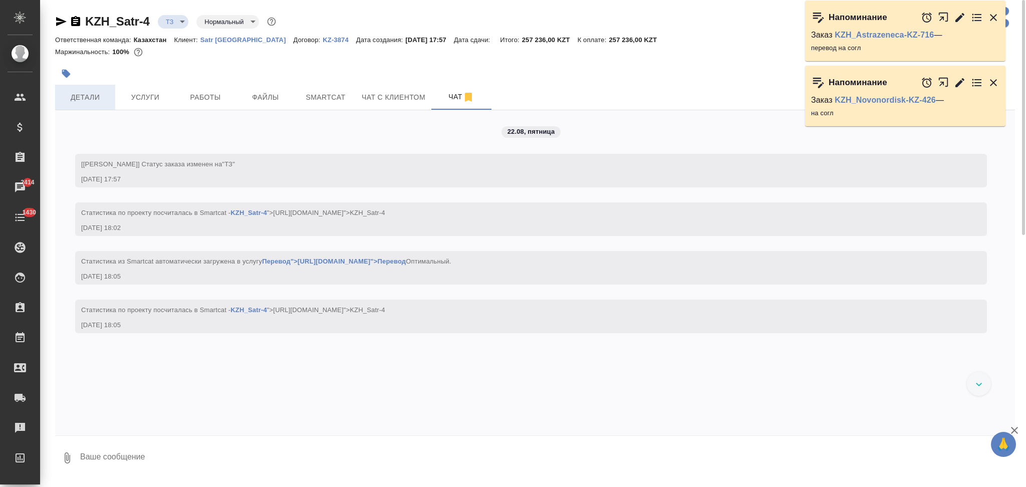
click at [90, 100] on span "Детали" at bounding box center [85, 97] width 48 height 13
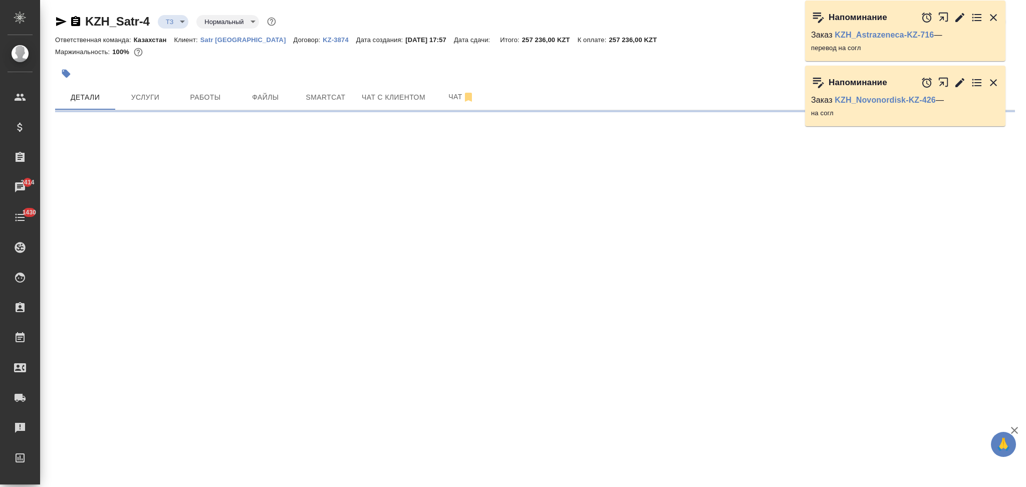
select select "RU"
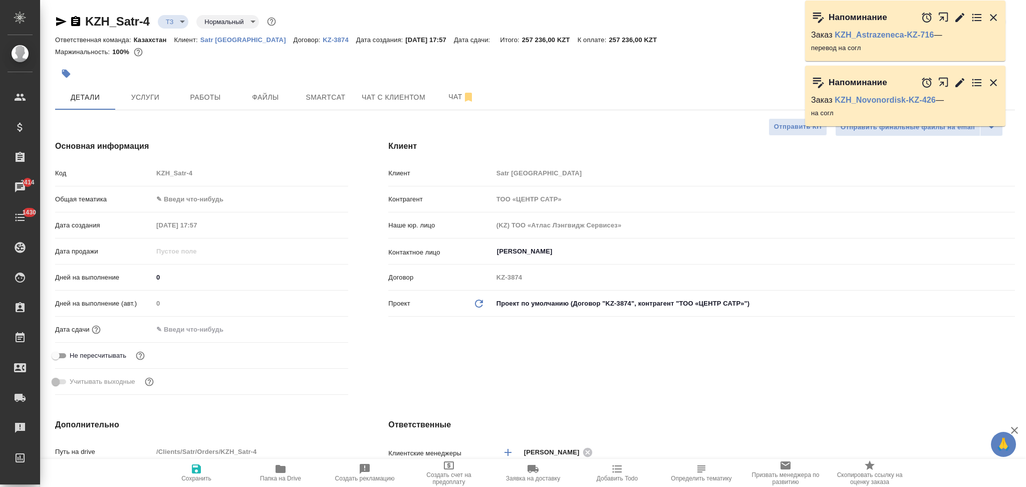
type textarea "x"
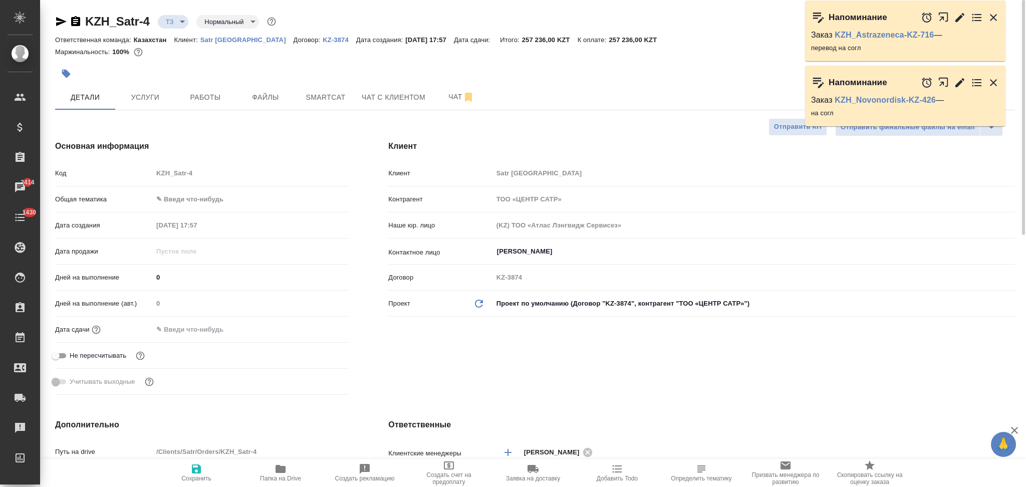
type textarea "x"
click at [447, 92] on span "Чат" at bounding box center [461, 97] width 48 height 13
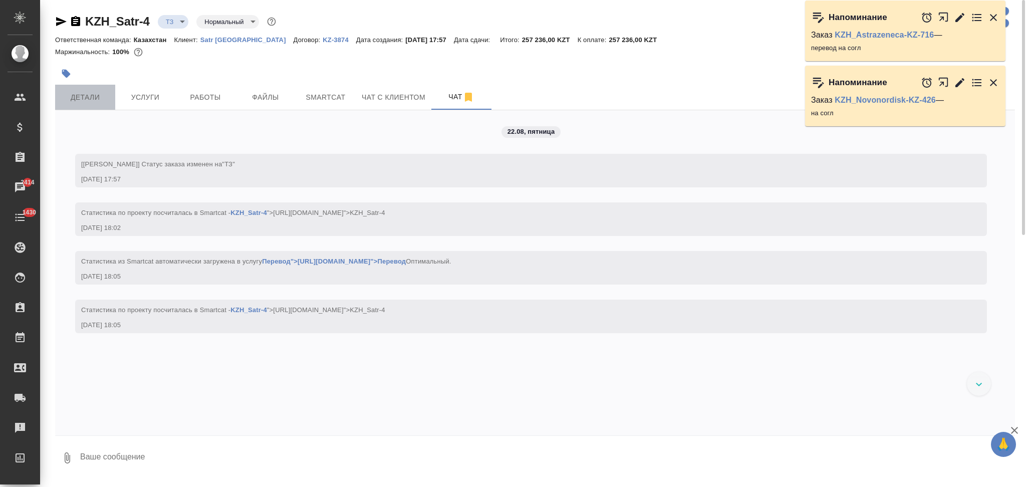
click at [87, 102] on span "Детали" at bounding box center [85, 97] width 48 height 13
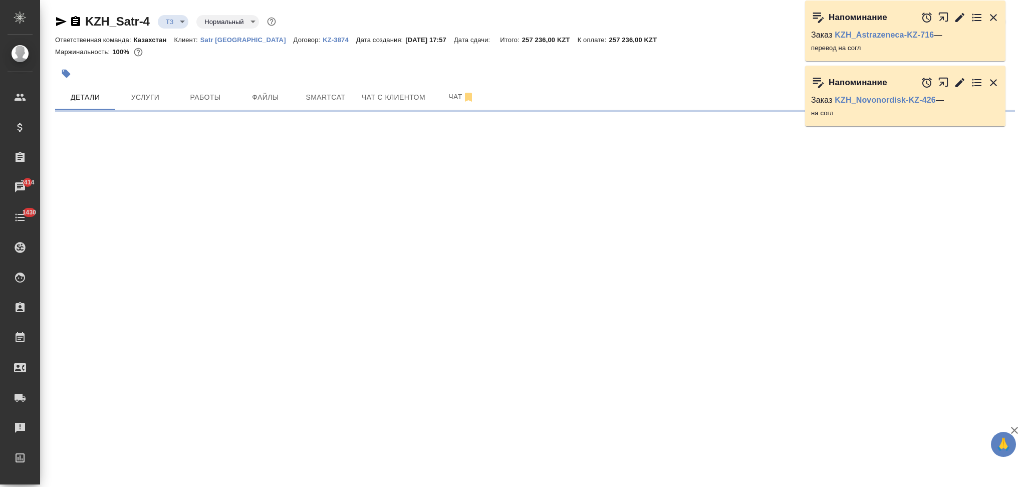
select select "RU"
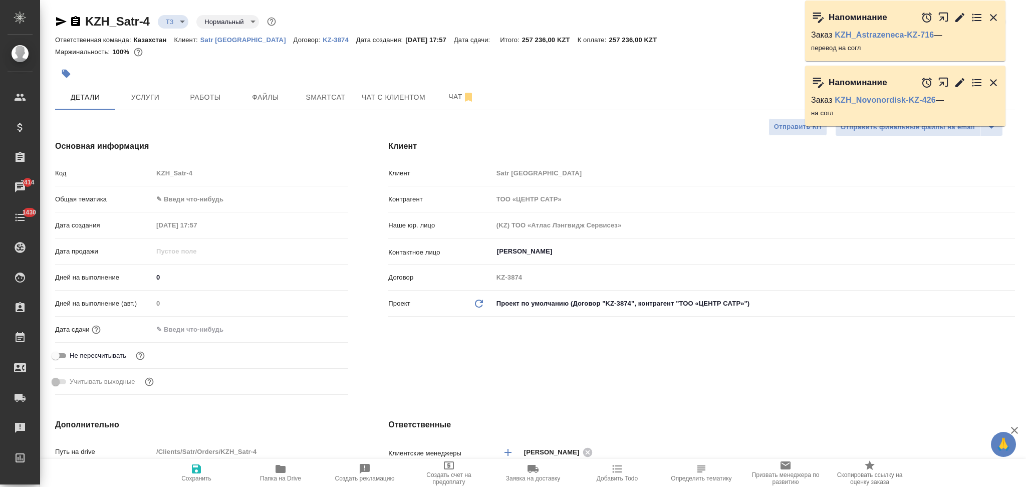
type textarea "x"
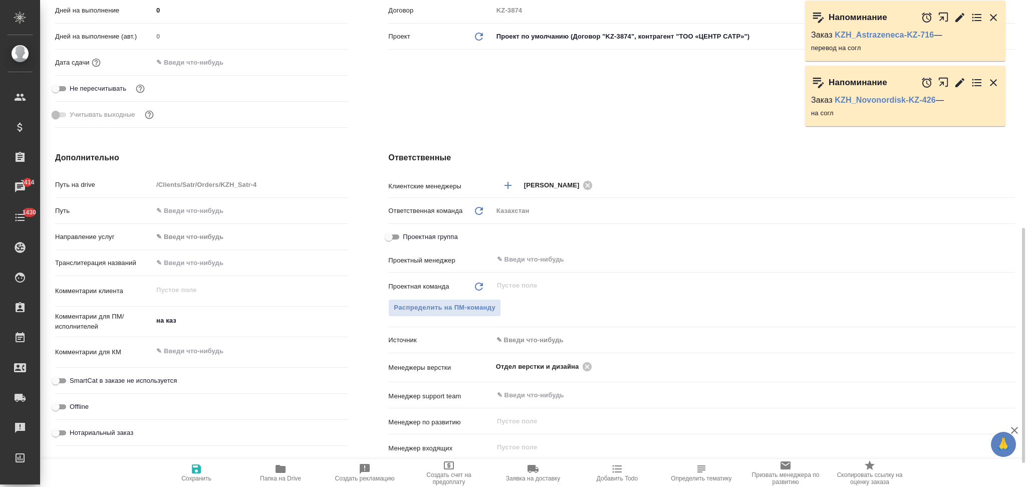
scroll to position [334, 0]
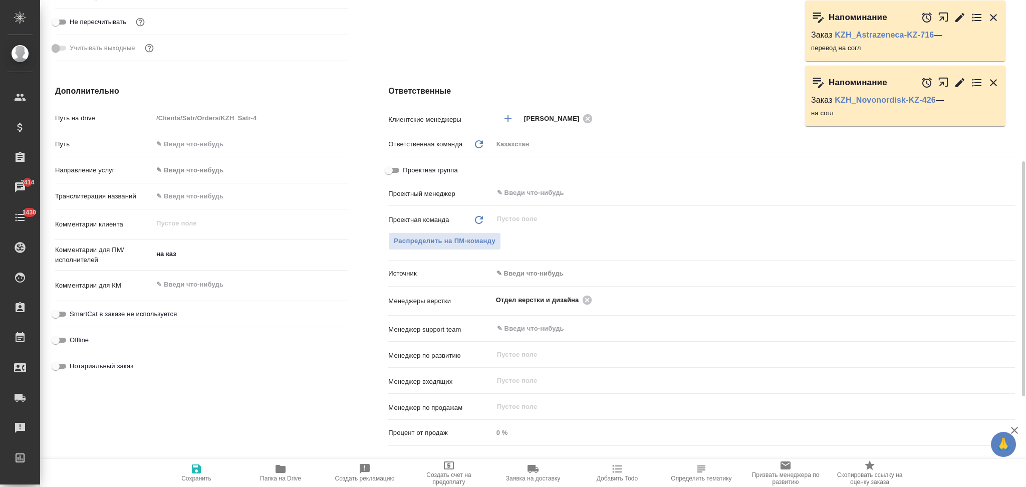
type textarea "x"
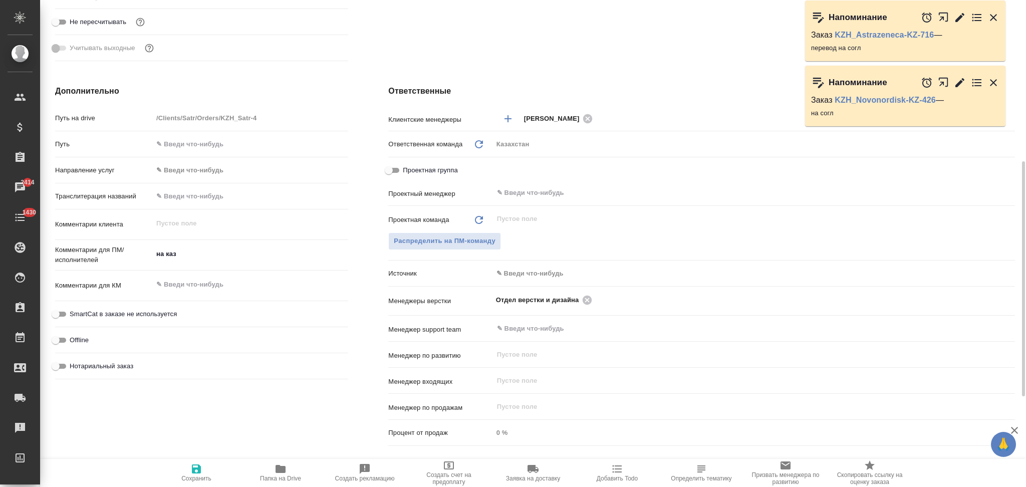
type textarea "x"
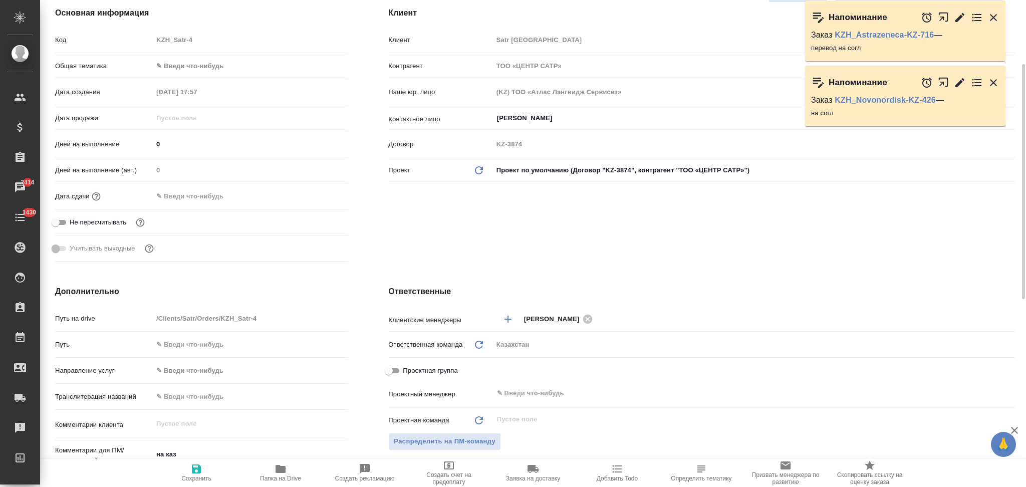
scroll to position [0, 0]
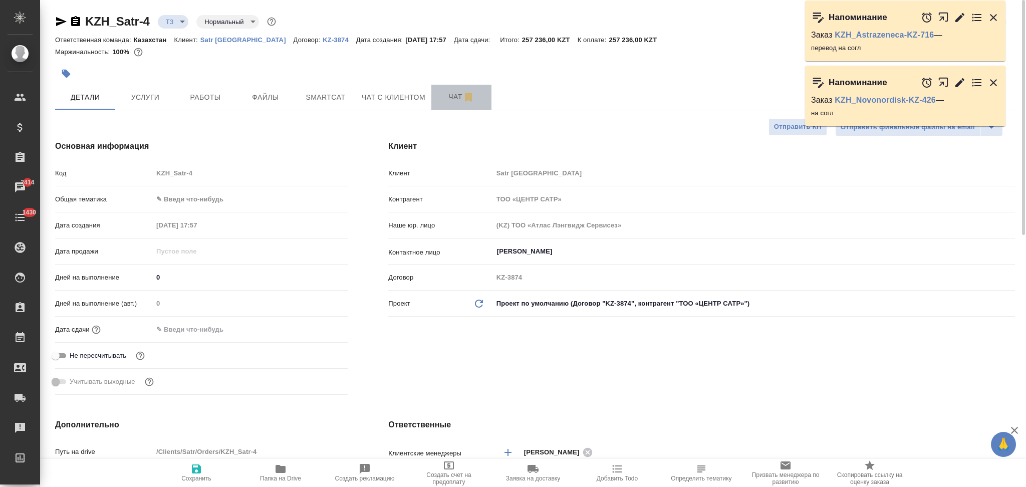
click at [444, 96] on span "Чат" at bounding box center [461, 97] width 48 height 13
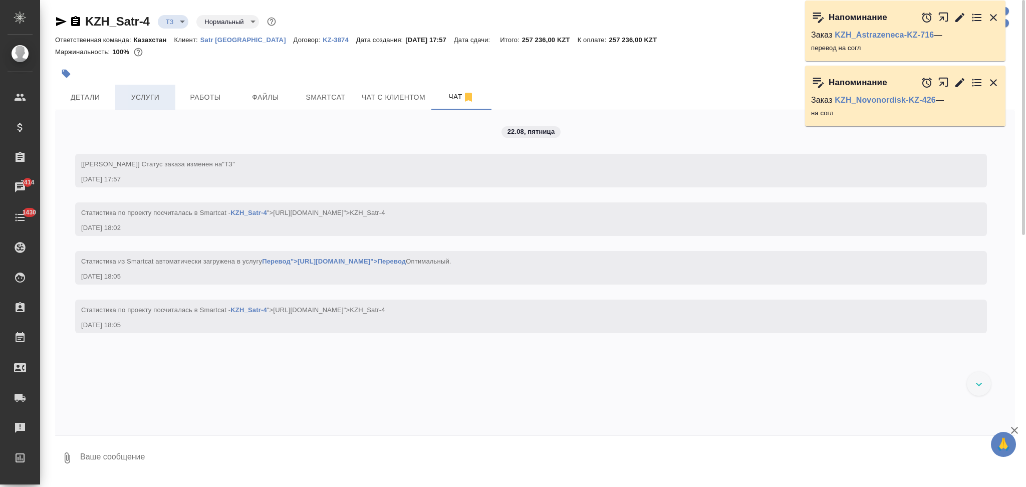
click at [155, 92] on span "Услуги" at bounding box center [145, 97] width 48 height 13
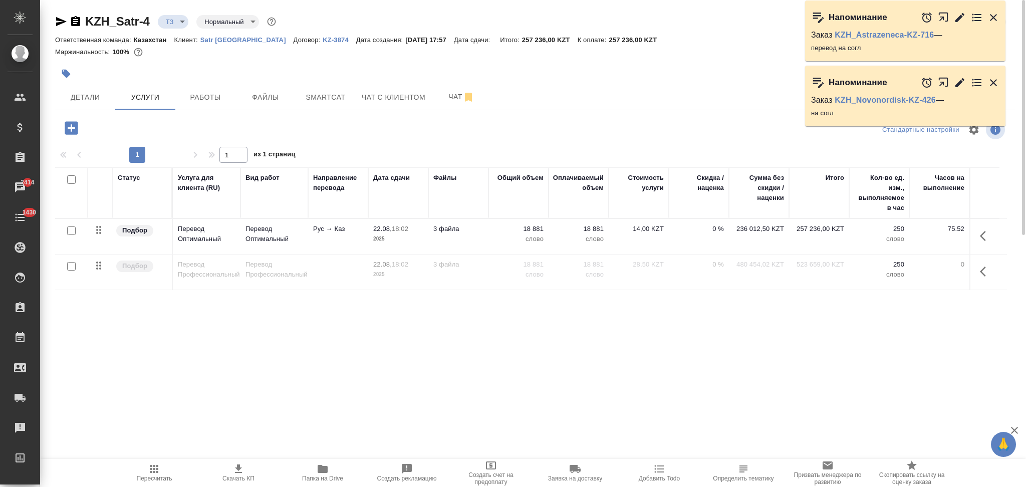
click at [66, 125] on icon "button" at bounding box center [71, 127] width 13 height 13
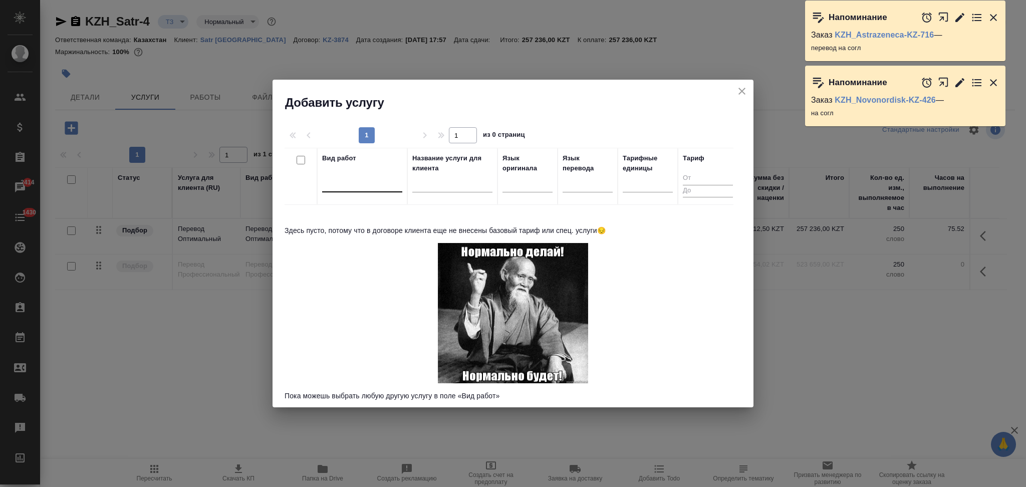
click at [352, 181] on div at bounding box center [362, 182] width 80 height 15
type input "с"
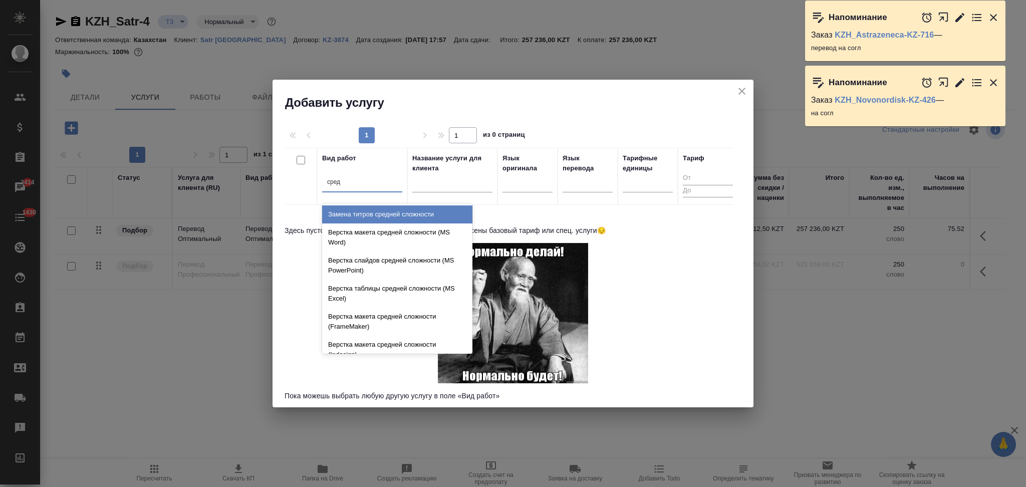
type input "средн"
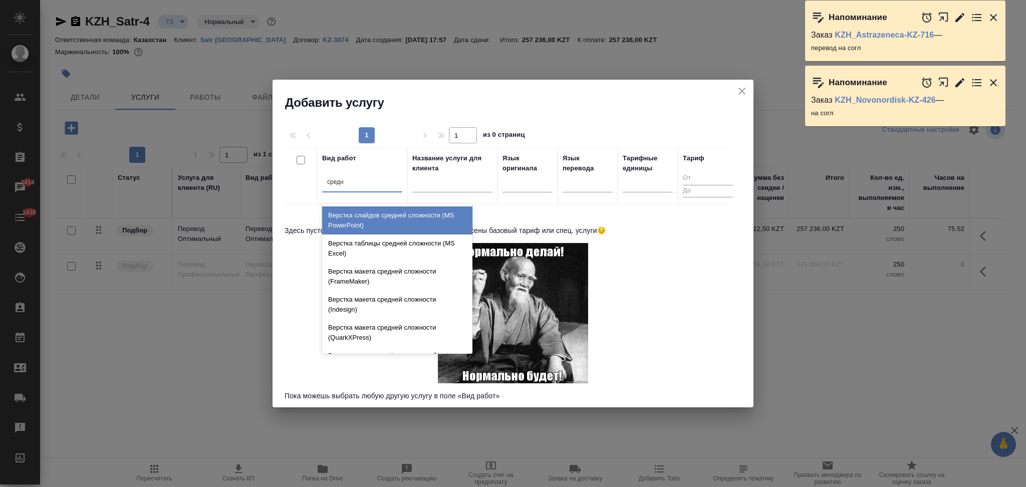
scroll to position [106, 0]
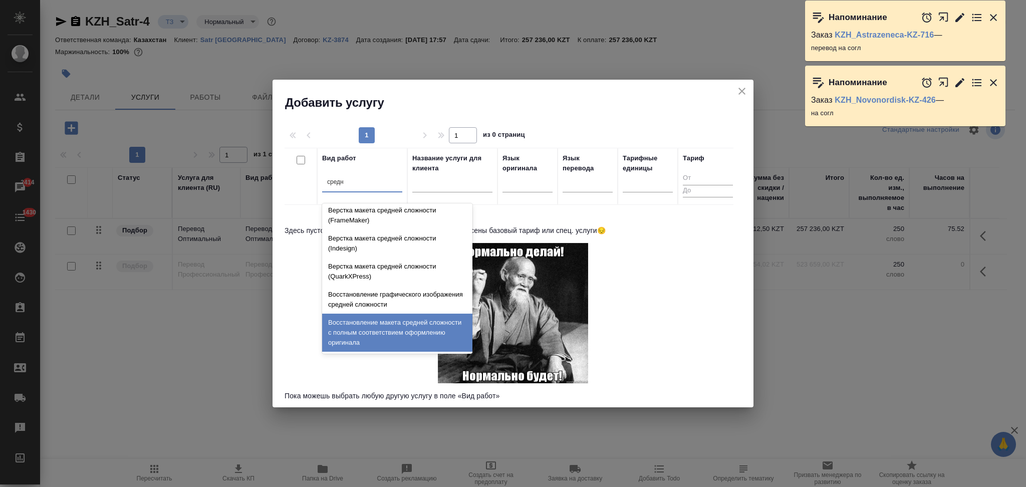
click at [378, 332] on div "Восстановление макета средней сложности с полным соответствием оформлению ориги…" at bounding box center [397, 333] width 150 height 38
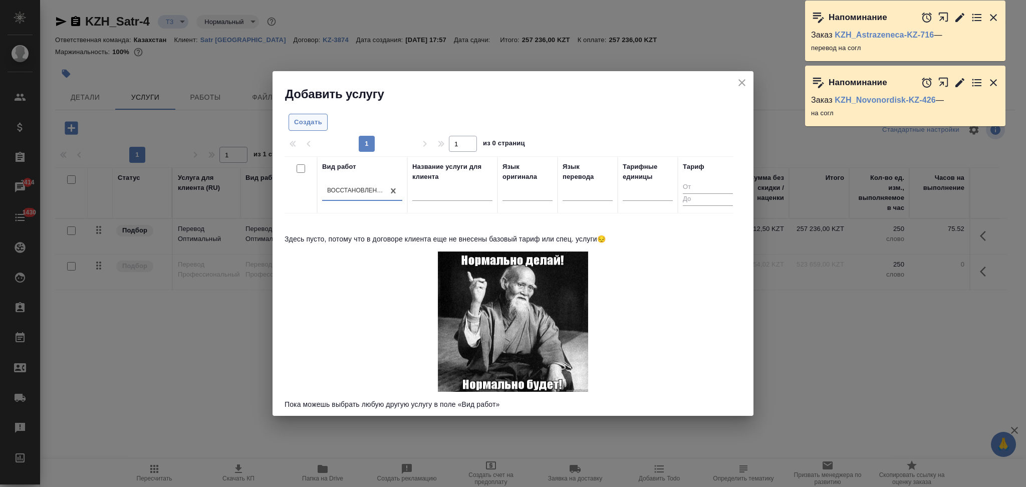
click at [302, 122] on span "Создать" at bounding box center [308, 123] width 28 height 12
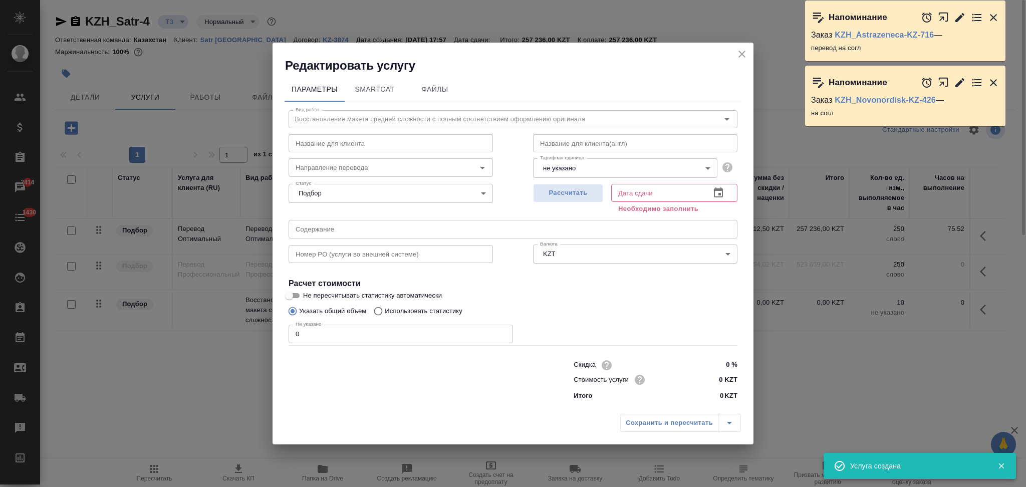
drag, startPoint x: 742, startPoint y: 53, endPoint x: 697, endPoint y: 90, distance: 57.7
click at [742, 53] on icon "close" at bounding box center [742, 54] width 12 height 12
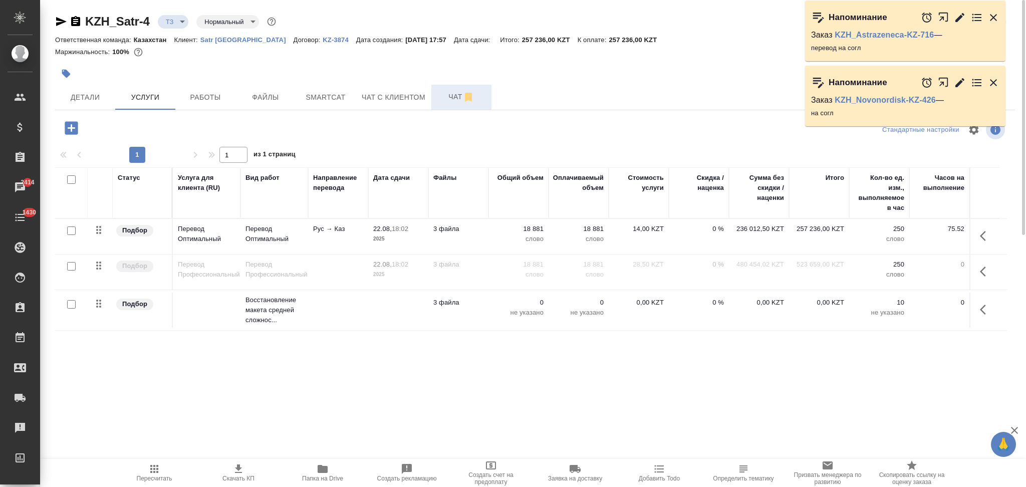
click at [446, 89] on button "Чат" at bounding box center [461, 97] width 60 height 25
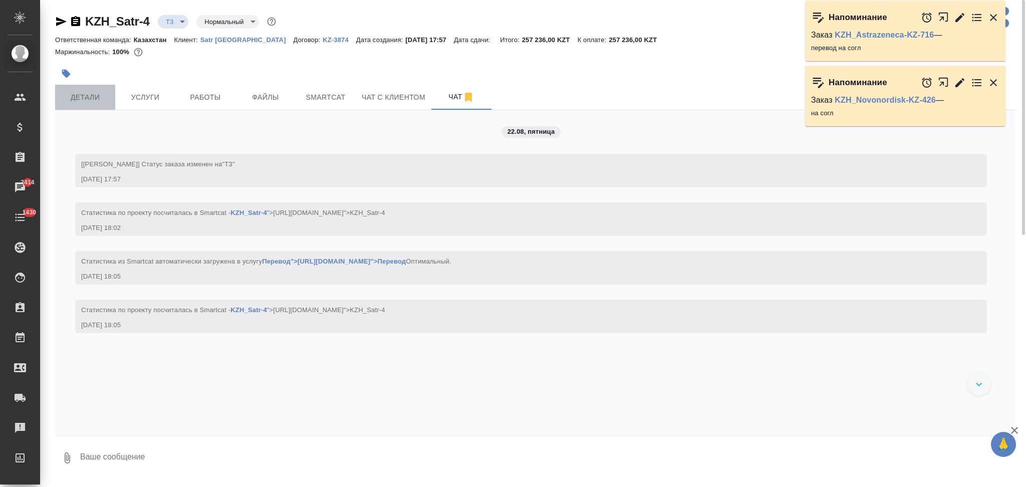
click at [79, 103] on span "Детали" at bounding box center [85, 97] width 48 height 13
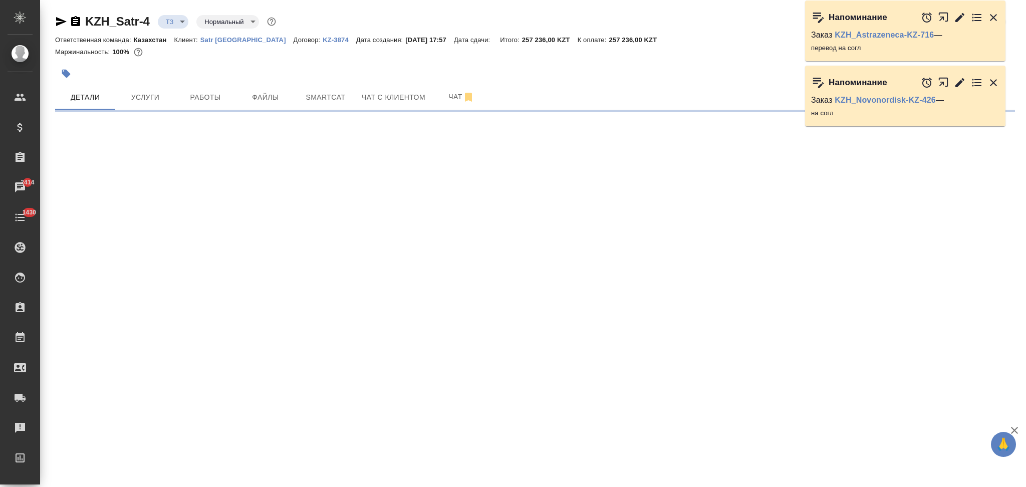
select select "RU"
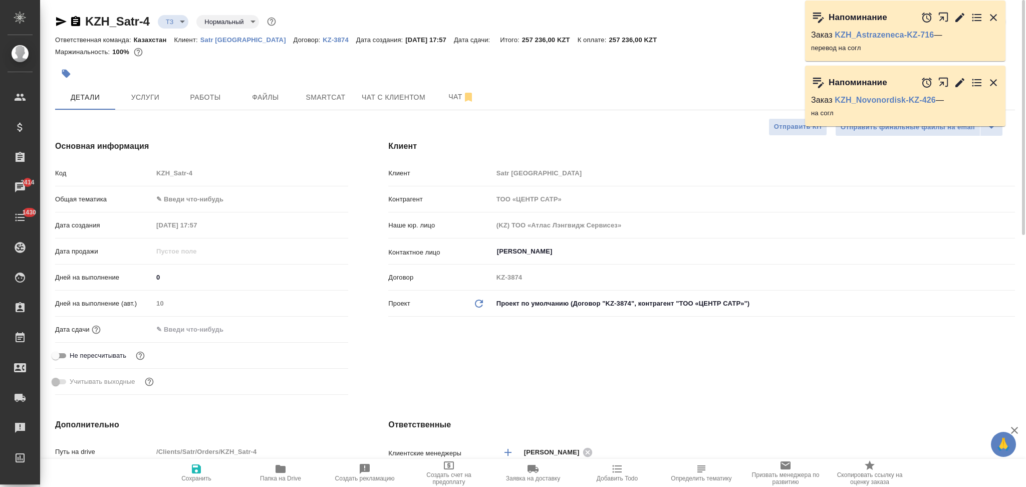
type textarea "x"
click at [447, 92] on span "Чат" at bounding box center [461, 97] width 48 height 13
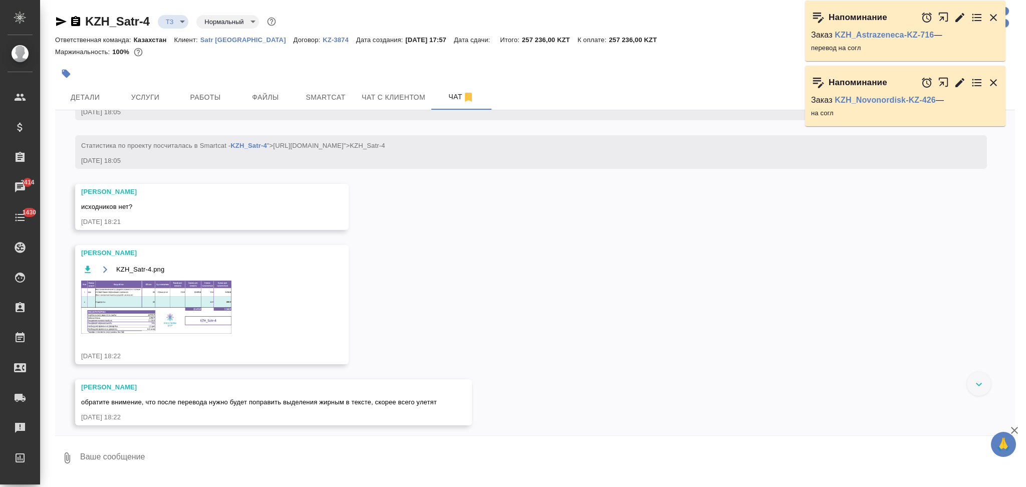
scroll to position [218, 0]
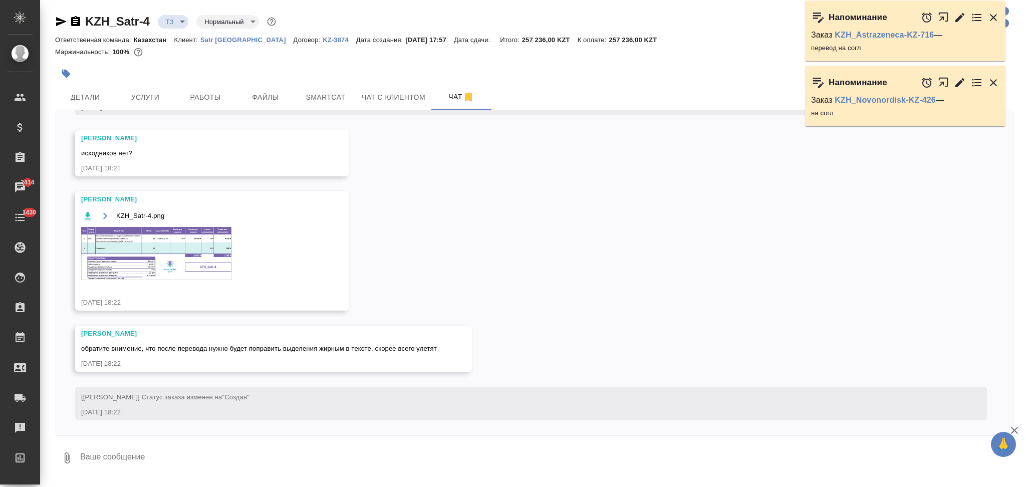
click at [131, 239] on img at bounding box center [156, 253] width 150 height 53
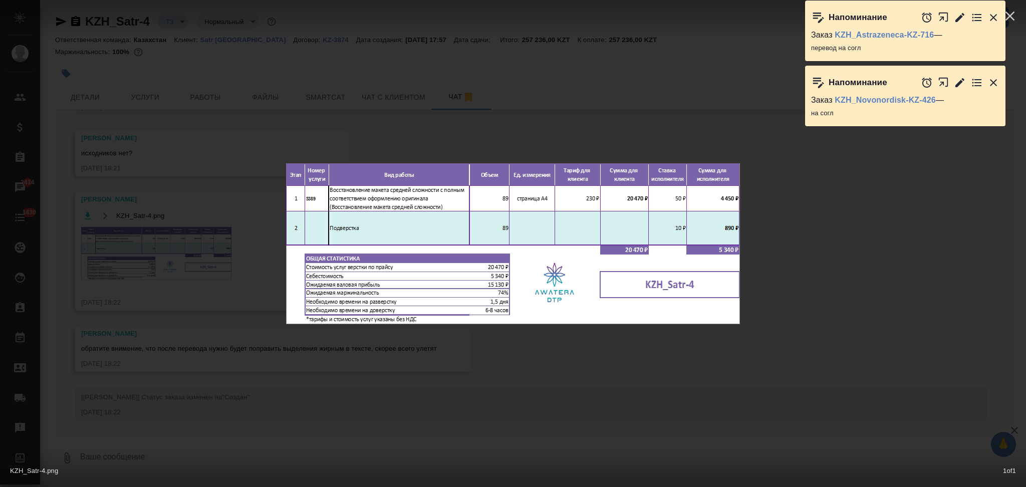
click at [217, 229] on div "KZH_Satr-4.png 1 of 1" at bounding box center [513, 243] width 1026 height 487
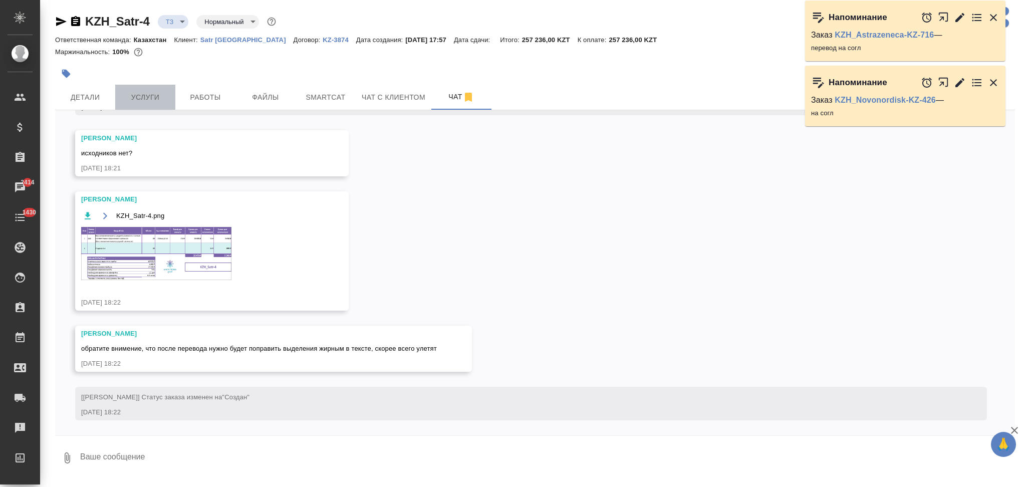
click at [155, 91] on span "Услуги" at bounding box center [145, 97] width 48 height 13
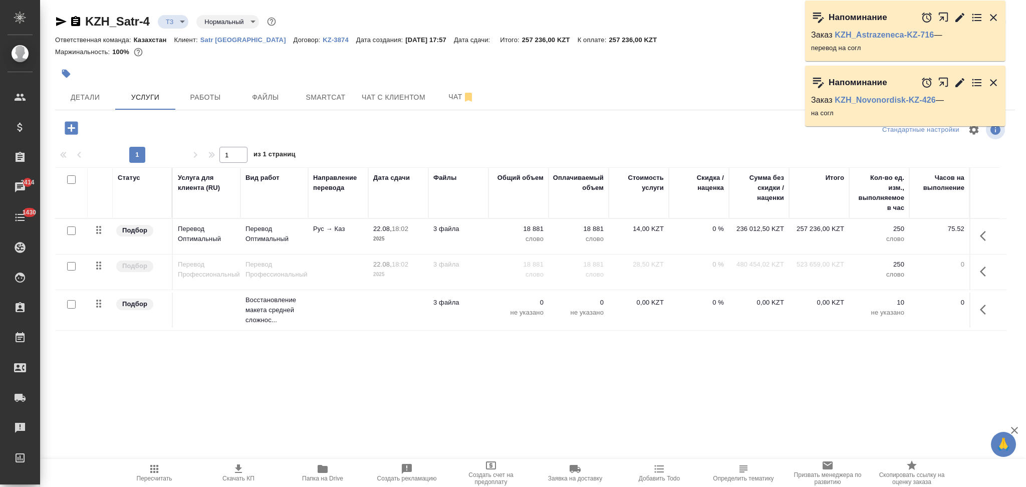
click at [367, 254] on td at bounding box center [338, 236] width 60 height 35
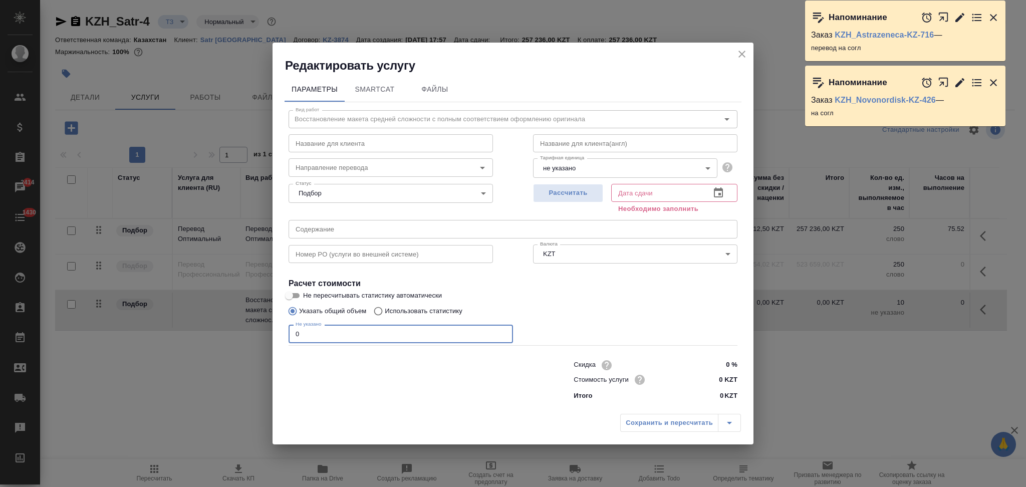
drag, startPoint x: 324, startPoint y: 335, endPoint x: 261, endPoint y: 335, distance: 62.1
click at [261, 335] on div "Редактировать услугу Параметры SmartCat Файлы Вид работ Восстановление макета с…" at bounding box center [513, 243] width 1026 height 487
type input "89"
click at [563, 191] on span "Рассчитать" at bounding box center [567, 193] width 59 height 12
type input "26.08.2025 10:54"
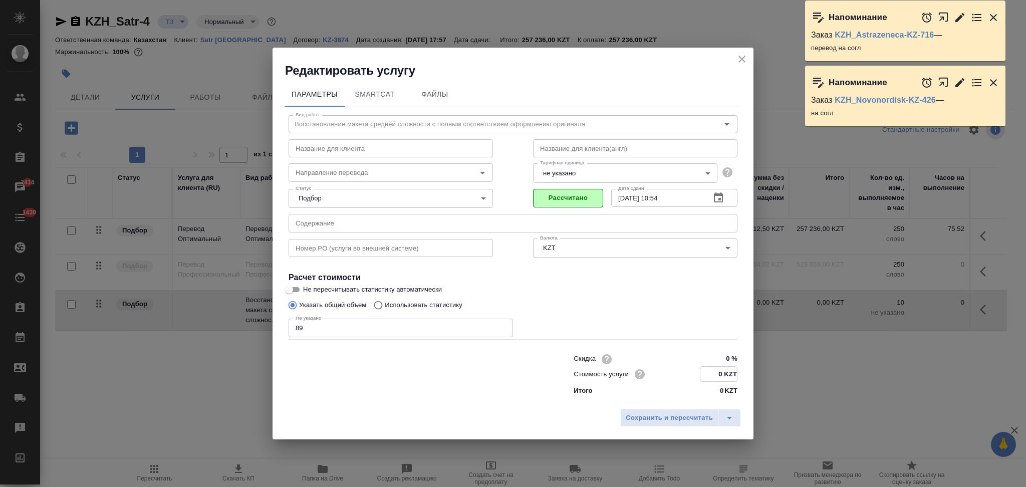
drag, startPoint x: 722, startPoint y: 372, endPoint x: 715, endPoint y: 373, distance: 7.2
click at [715, 373] on input "0 KZT" at bounding box center [718, 374] width 37 height 15
type input "1150 KZT"
click at [687, 414] on span "Сохранить и пересчитать" at bounding box center [669, 418] width 87 height 12
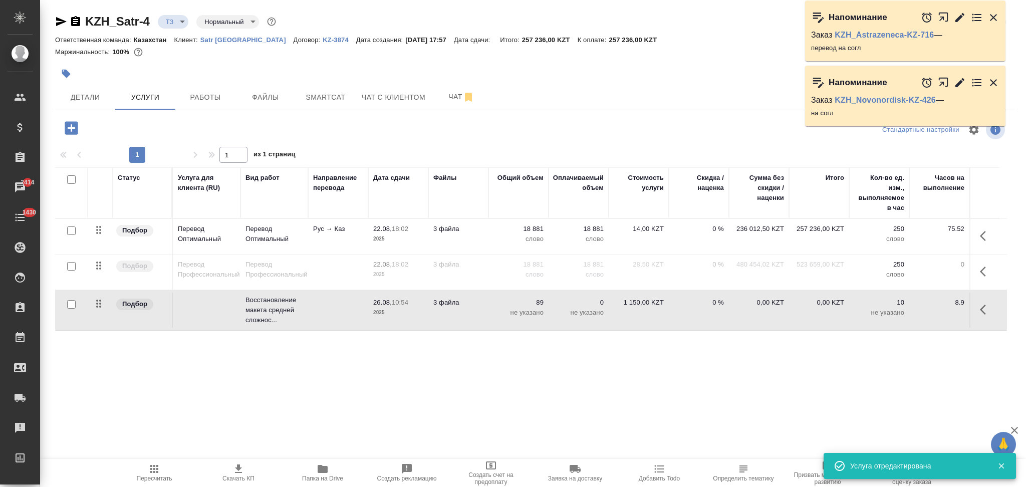
click at [463, 240] on td "3 файла" at bounding box center [458, 236] width 60 height 35
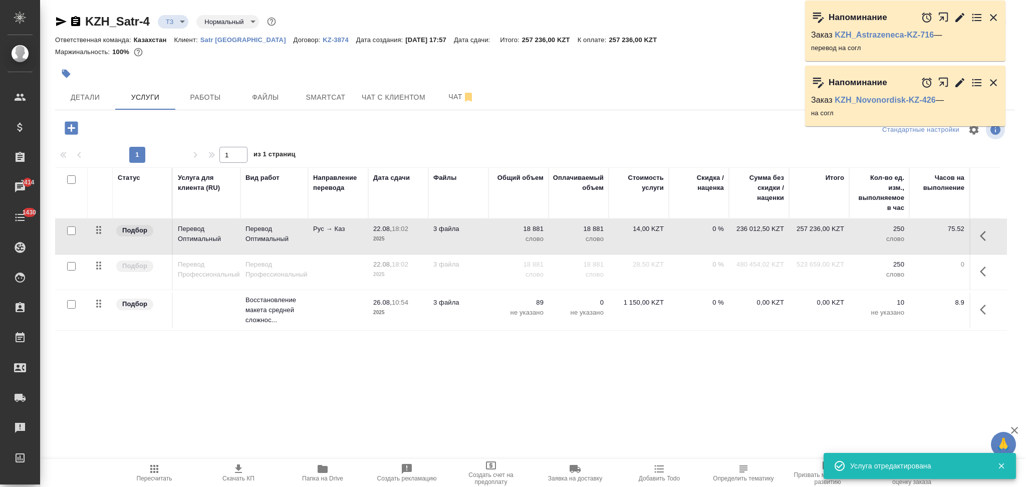
click at [463, 240] on td "3 файла" at bounding box center [458, 236] width 60 height 35
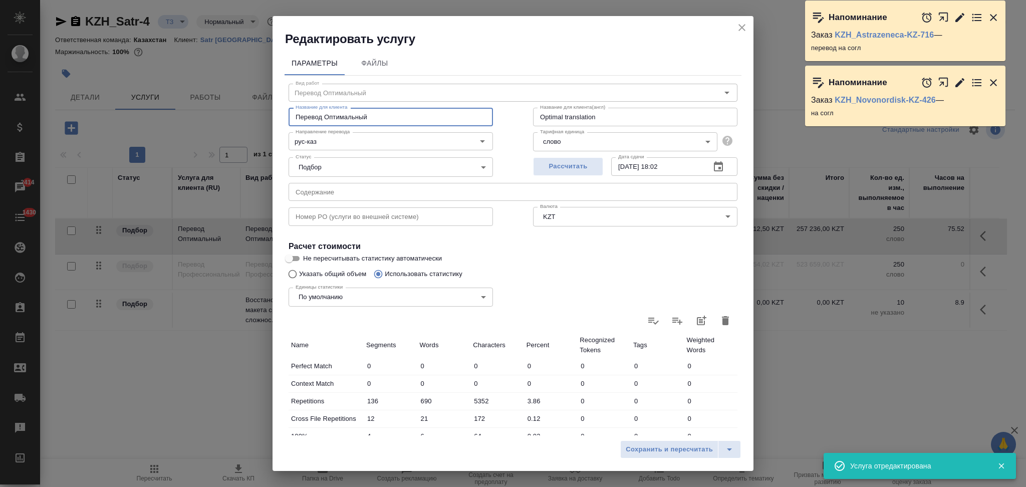
drag, startPoint x: 377, startPoint y: 117, endPoint x: 273, endPoint y: 128, distance: 103.7
click at [273, 128] on div "Параметры Файлы Вид работ Перевод Оптимальный Вид работ Название для клиента Пе…" at bounding box center [512, 241] width 481 height 388
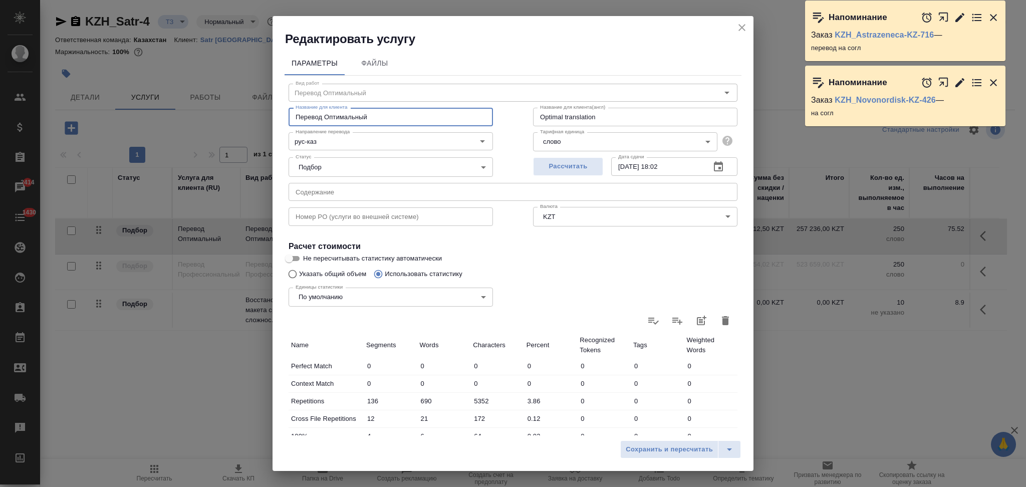
drag, startPoint x: 740, startPoint y: 28, endPoint x: 641, endPoint y: 103, distance: 124.0
click at [740, 28] on icon "close" at bounding box center [742, 28] width 12 height 12
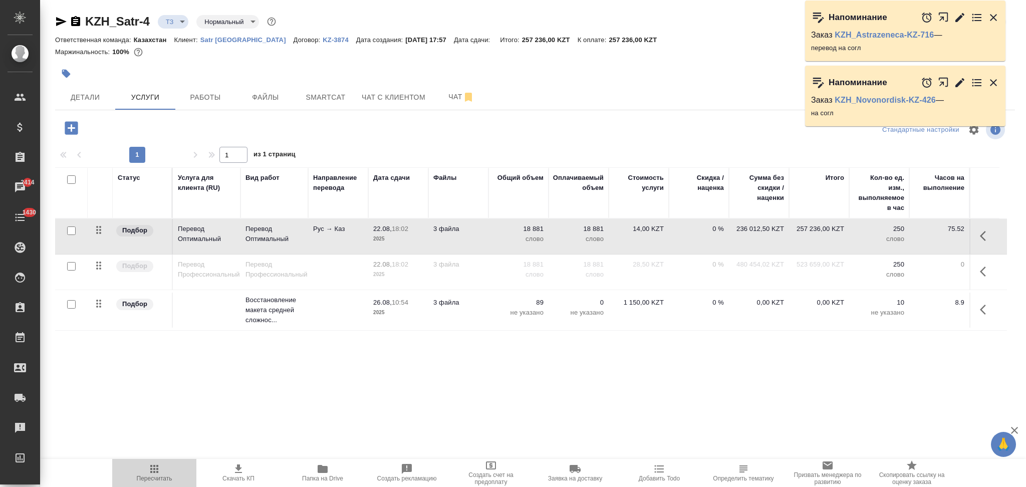
click at [154, 471] on icon "button" at bounding box center [154, 469] width 12 height 12
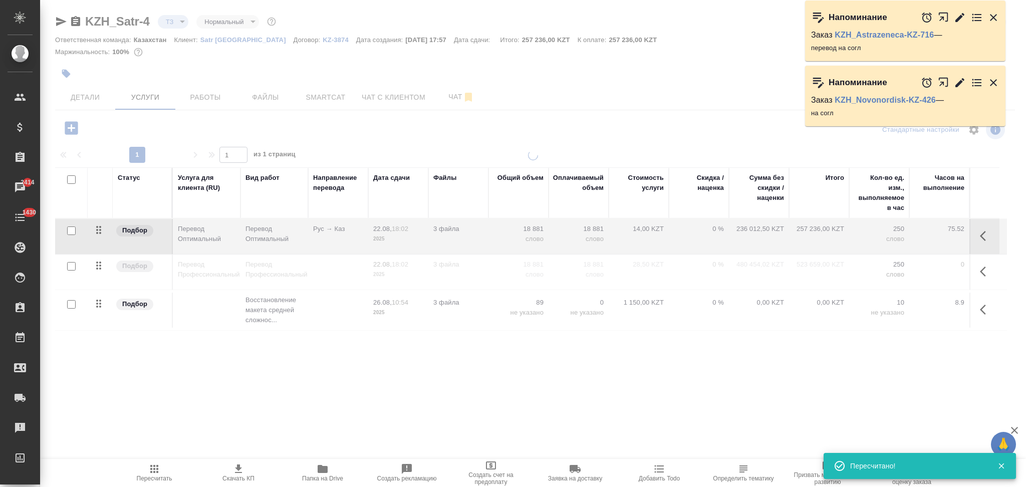
type input "new"
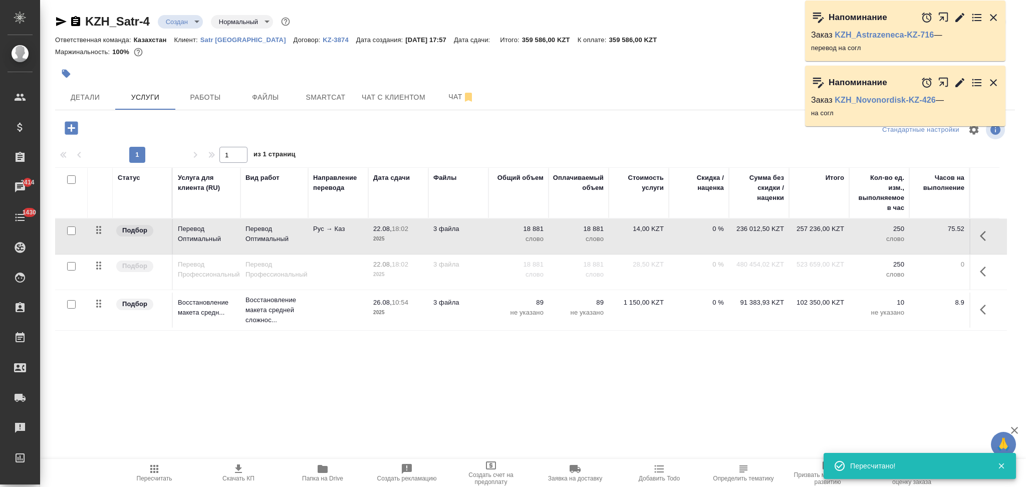
drag, startPoint x: 445, startPoint y: 92, endPoint x: 422, endPoint y: 112, distance: 29.8
click at [445, 92] on span "Чат" at bounding box center [461, 97] width 48 height 13
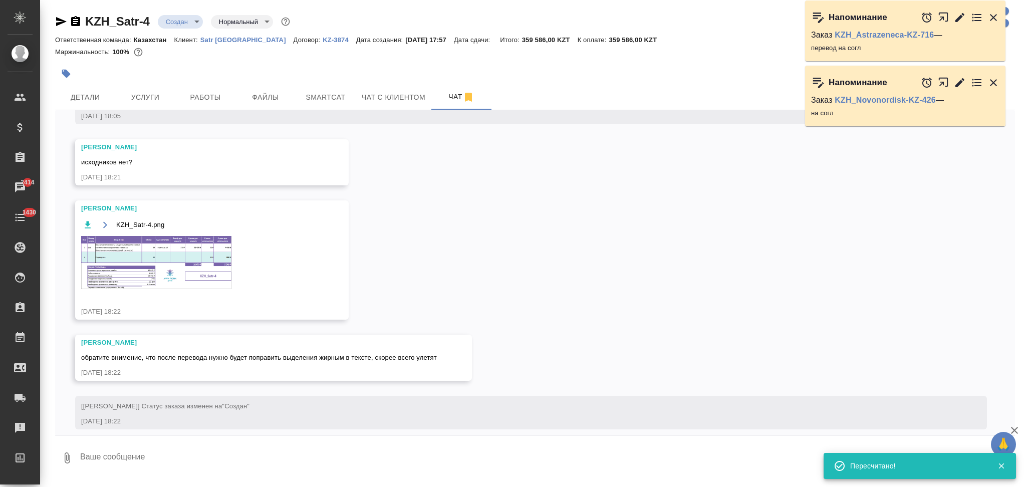
scroll to position [218, 0]
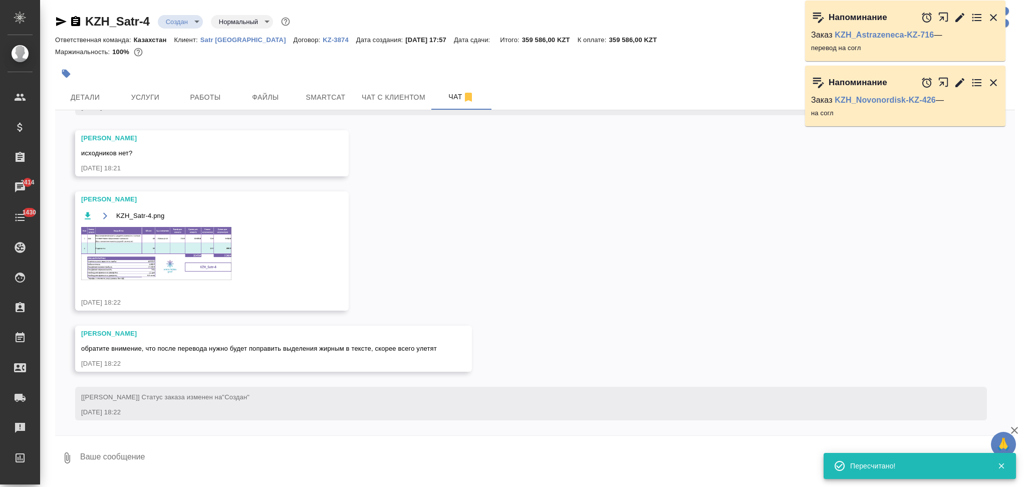
click at [108, 266] on img at bounding box center [156, 253] width 150 height 53
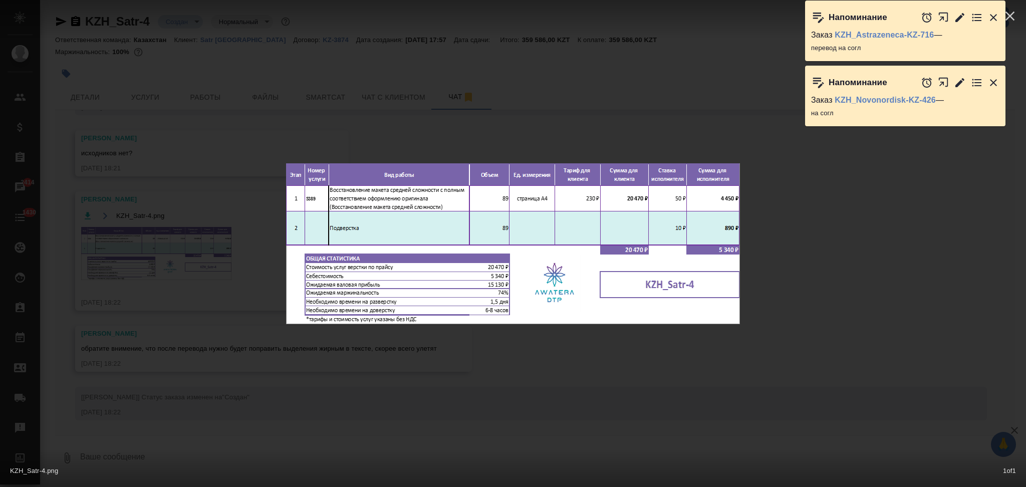
click at [203, 186] on div "KZH_Satr-4.png 1 of 1" at bounding box center [513, 243] width 1026 height 487
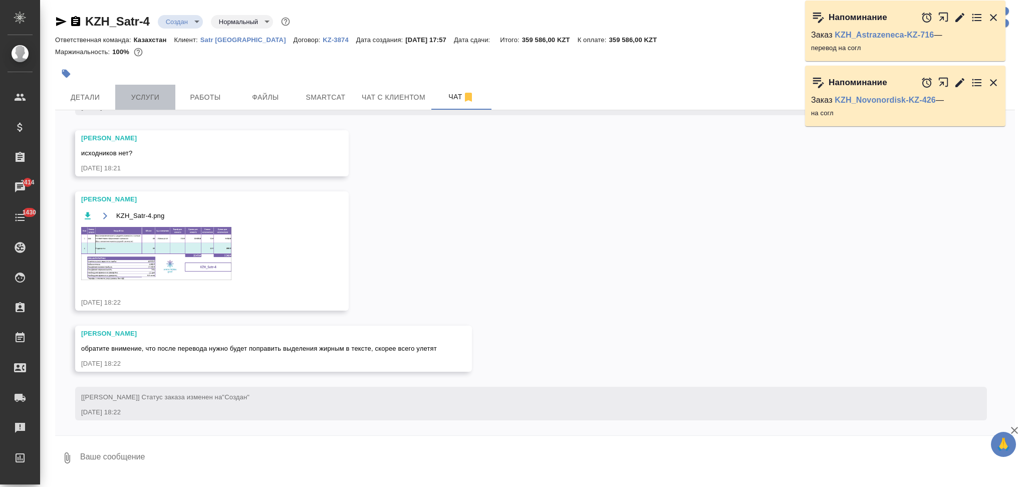
click at [146, 92] on span "Услуги" at bounding box center [145, 97] width 48 height 13
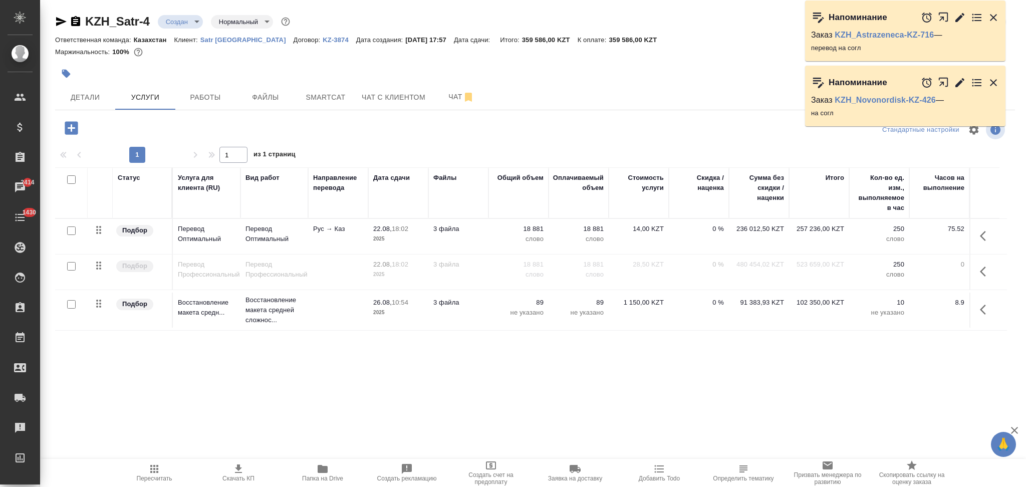
click at [232, 471] on icon "button" at bounding box center [238, 469] width 12 height 12
click at [980, 235] on icon "button" at bounding box center [983, 236] width 6 height 10
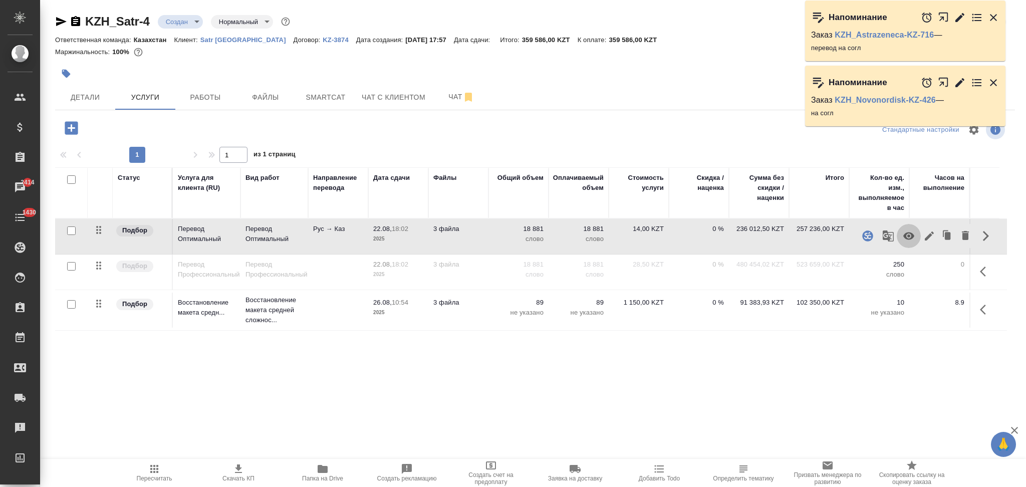
click at [908, 236] on icon "button" at bounding box center [909, 236] width 12 height 12
click at [980, 273] on icon "button" at bounding box center [983, 271] width 6 height 10
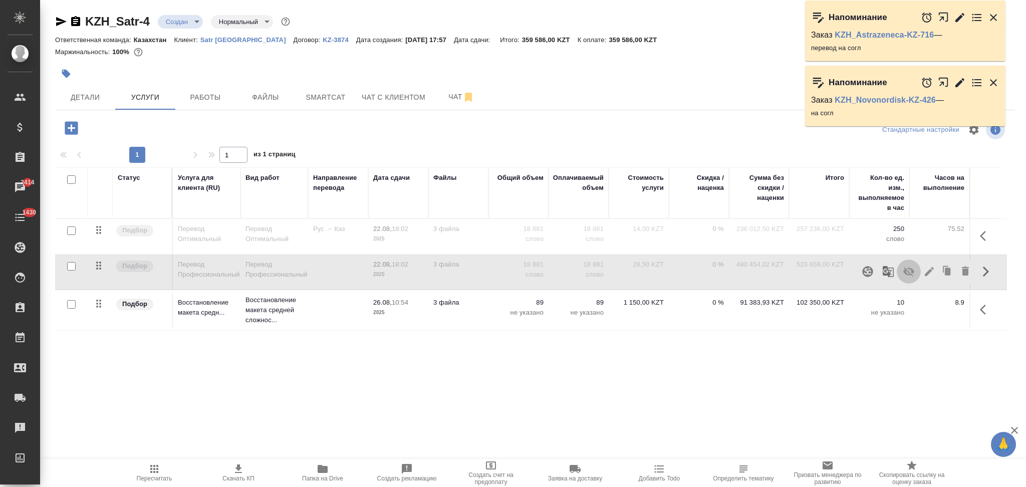
click at [907, 269] on icon "button" at bounding box center [909, 271] width 12 height 12
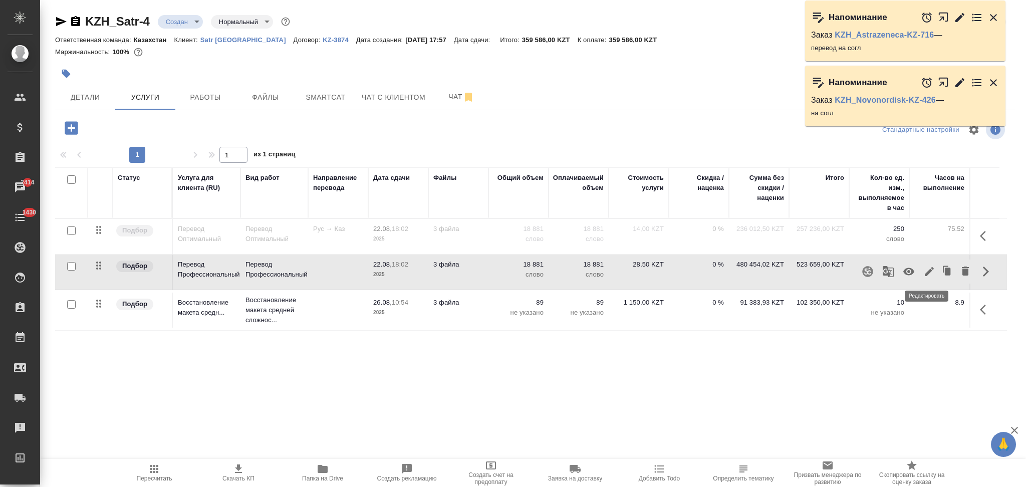
click at [927, 271] on icon "button" at bounding box center [929, 271] width 9 height 9
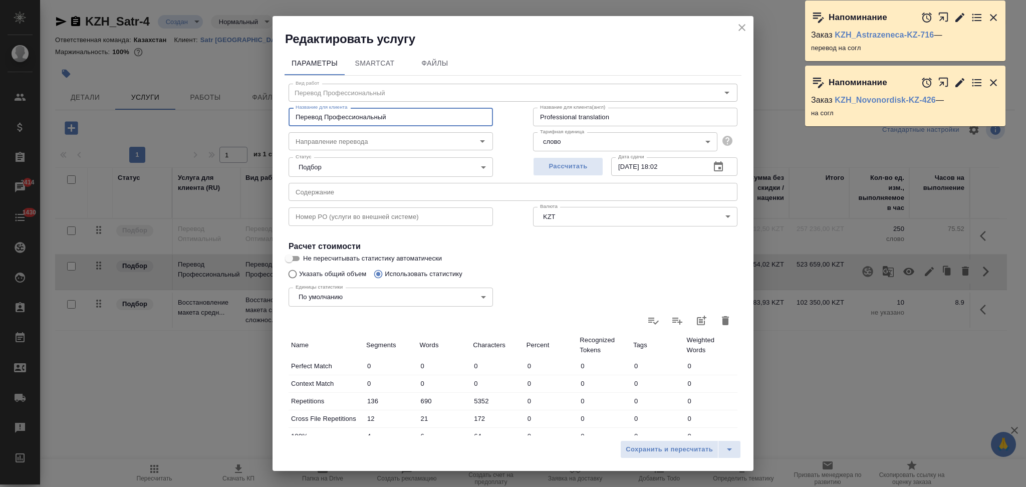
drag, startPoint x: 394, startPoint y: 120, endPoint x: 256, endPoint y: 121, distance: 137.7
click at [256, 121] on div "Редактировать услугу Параметры SmartCat Файлы Вид работ Перевод Профессиональны…" at bounding box center [513, 243] width 1026 height 487
click at [646, 451] on span "Сохранить и пересчитать" at bounding box center [669, 450] width 87 height 12
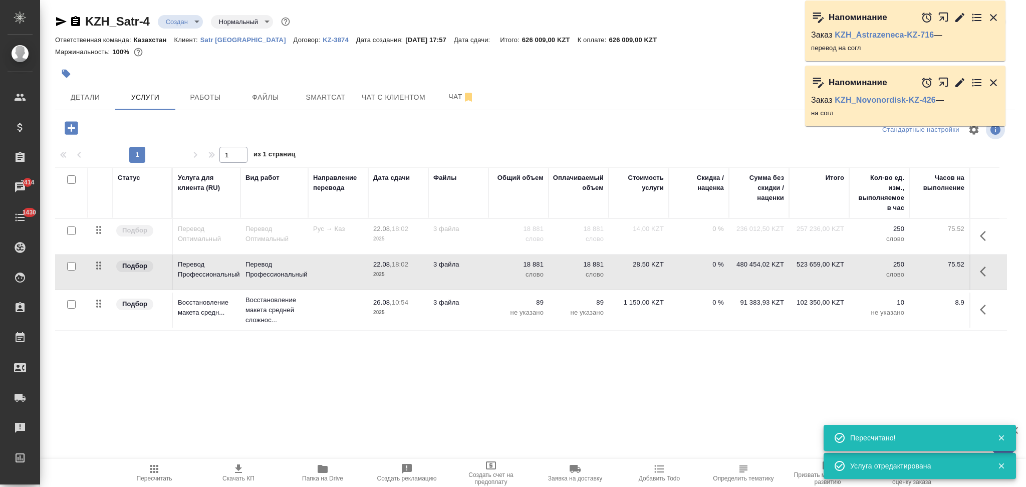
click at [151, 471] on icon "button" at bounding box center [154, 469] width 12 height 12
click at [235, 471] on icon "button" at bounding box center [238, 469] width 12 height 12
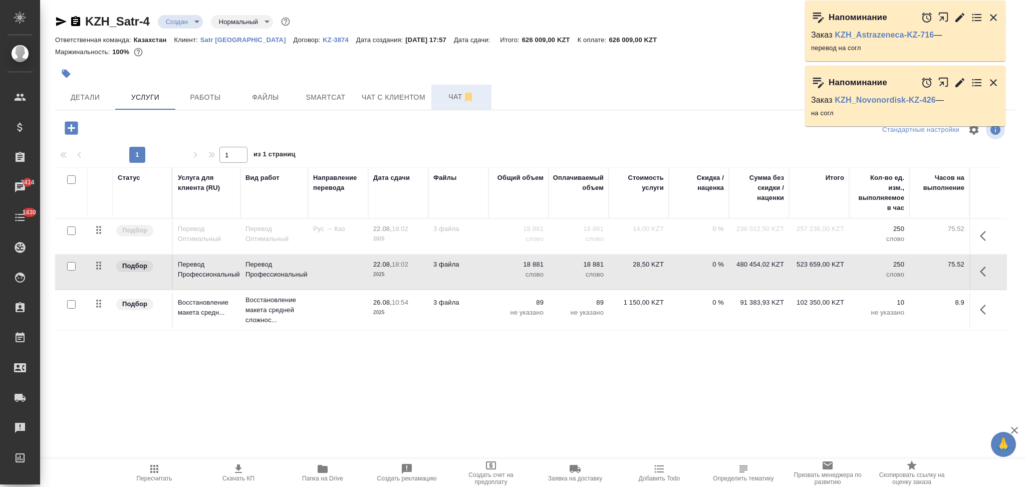
click at [447, 96] on span "Чат" at bounding box center [461, 97] width 48 height 13
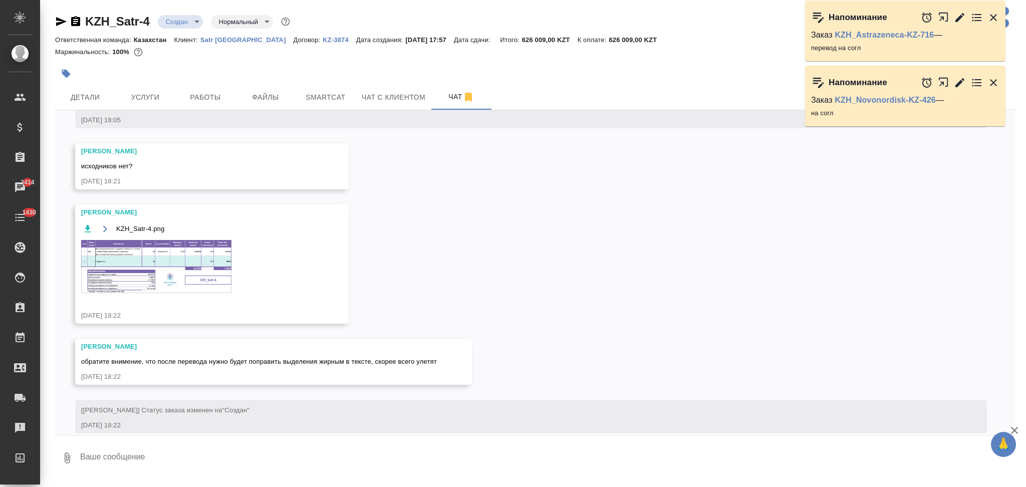
scroll to position [218, 0]
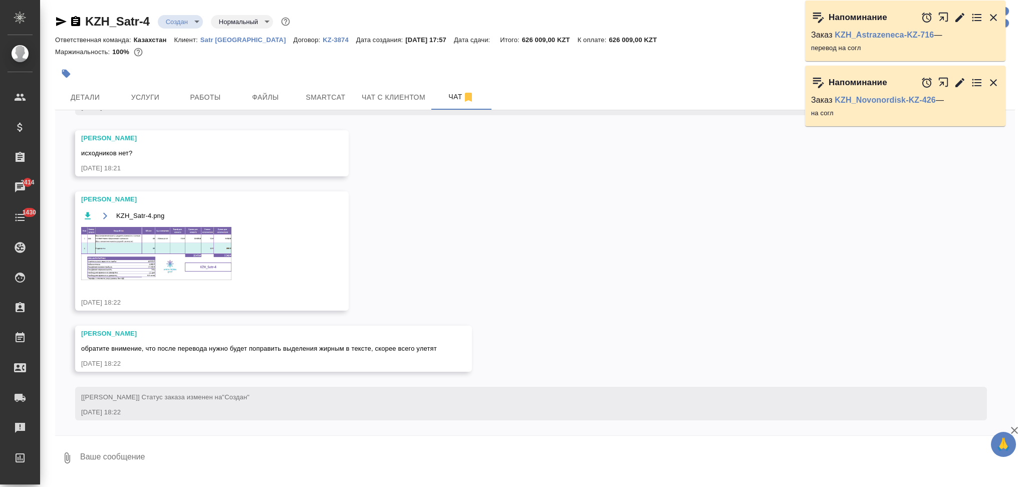
click at [140, 252] on img at bounding box center [156, 253] width 150 height 53
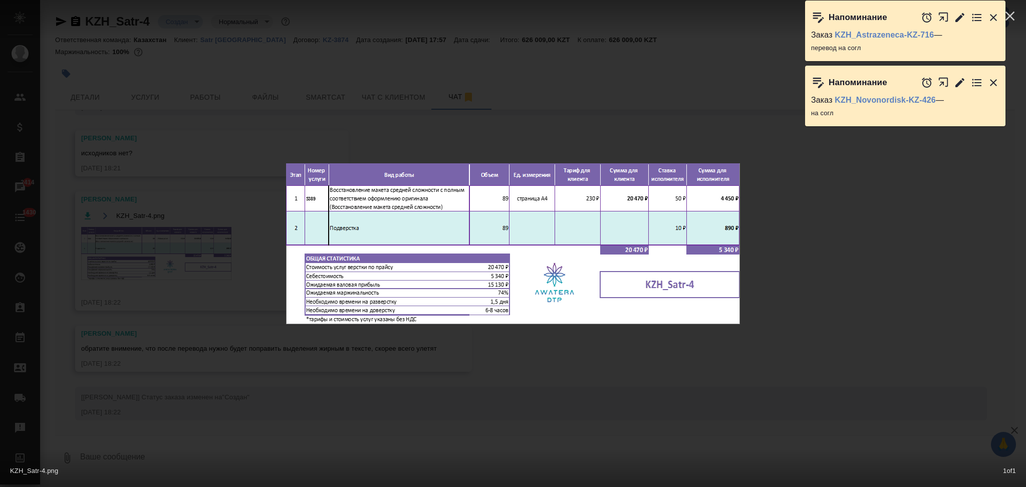
click at [840, 240] on div "KZH_Satr-4.png 1 of 1" at bounding box center [513, 243] width 1026 height 487
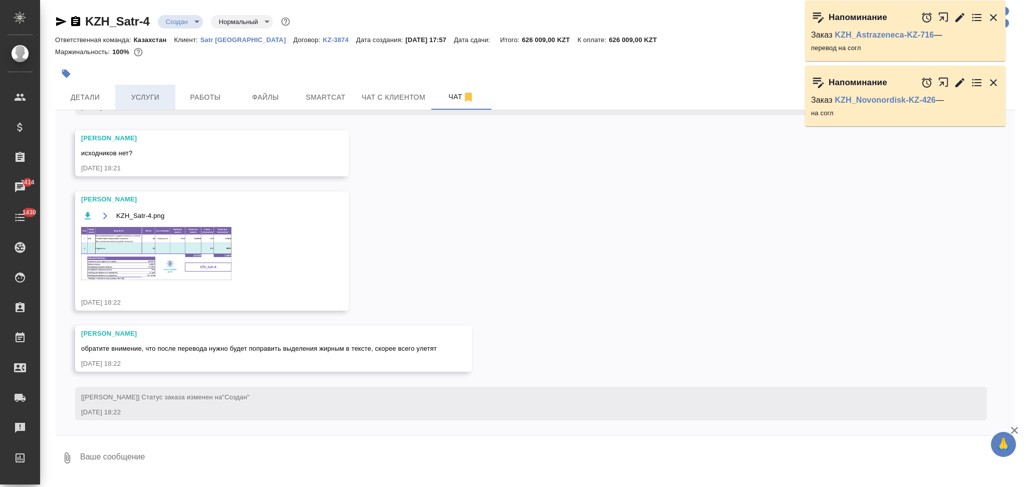
drag, startPoint x: 141, startPoint y: 98, endPoint x: 217, endPoint y: 123, distance: 80.1
click at [142, 98] on span "Услуги" at bounding box center [145, 97] width 48 height 13
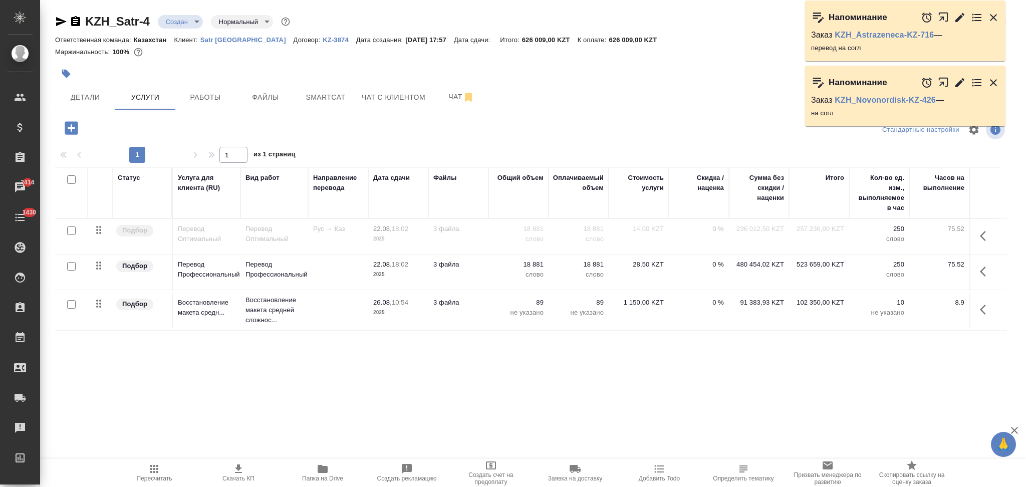
click at [487, 254] on td "3 файла" at bounding box center [458, 236] width 60 height 35
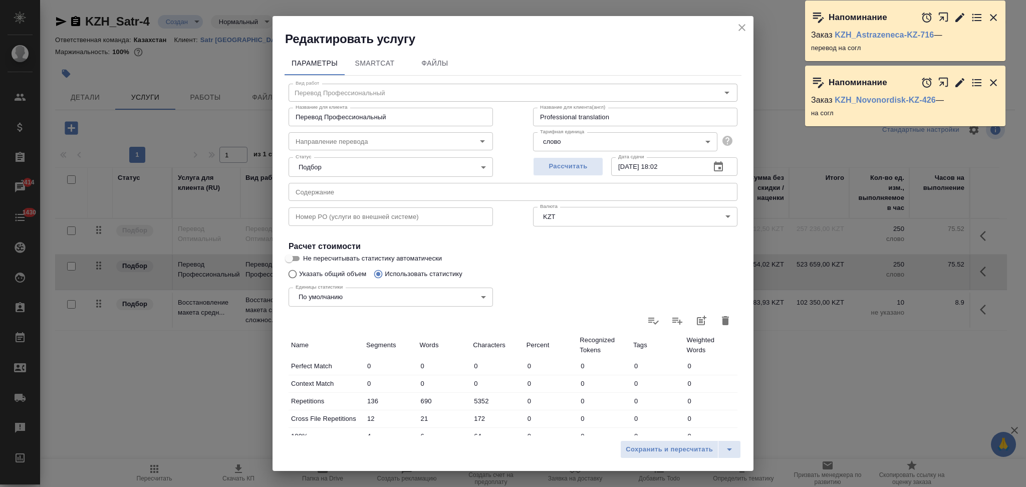
click at [291, 255] on input "Не пересчитывать статистику автоматически" at bounding box center [289, 258] width 36 height 12
checkbox input "true"
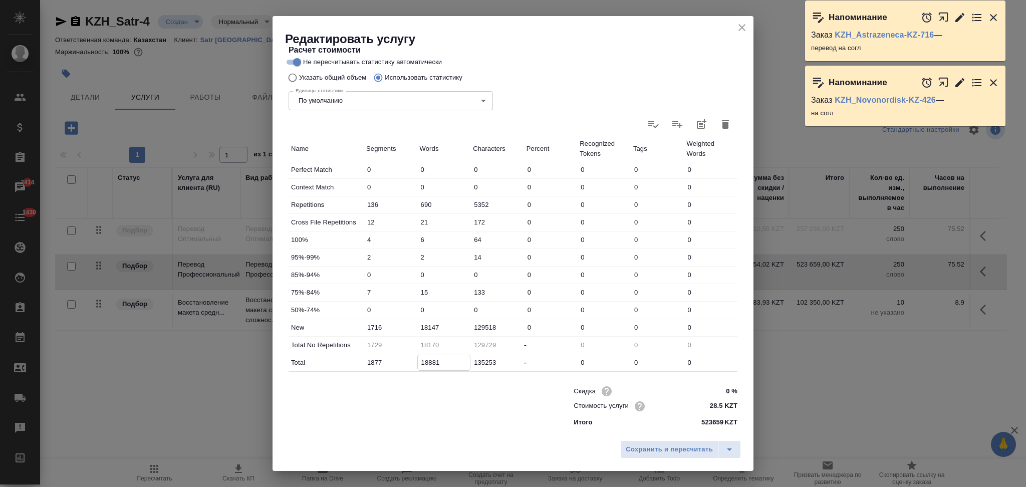
click at [423, 363] on input "18881" at bounding box center [444, 362] width 53 height 15
click at [739, 25] on icon "close" at bounding box center [741, 27] width 7 height 7
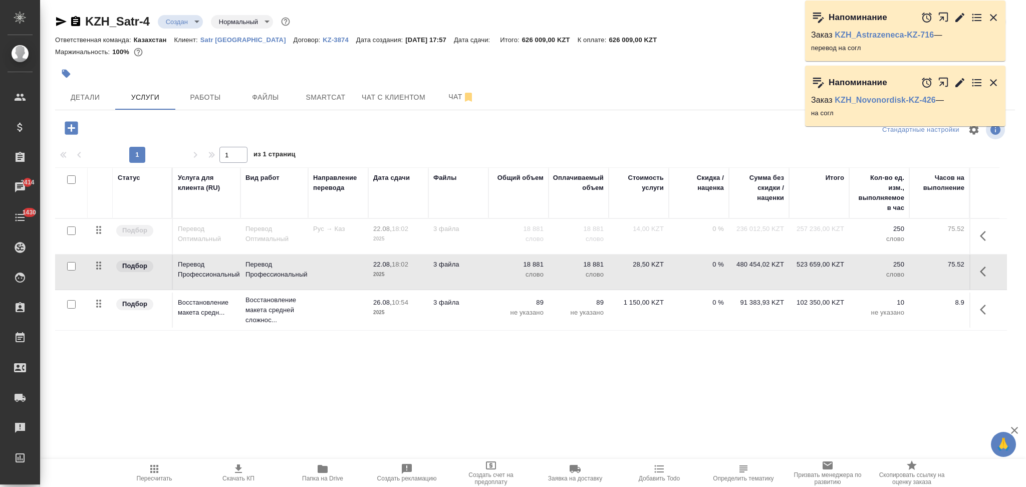
click at [983, 275] on icon "button" at bounding box center [986, 271] width 12 height 12
click at [904, 267] on icon "button" at bounding box center [909, 271] width 12 height 12
click at [982, 236] on icon "button" at bounding box center [986, 236] width 12 height 12
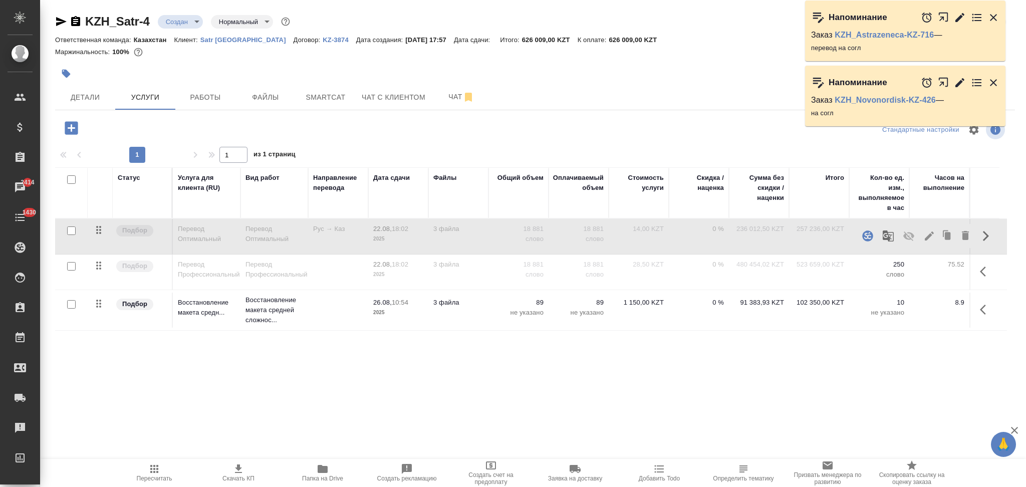
click at [69, 127] on icon "button" at bounding box center [71, 127] width 13 height 13
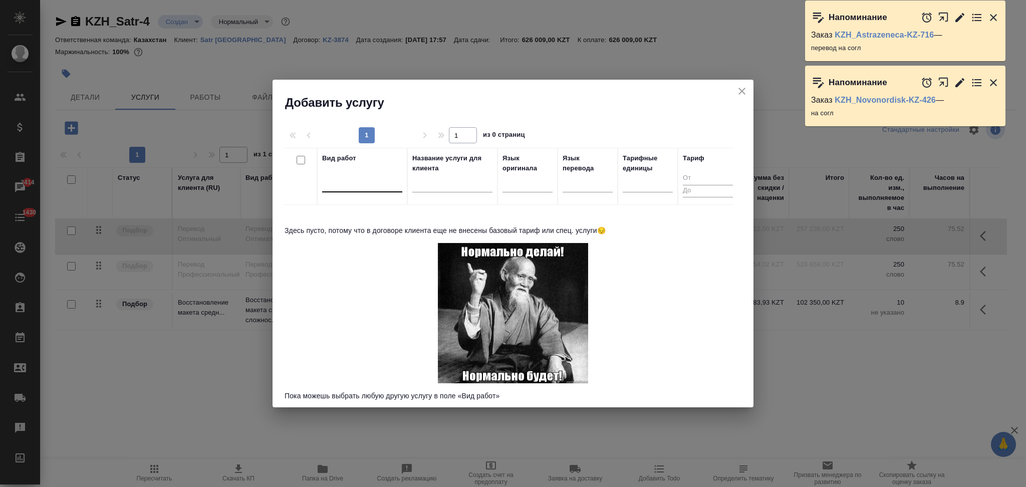
click at [353, 184] on div at bounding box center [362, 182] width 80 height 15
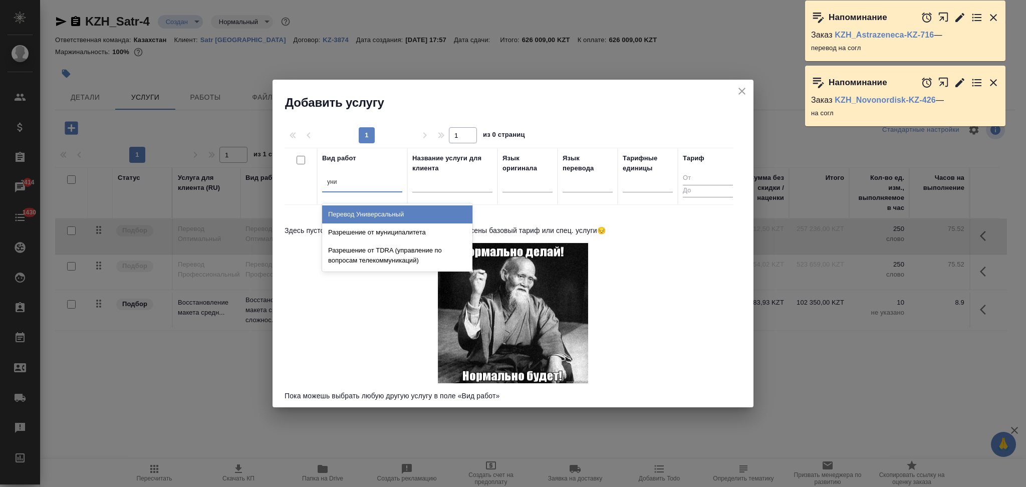
type input "унив"
click at [364, 212] on div "Перевод Универсальный" at bounding box center [397, 214] width 150 height 18
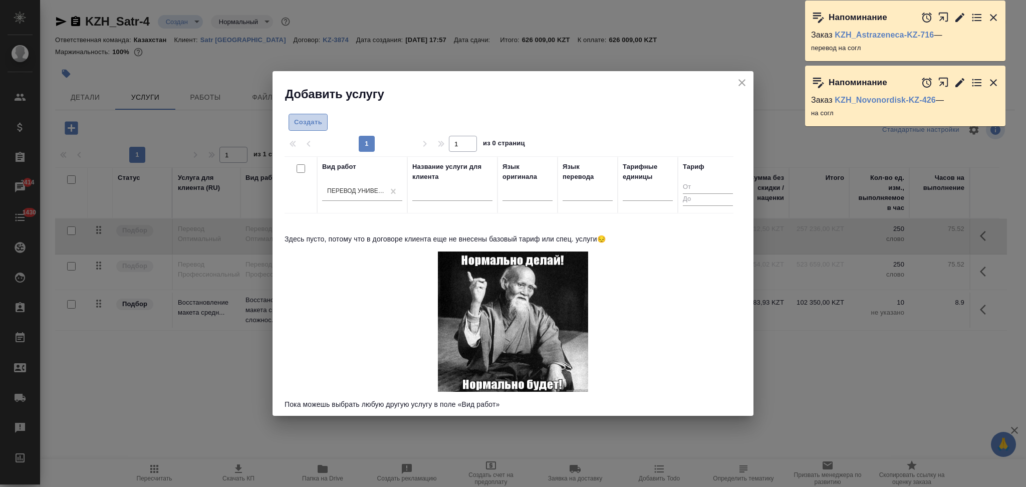
click at [311, 126] on span "Создать" at bounding box center [308, 123] width 28 height 12
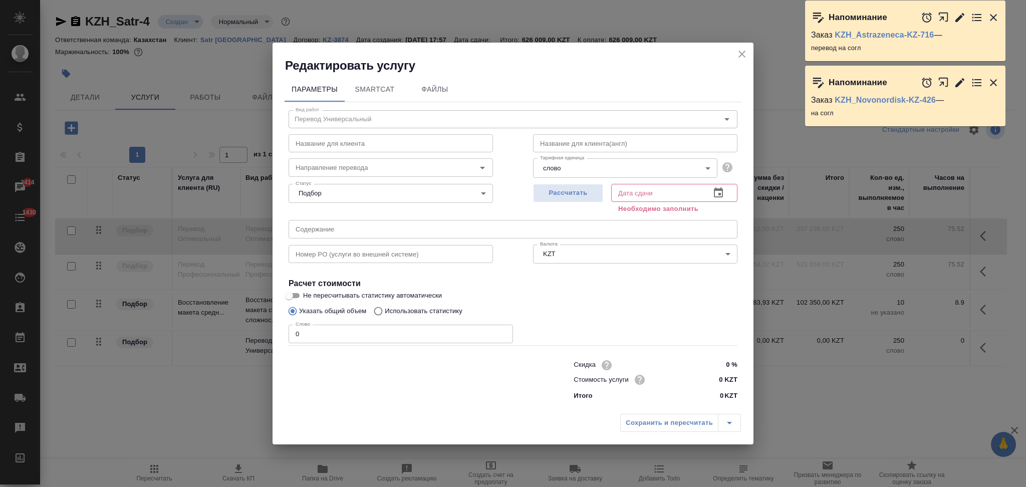
click at [739, 54] on icon "close" at bounding box center [742, 54] width 12 height 12
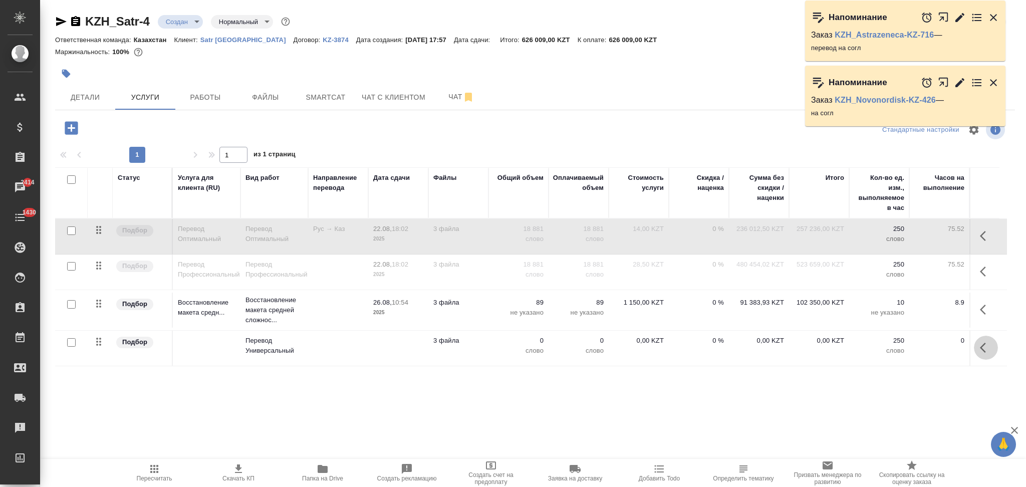
click at [980, 350] on icon "button" at bounding box center [986, 348] width 12 height 12
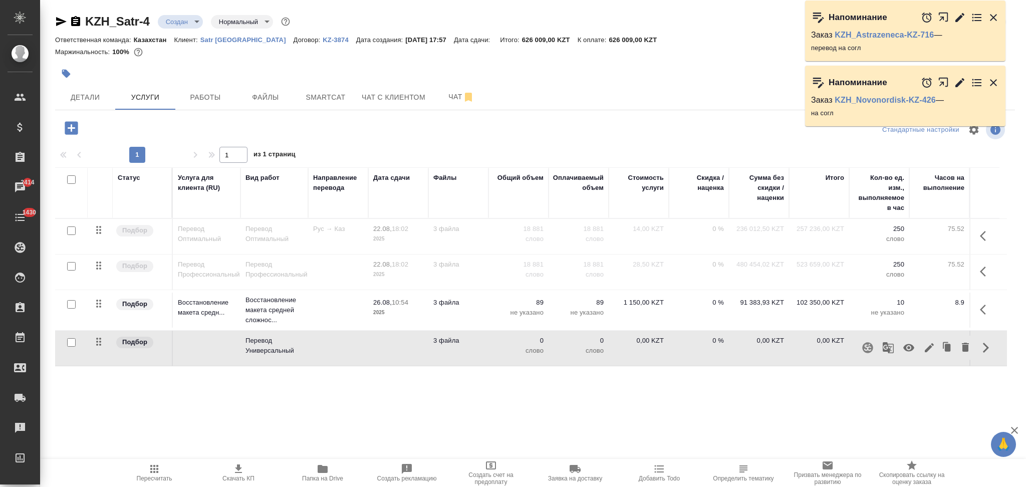
click at [903, 347] on icon "button" at bounding box center [908, 348] width 11 height 8
click at [980, 237] on icon "button" at bounding box center [986, 236] width 12 height 12
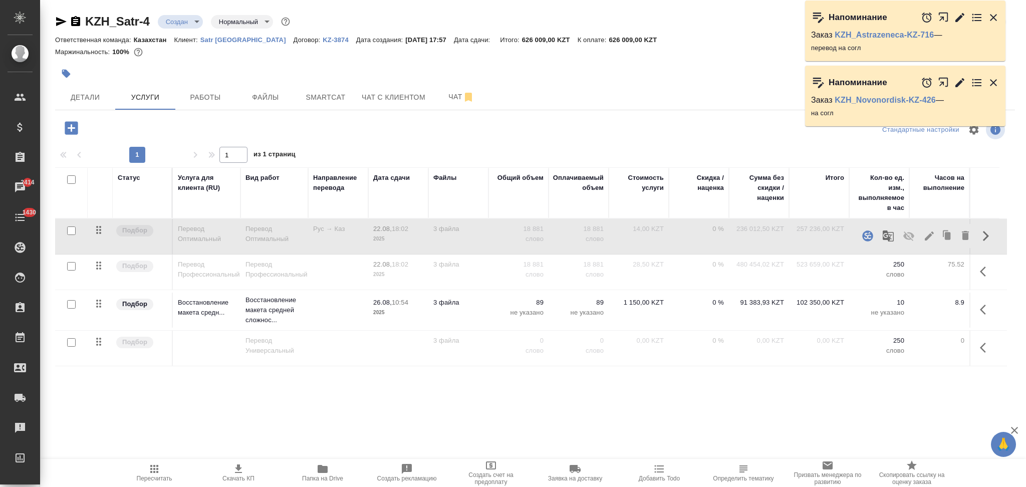
click at [907, 232] on icon "button" at bounding box center [909, 236] width 12 height 12
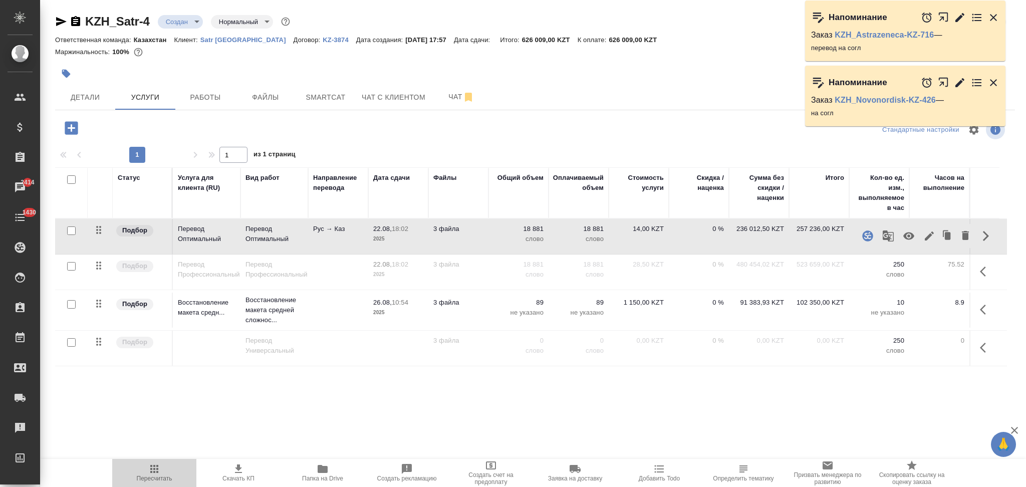
click at [152, 471] on icon "button" at bounding box center [154, 469] width 12 height 12
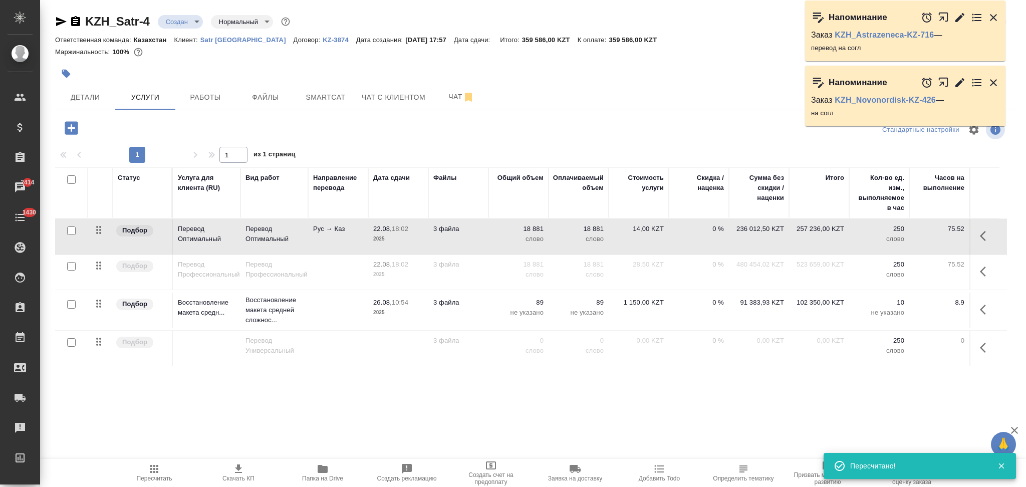
click at [491, 237] on td "18 881 слово" at bounding box center [518, 236] width 60 height 35
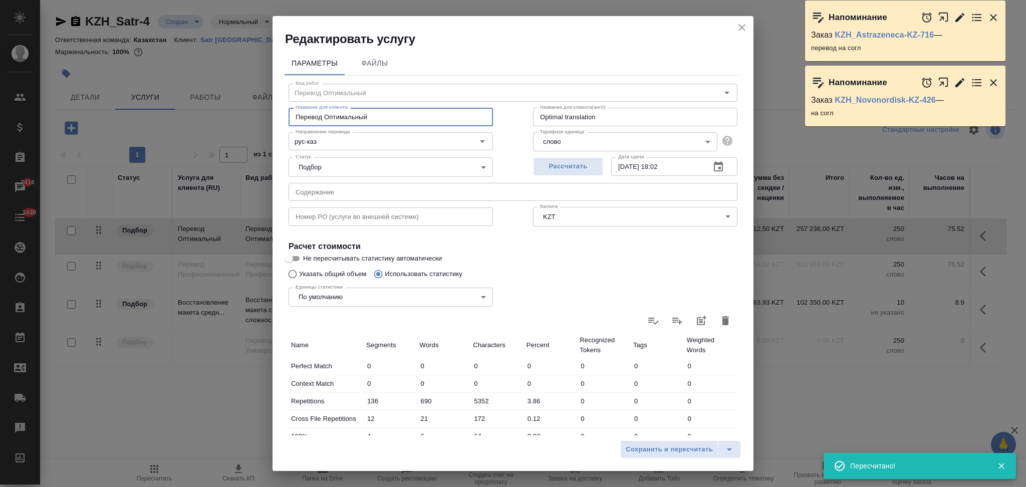
drag, startPoint x: 382, startPoint y: 120, endPoint x: 265, endPoint y: 113, distance: 116.9
click at [265, 113] on div "Редактировать услугу Параметры Файлы Вид работ Перевод Оптимальный Вид работ На…" at bounding box center [513, 243] width 1026 height 487
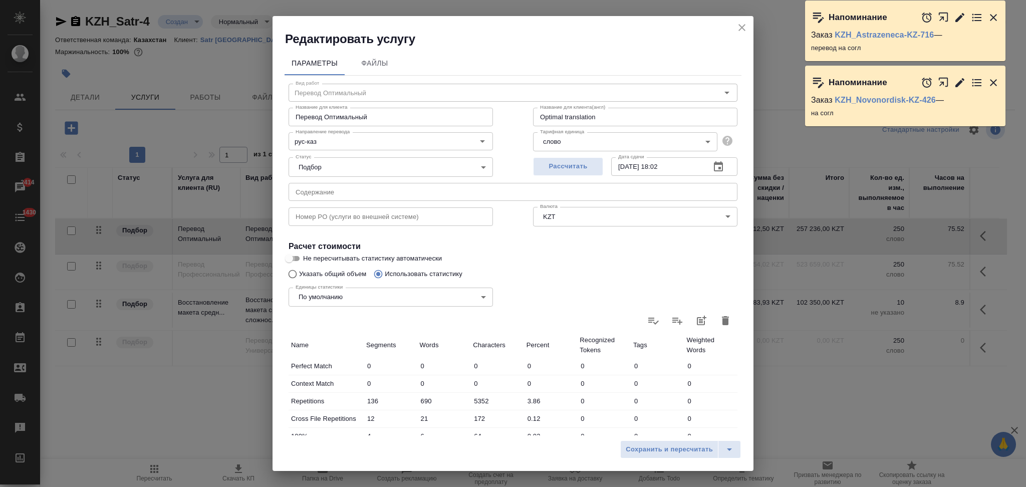
click at [289, 257] on input "Не пересчитывать статистику автоматически" at bounding box center [289, 258] width 36 height 12
checkbox input "true"
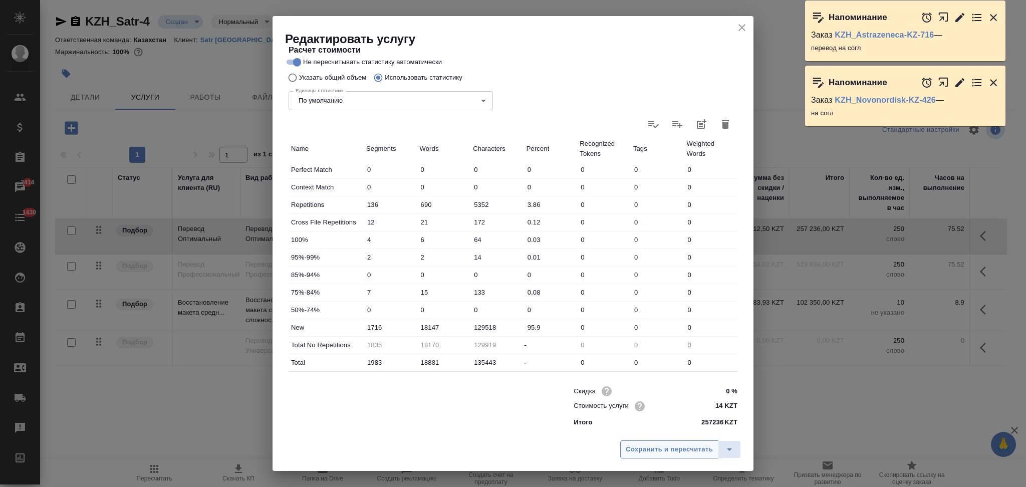
click at [651, 453] on span "Сохранить и пересчитать" at bounding box center [669, 450] width 87 height 12
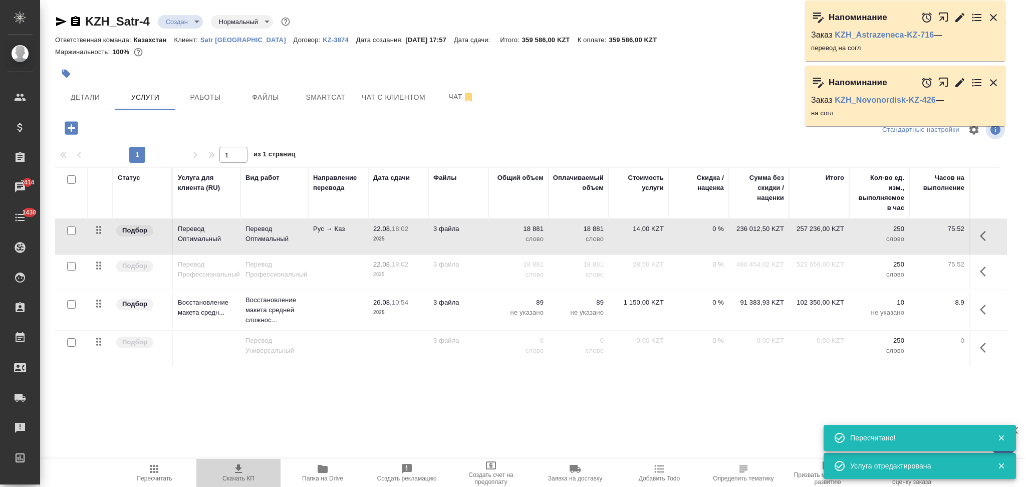
click at [235, 471] on icon "button" at bounding box center [238, 469] width 12 height 12
click at [982, 237] on icon "button" at bounding box center [986, 236] width 12 height 12
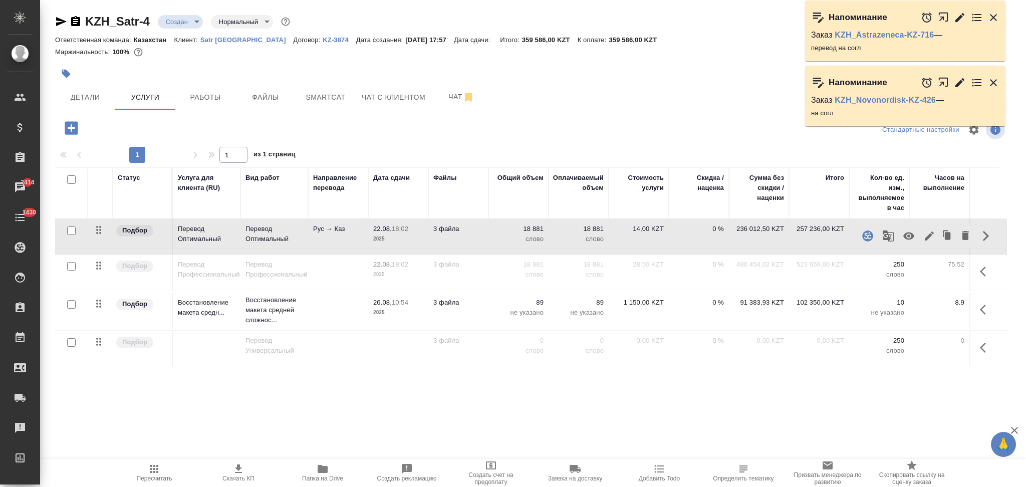
click at [903, 234] on icon "button" at bounding box center [908, 236] width 11 height 8
click at [980, 273] on icon "button" at bounding box center [983, 271] width 6 height 10
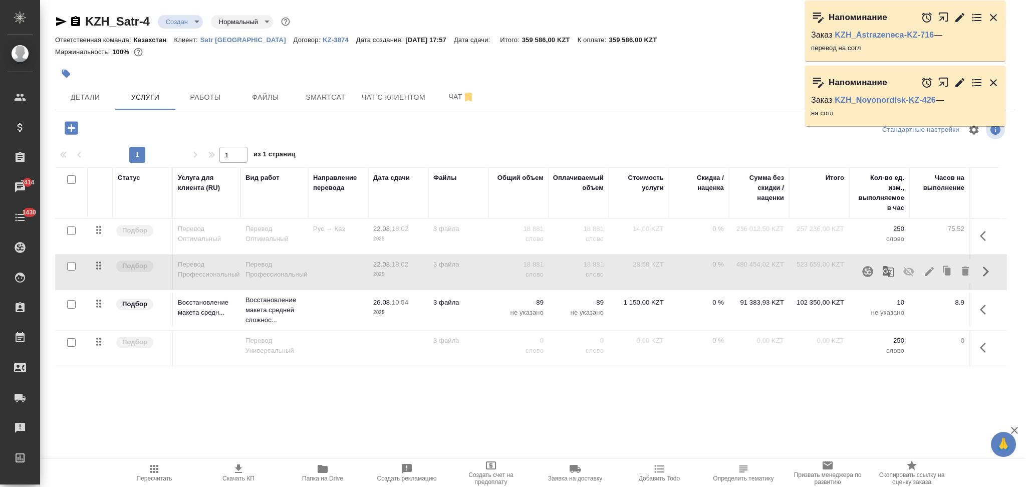
click at [906, 272] on icon "button" at bounding box center [908, 272] width 11 height 10
click at [927, 275] on icon "button" at bounding box center [929, 271] width 12 height 12
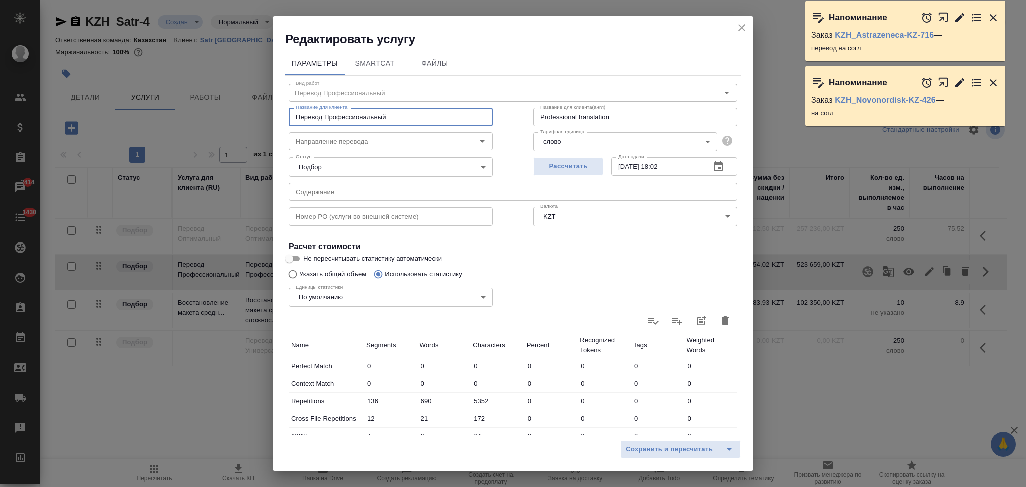
drag, startPoint x: 402, startPoint y: 119, endPoint x: 235, endPoint y: 108, distance: 167.1
click at [235, 108] on div "Редактировать услугу Параметры SmartCat Файлы Вид работ Перевод Профессиональны…" at bounding box center [513, 243] width 1026 height 487
click at [656, 454] on span "Сохранить и пересчитать" at bounding box center [669, 450] width 87 height 12
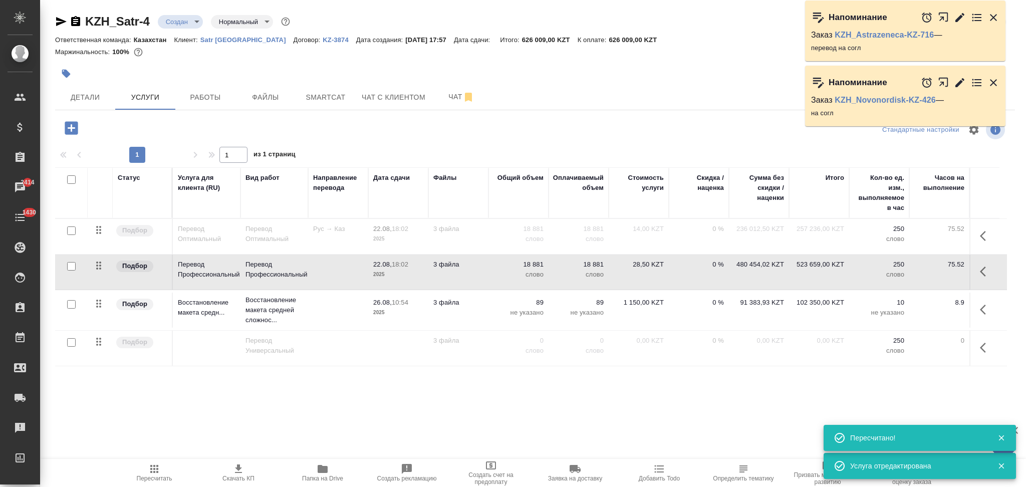
click at [342, 254] on td at bounding box center [338, 236] width 60 height 35
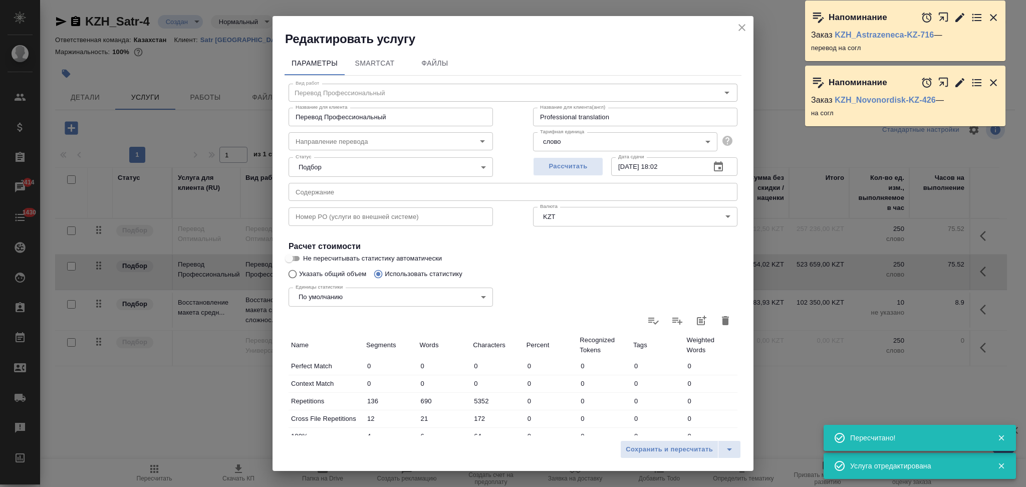
click at [293, 258] on input "Не пересчитывать статистику автоматически" at bounding box center [289, 258] width 36 height 12
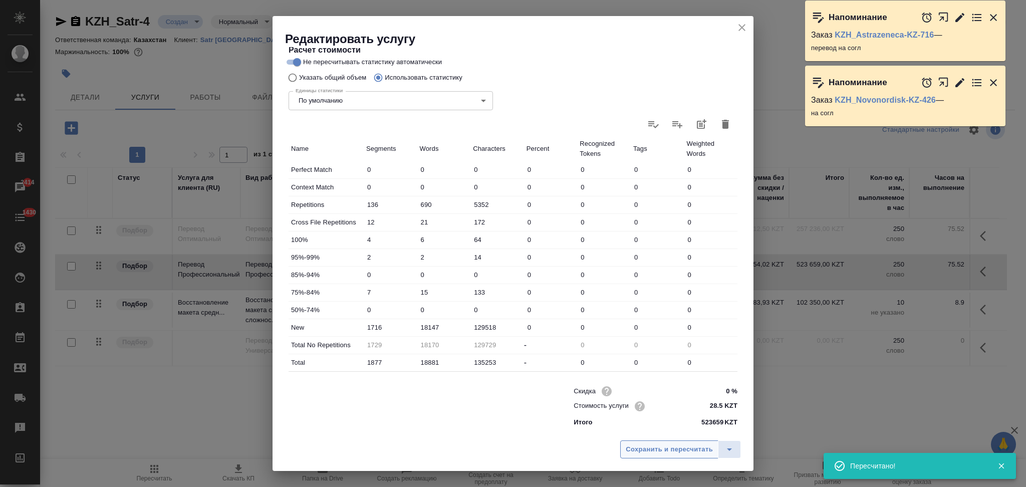
click at [636, 444] on span "Сохранить и пересчитать" at bounding box center [669, 450] width 87 height 12
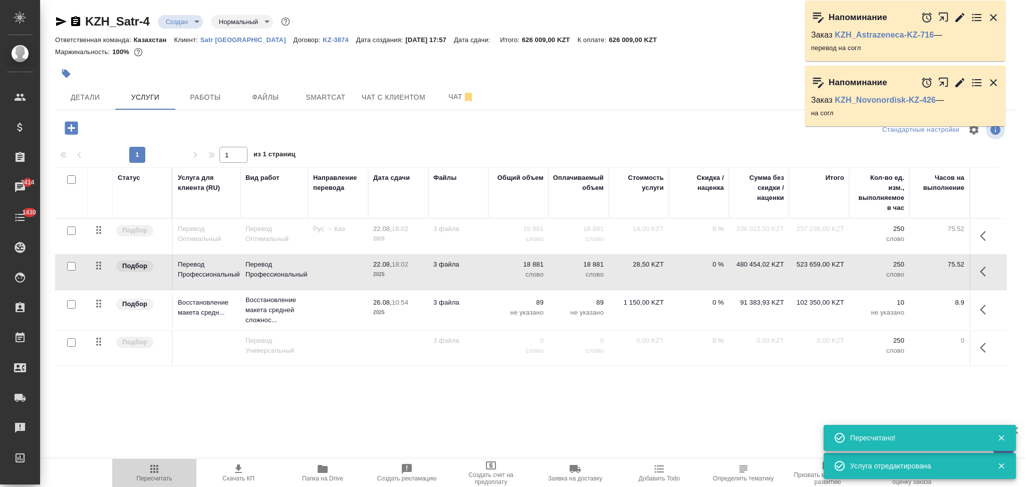
click at [153, 466] on icon "button" at bounding box center [154, 469] width 12 height 12
click at [237, 469] on icon "button" at bounding box center [238, 468] width 7 height 9
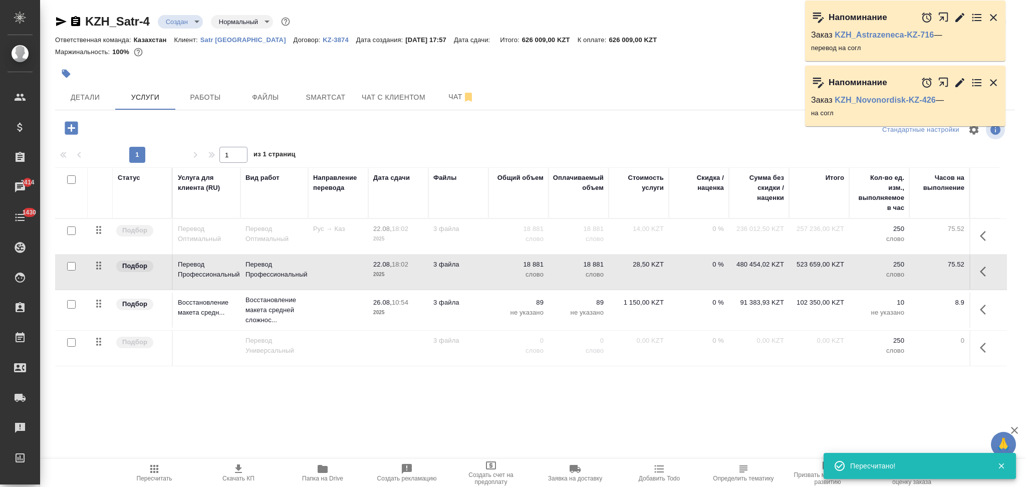
click at [488, 254] on td "18 881 слово" at bounding box center [518, 236] width 60 height 35
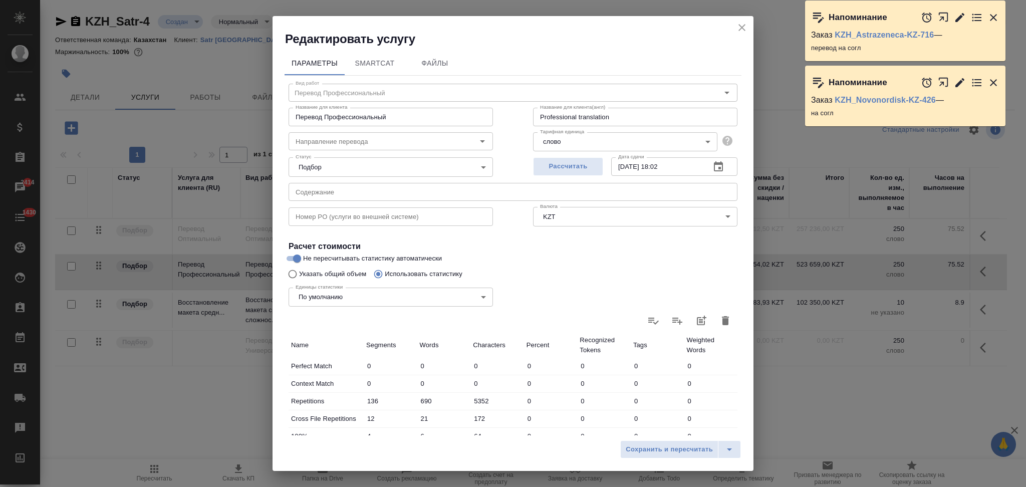
drag, startPoint x: 201, startPoint y: 377, endPoint x: 220, endPoint y: 365, distance: 22.4
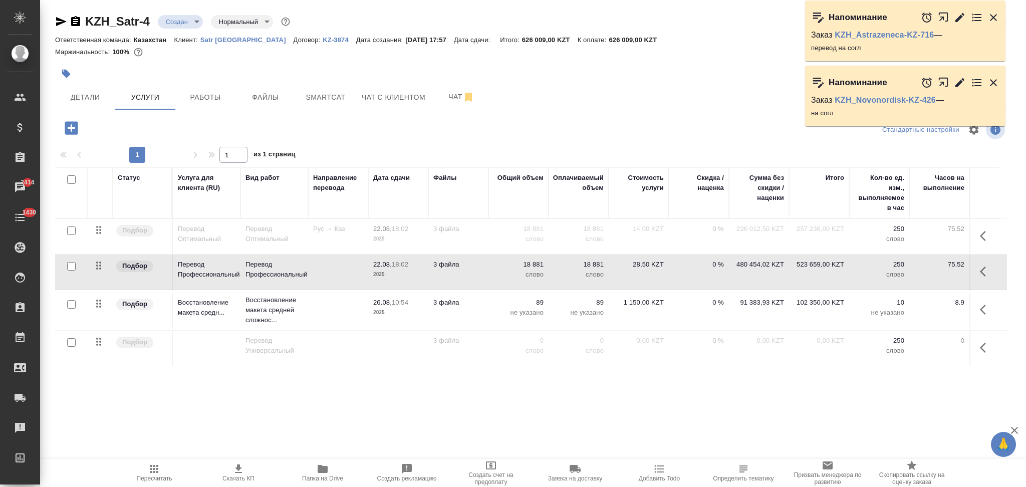
click at [980, 270] on icon "button" at bounding box center [983, 271] width 6 height 10
click at [904, 268] on icon "button" at bounding box center [908, 272] width 11 height 8
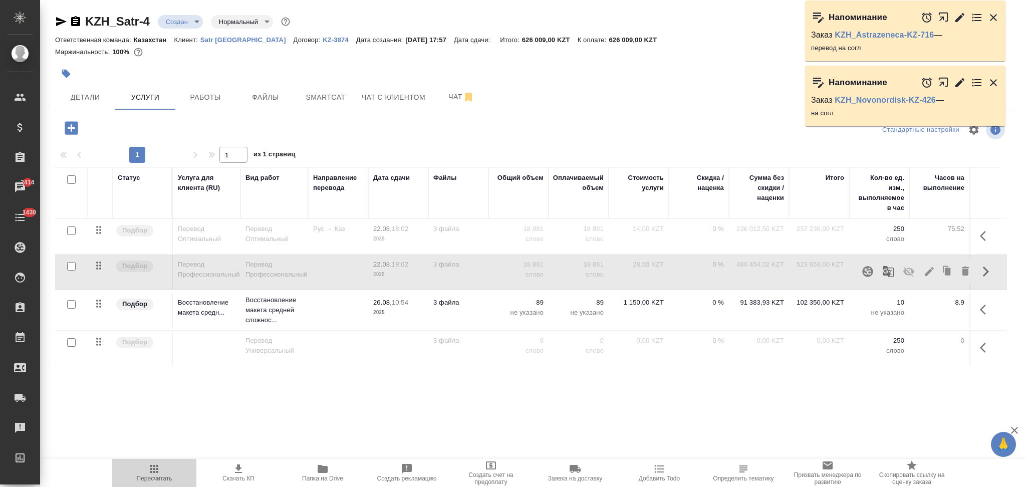
click at [152, 473] on icon "button" at bounding box center [154, 469] width 8 height 8
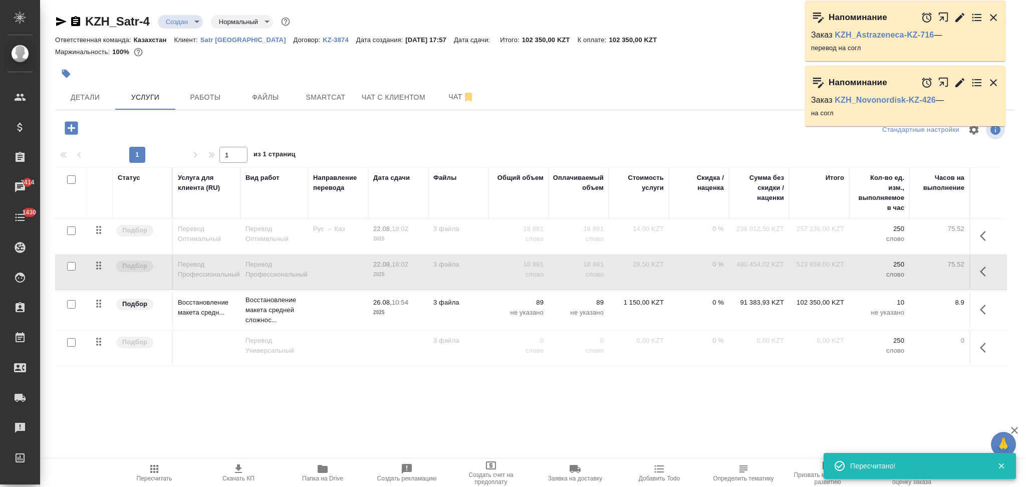
click at [980, 236] on icon "button" at bounding box center [986, 236] width 12 height 12
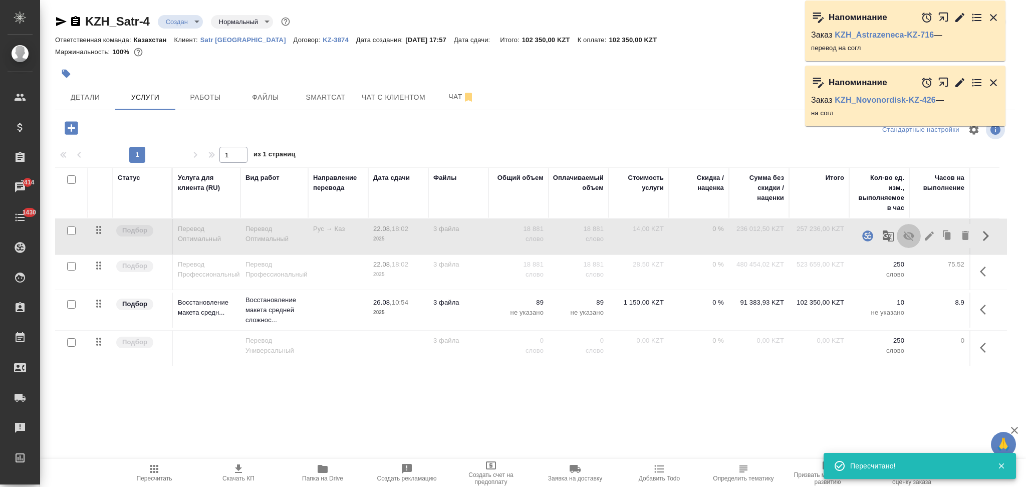
click at [906, 240] on icon "button" at bounding box center [909, 236] width 12 height 12
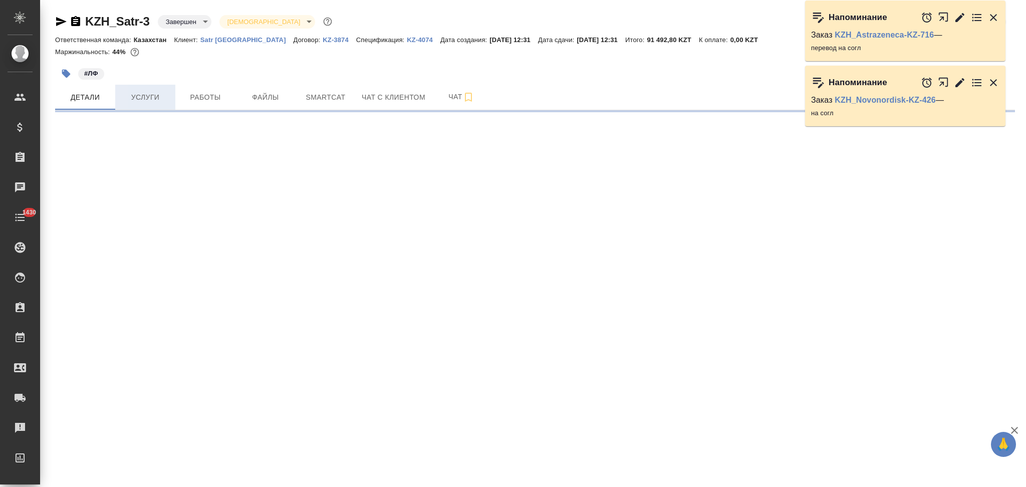
select select "RU"
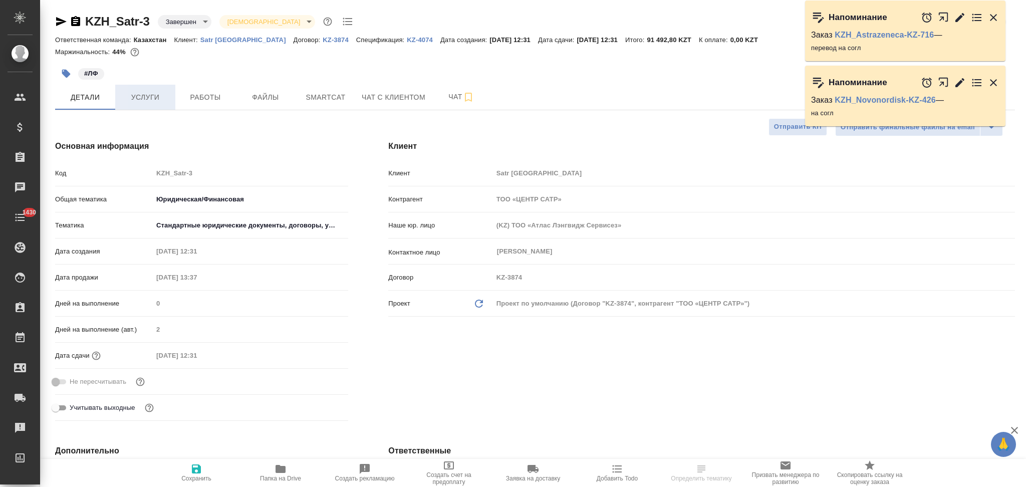
type textarea "x"
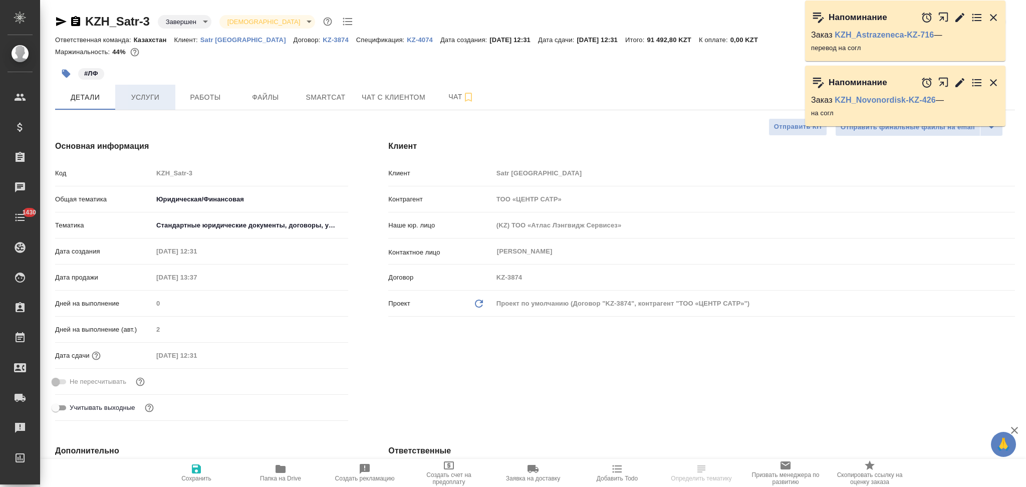
type textarea "x"
click at [144, 95] on span "Услуги" at bounding box center [145, 97] width 48 height 13
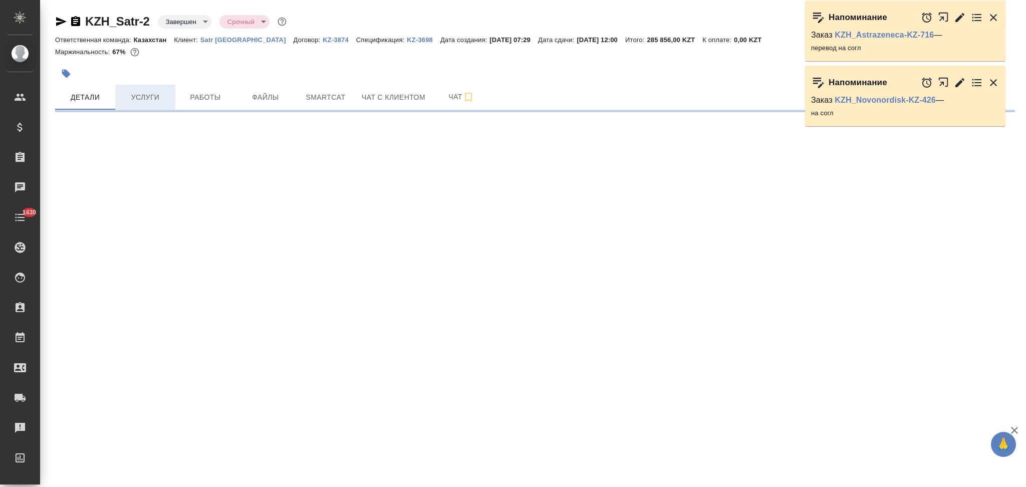
click at [142, 96] on span "Услуги" at bounding box center [145, 97] width 48 height 13
select select "RU"
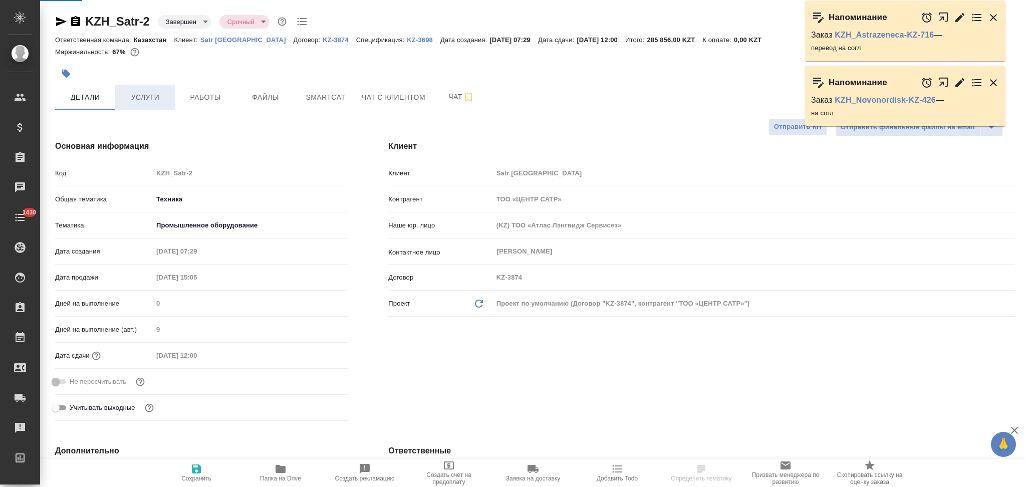
type textarea "x"
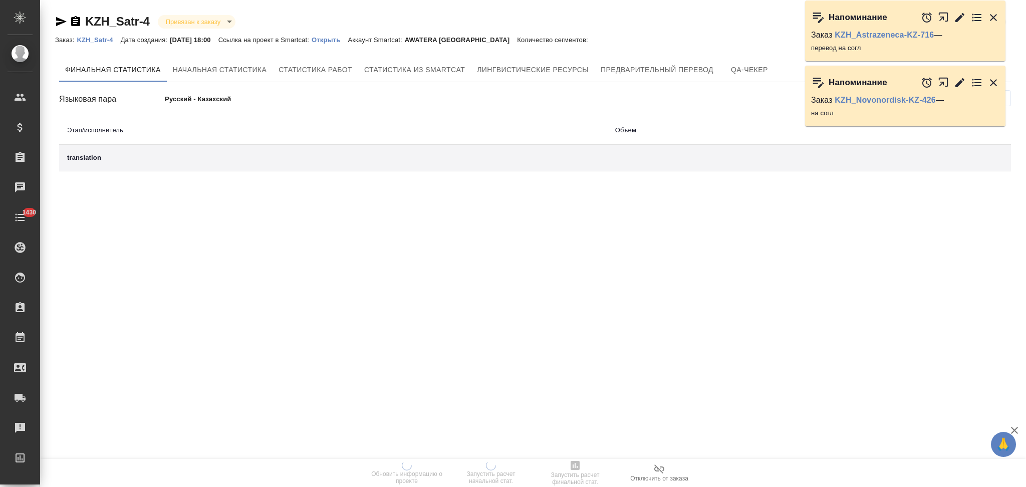
click at [336, 41] on p "Открыть" at bounding box center [330, 40] width 36 height 8
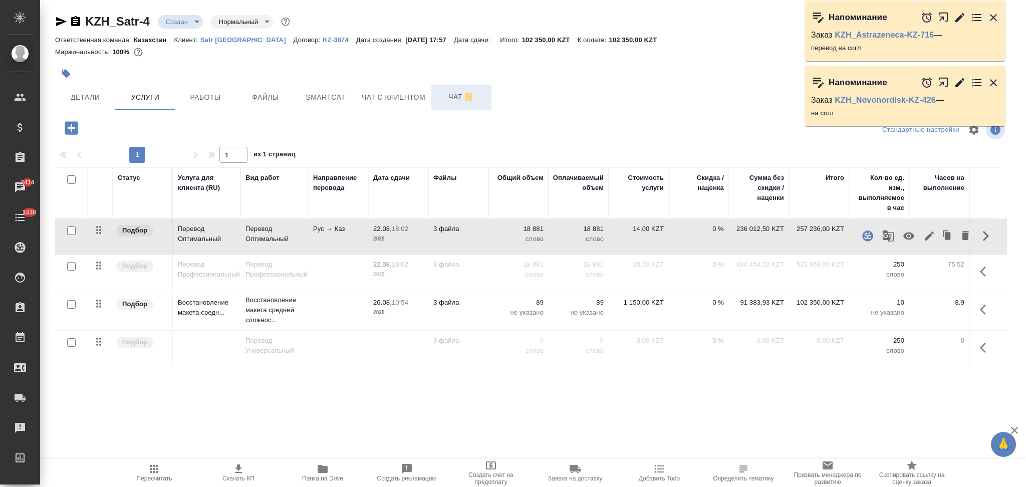
click at [452, 95] on span "Чат" at bounding box center [461, 97] width 48 height 13
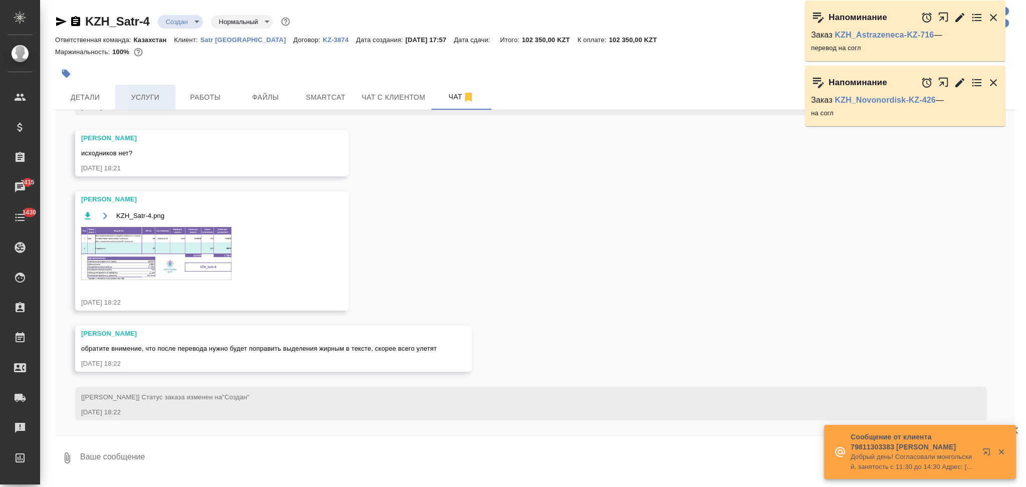
click at [149, 93] on span "Услуги" at bounding box center [145, 97] width 48 height 13
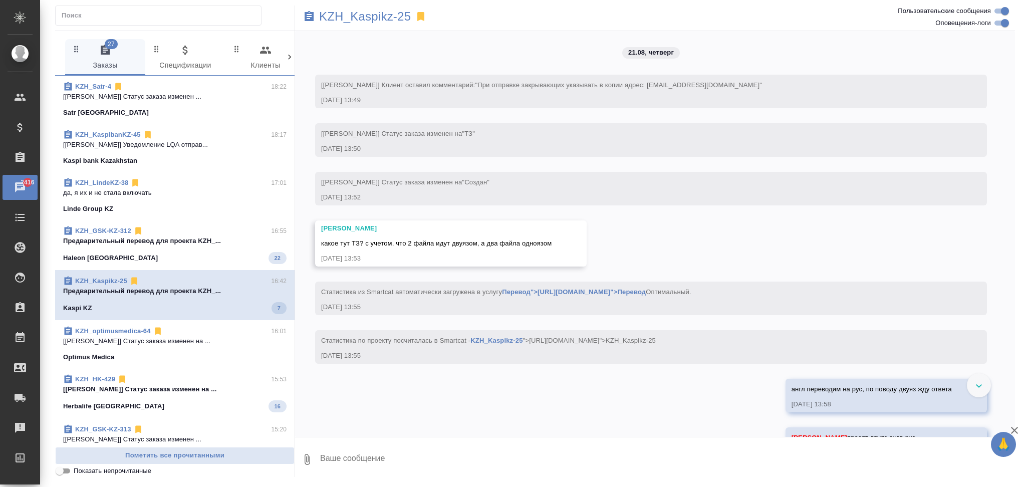
scroll to position [3595, 0]
